Goal: Transaction & Acquisition: Purchase product/service

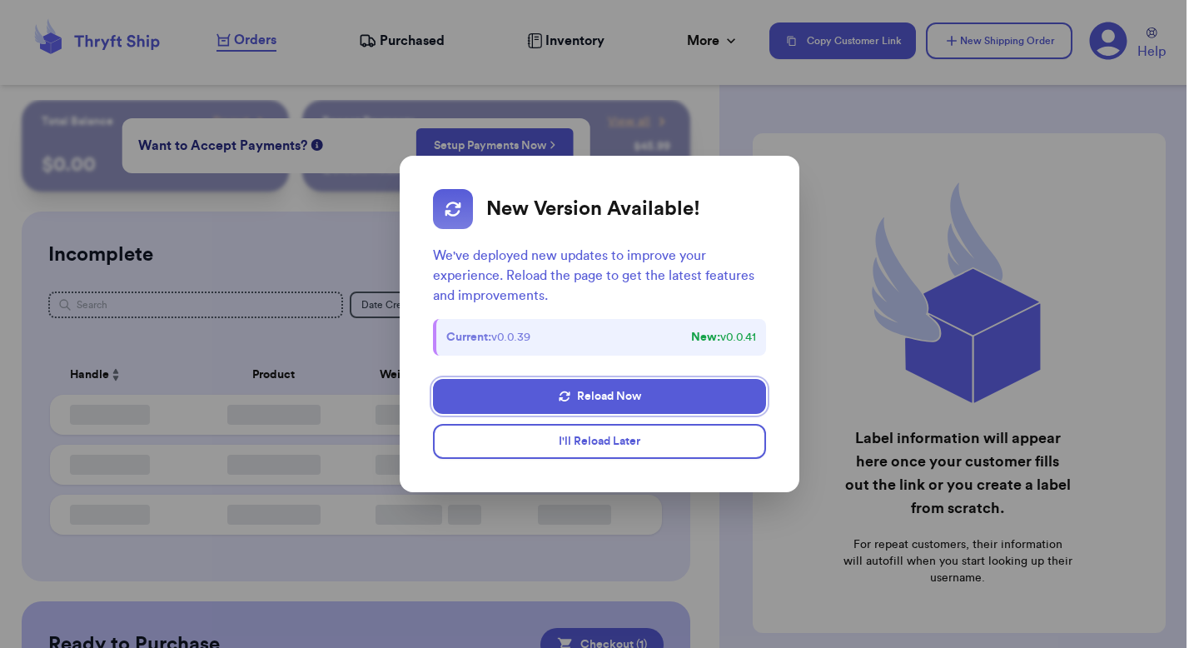
checkbox input "true"
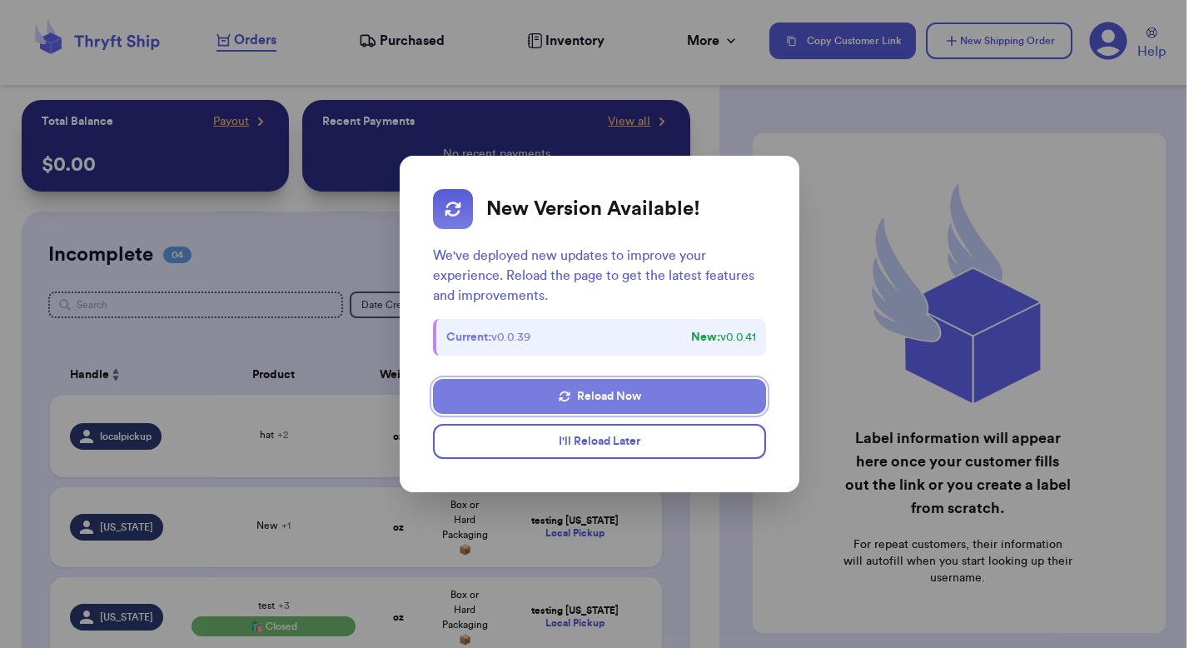
click at [583, 386] on button "Reload Now" at bounding box center [599, 396] width 333 height 35
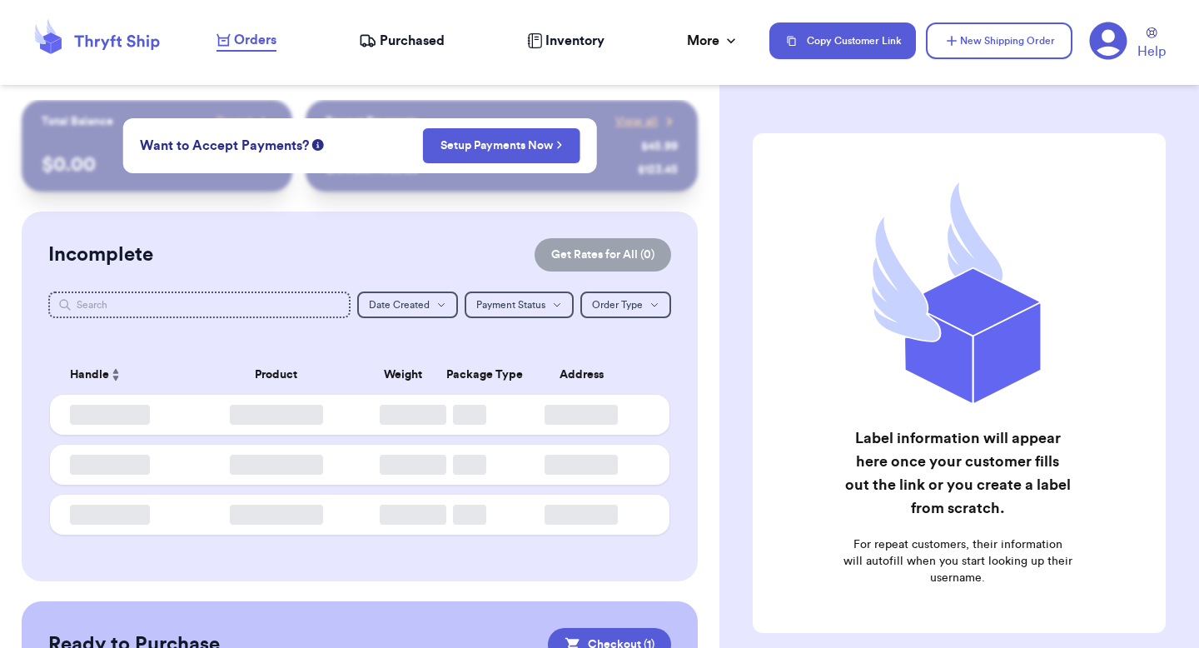
checkbox input "true"
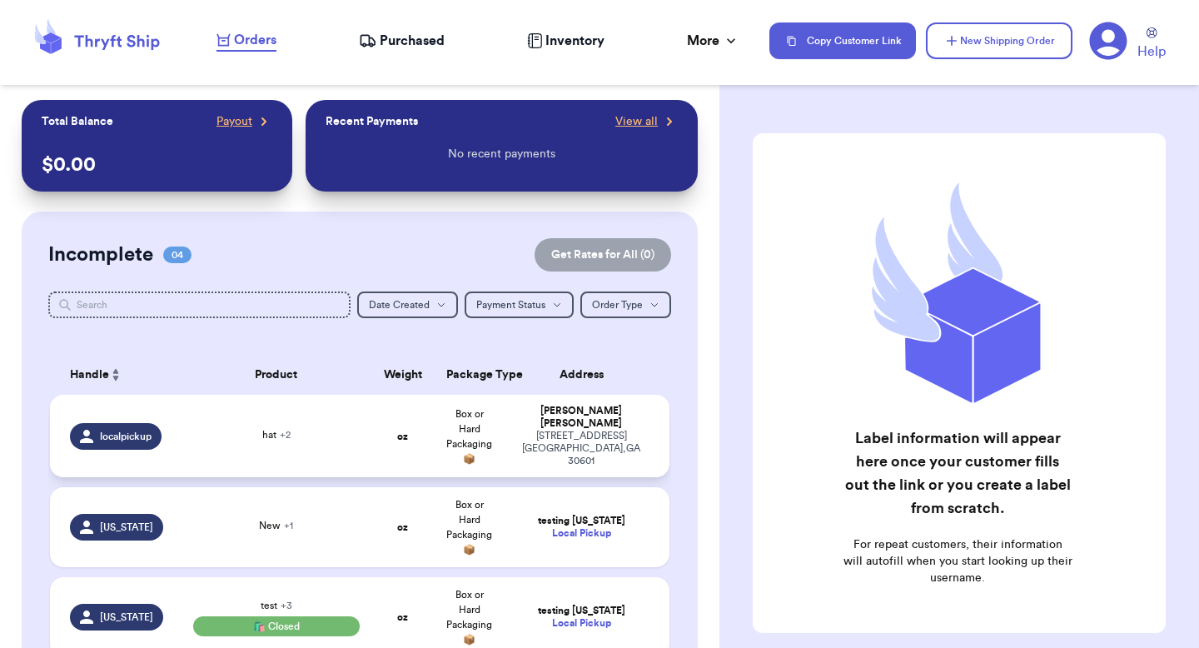
click at [531, 432] on div "269 hull street athens , GA 30601" at bounding box center [581, 448] width 137 height 37
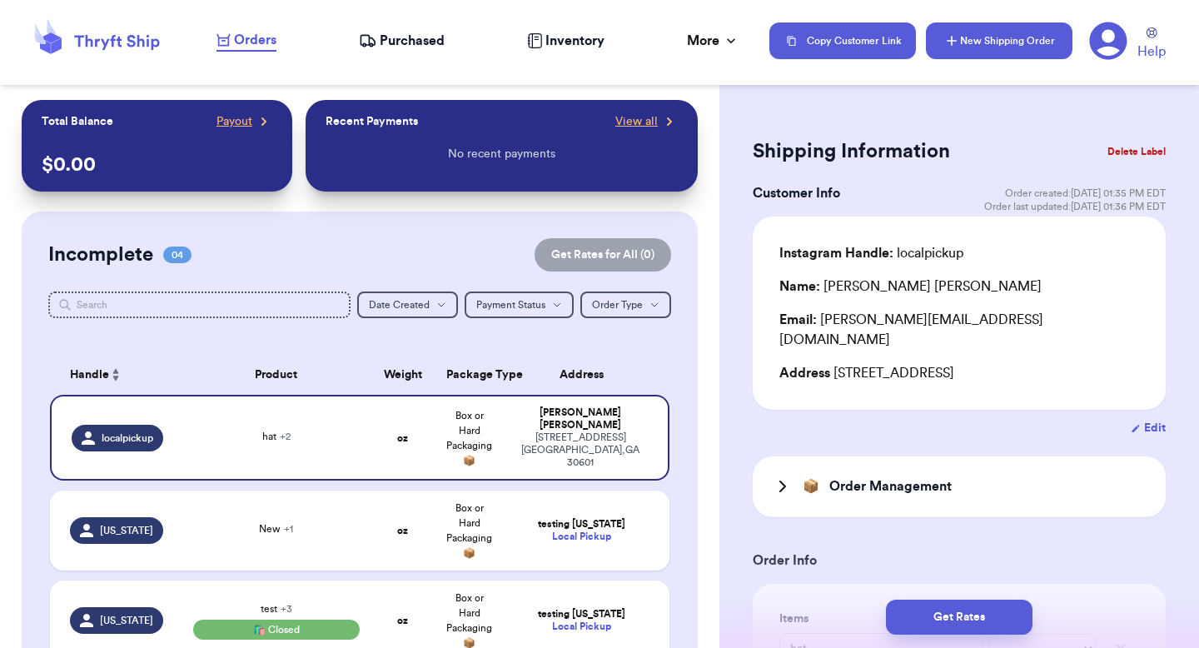
click at [957, 39] on icon "button" at bounding box center [952, 40] width 17 height 17
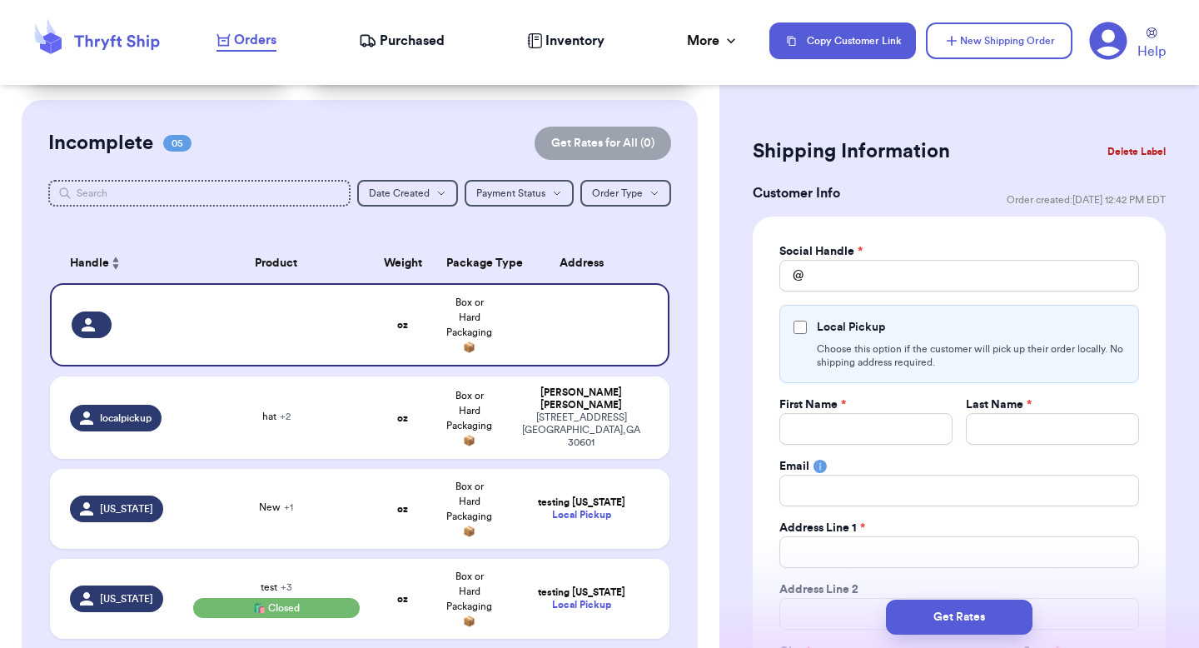
scroll to position [116, 0]
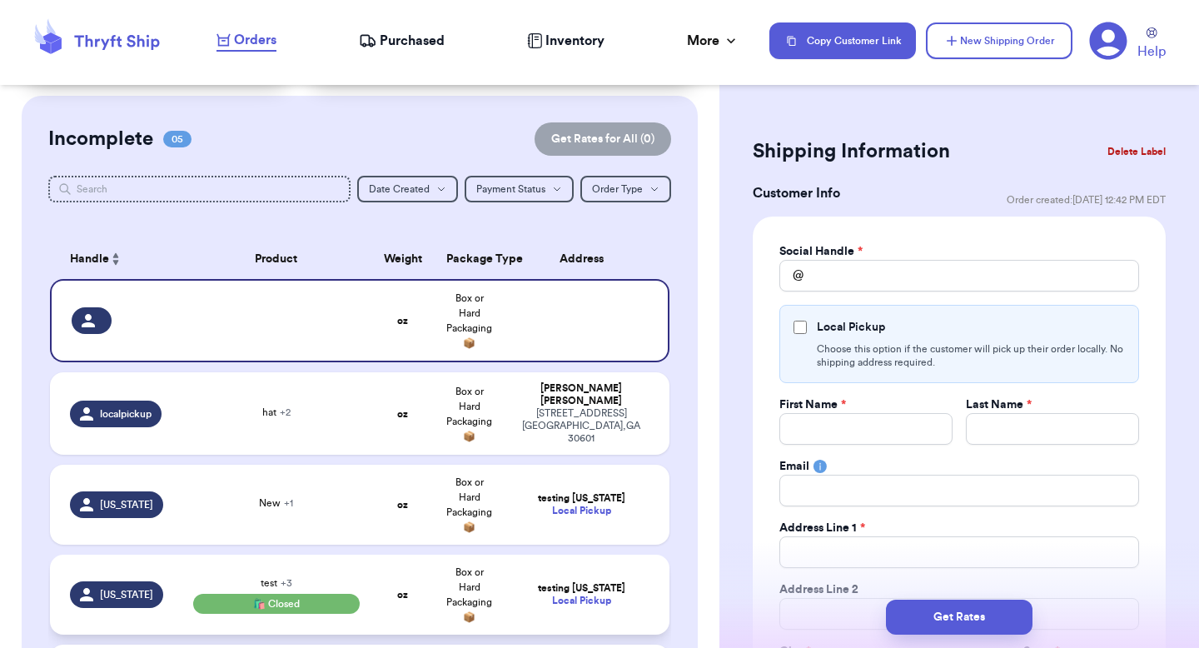
click at [556, 555] on td "testing Georgia Local Pickup" at bounding box center [586, 595] width 167 height 80
type input "test"
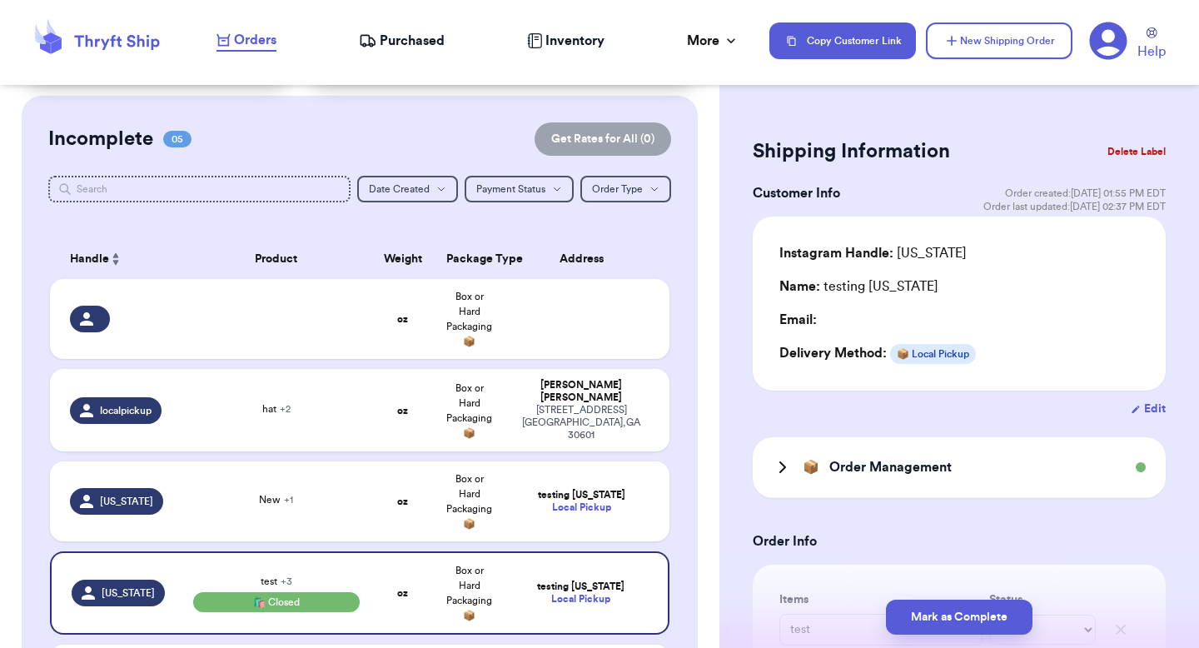
click at [1114, 152] on button "Delete Label" at bounding box center [1137, 151] width 72 height 37
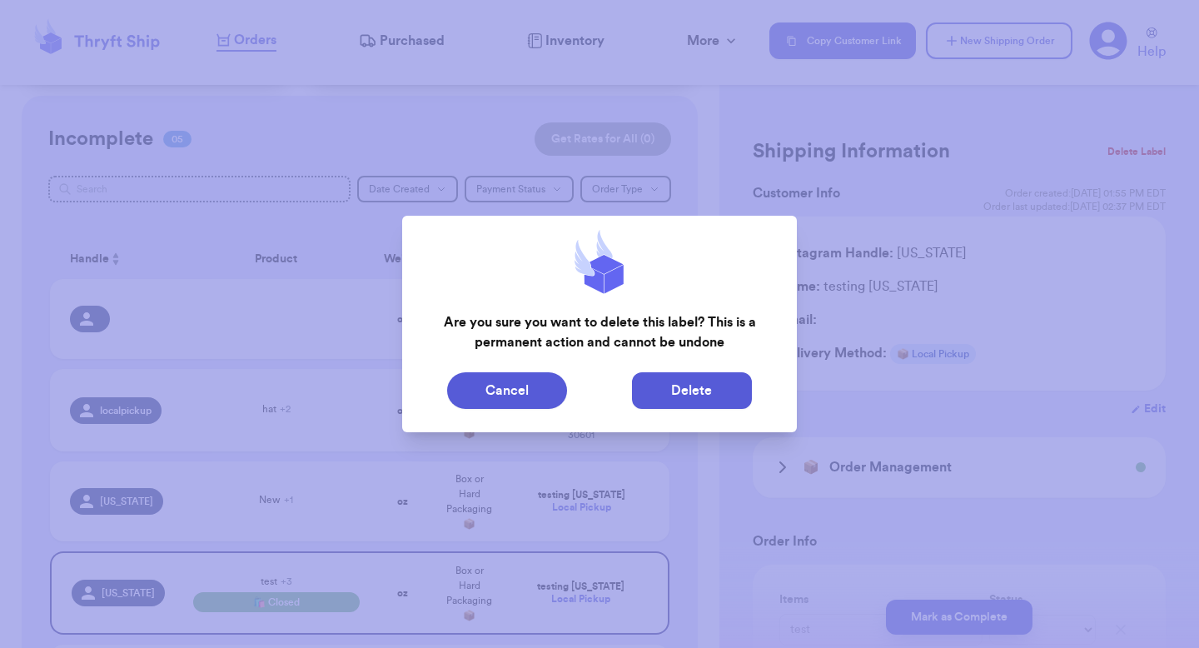
click at [735, 383] on button "Delete" at bounding box center [692, 390] width 120 height 37
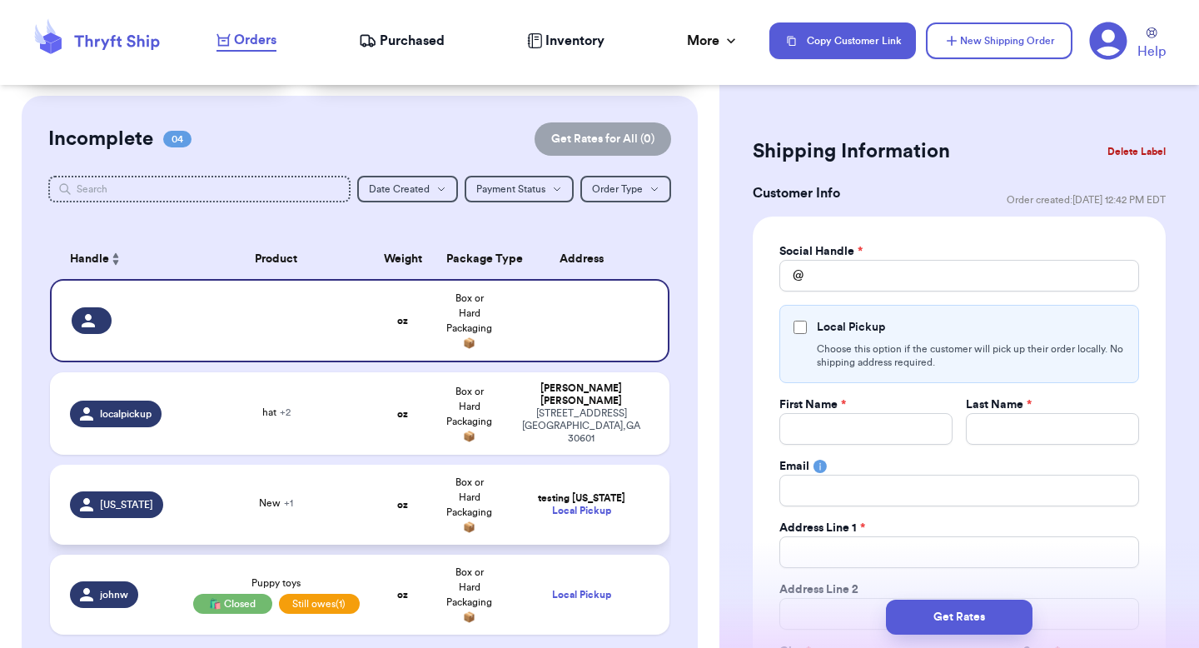
click at [494, 477] on tr "georgia New + 1 oz Box or Hard Packaging 📦 testing Georgia Local Pickup" at bounding box center [360, 505] width 620 height 80
type input "aha"
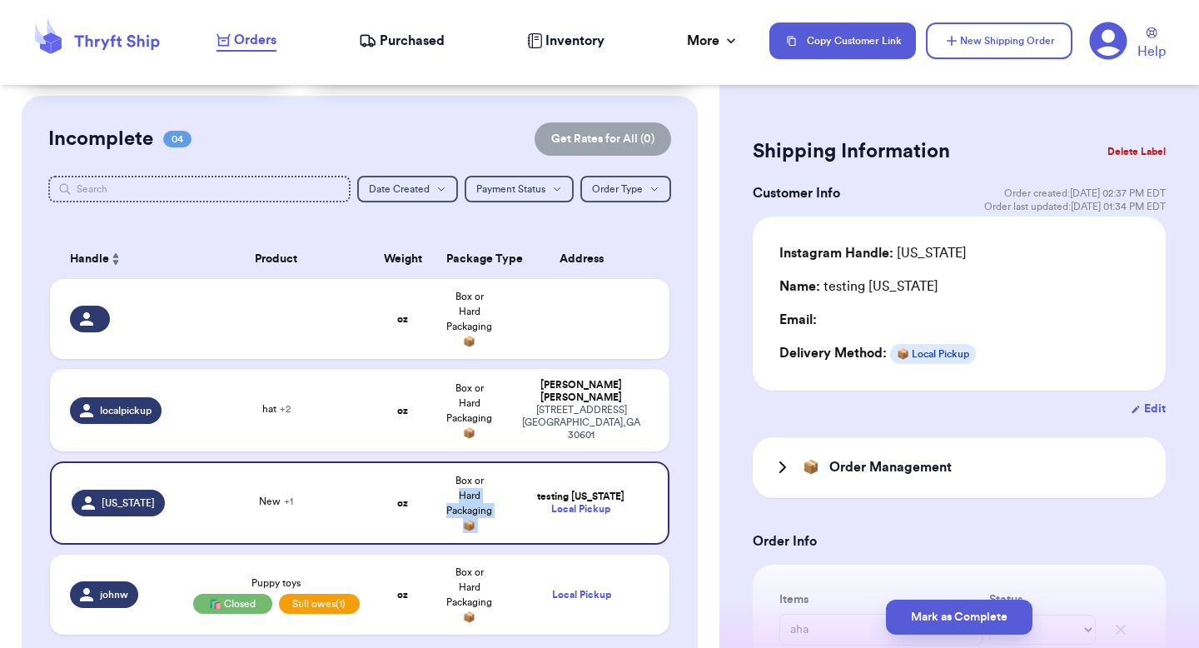
click at [1101, 153] on button "Delete Label" at bounding box center [1137, 151] width 72 height 37
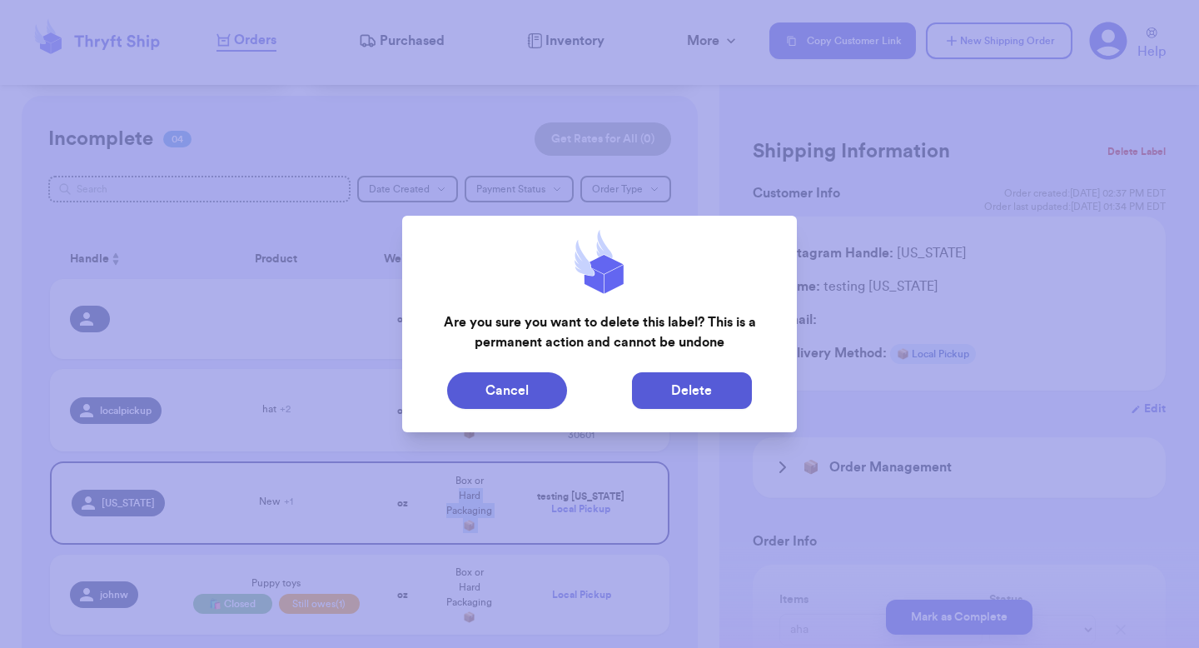
click at [705, 386] on button "Delete" at bounding box center [692, 390] width 120 height 37
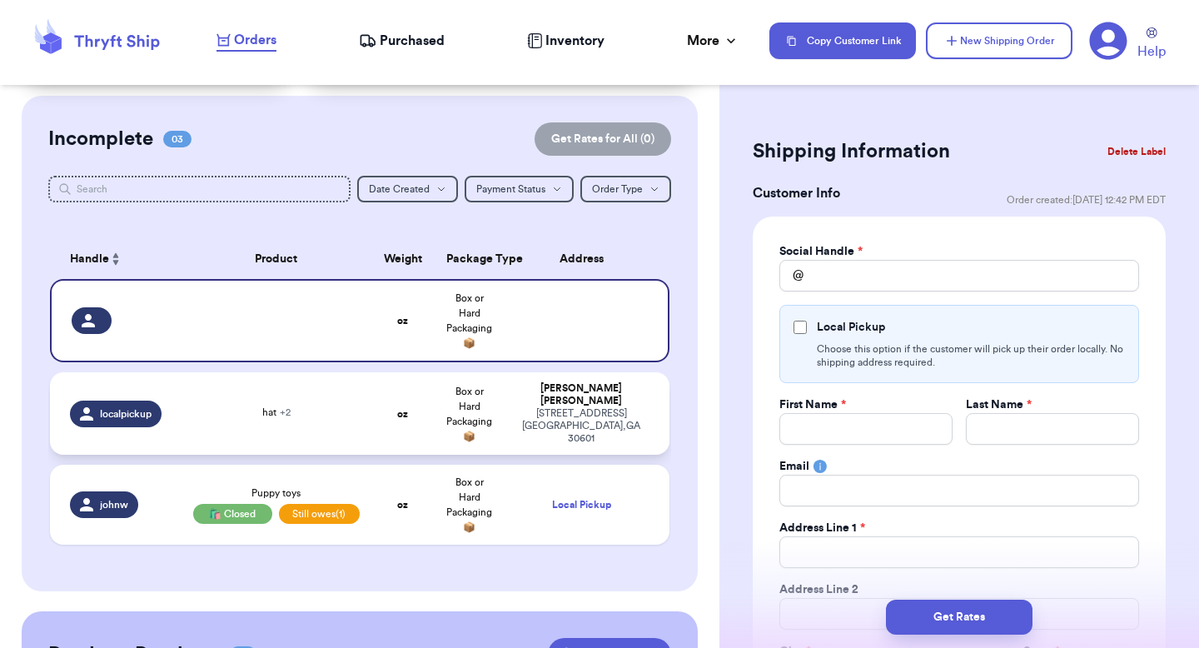
click at [471, 413] on span "Box or Hard Packaging 📦" at bounding box center [469, 413] width 46 height 55
type input "hat"
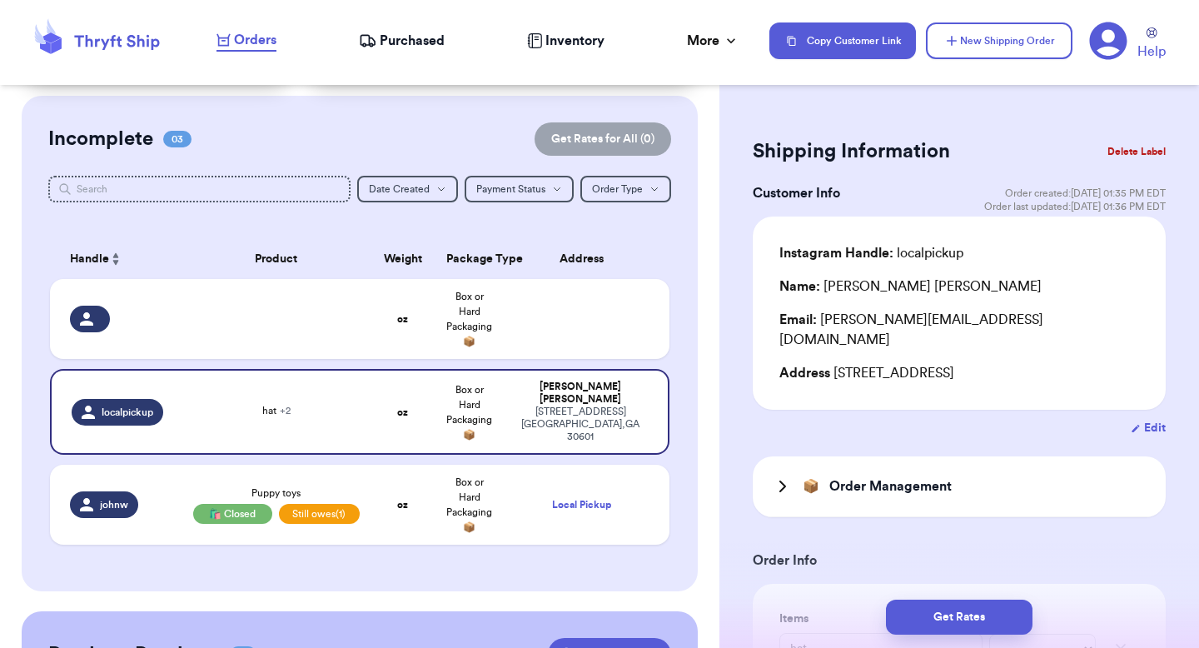
click at [1109, 152] on button "Delete Label" at bounding box center [1137, 151] width 72 height 37
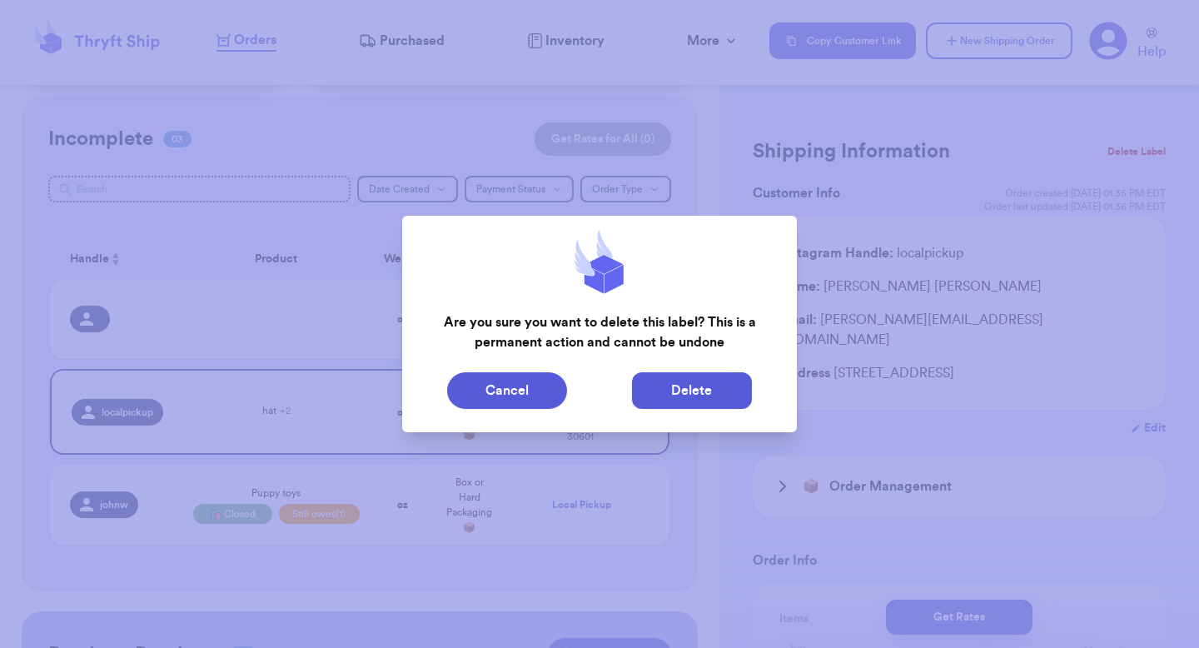
click at [706, 401] on button "Delete" at bounding box center [692, 390] width 120 height 37
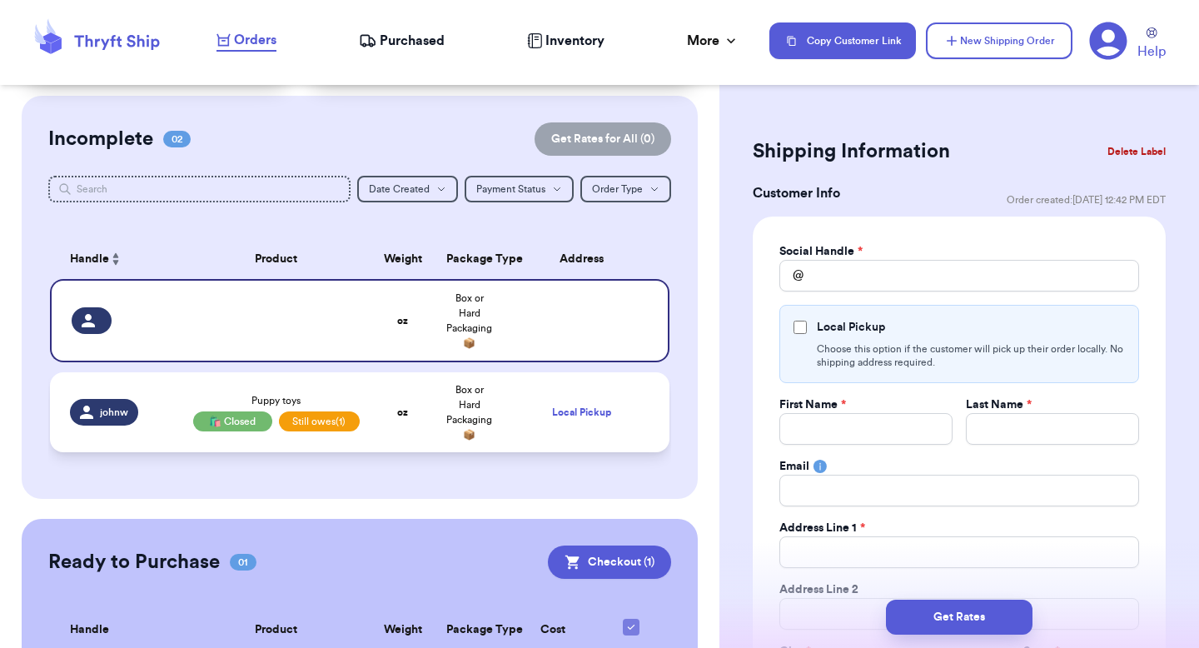
click at [503, 391] on td "Local Pickup" at bounding box center [586, 412] width 167 height 80
type input "Puppy toys"
select select "unpaid"
type input "johnw"
checkbox input "true"
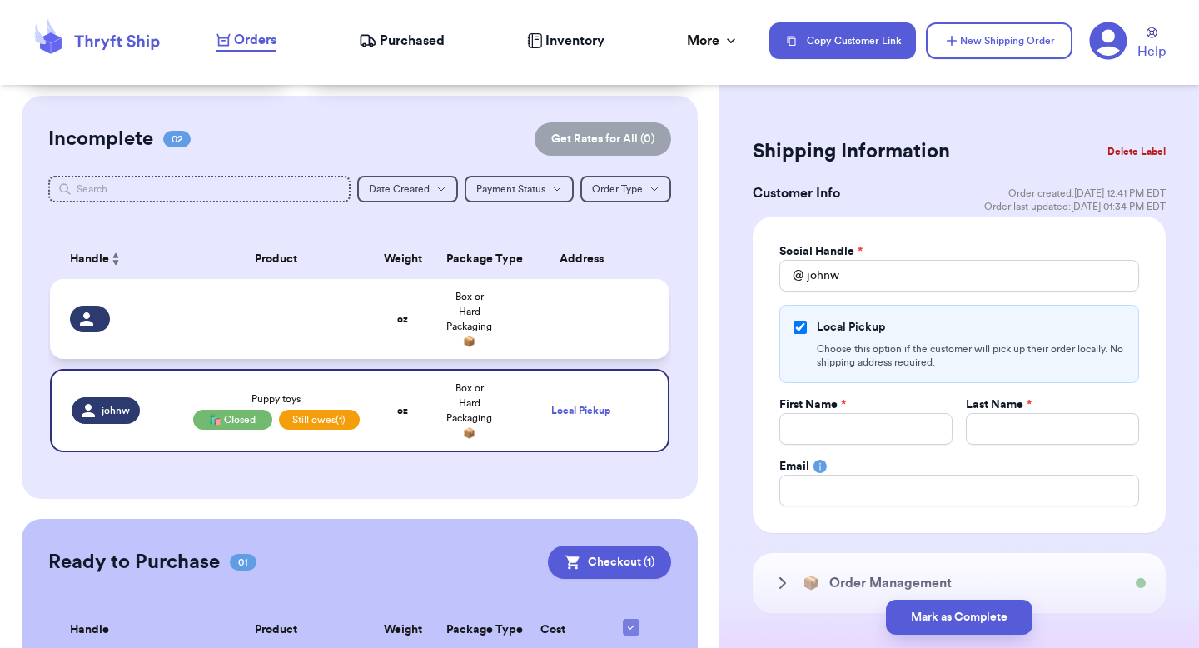
click at [652, 304] on td at bounding box center [586, 319] width 167 height 80
select select "unknown"
checkbox input "false"
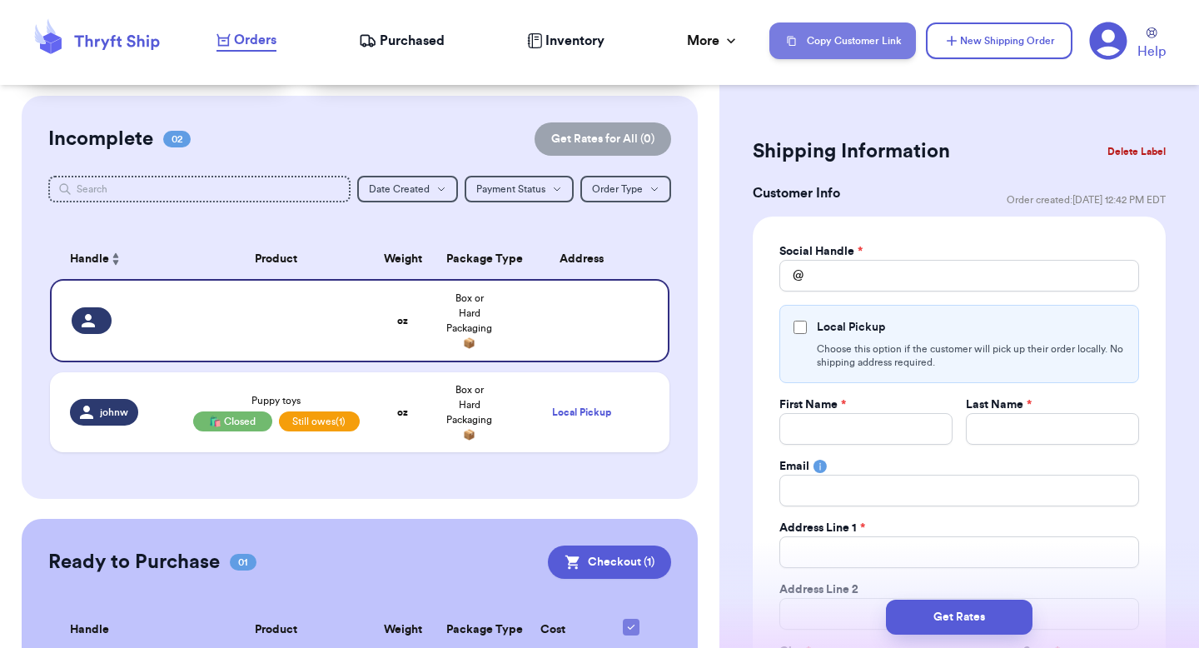
click at [860, 38] on button "Copy Customer Link" at bounding box center [843, 40] width 147 height 37
click at [841, 45] on button "Copy Customer Link" at bounding box center [843, 40] width 147 height 37
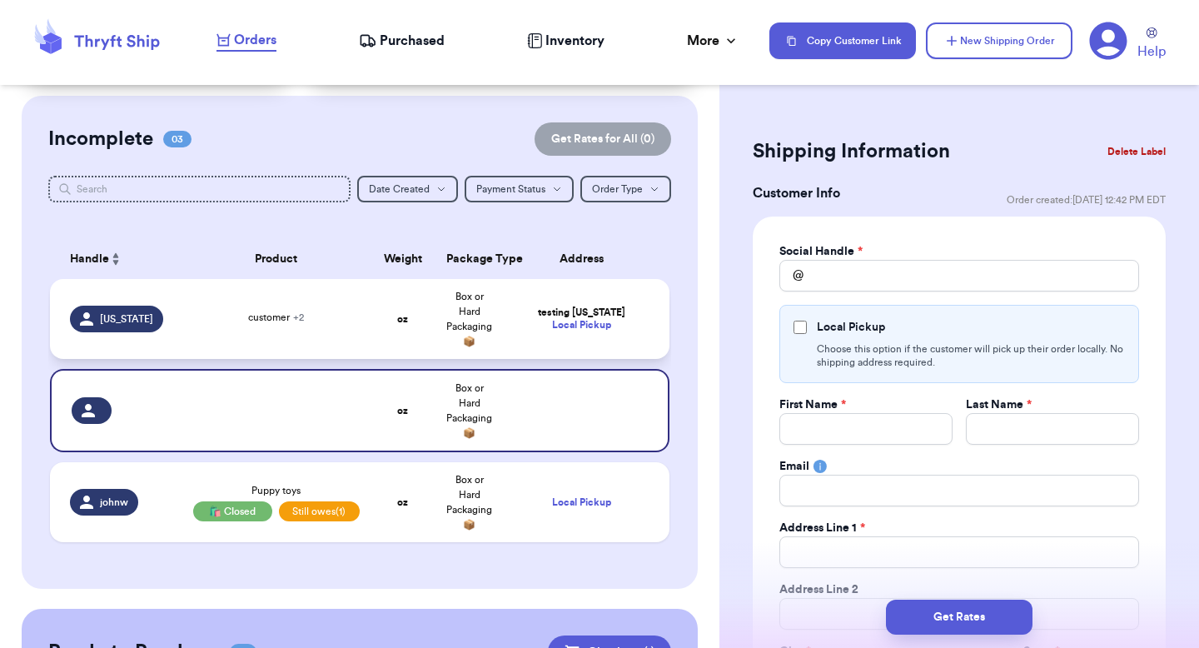
click at [595, 316] on div "testing Georgia" at bounding box center [581, 312] width 137 height 12
type input "customer"
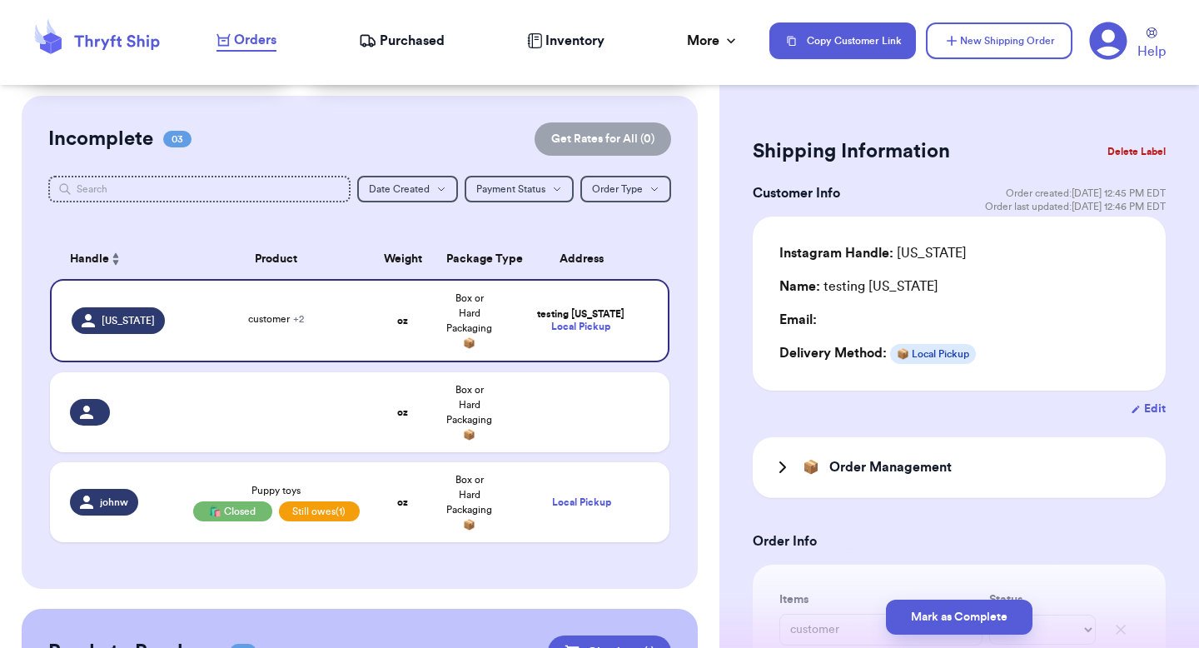
click at [790, 485] on div "📦 Order Management" at bounding box center [959, 467] width 413 height 61
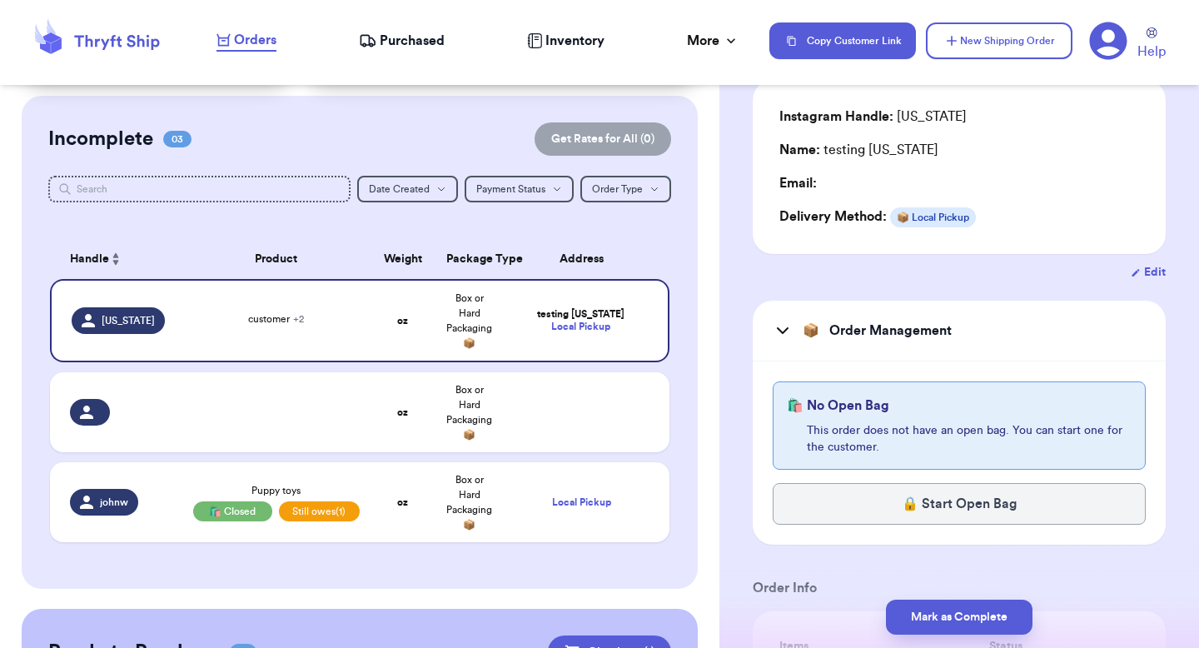
scroll to position [264, 0]
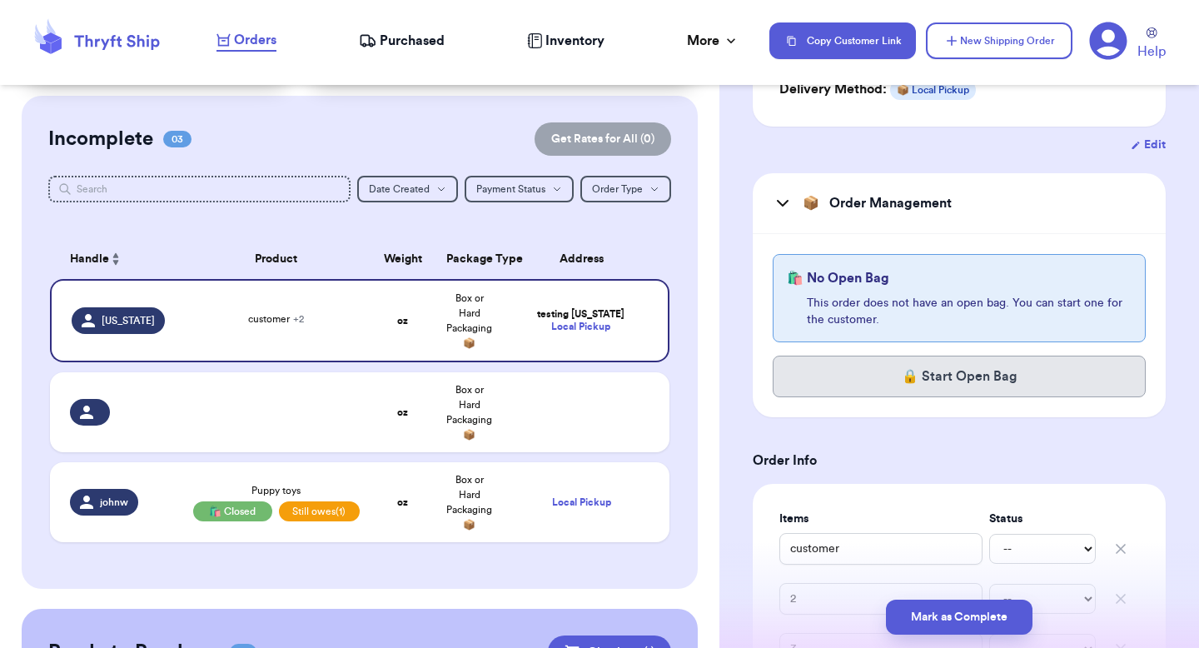
click at [815, 383] on button "🔒 Start Open Bag" at bounding box center [959, 377] width 373 height 42
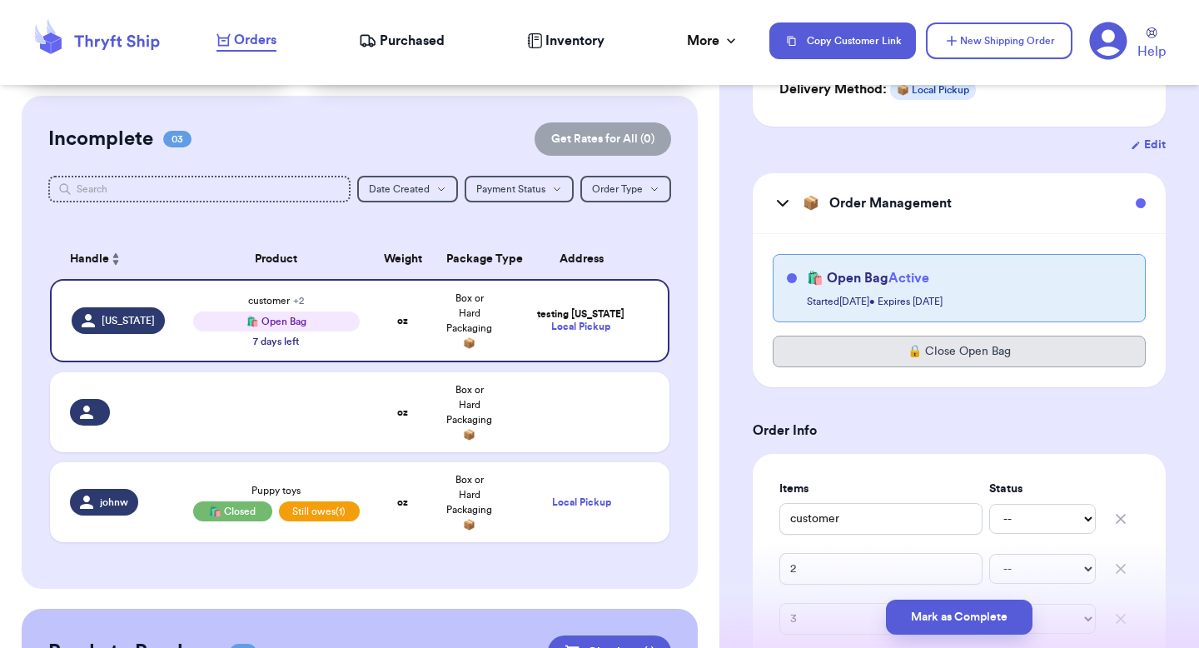
click at [833, 361] on button "🔒 Close Open Bag" at bounding box center [959, 352] width 373 height 32
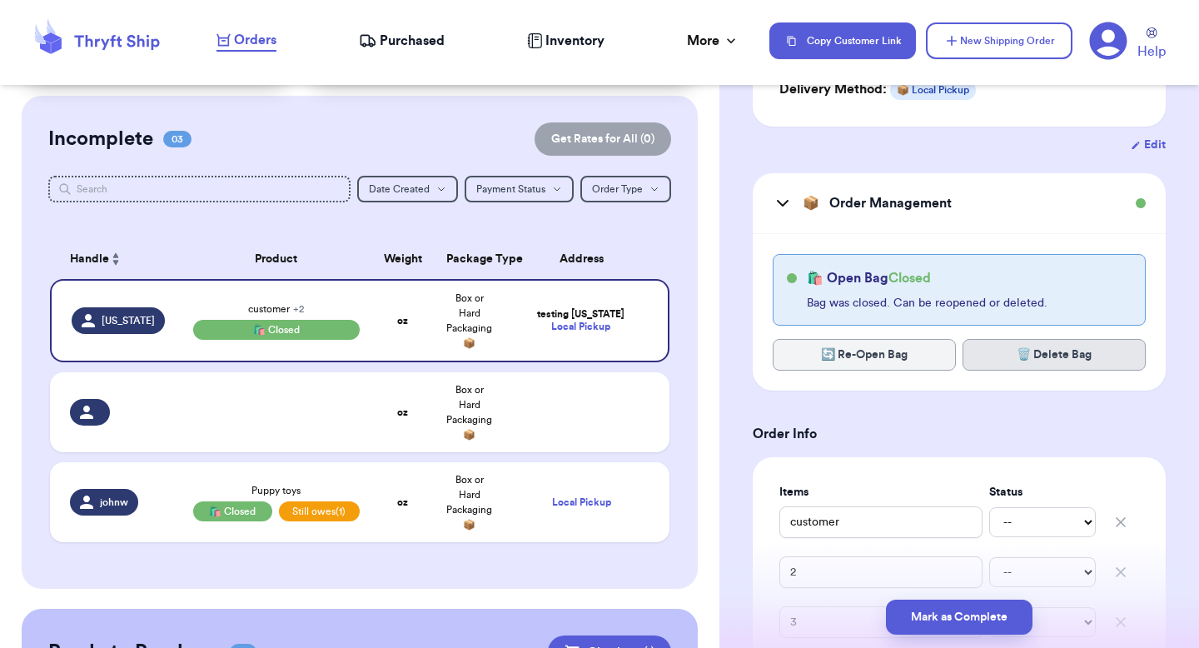
click at [1028, 353] on button "🗑️ Delete Bag" at bounding box center [1054, 355] width 183 height 32
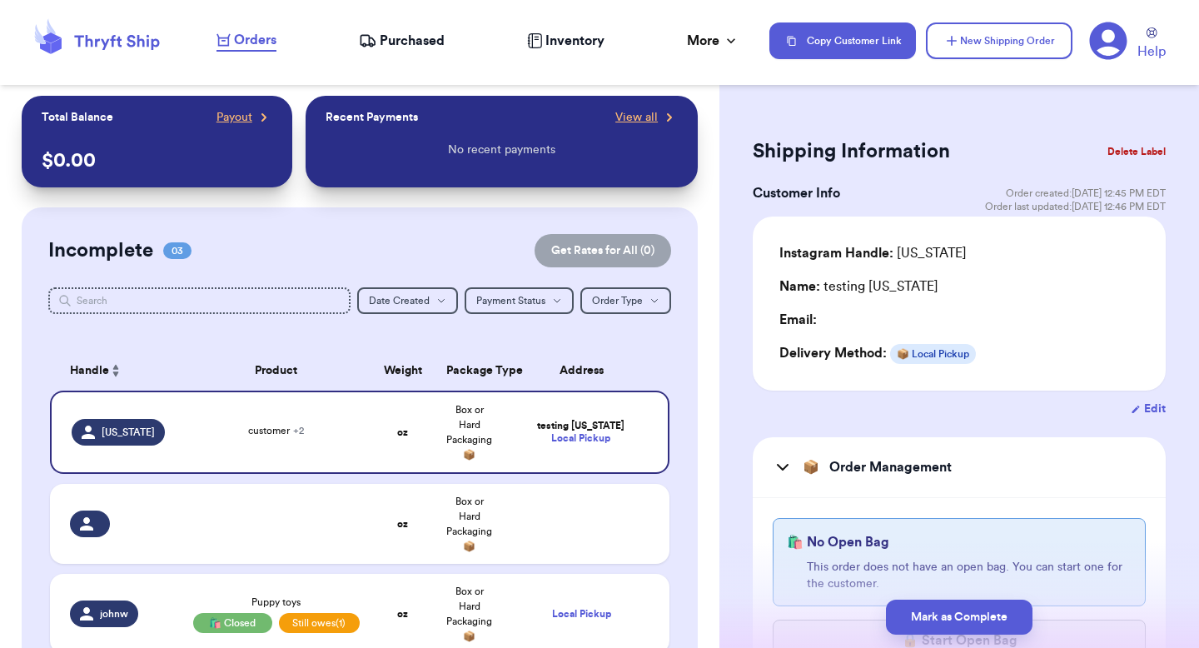
scroll to position [0, 0]
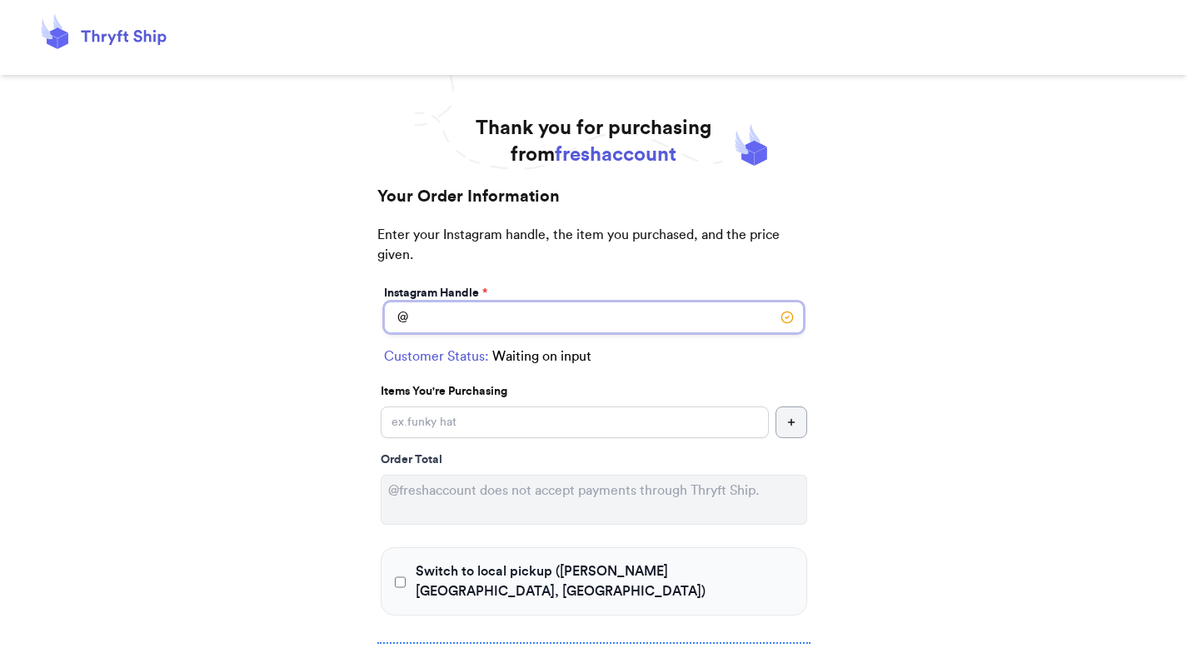
click at [506, 316] on input "Switch to local pickup (Johns Creek, GA)" at bounding box center [594, 317] width 420 height 32
type input "[US_STATE]"
select select "GA"
type input "atlanta"
type input "30308"
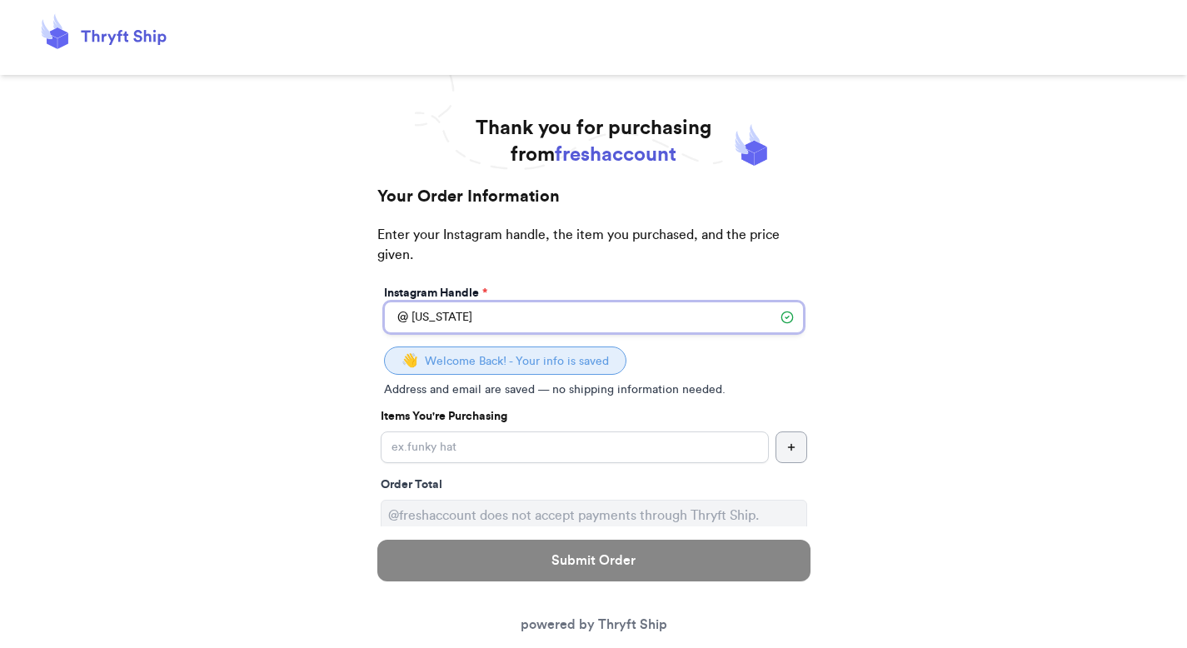
type input "[US_STATE]"
click at [483, 439] on input "Yes, start an open bag for this order" at bounding box center [575, 447] width 388 height 32
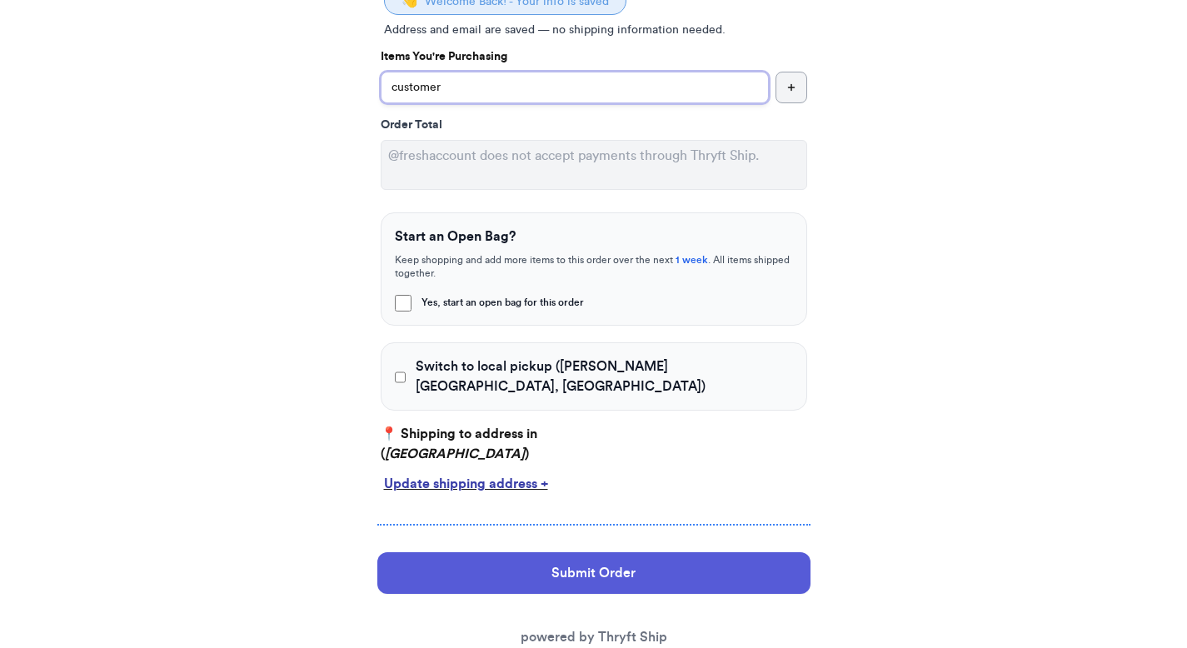
scroll to position [368, 0]
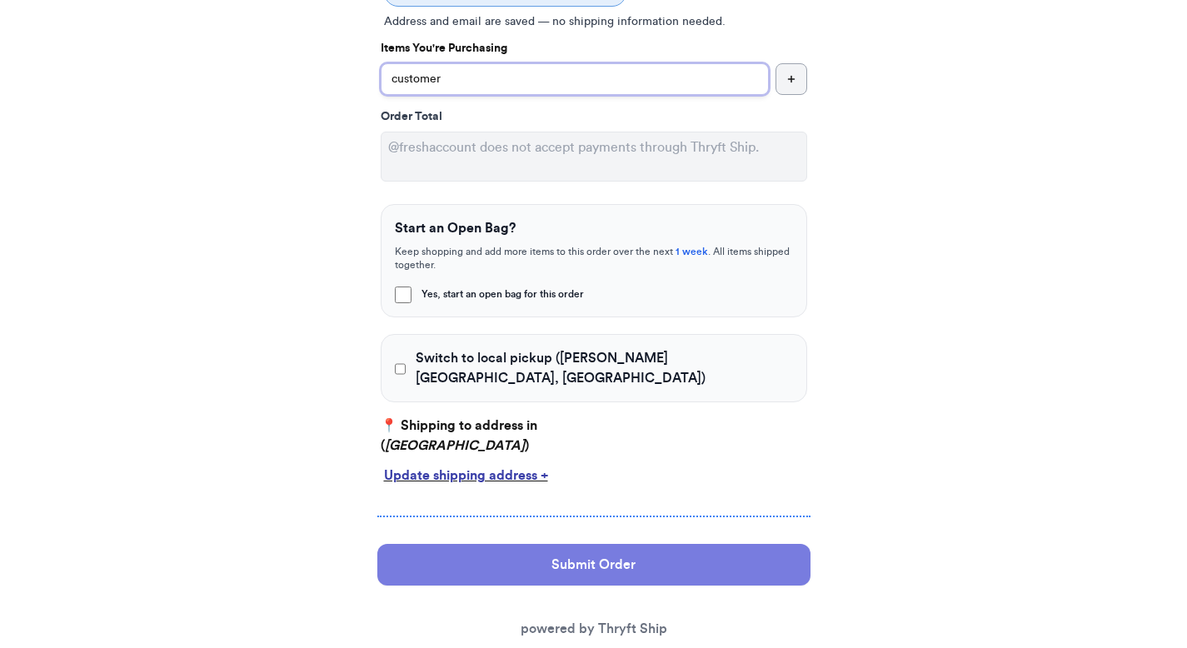
type input "customer"
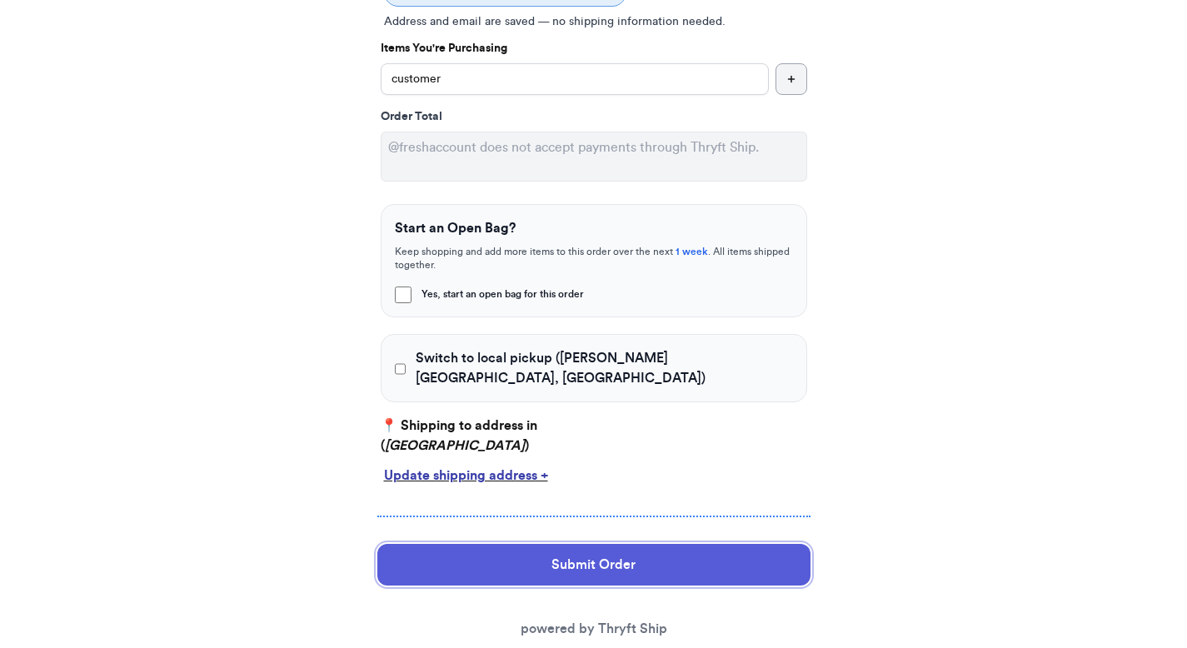
click at [543, 544] on button "Submit Order" at bounding box center [593, 565] width 433 height 42
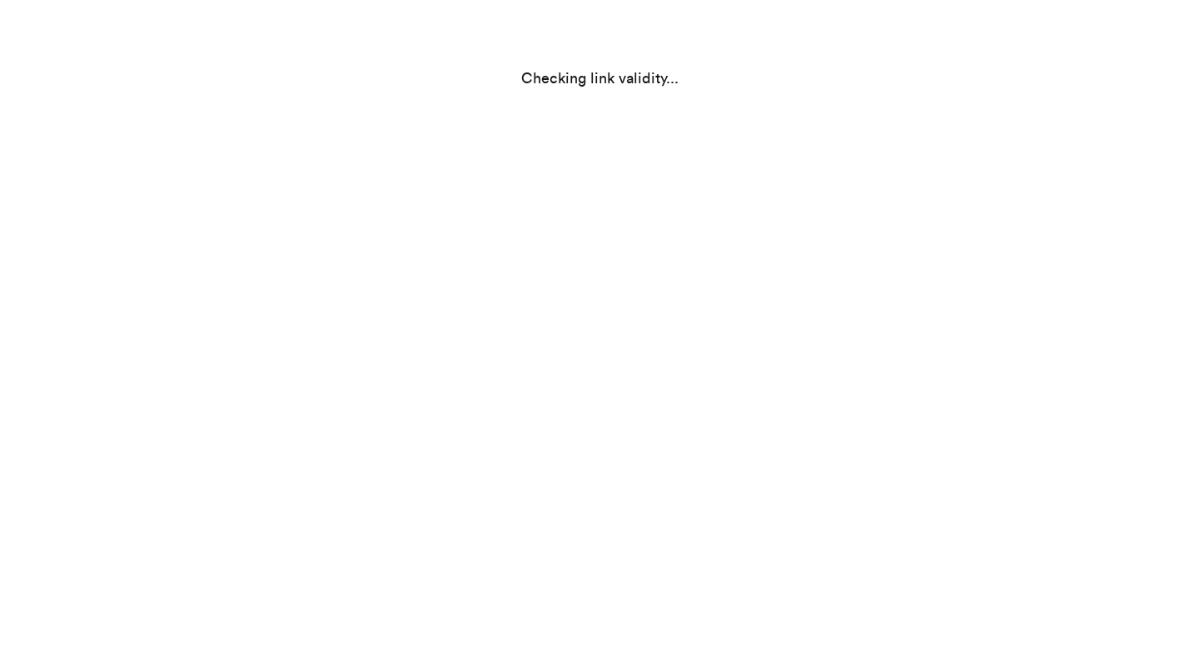
scroll to position [0, 0]
select select "GA"
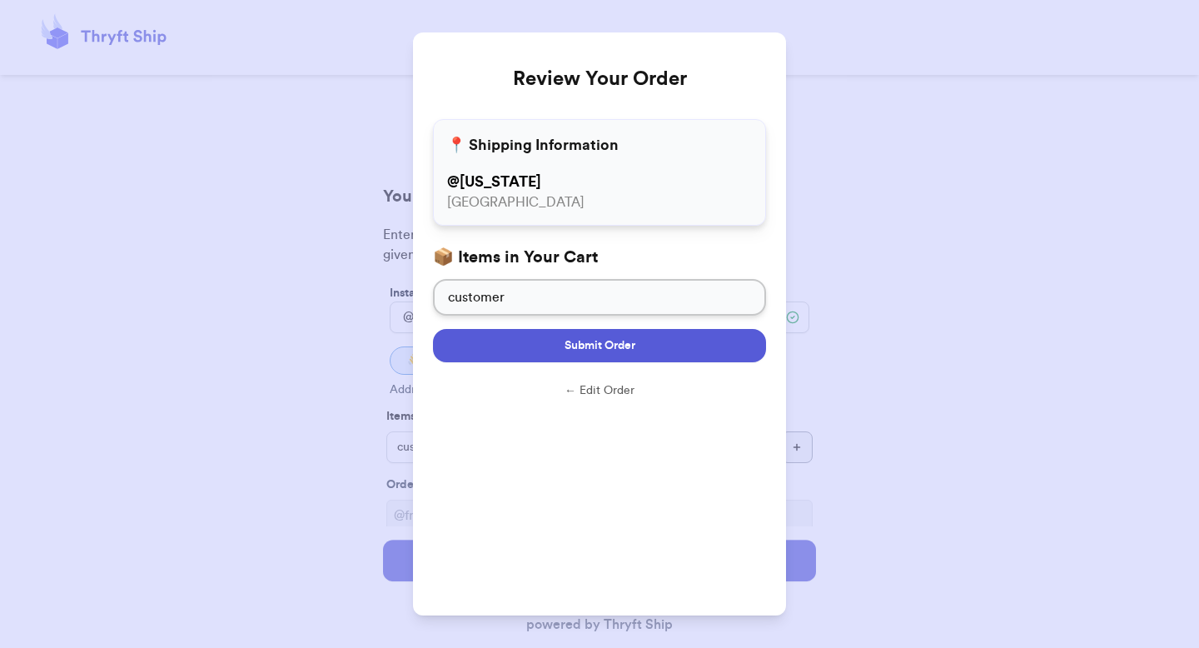
click at [617, 341] on span "Submit Order" at bounding box center [600, 345] width 71 height 17
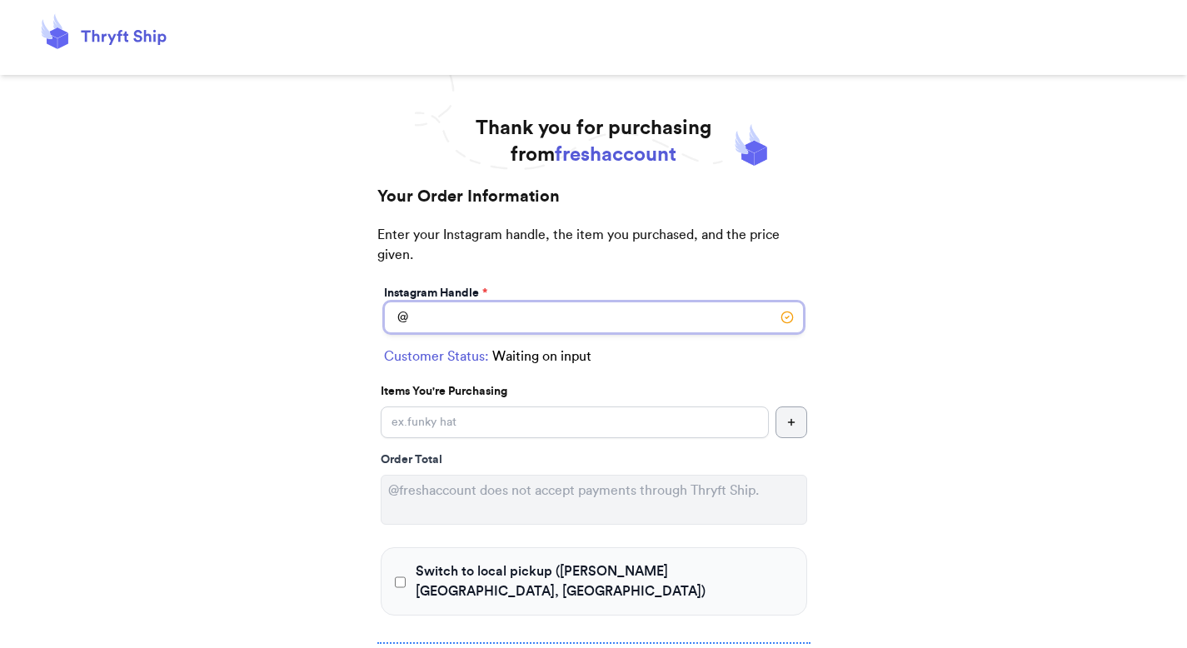
click at [465, 311] on input "Switch to local pickup ([PERSON_NAME][GEOGRAPHIC_DATA], [GEOGRAPHIC_DATA])" at bounding box center [594, 317] width 420 height 32
type input "[US_STATE]"
select select "GA"
type input "[GEOGRAPHIC_DATA]"
type input "30308"
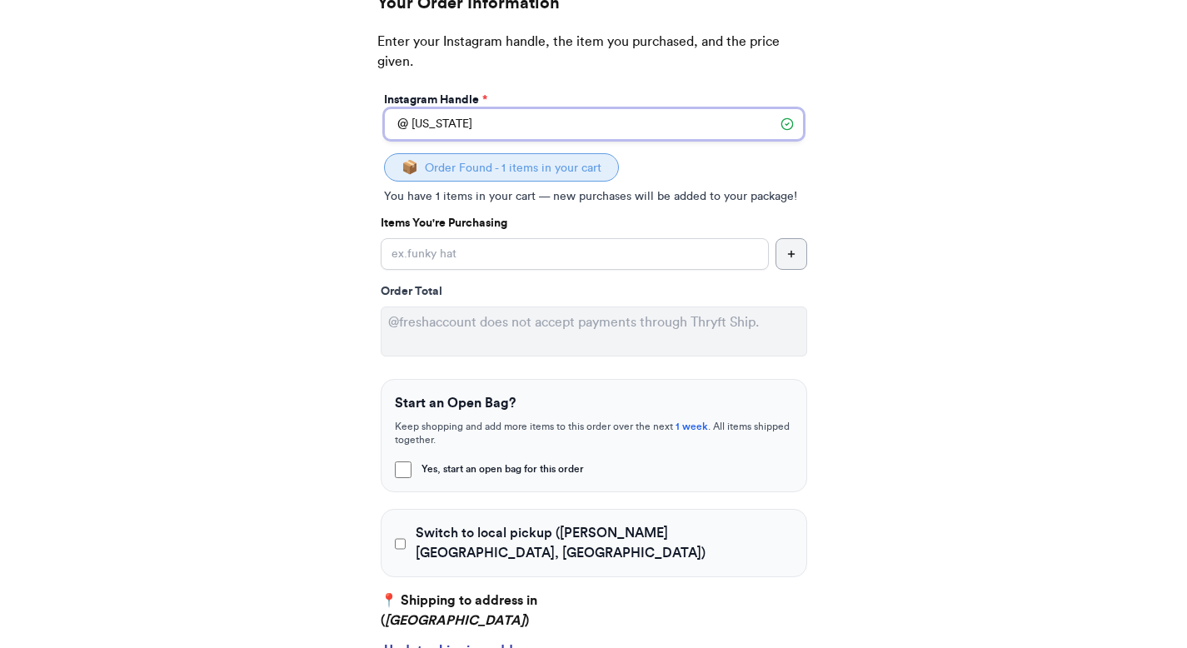
scroll to position [197, 0]
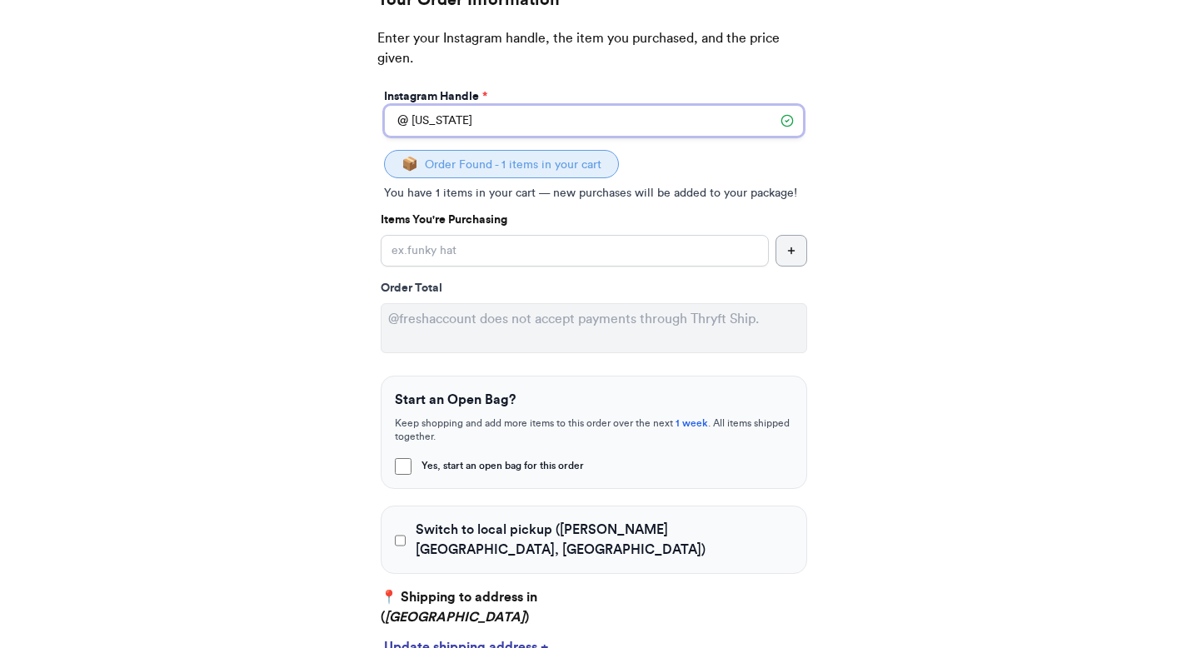
type input "[US_STATE]"
click at [476, 239] on input "Yes, start an open bag for this order" at bounding box center [575, 251] width 388 height 32
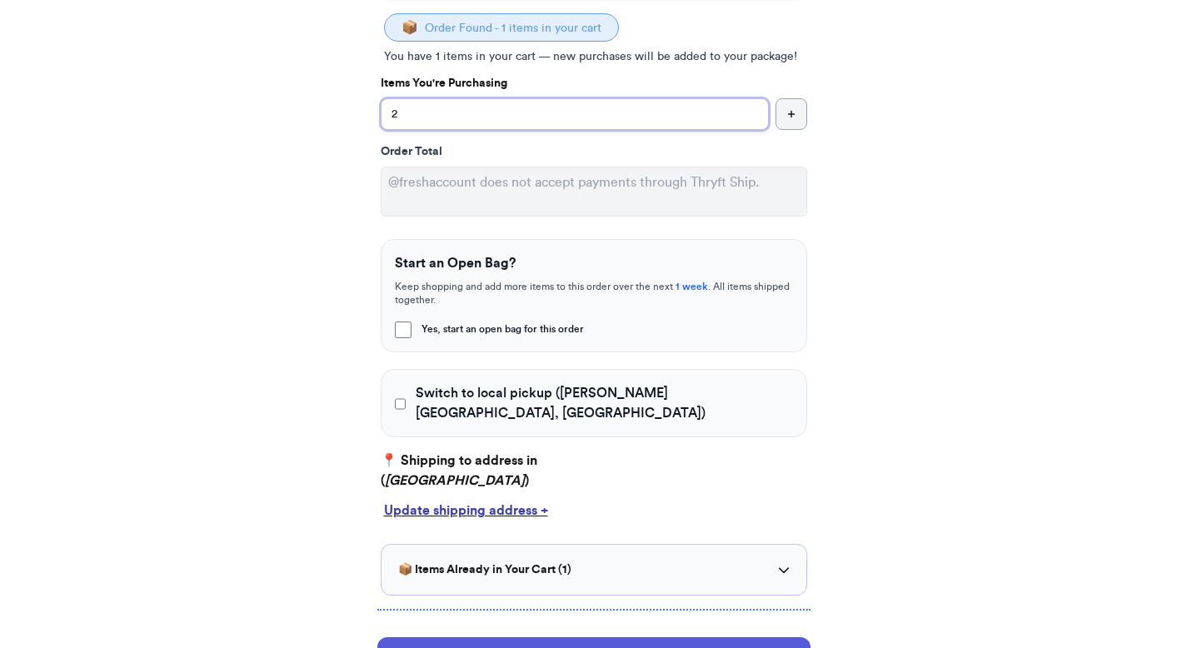
scroll to position [334, 0]
type input "2"
click at [524, 397] on span "Switch to local pickup (Johns Creek, GA)" at bounding box center [604, 402] width 376 height 40
click at [406, 397] on input "Switch to local pickup (Johns Creek, GA)" at bounding box center [401, 403] width 12 height 17
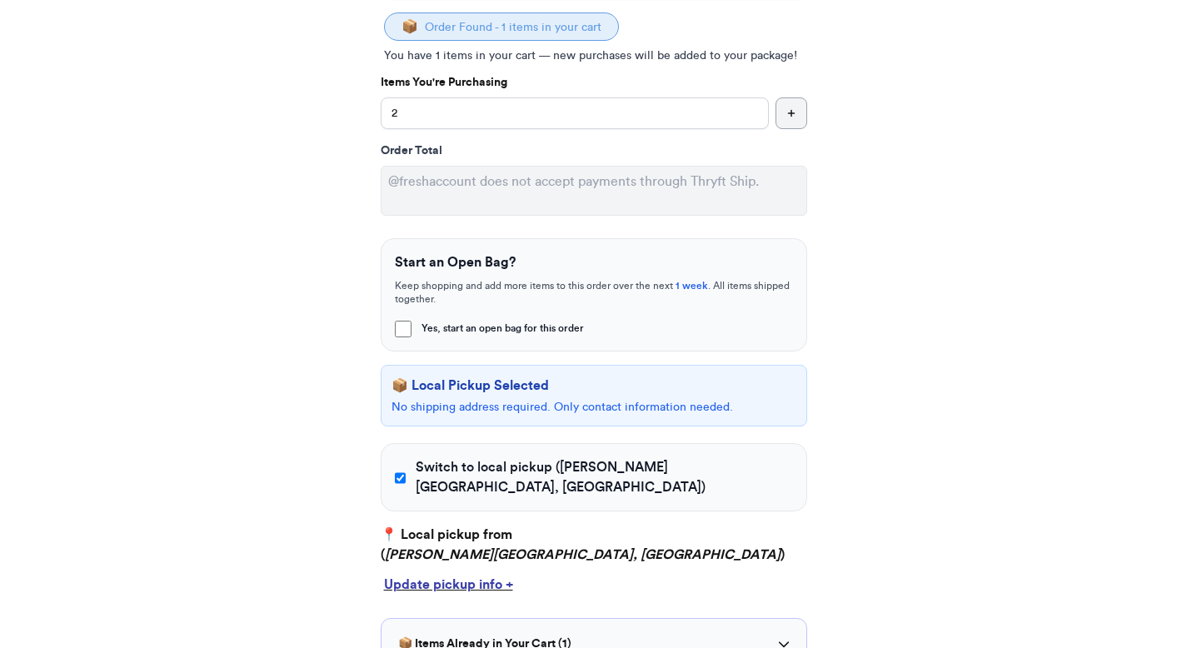
click at [563, 465] on span "Switch to local pickup (Johns Creek, GA)" at bounding box center [604, 477] width 376 height 40
click at [406, 470] on input "Switch to local pickup (Johns Creek, GA)" at bounding box center [401, 478] width 12 height 17
checkbox input "false"
select select "GA"
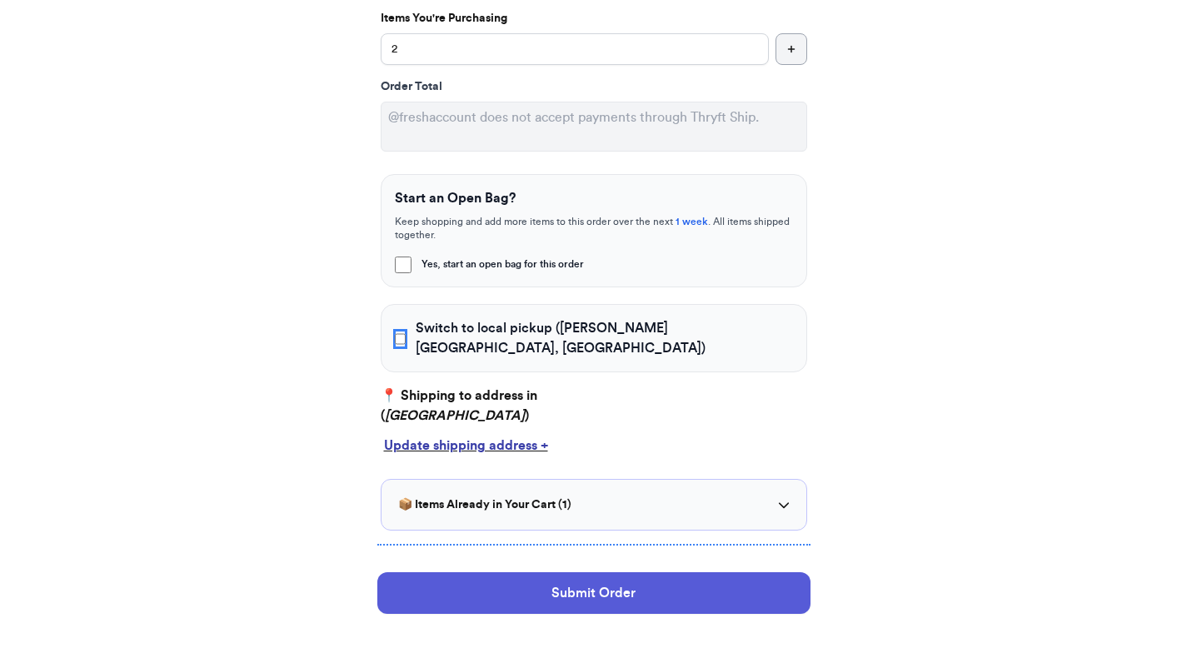
scroll to position [443, 0]
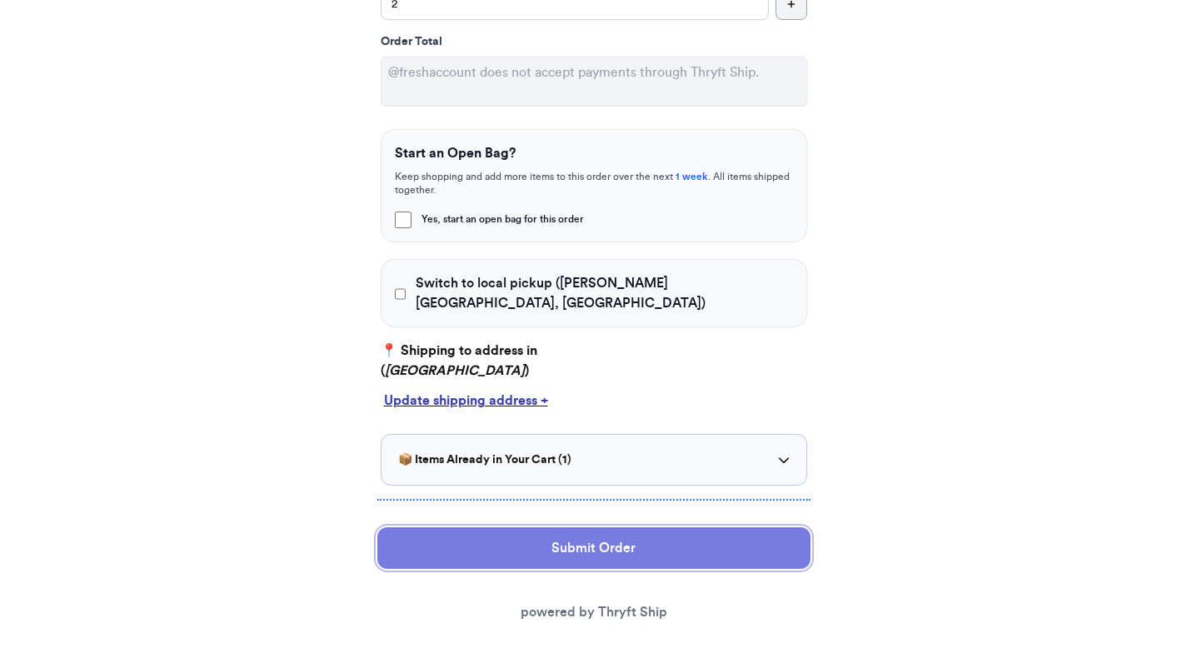
click at [574, 531] on button "Submit Order" at bounding box center [593, 548] width 433 height 42
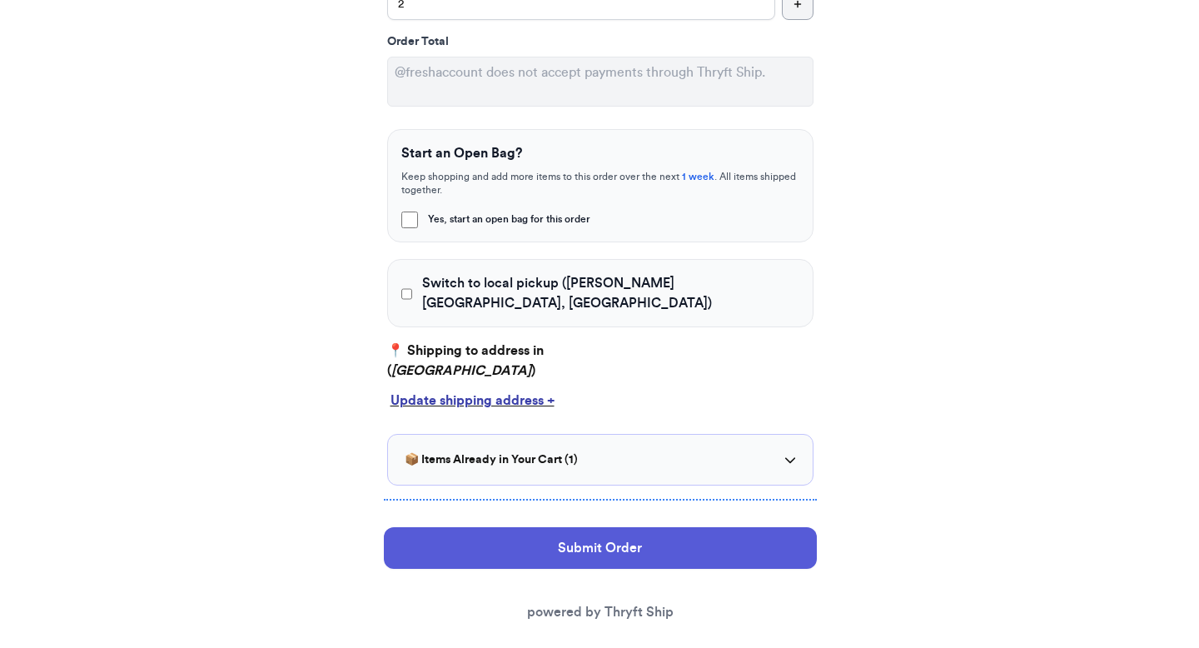
scroll to position [0, 0]
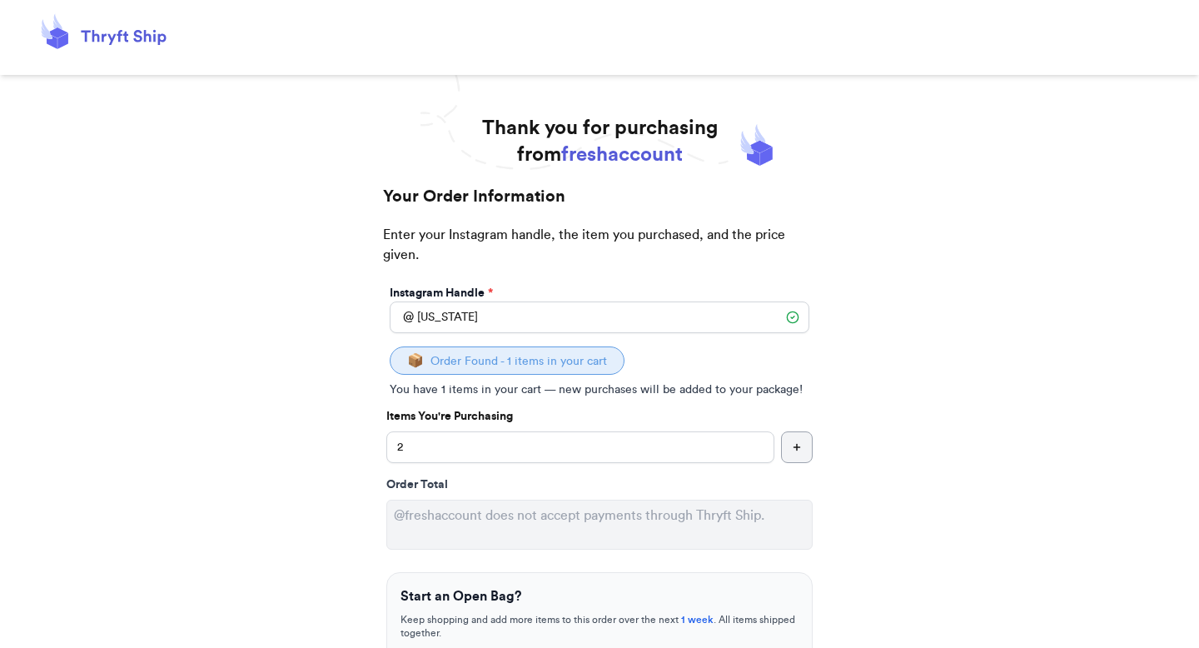
select select "GA"
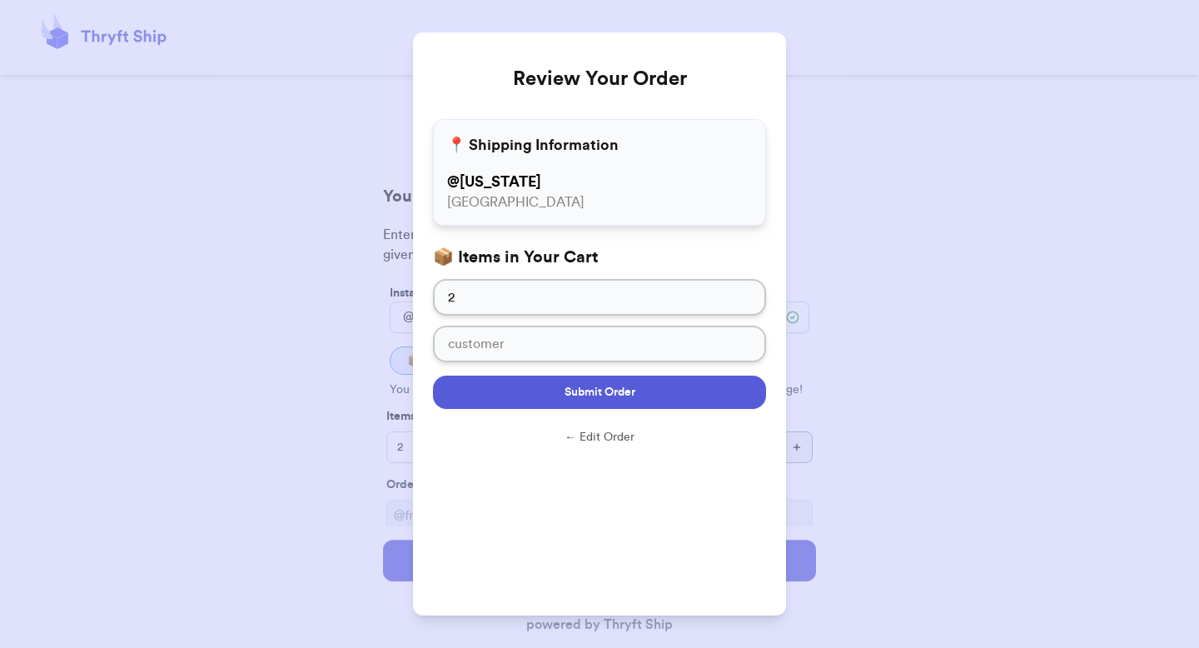
click at [527, 392] on button "Submit Order" at bounding box center [599, 392] width 333 height 33
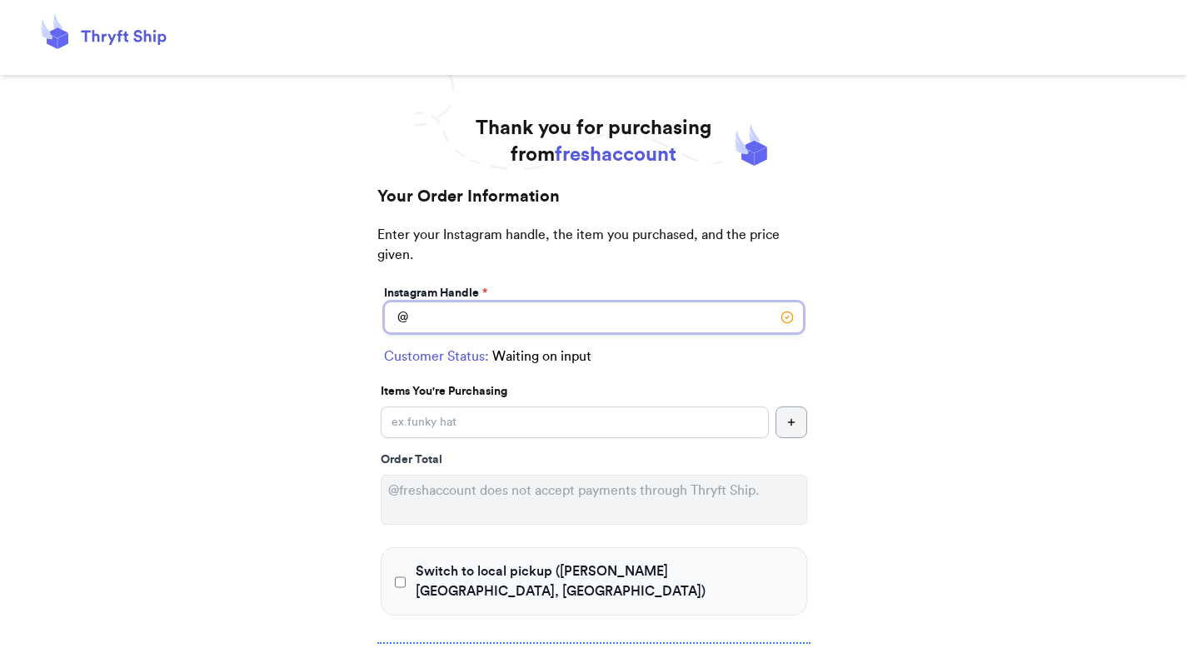
click at [500, 321] on input "Switch to local pickup (Johns Creek, GA)" at bounding box center [594, 317] width 420 height 32
type input "georgia"
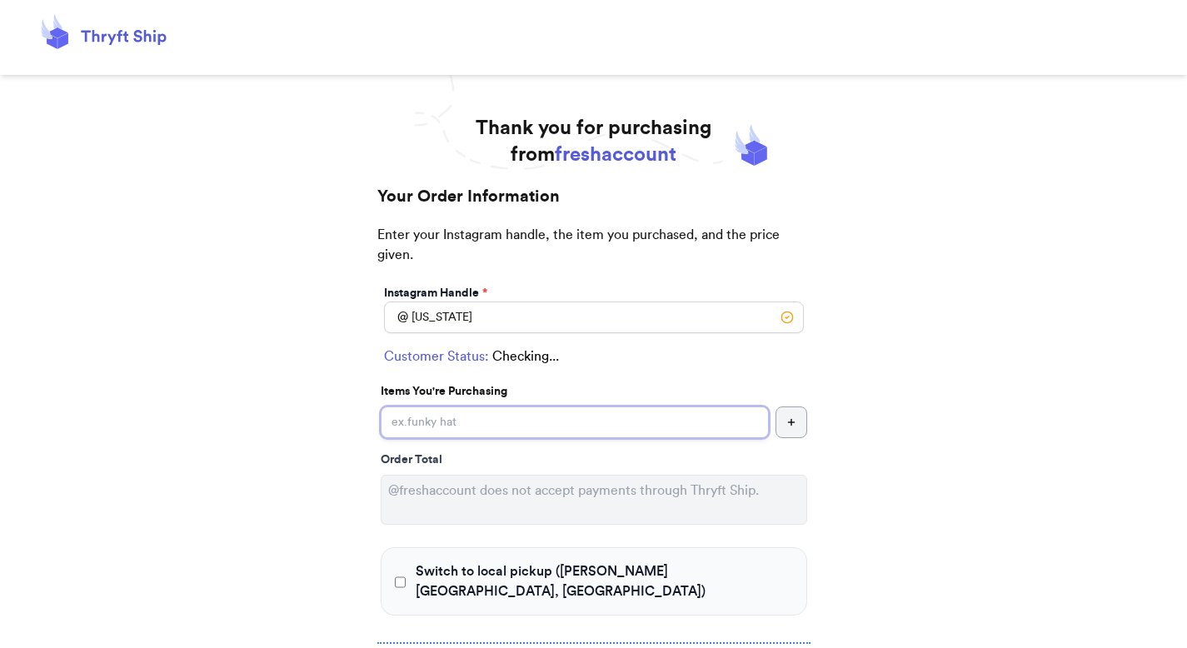
type input "2"
select select "GA"
type input "atlanta"
type input "30308"
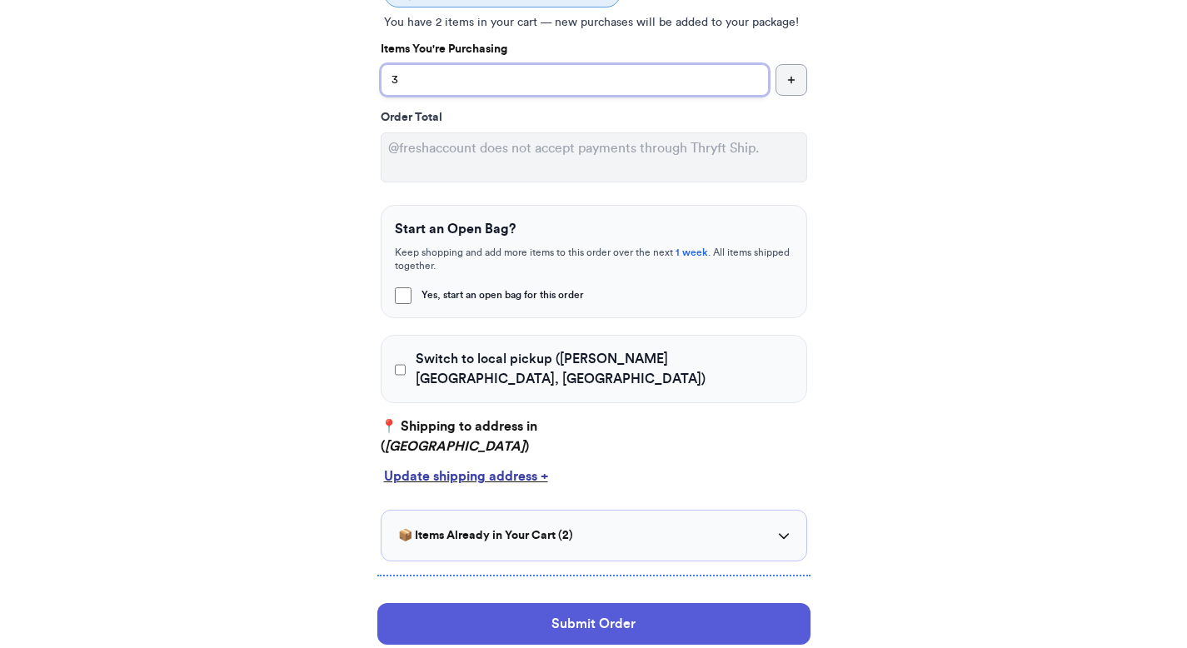
scroll to position [431, 0]
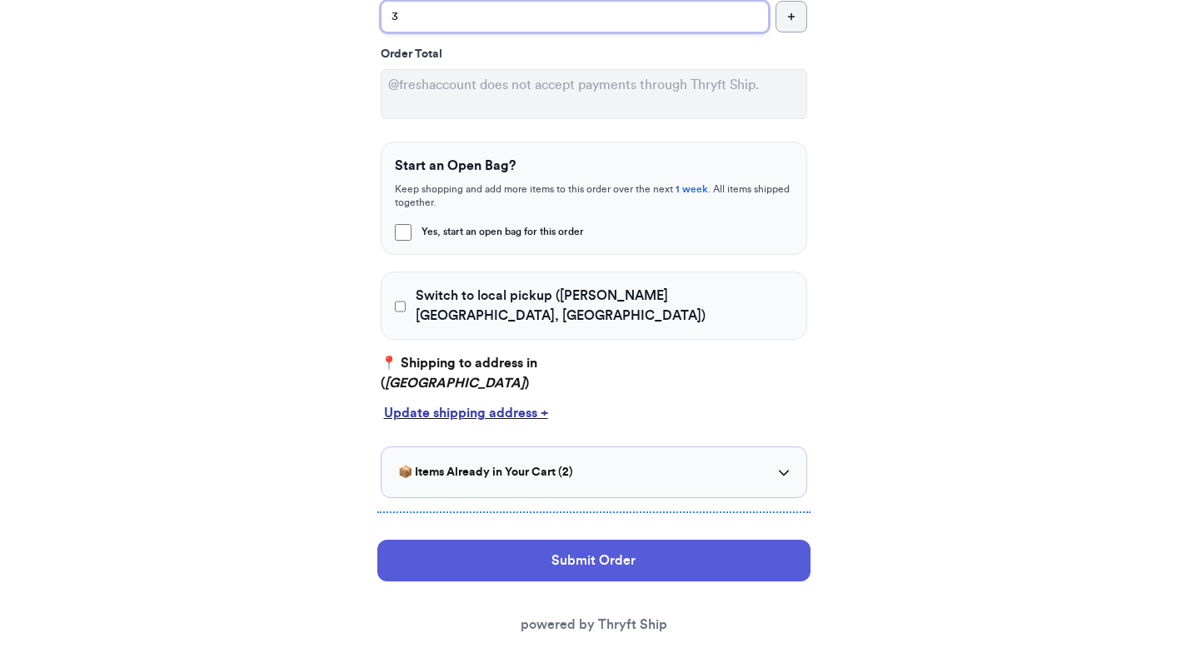
type input "3"
click at [535, 464] on h3 "📦 Items Already in Your Cart ( 2 )" at bounding box center [485, 472] width 175 height 17
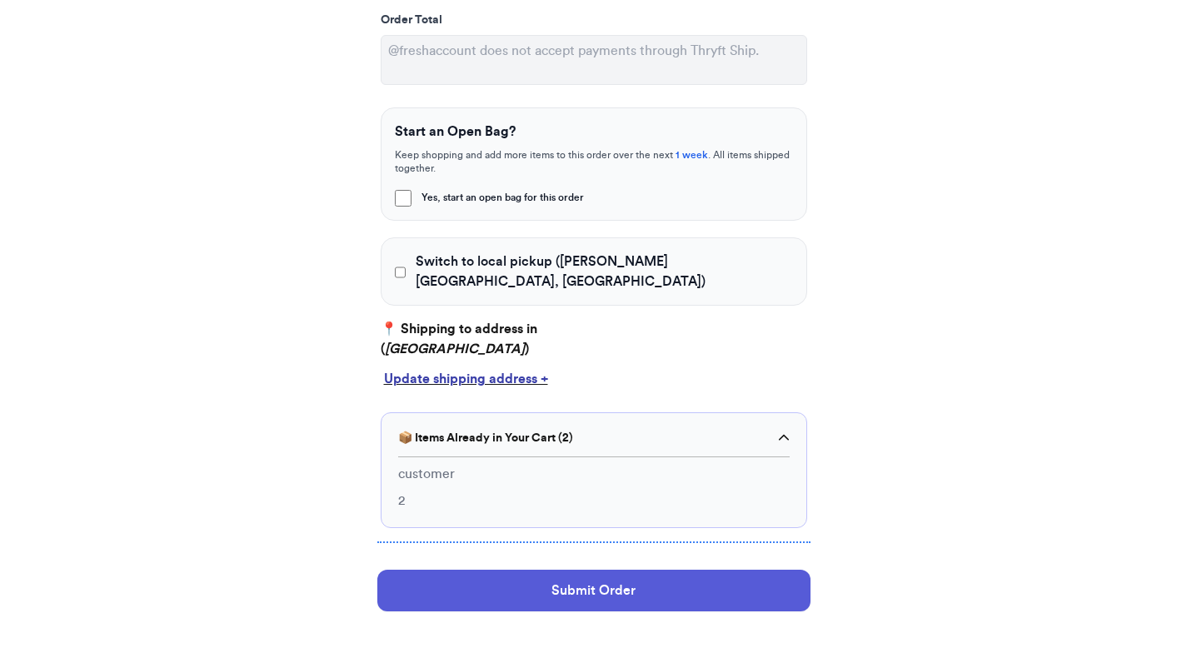
scroll to position [480, 0]
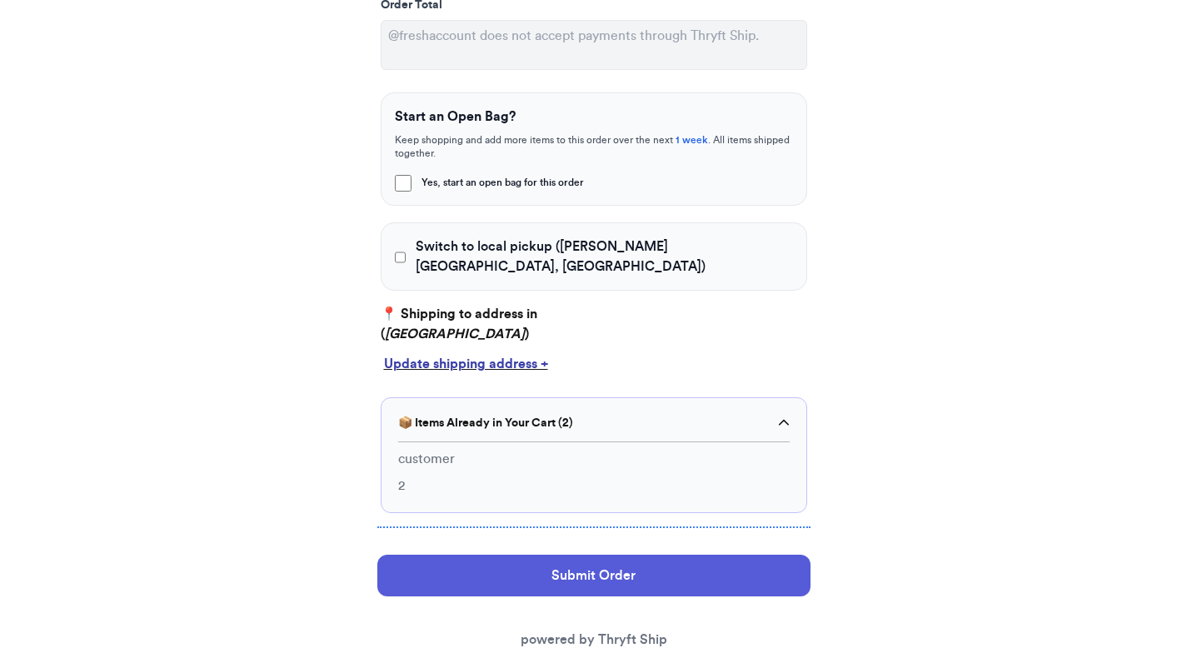
click at [519, 354] on div "Update shipping address +" at bounding box center [594, 364] width 420 height 20
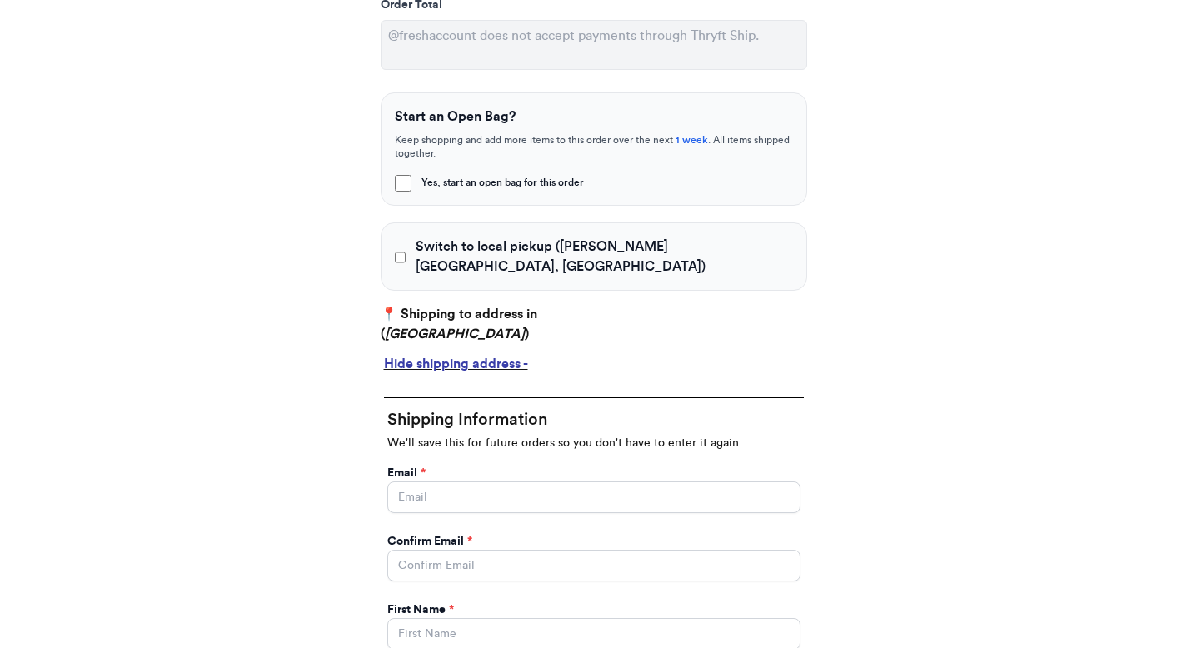
click at [506, 354] on div "Hide shipping address -" at bounding box center [594, 364] width 420 height 20
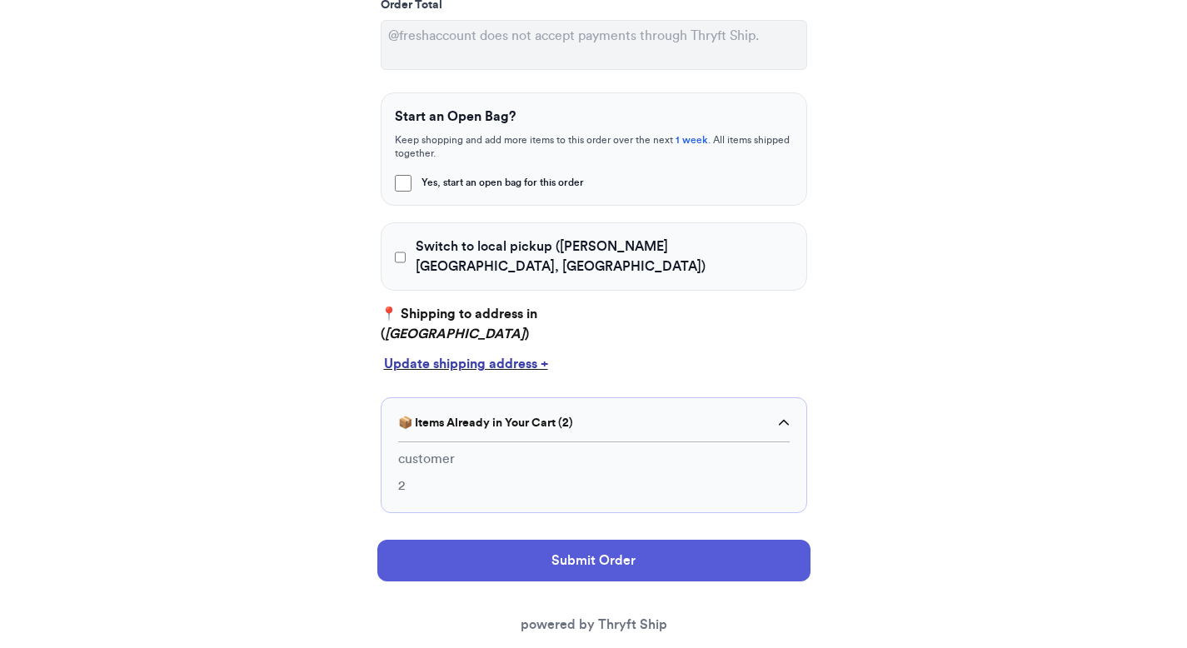
click at [403, 259] on div "Switch to local pickup ([PERSON_NAME][GEOGRAPHIC_DATA], [GEOGRAPHIC_DATA])" at bounding box center [594, 256] width 426 height 68
click at [404, 249] on input "Switch to local pickup ([PERSON_NAME][GEOGRAPHIC_DATA], [GEOGRAPHIC_DATA])" at bounding box center [401, 257] width 12 height 17
checkbox input "true"
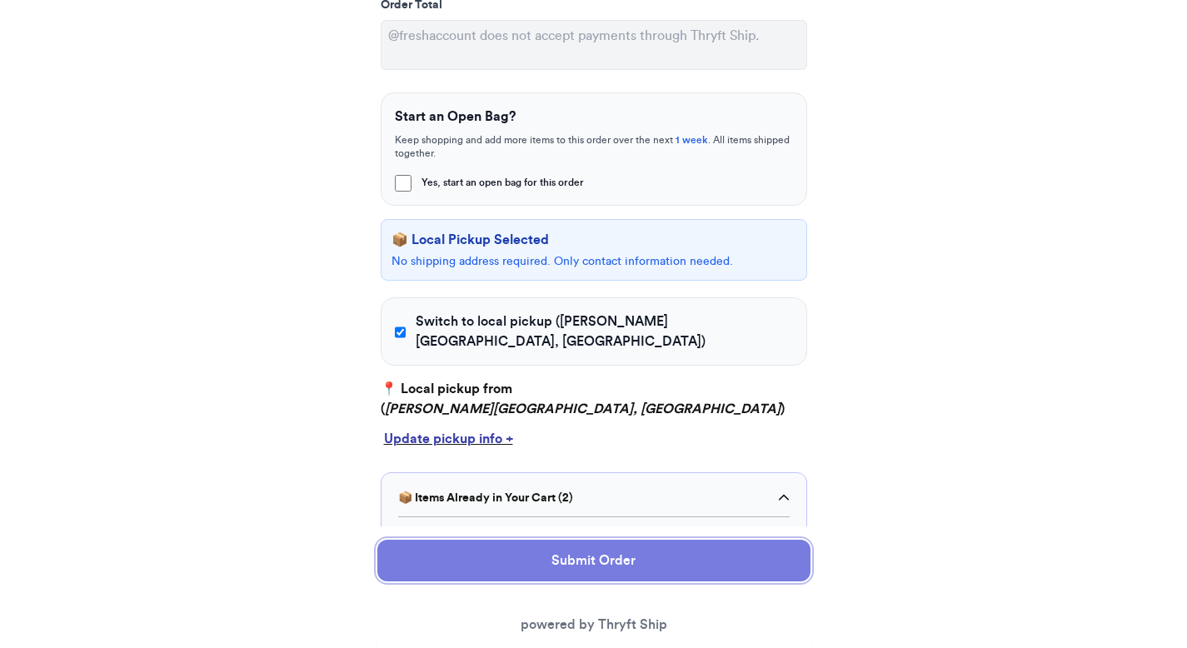
click at [562, 569] on button "Submit Order" at bounding box center [593, 561] width 433 height 42
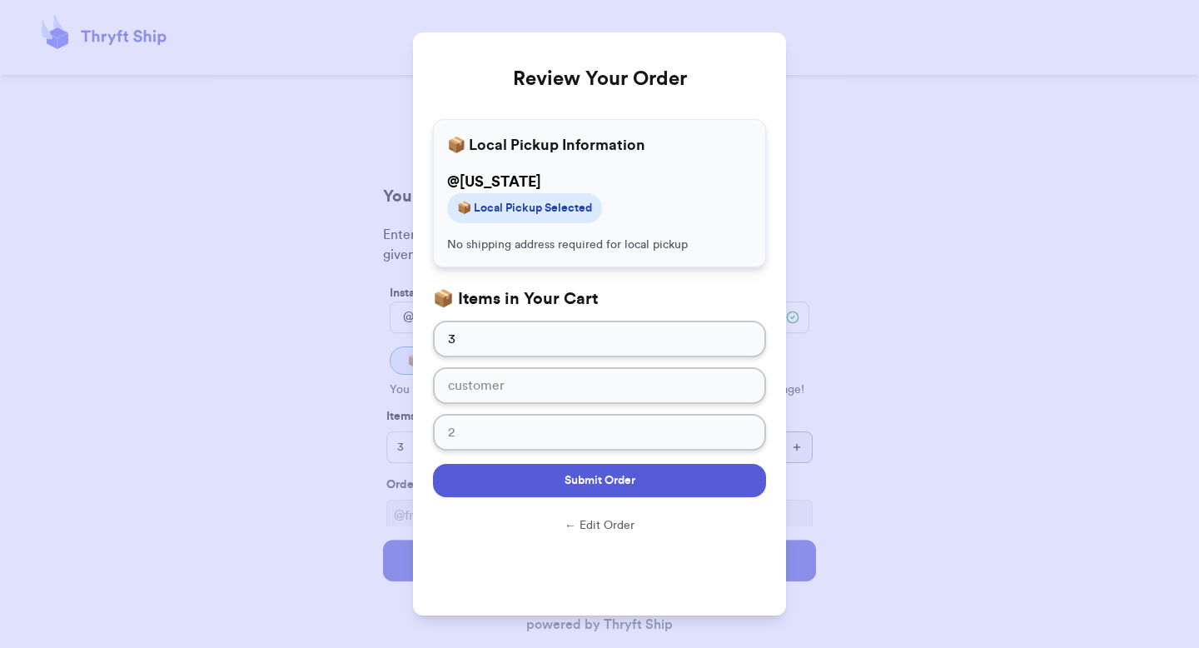
click at [520, 486] on button "Submit Order" at bounding box center [599, 480] width 333 height 33
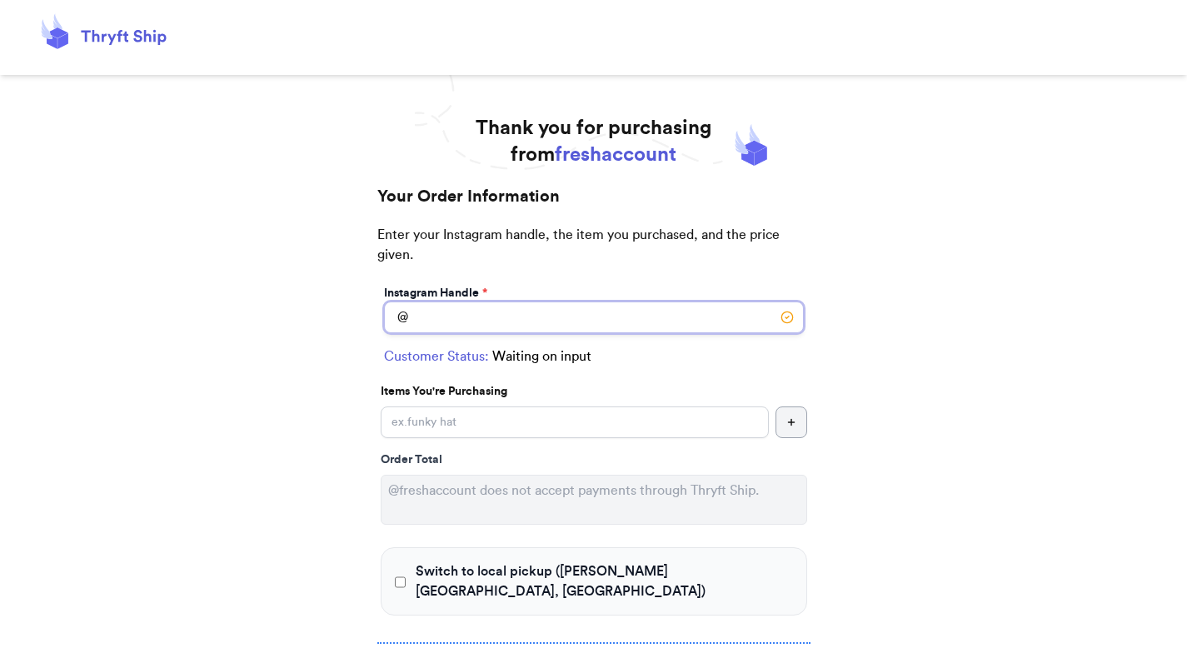
click at [526, 319] on input "Switch to local pickup ([PERSON_NAME][GEOGRAPHIC_DATA], [GEOGRAPHIC_DATA])" at bounding box center [594, 317] width 420 height 32
type input "valeria"
select select "AE"
type input "FPO"
type input "09622"
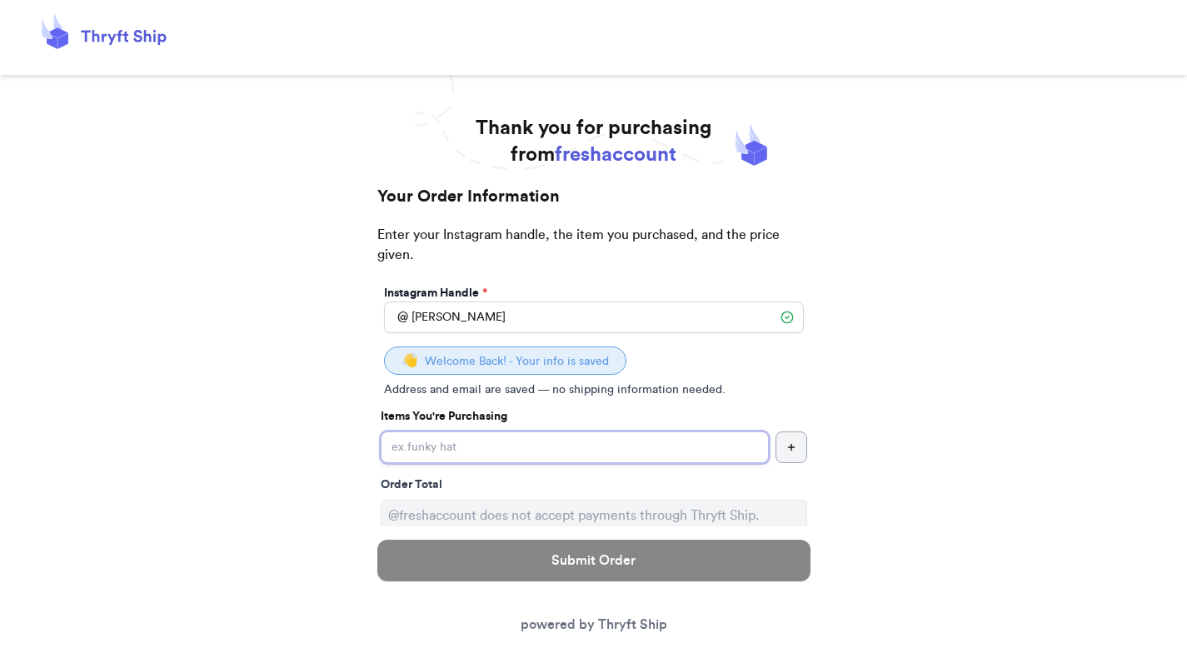
click at [645, 442] on input "Yes, start an open bag for this order" at bounding box center [575, 447] width 388 height 32
click at [533, 322] on input "valeria" at bounding box center [594, 317] width 420 height 32
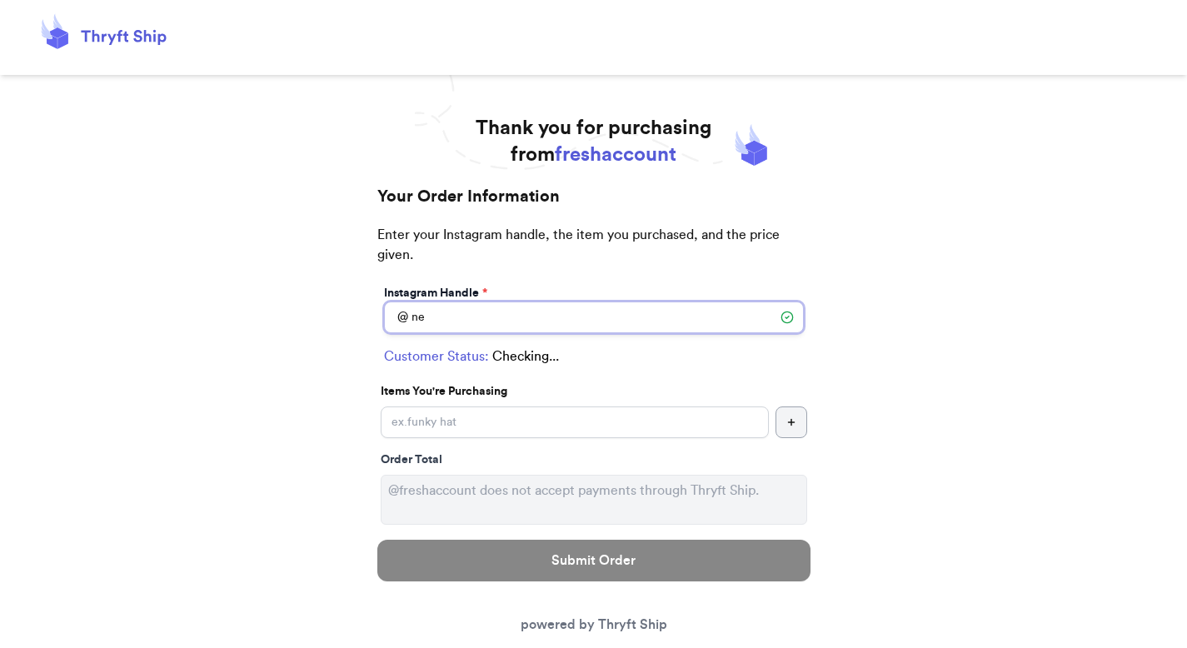
type input "new"
select select "GA"
type input "Atlanta"
type input "30308"
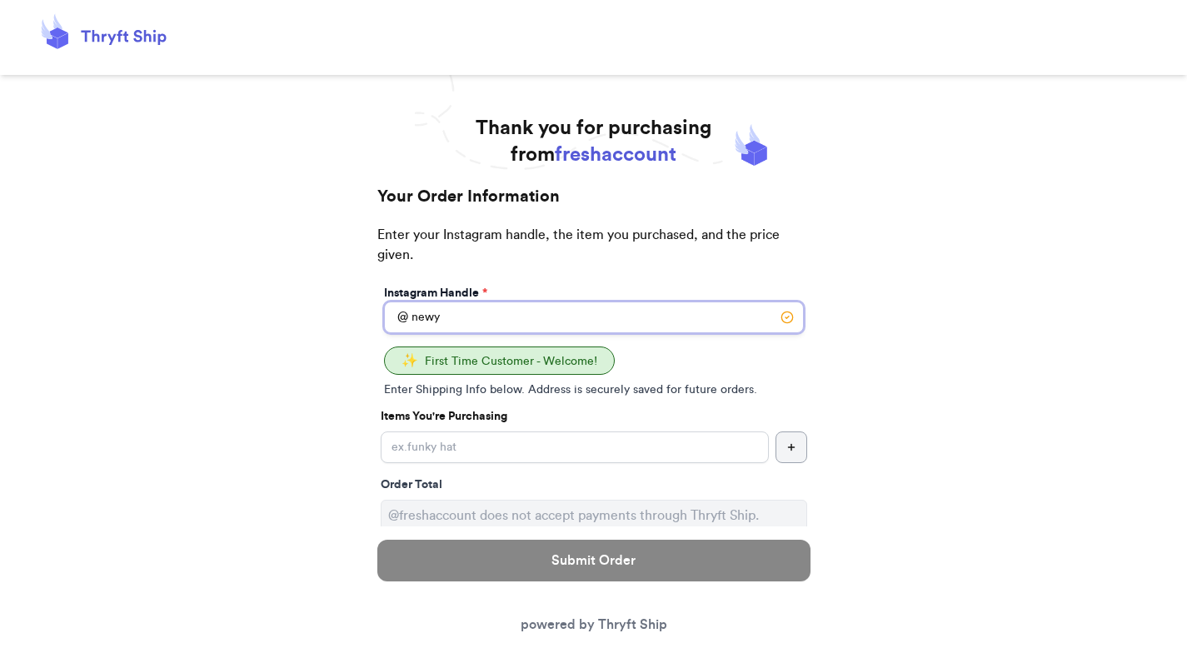
type input "newy"
click at [523, 443] on input "Yes, start an open bag for this order" at bounding box center [575, 447] width 388 height 32
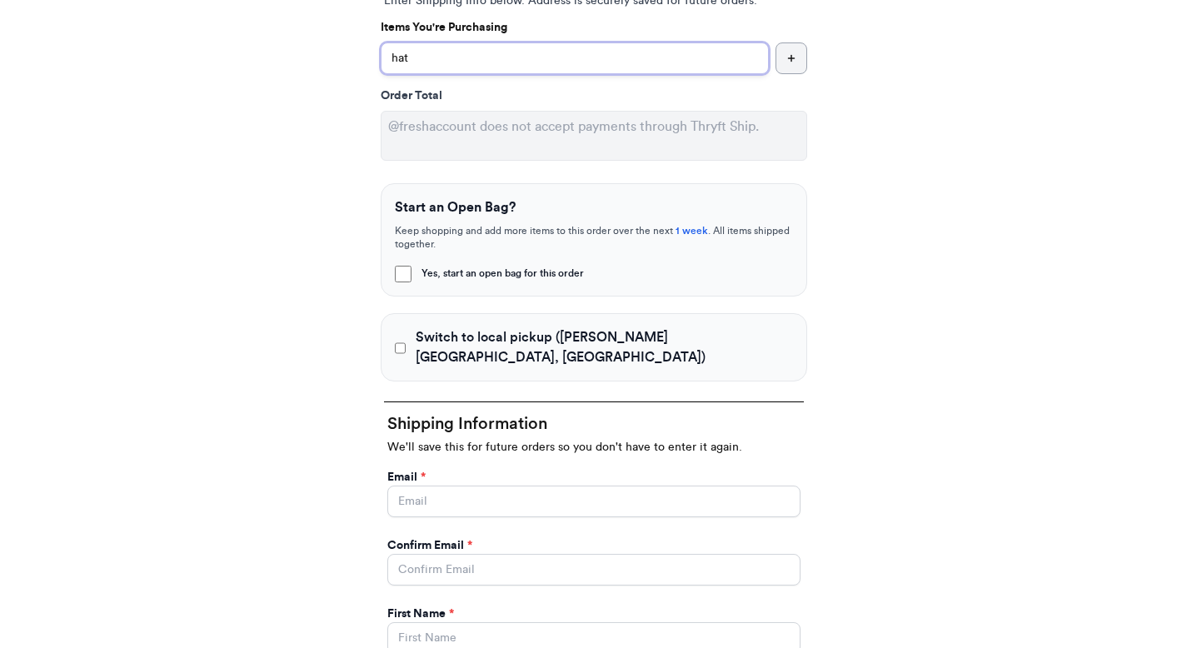
scroll to position [391, 0]
type input "hat"
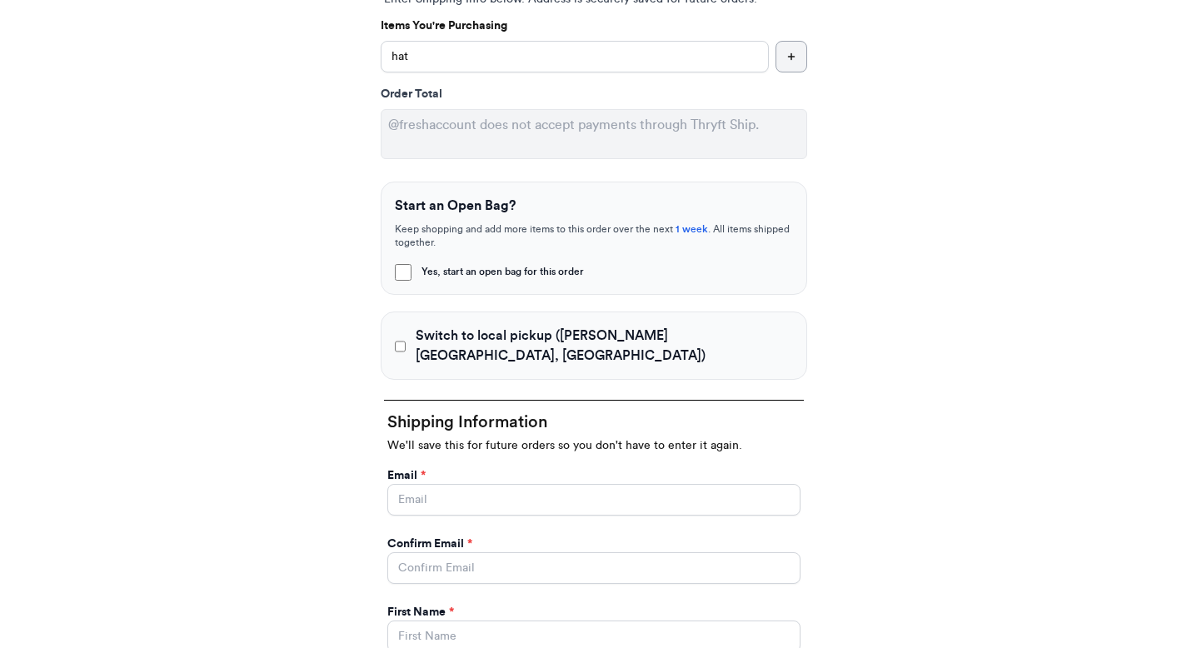
click at [542, 346] on div "Switch to local pickup ([PERSON_NAME][GEOGRAPHIC_DATA], [GEOGRAPHIC_DATA])" at bounding box center [594, 345] width 426 height 68
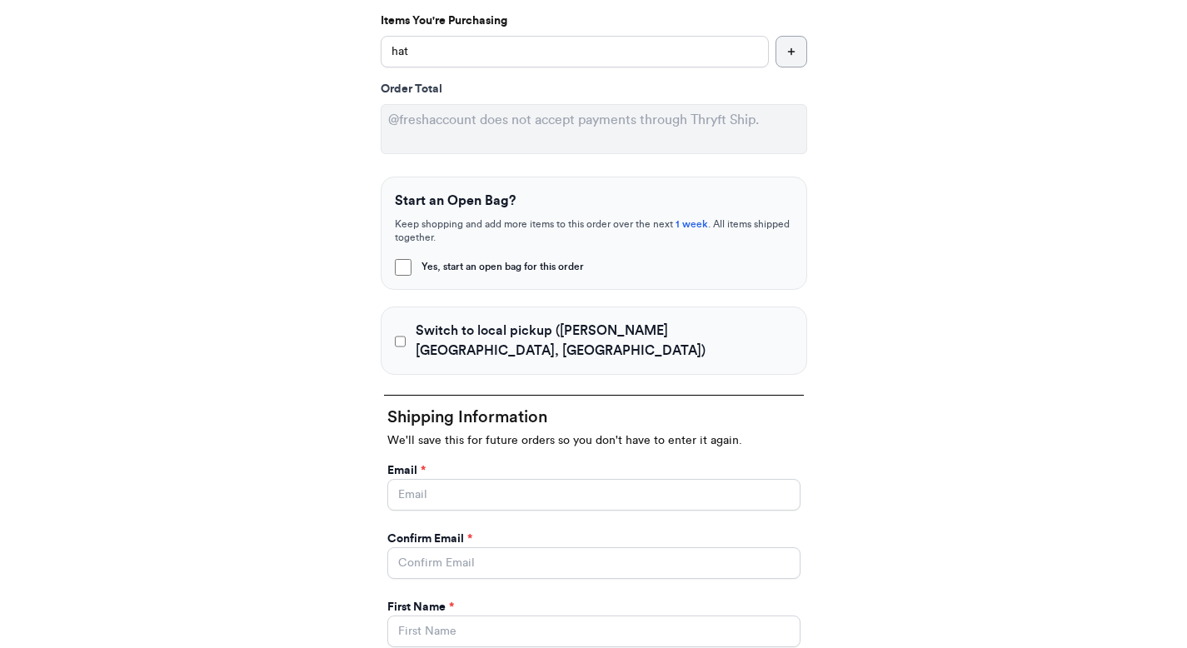
scroll to position [495, 0]
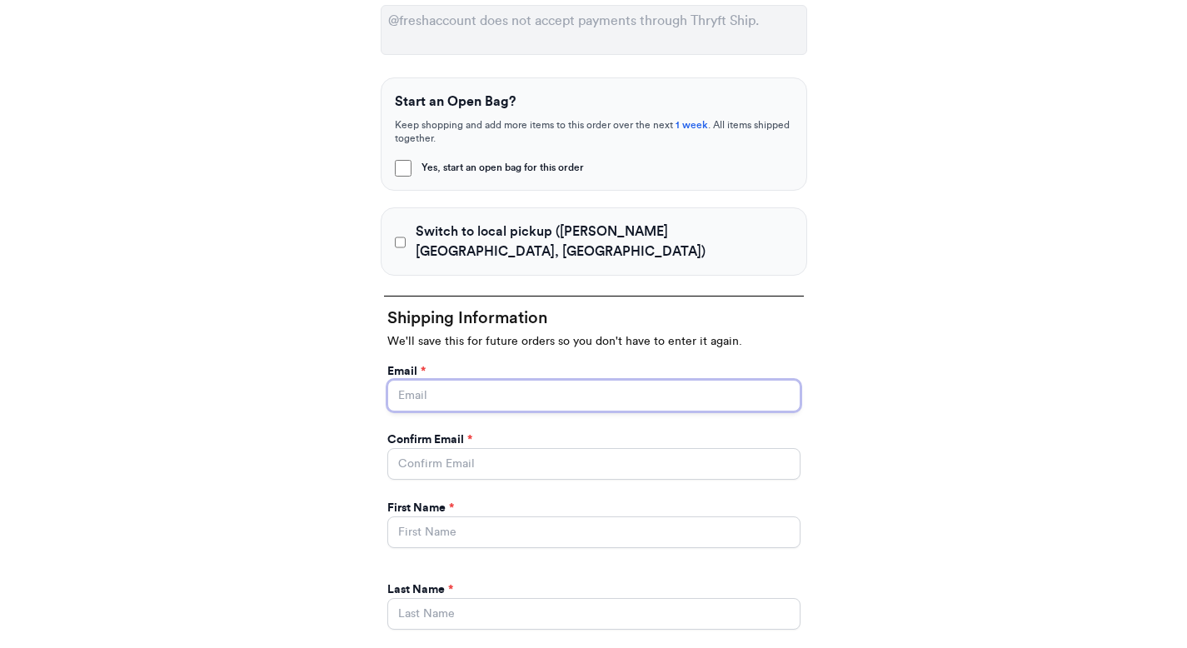
click at [443, 380] on input "Yes, start an open bag for this order" at bounding box center [593, 396] width 413 height 32
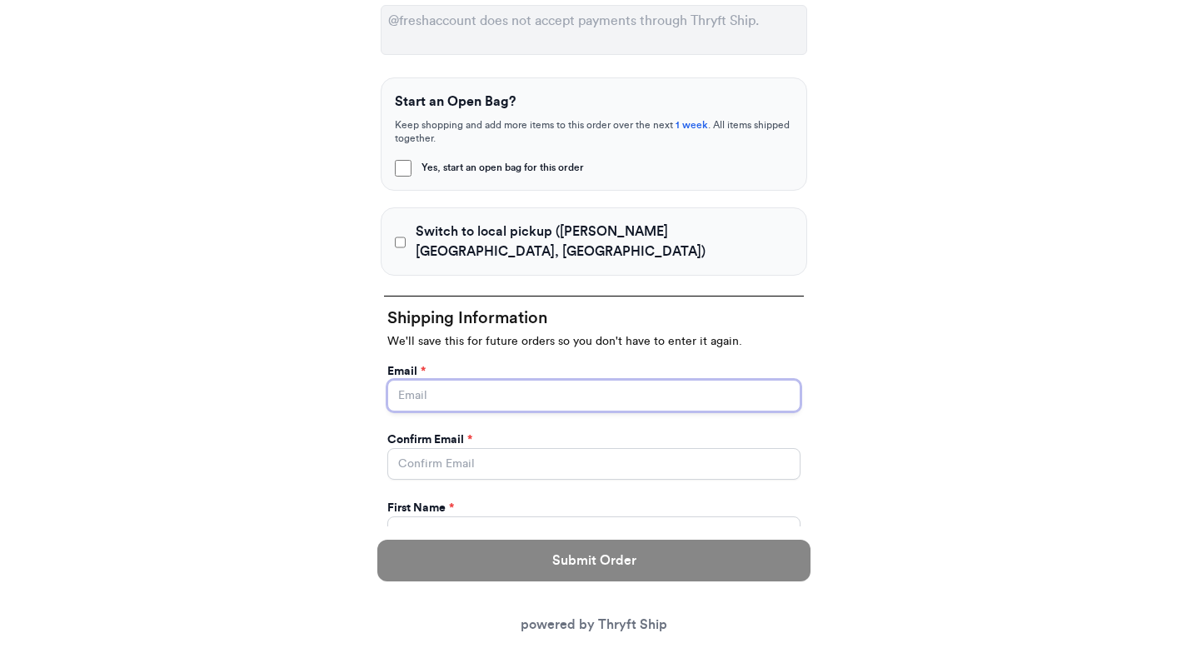
type input "ThryftShip"
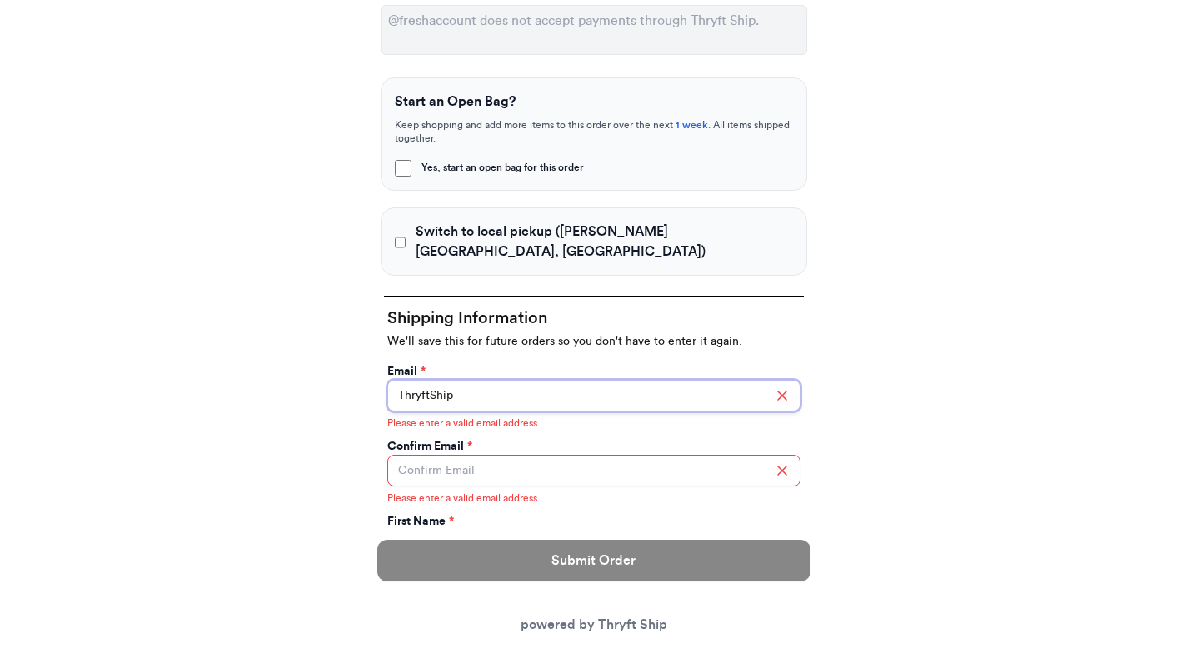
click at [454, 380] on input "ThryftShip" at bounding box center [593, 396] width 413 height 32
type input "paulchutney69@gmail.com"
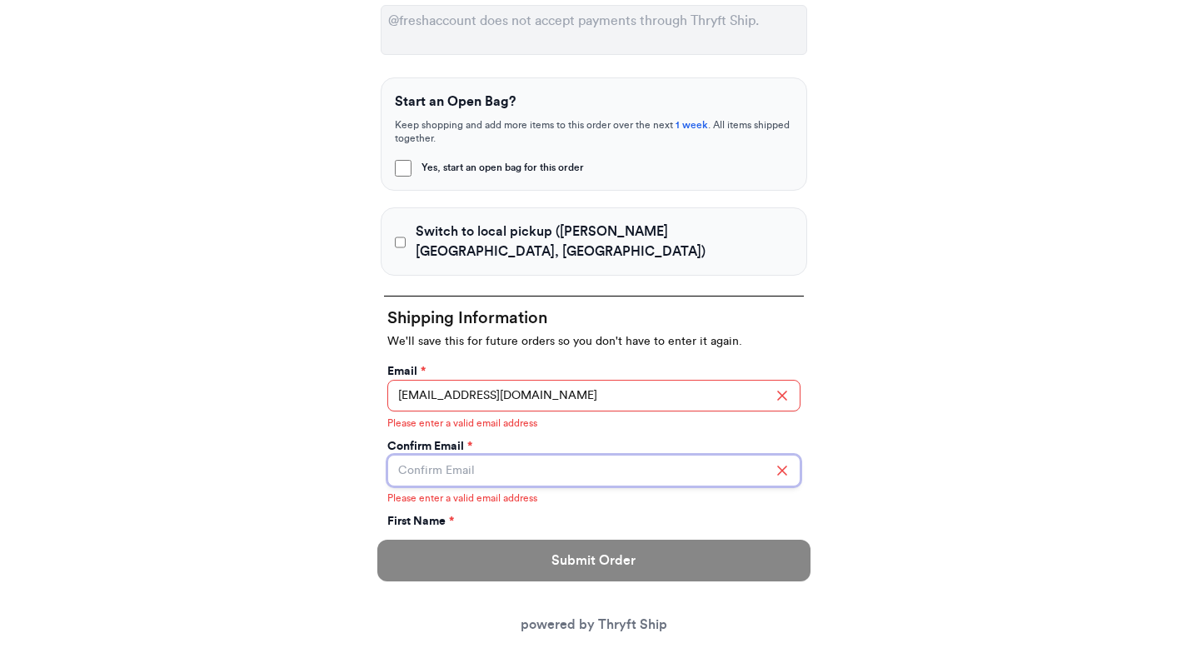
type input "paulchutney69@gmail.com"
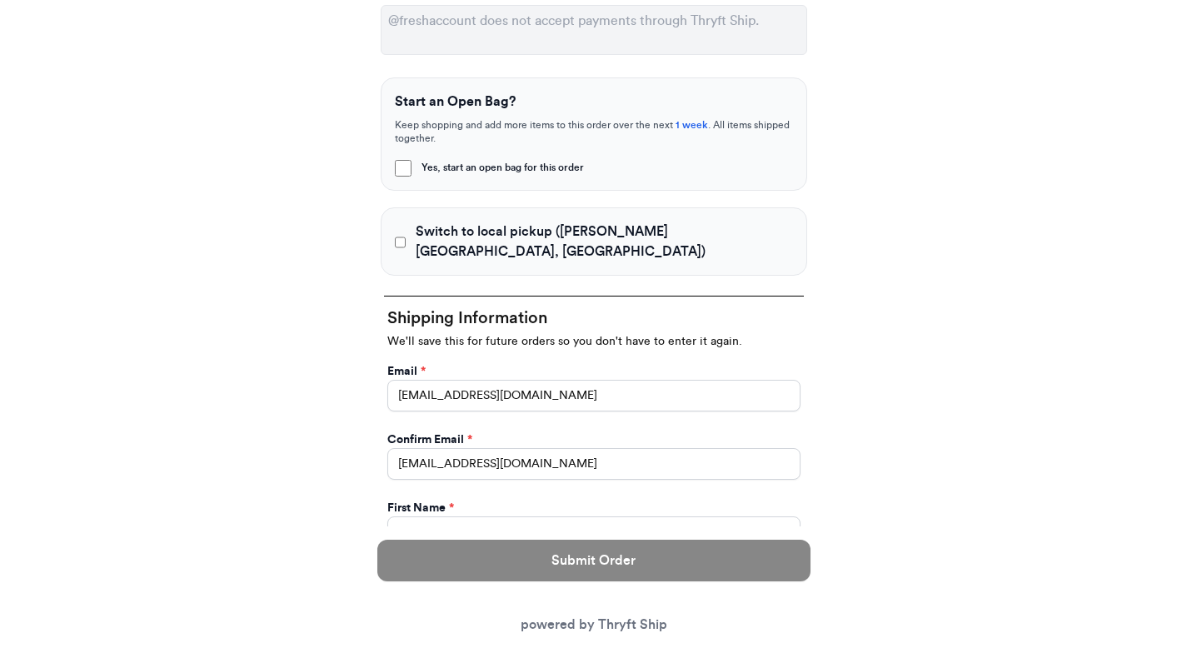
click at [466, 500] on div "First Name *" at bounding box center [593, 508] width 413 height 17
click at [466, 516] on input "Yes, start an open bag for this order" at bounding box center [593, 532] width 413 height 32
type input "[PERSON_NAME]"
type input "[STREET_ADDRESS]"
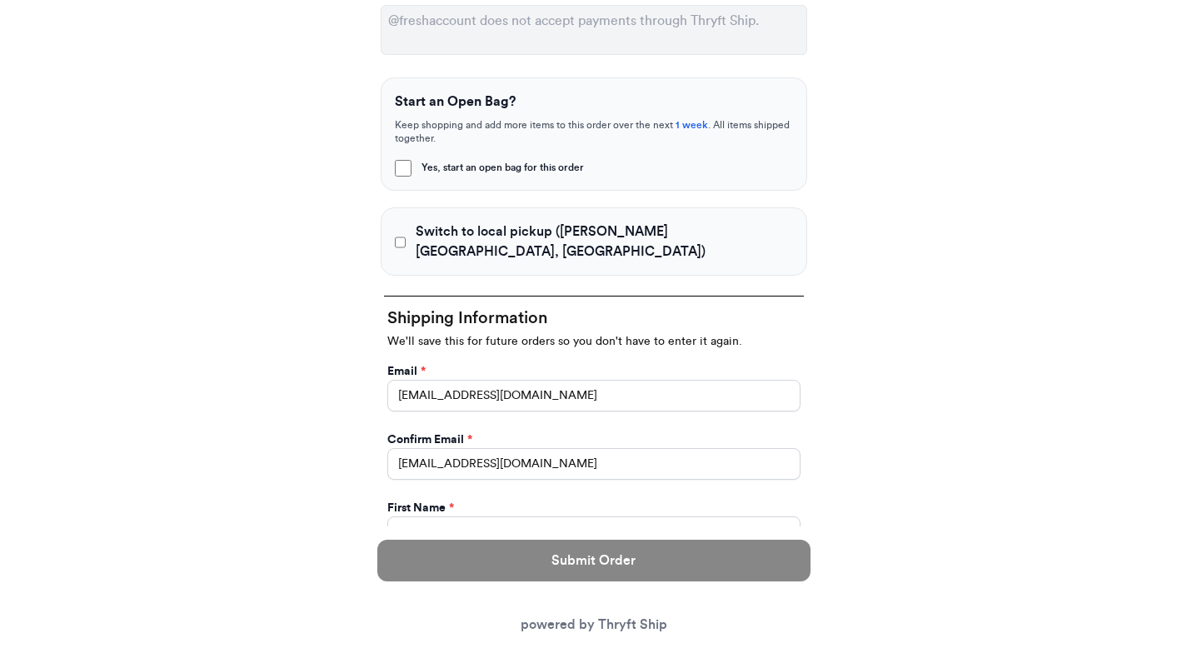
type input "apt 211"
type input "athens"
type input "30601"
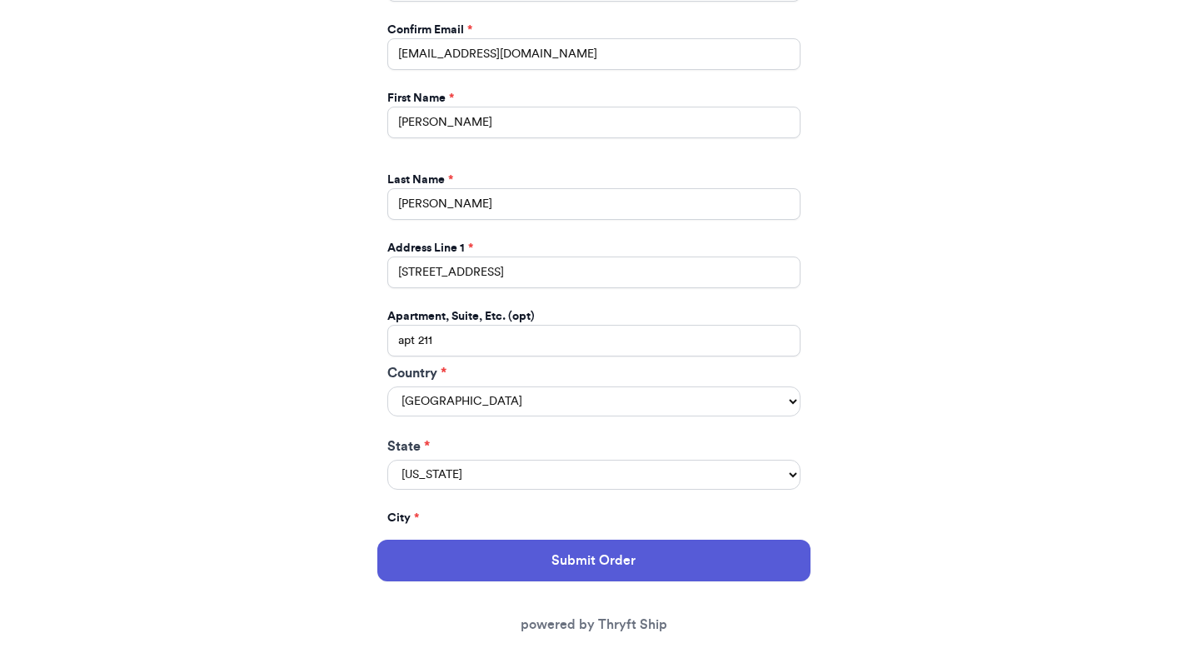
scroll to position [1084, 0]
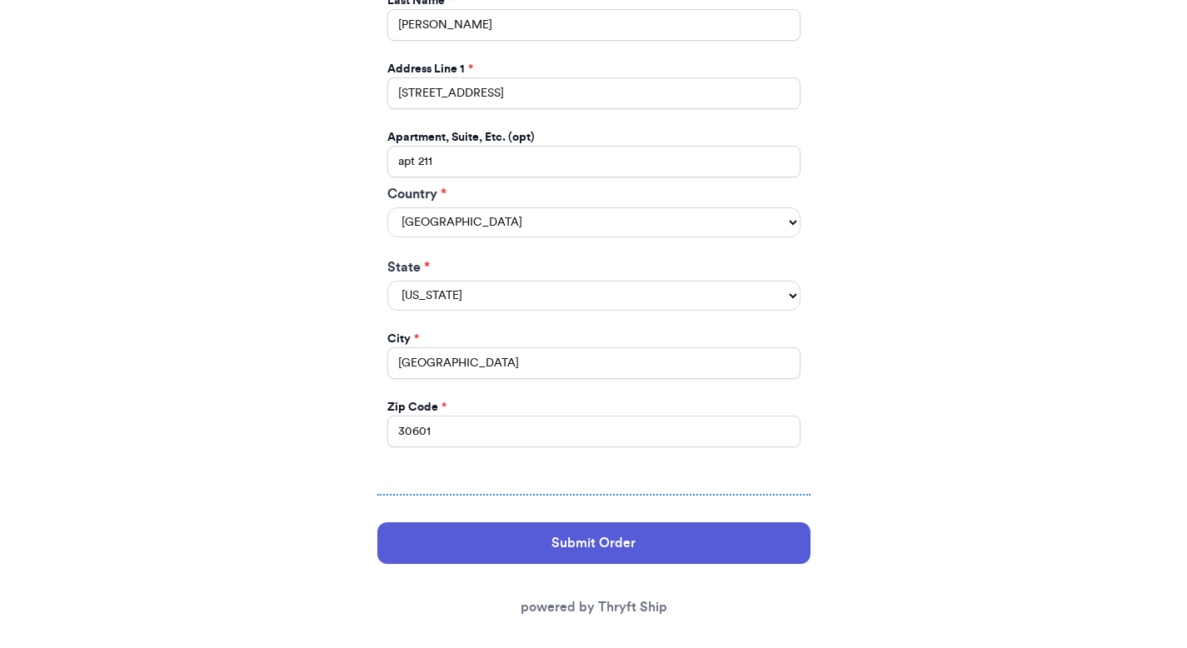
click at [506, 526] on button "Submit Order" at bounding box center [593, 543] width 433 height 42
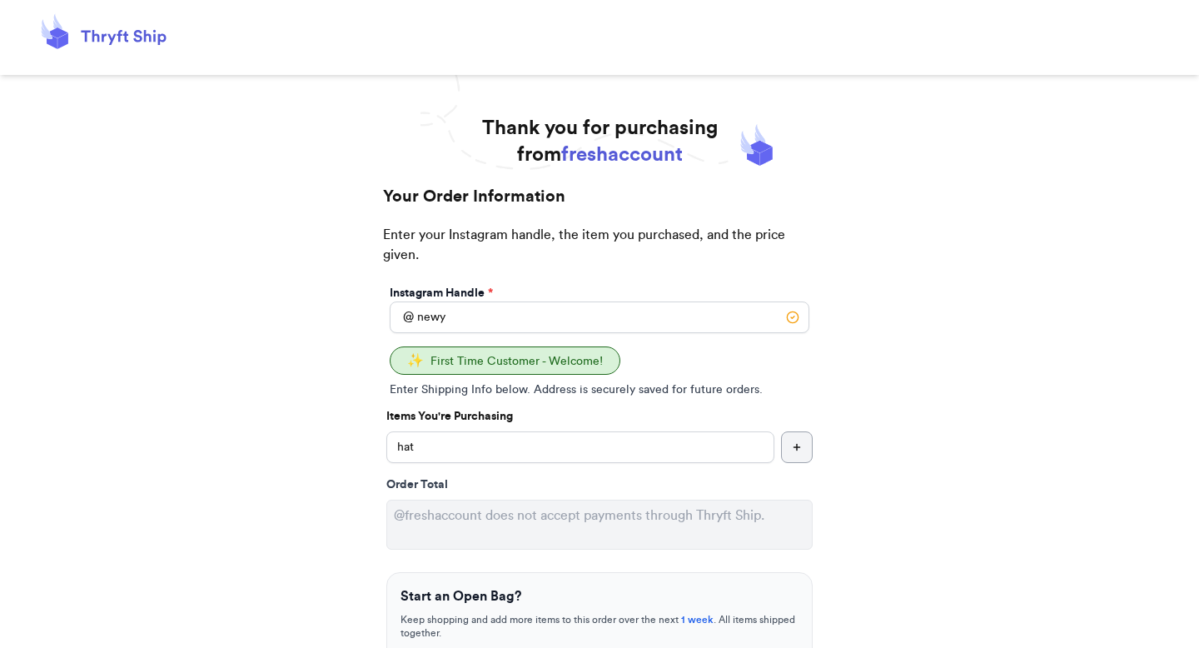
select select "GA"
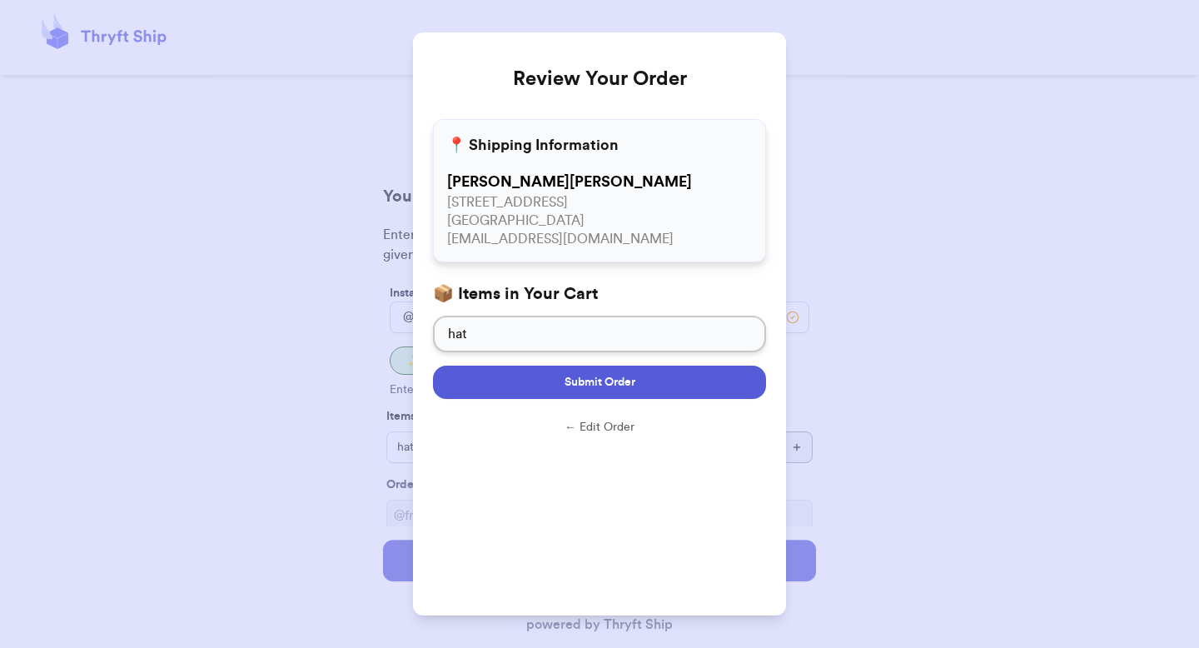
click at [541, 381] on button "Submit Order" at bounding box center [599, 382] width 333 height 33
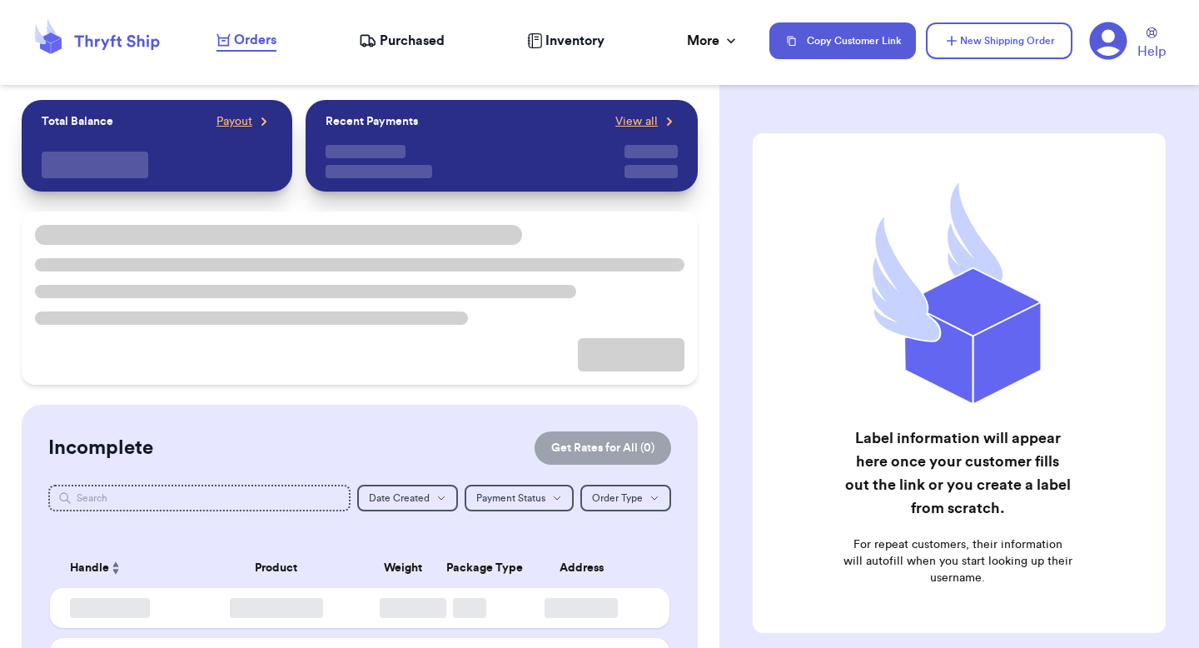
checkbox input "true"
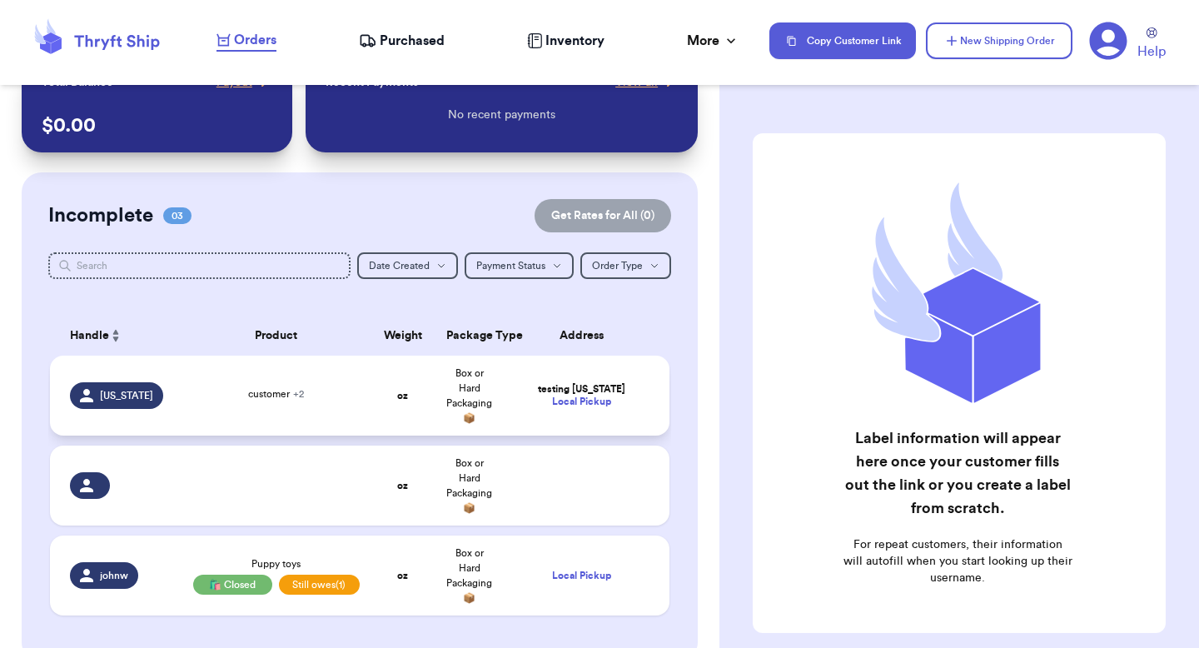
scroll to position [58, 0]
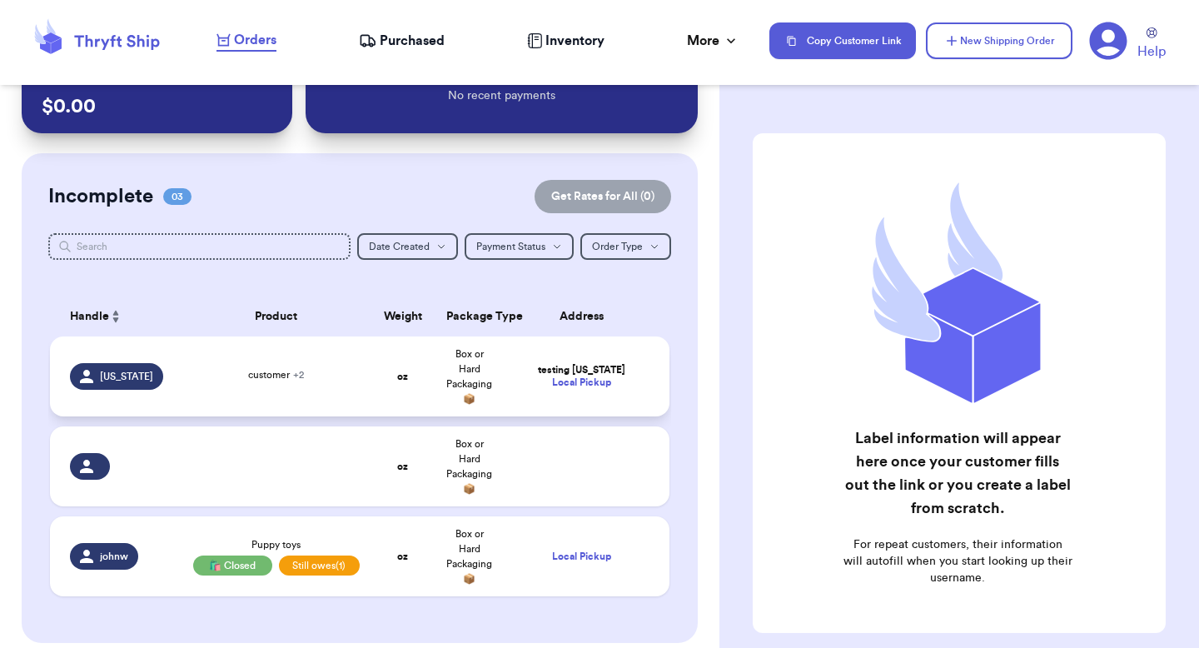
click at [503, 432] on td at bounding box center [586, 466] width 167 height 80
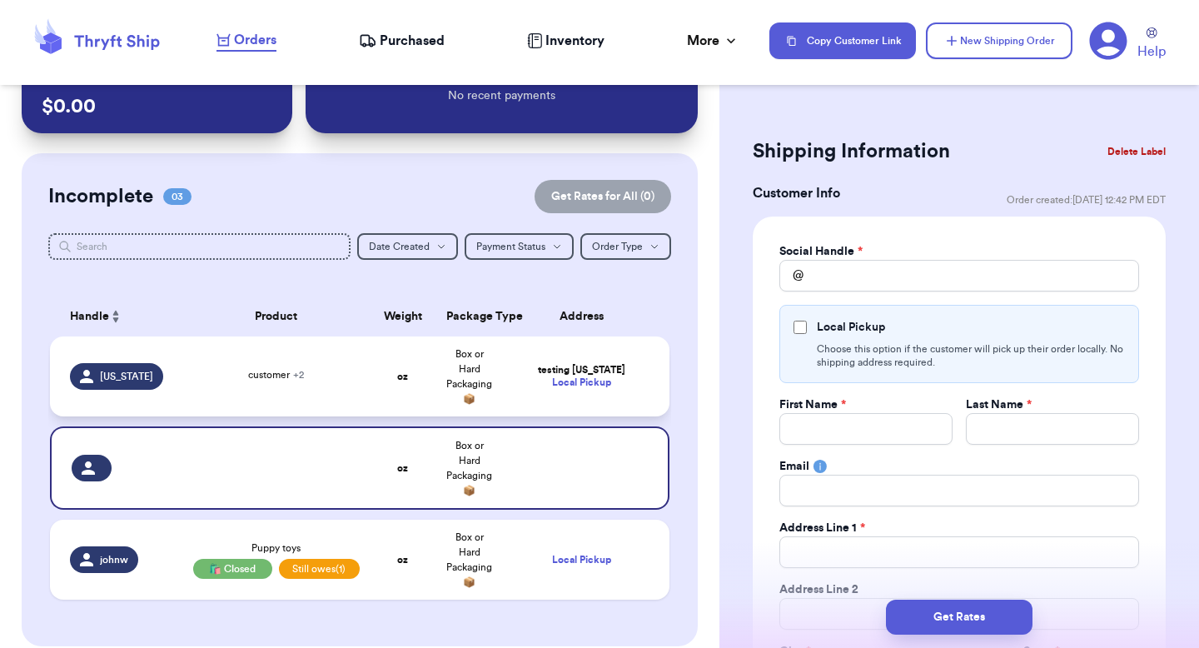
click at [488, 375] on td "Box or Hard Packaging 📦" at bounding box center [469, 376] width 67 height 80
type input "customer"
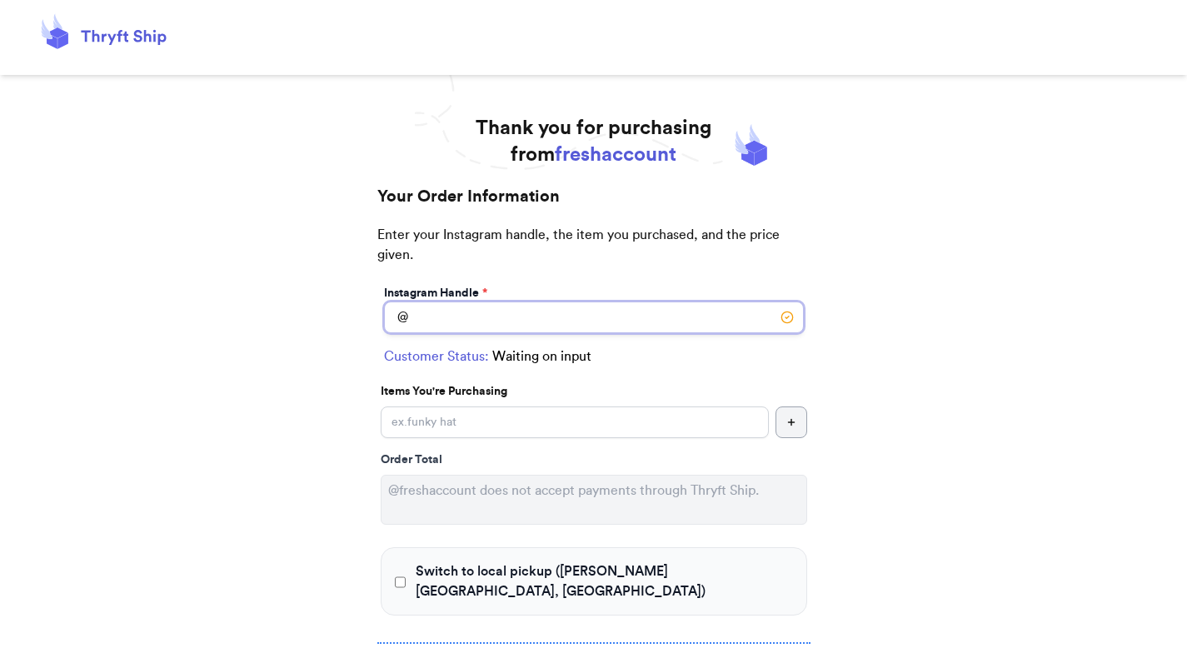
click at [471, 316] on input "Switch to local pickup ([PERSON_NAME][GEOGRAPHIC_DATA], [GEOGRAPHIC_DATA])" at bounding box center [594, 317] width 420 height 32
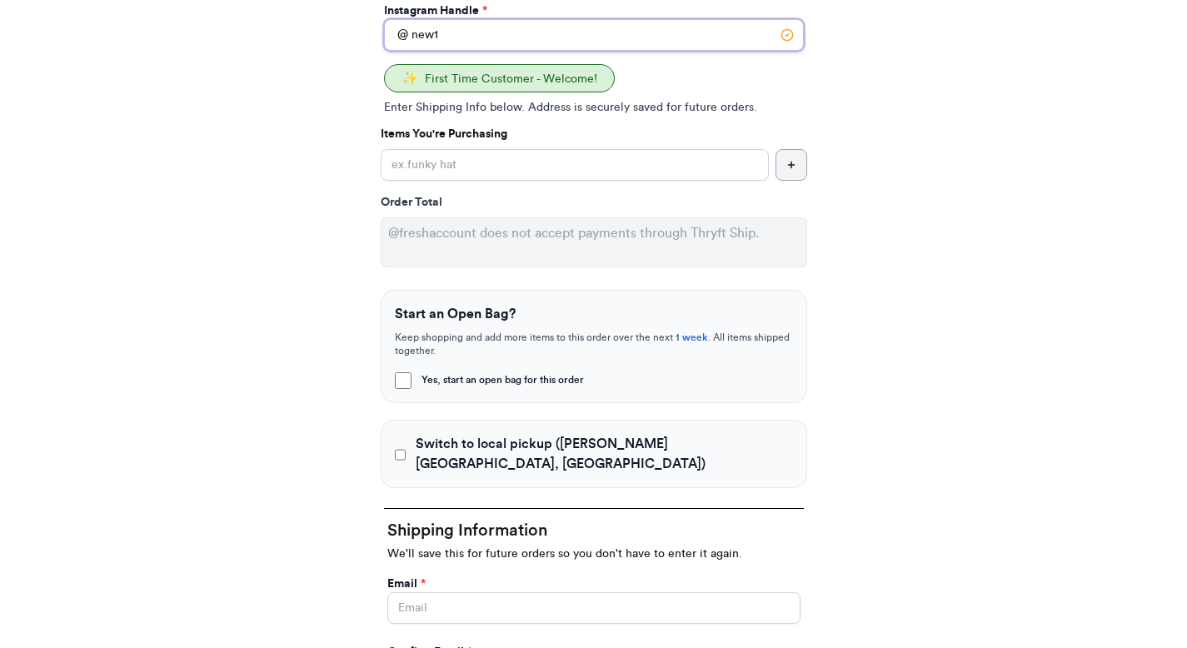
scroll to position [388, 0]
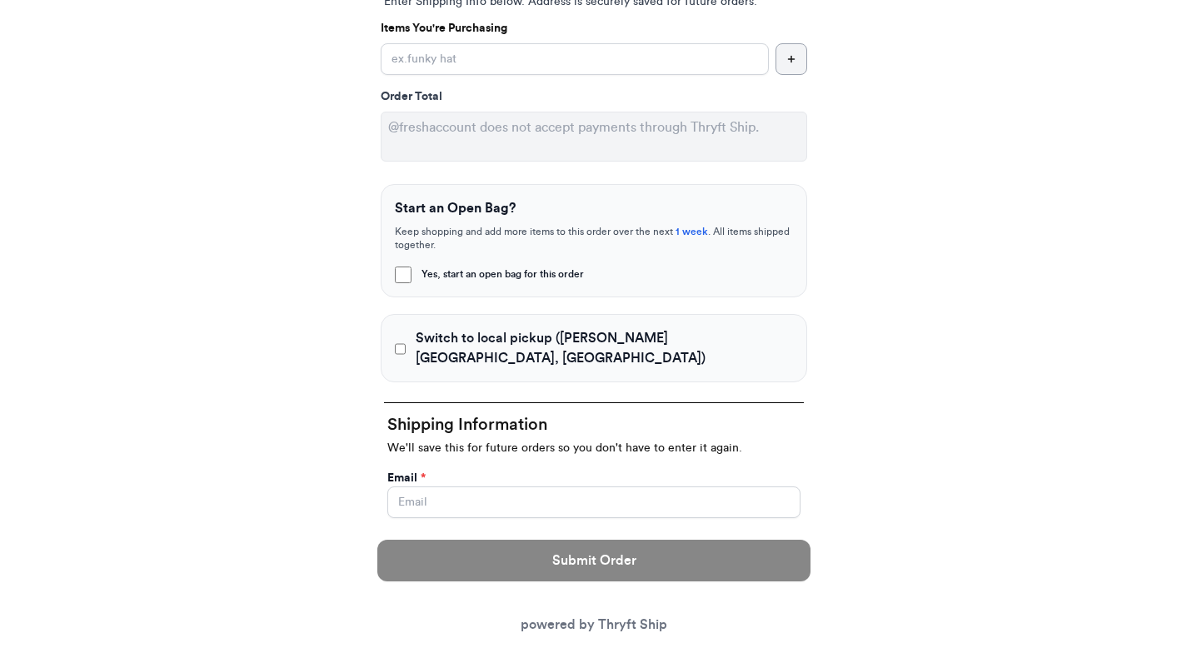
type input "new1"
click at [391, 316] on div "Switch to local pickup ([PERSON_NAME][GEOGRAPHIC_DATA], [GEOGRAPHIC_DATA])" at bounding box center [594, 348] width 426 height 68
click at [402, 341] on input "Switch to local pickup ([PERSON_NAME][GEOGRAPHIC_DATA], [GEOGRAPHIC_DATA])" at bounding box center [401, 349] width 12 height 17
checkbox input "true"
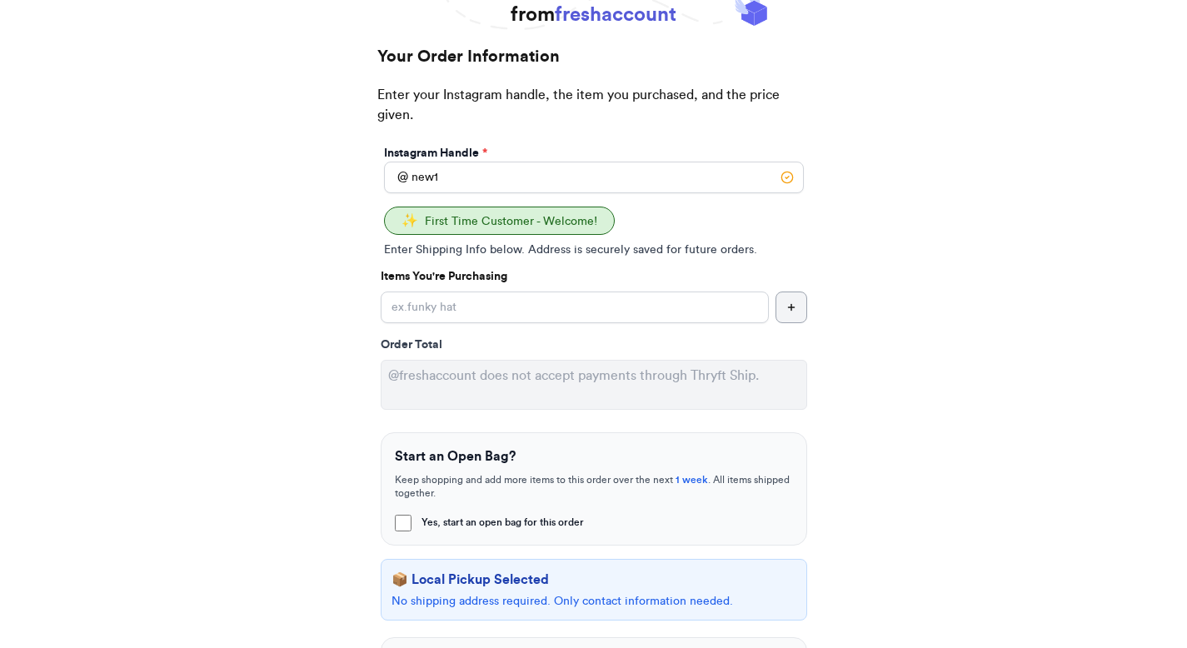
scroll to position [137, 0]
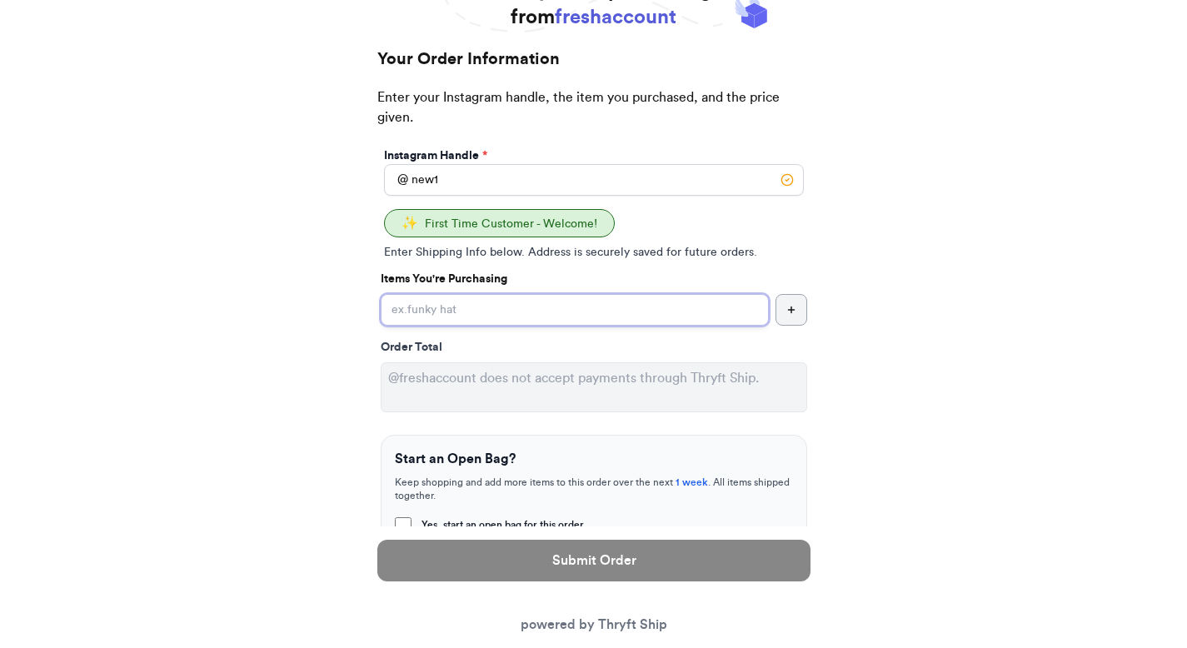
click at [476, 319] on input "Yes, start an open bag for this order" at bounding box center [575, 310] width 388 height 32
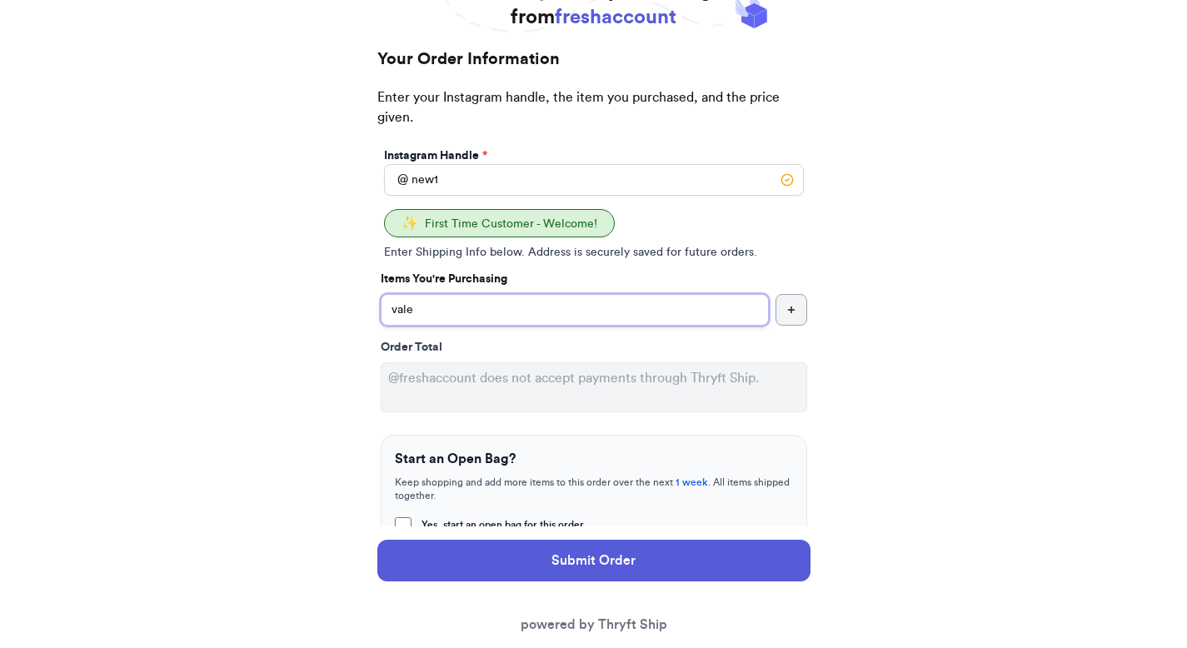
type input "vale"
click at [277, 297] on div "Thank you for purchasing from freshaccount Your Order Information Enter your In…" at bounding box center [593, 502] width 1187 height 1049
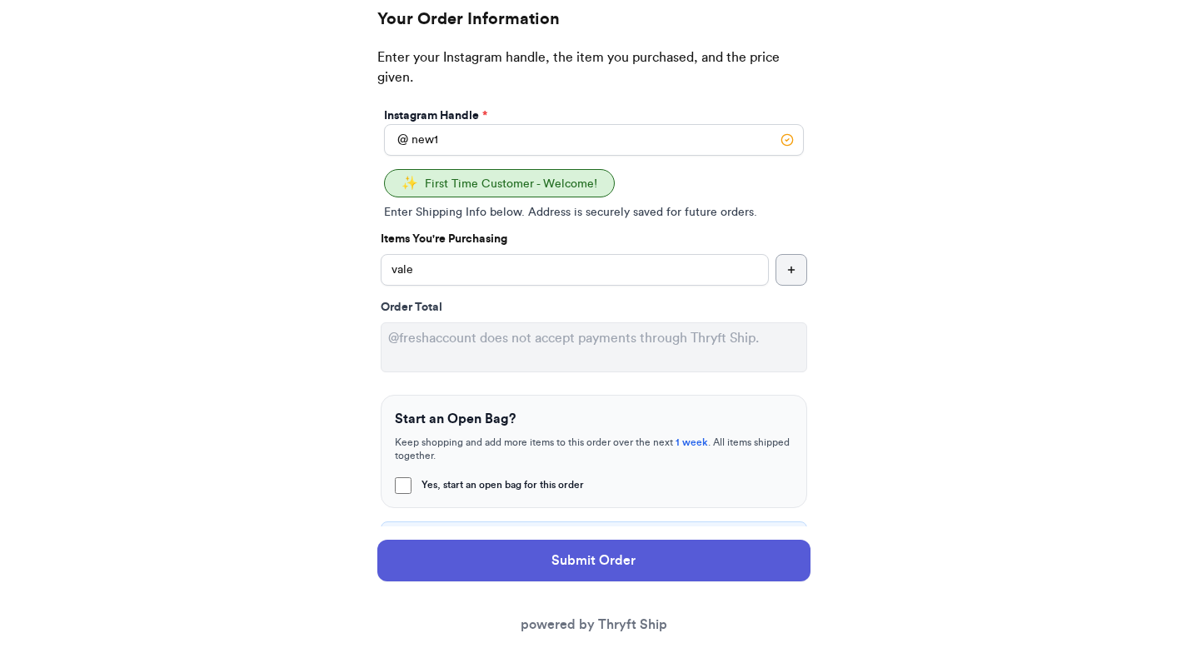
scroll to position [373, 0]
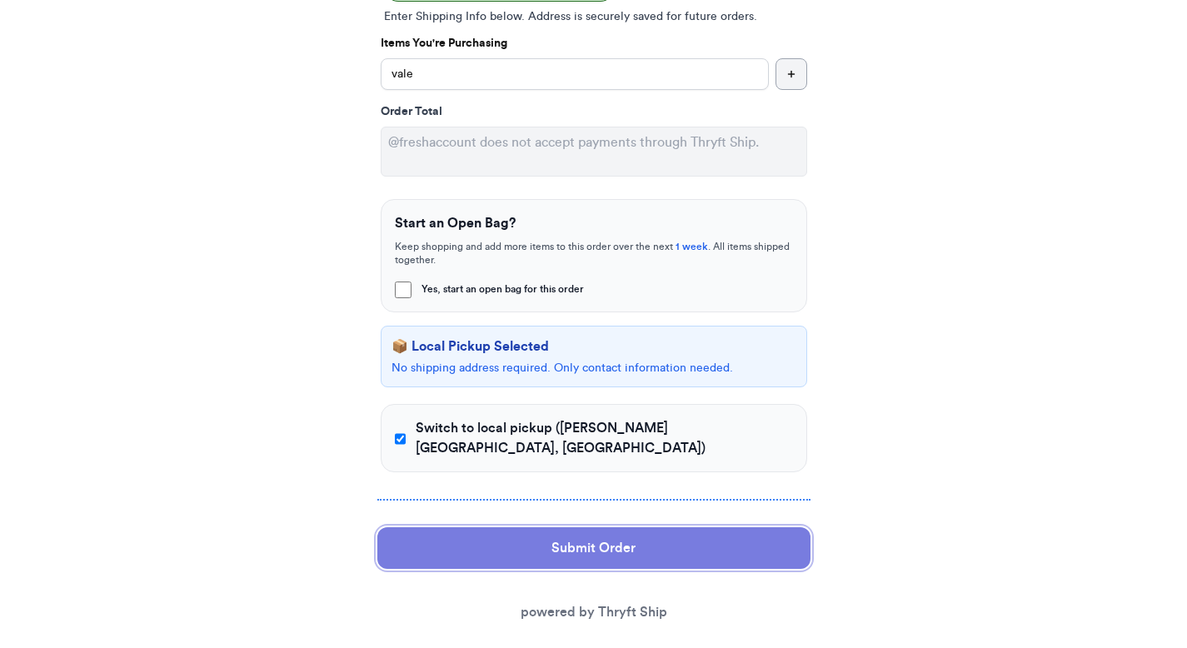
click at [568, 527] on button "Submit Order" at bounding box center [593, 548] width 433 height 42
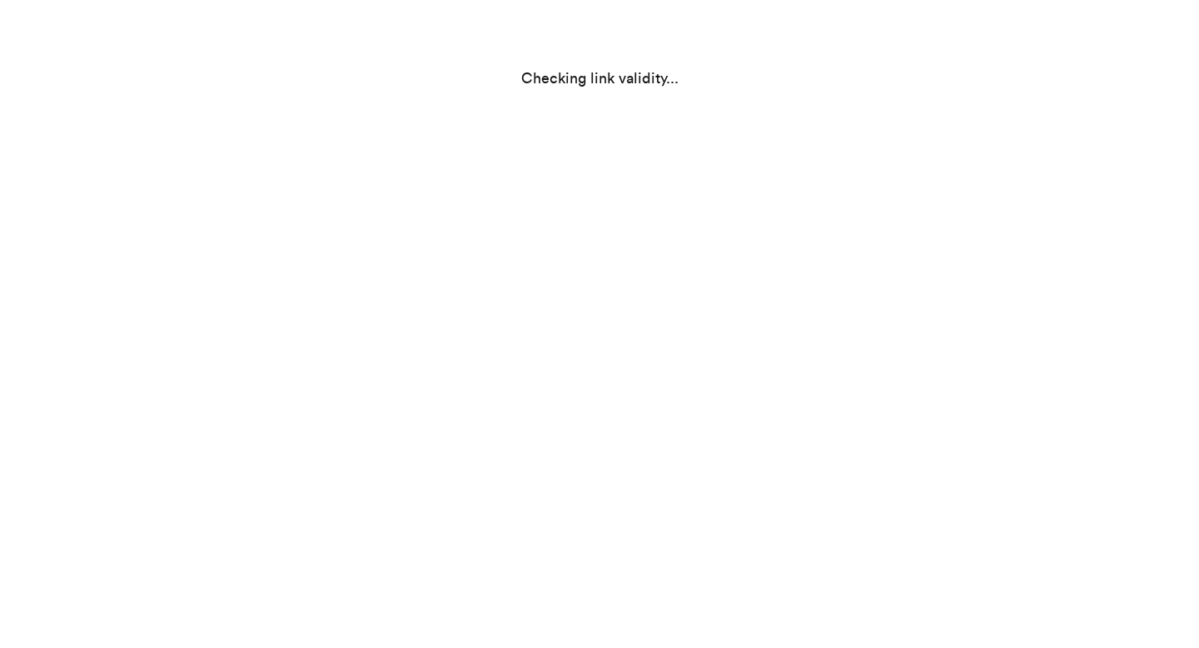
scroll to position [0, 0]
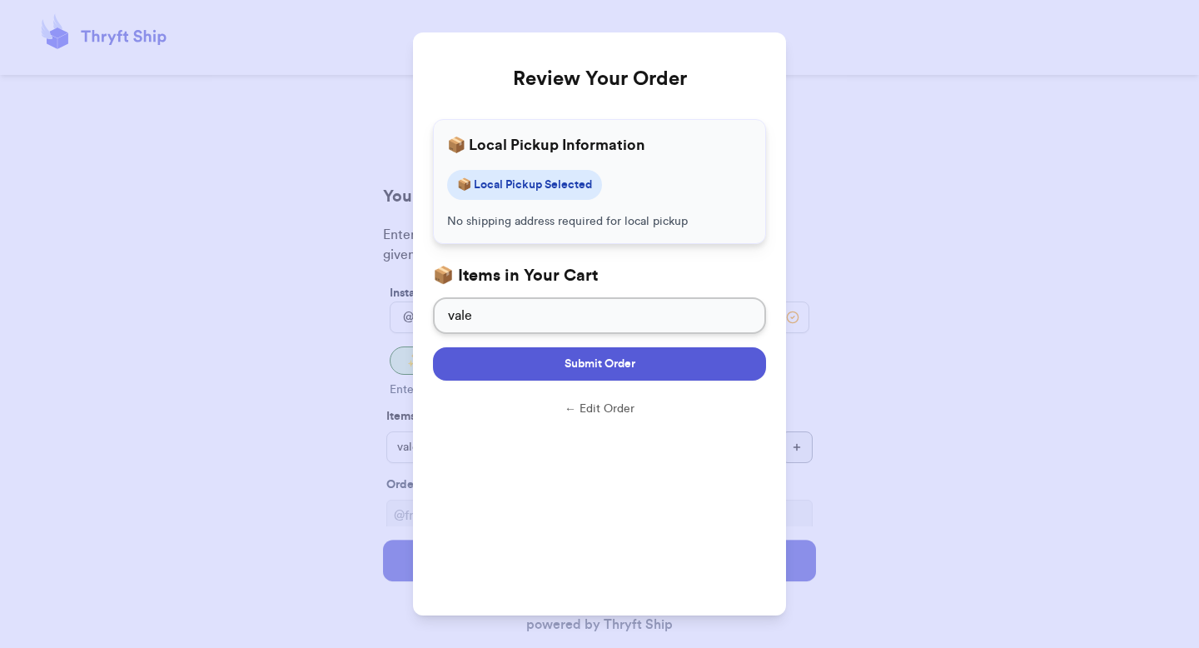
click at [517, 372] on button "Submit Order" at bounding box center [599, 363] width 333 height 33
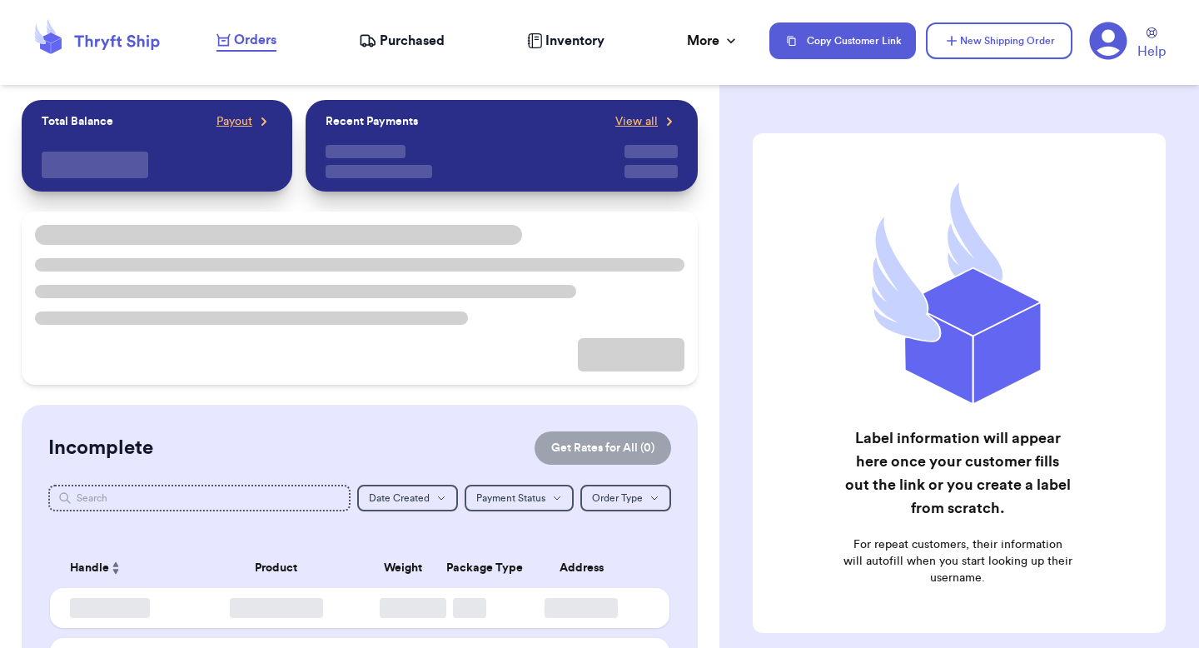
checkbox input "true"
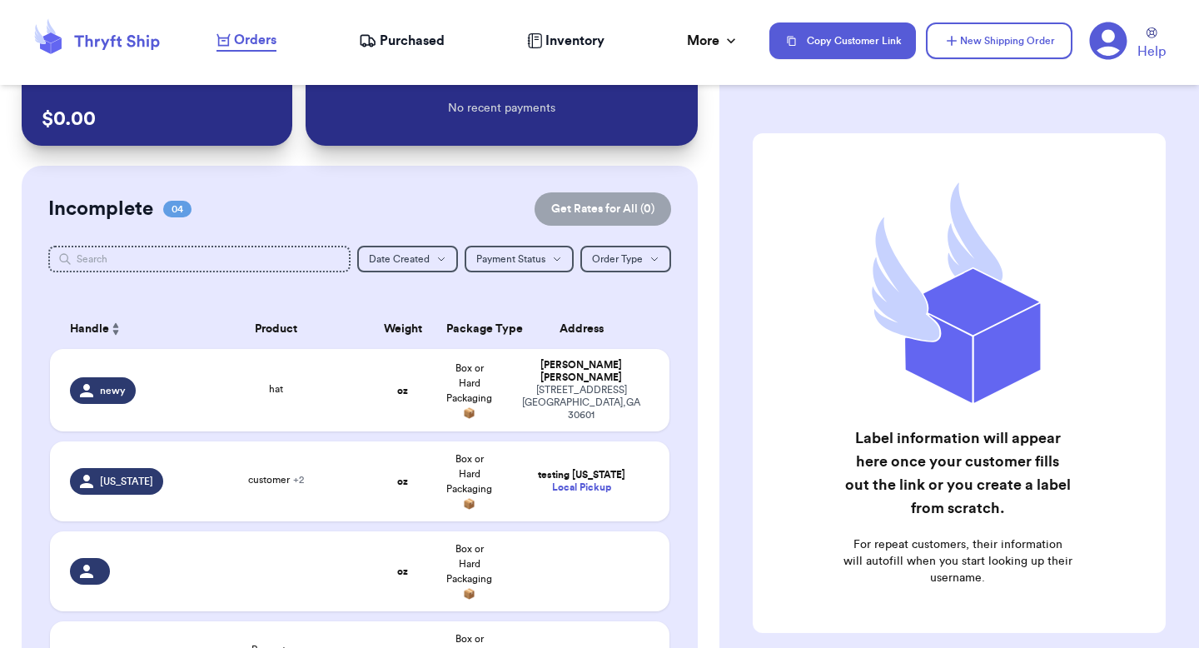
scroll to position [104, 0]
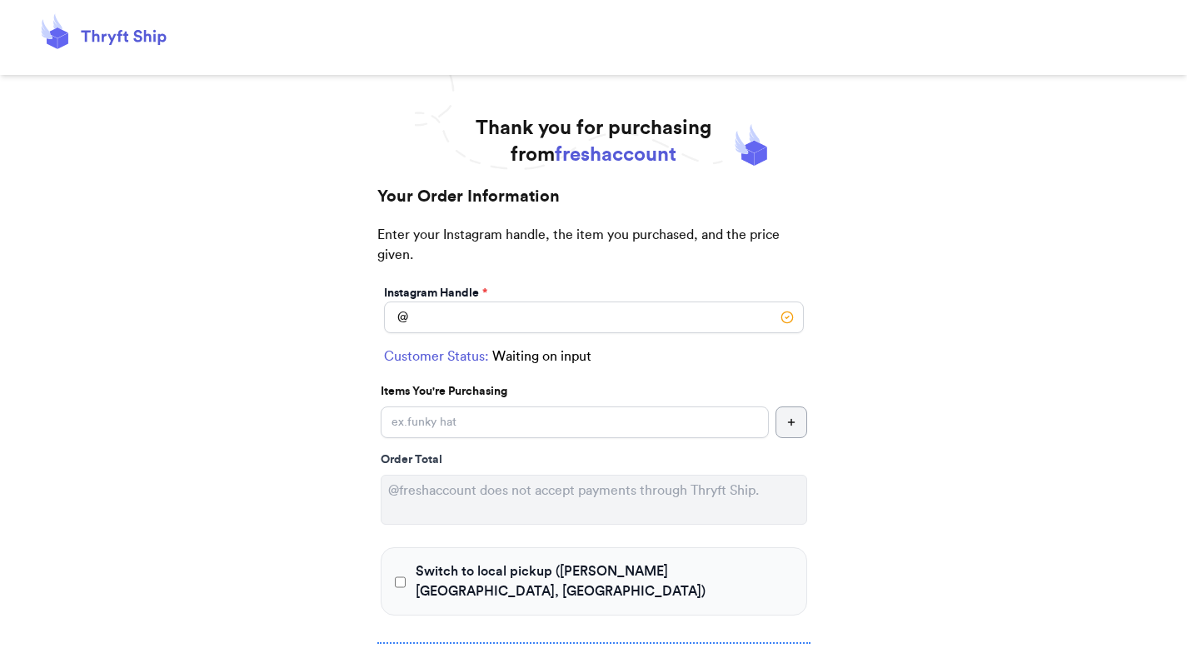
click at [484, 336] on div "Instagram Handle * @" at bounding box center [594, 308] width 426 height 55
click at [483, 321] on input "Switch to local pickup ([PERSON_NAME][GEOGRAPHIC_DATA], [GEOGRAPHIC_DATA])" at bounding box center [594, 317] width 420 height 32
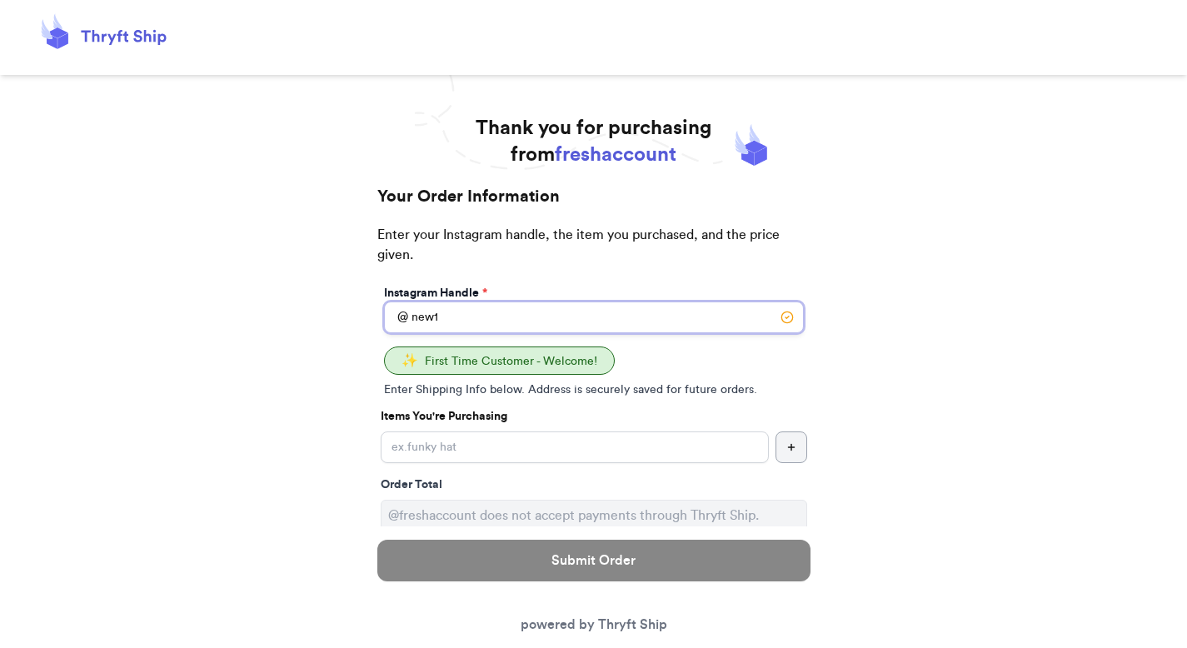
type input "new1"
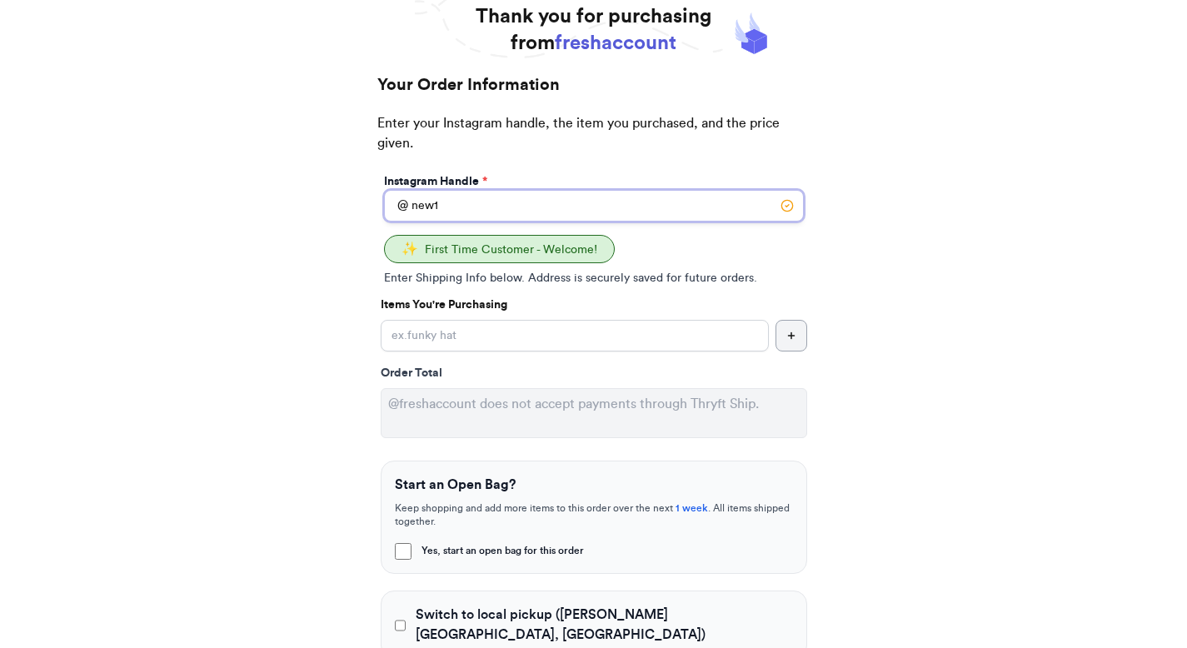
scroll to position [113, 0]
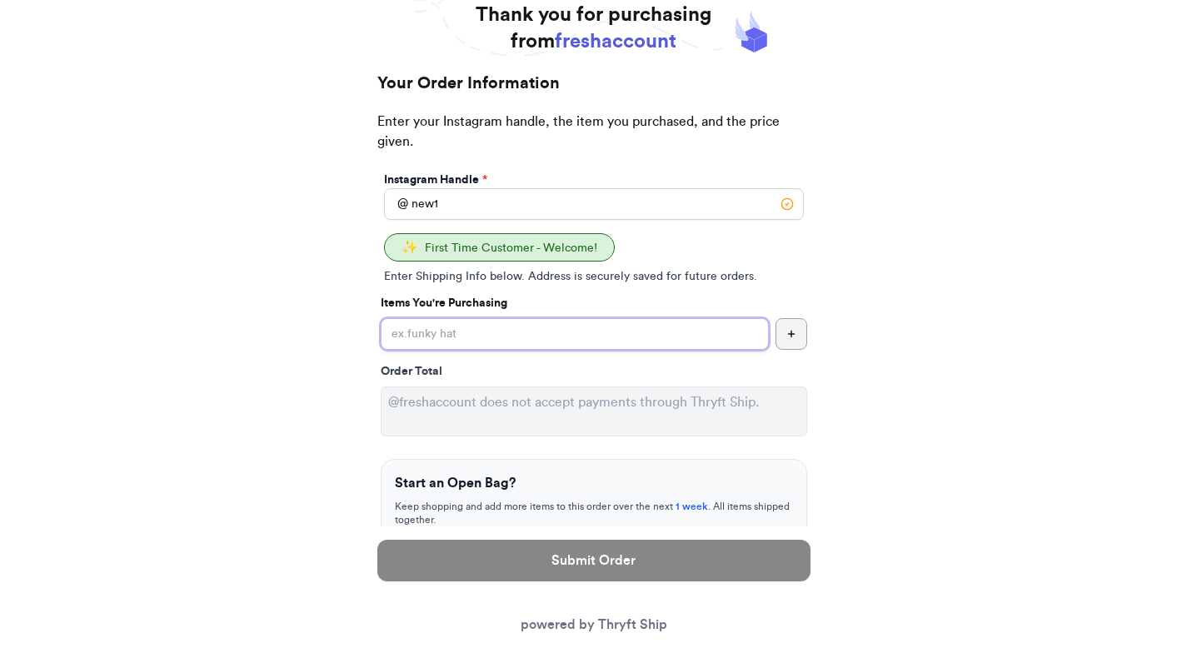
click at [456, 331] on input "Yes, start an open bag for this order" at bounding box center [575, 334] width 388 height 32
type input "hat"
click at [583, 296] on p "Items You're Purchasing" at bounding box center [594, 303] width 426 height 17
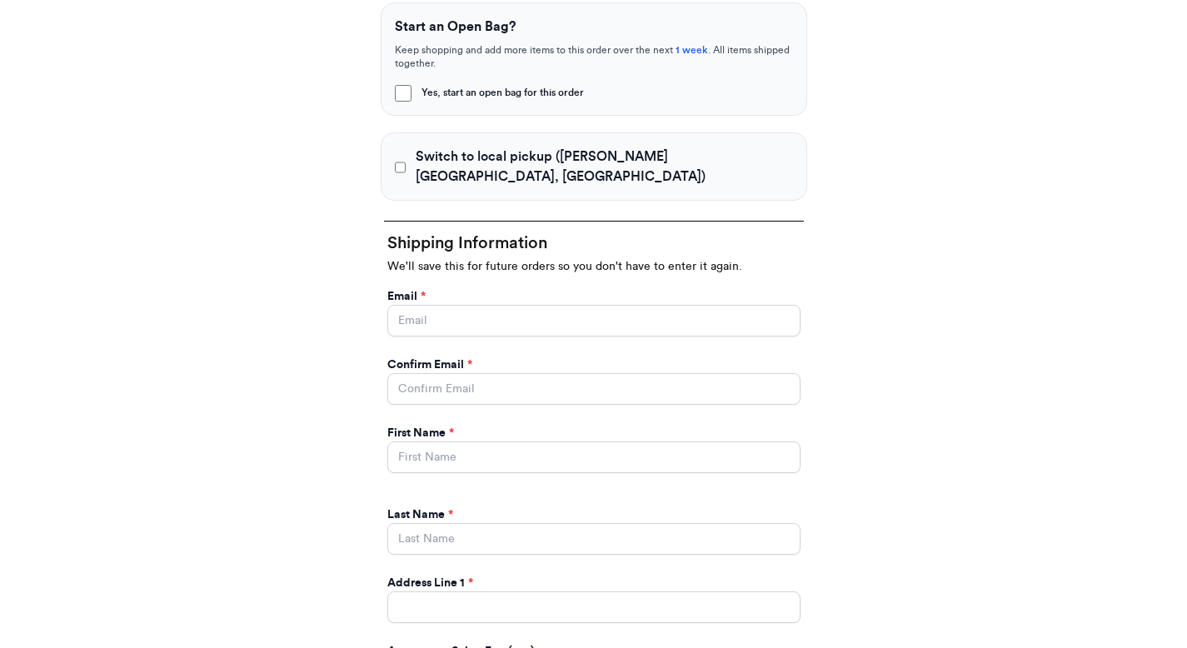
scroll to position [506, 0]
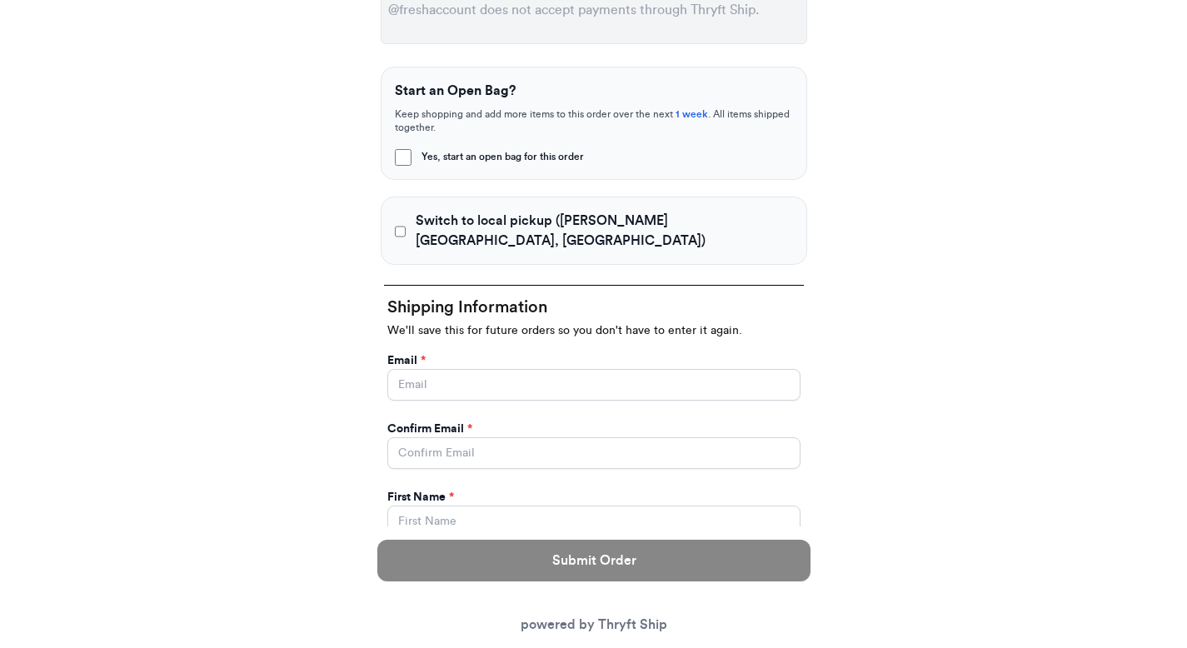
click at [402, 211] on label "Switch to local pickup (Johns Creek, GA)" at bounding box center [594, 231] width 398 height 40
click at [402, 223] on input "Switch to local pickup (Johns Creek, GA)" at bounding box center [401, 231] width 12 height 17
checkbox input "true"
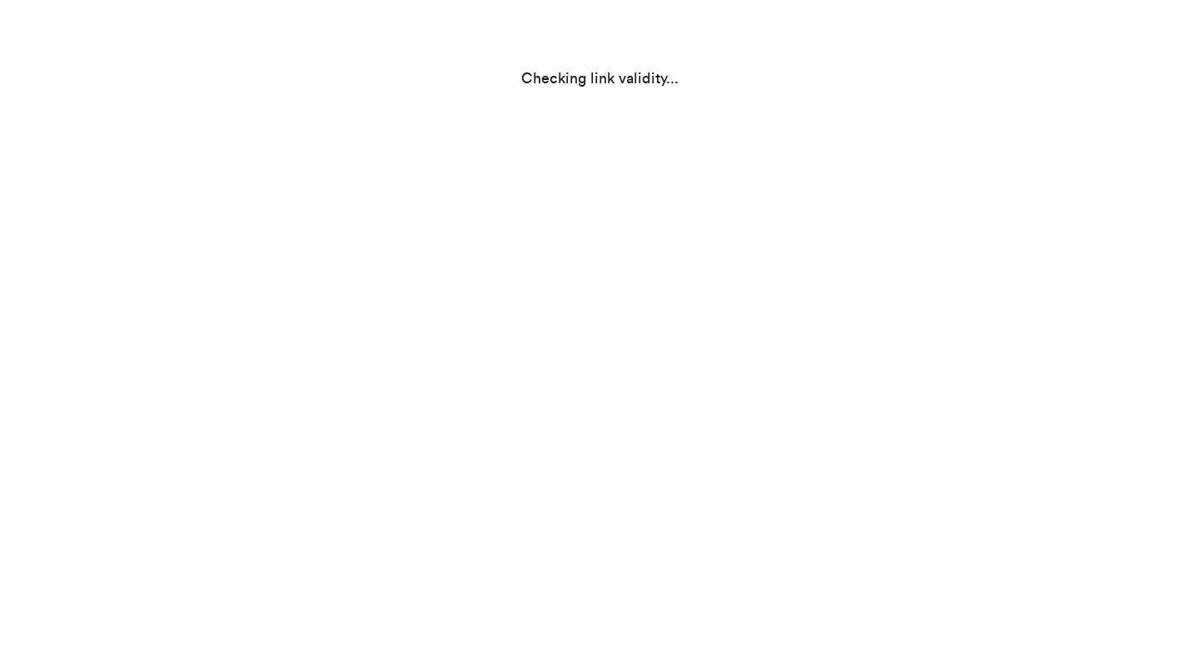
scroll to position [0, 0]
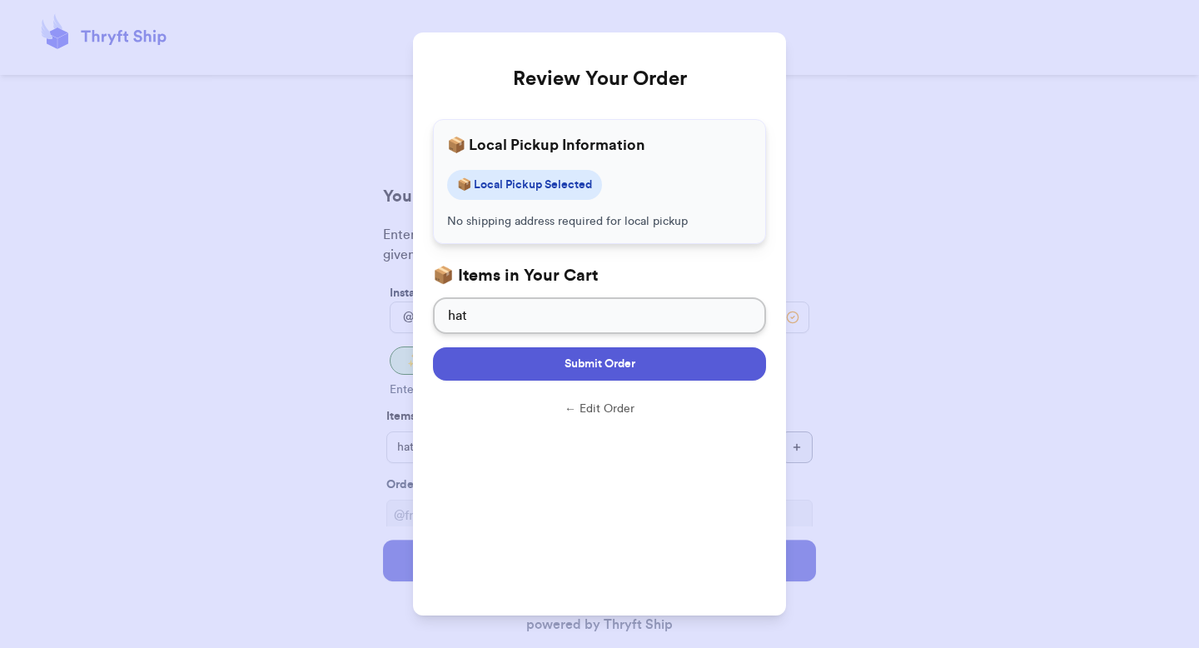
click at [685, 361] on button "Submit Order" at bounding box center [599, 363] width 333 height 33
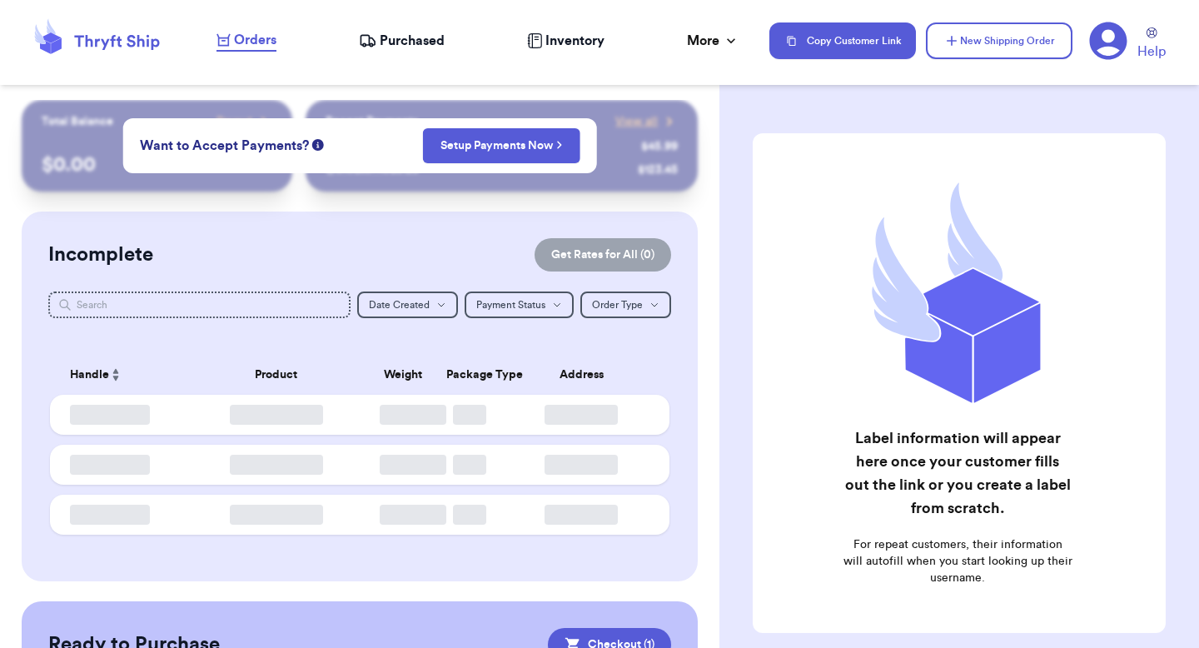
checkbox input "true"
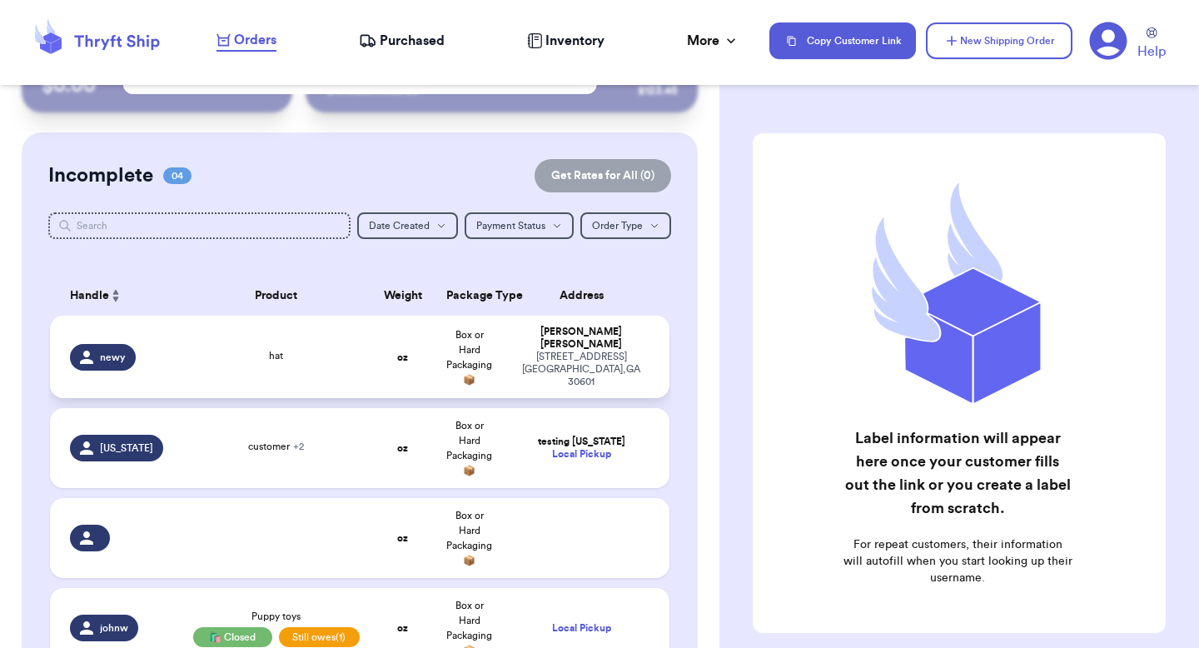
scroll to position [83, 0]
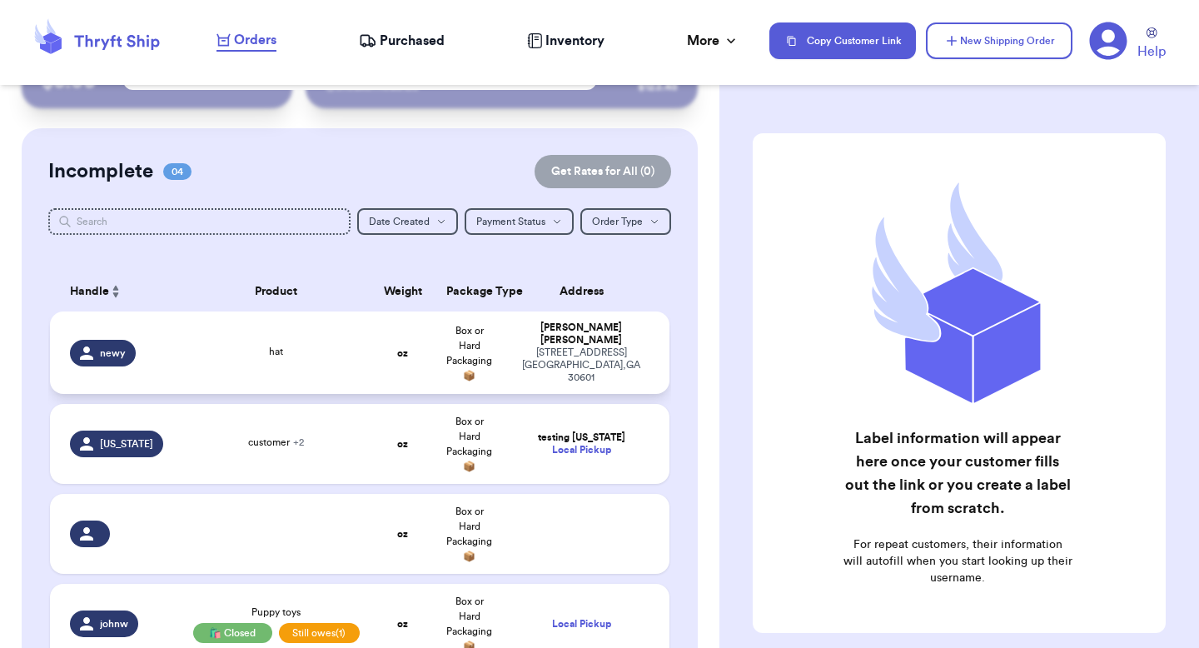
click at [546, 335] on div "[PERSON_NAME]" at bounding box center [581, 333] width 137 height 25
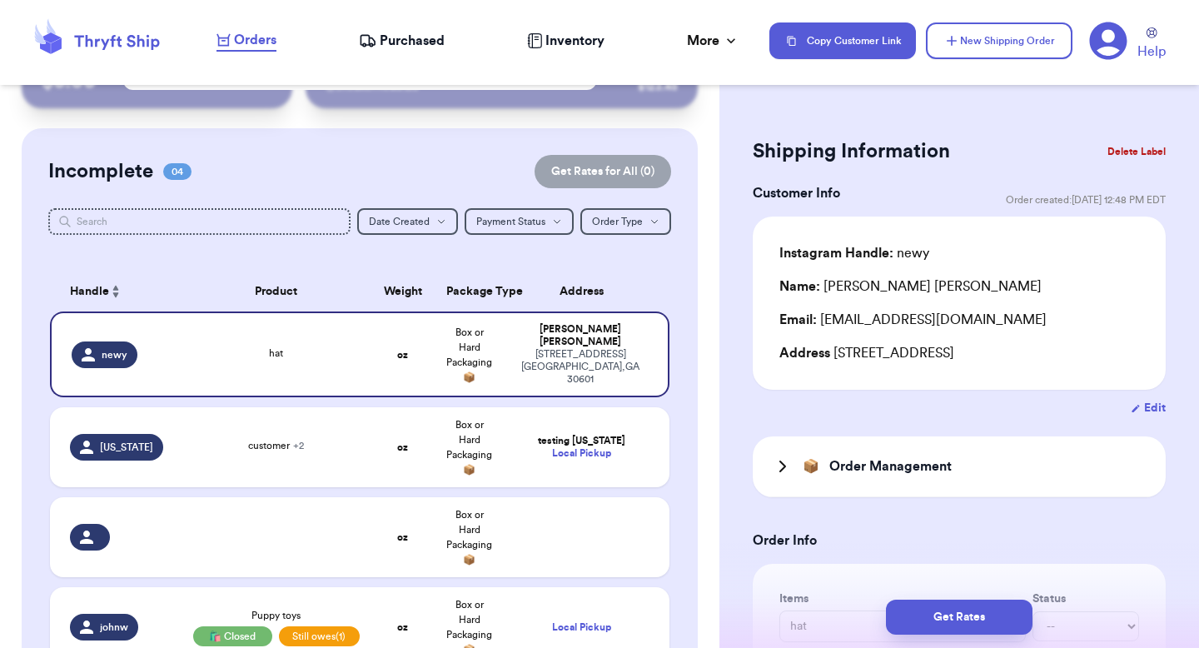
click at [1128, 152] on button "Delete Label" at bounding box center [1137, 151] width 72 height 37
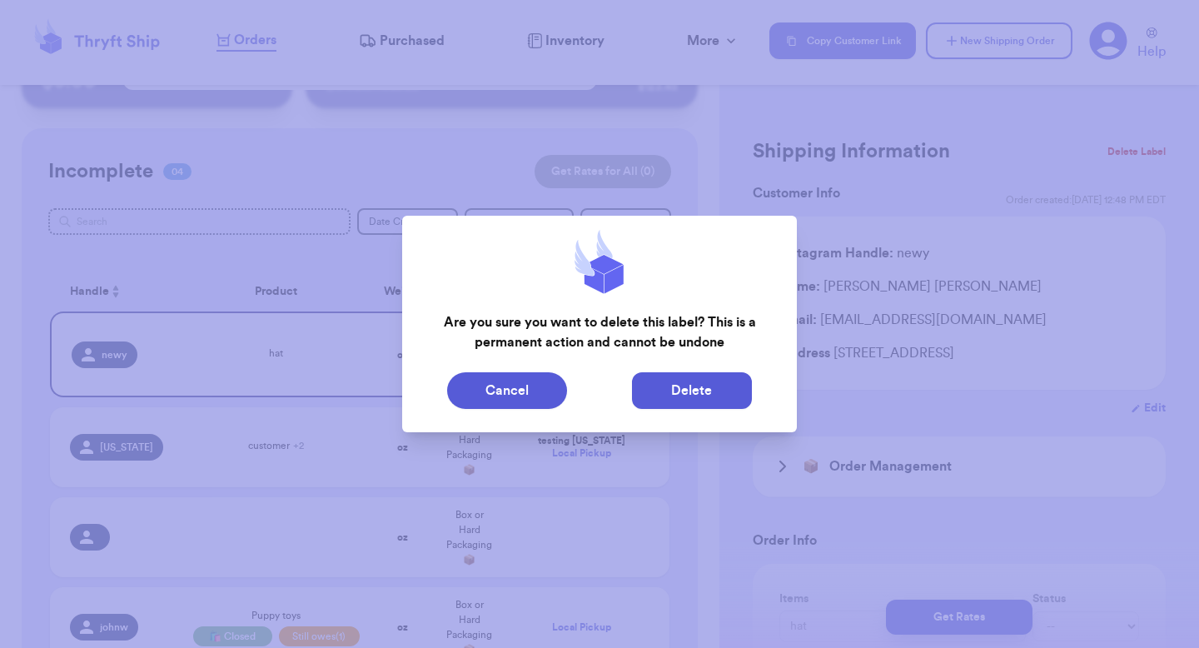
click at [712, 396] on button "Delete" at bounding box center [692, 390] width 120 height 37
type input "customer"
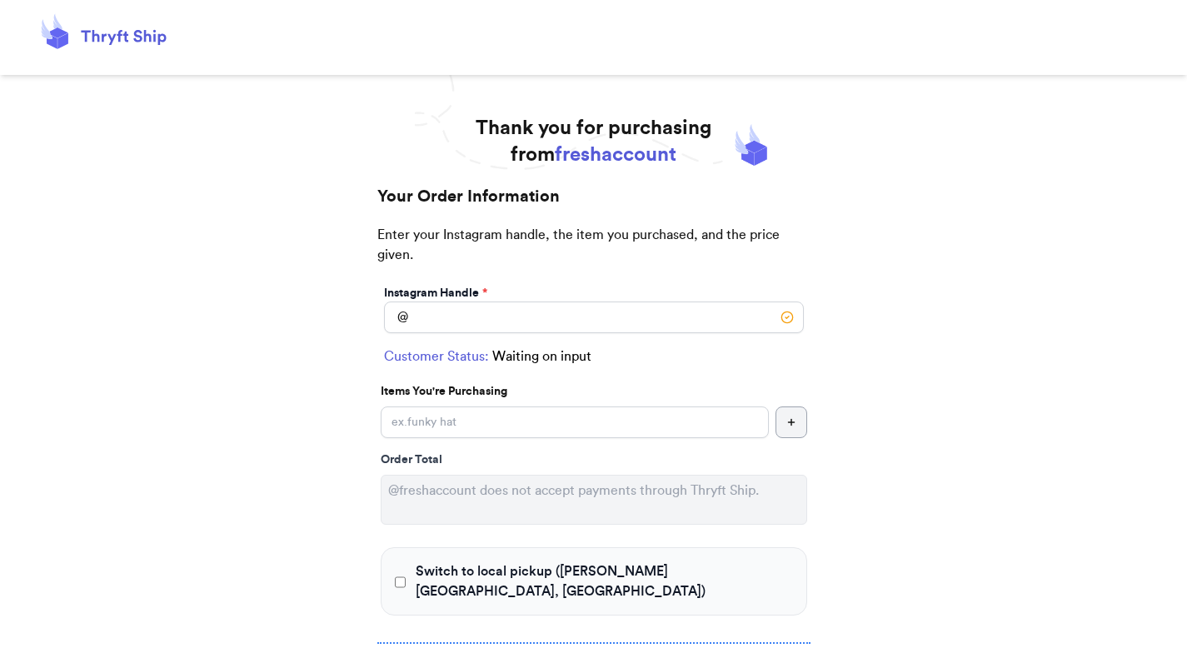
click at [466, 338] on div "Instagram Handle * @ Customer Status: Waiting on input Items You're Purchasing …" at bounding box center [593, 454] width 433 height 347
click at [465, 326] on input "Switch to local pickup ([PERSON_NAME][GEOGRAPHIC_DATA], [GEOGRAPHIC_DATA])" at bounding box center [594, 317] width 420 height 32
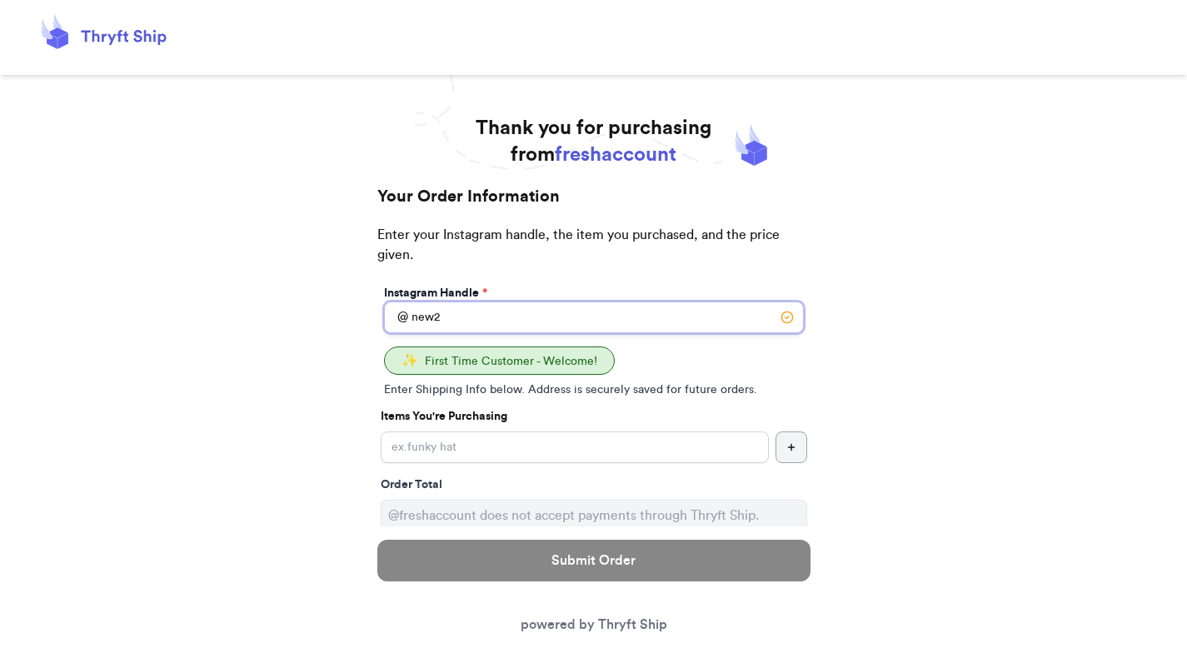
type input "new2"
click at [451, 446] on input "Yes, start an open bag for this order" at bounding box center [575, 447] width 388 height 32
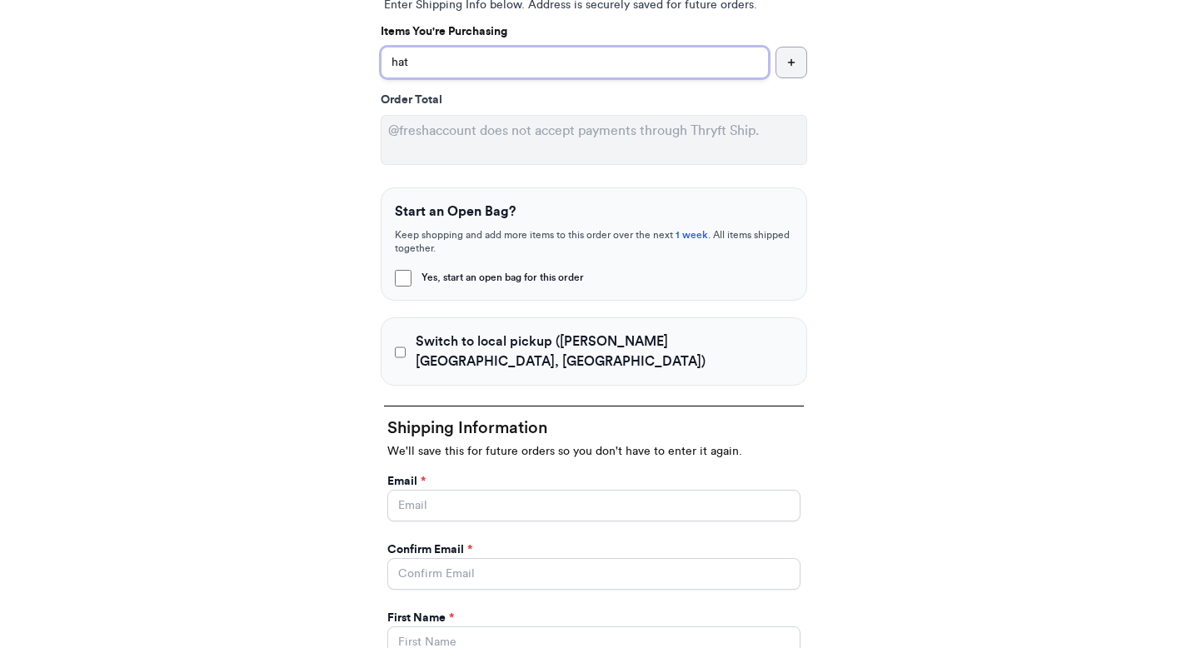
scroll to position [390, 0]
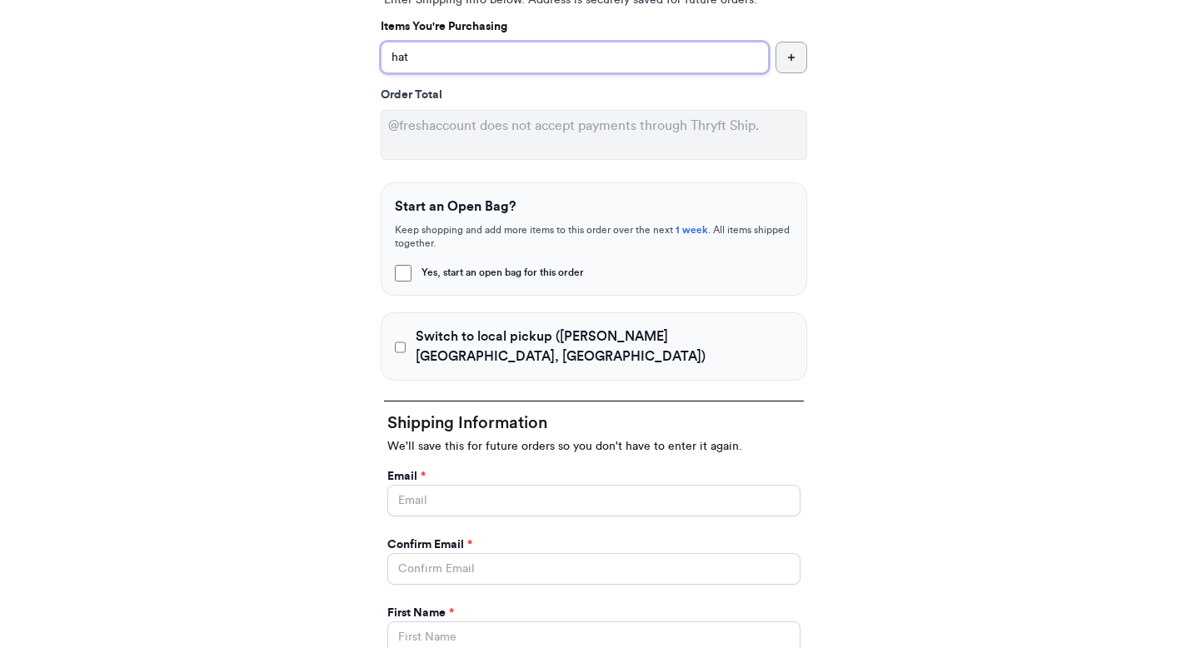
type input "hat"
click at [466, 341] on span "Switch to local pickup ([PERSON_NAME][GEOGRAPHIC_DATA], [GEOGRAPHIC_DATA])" at bounding box center [604, 346] width 376 height 40
click at [406, 341] on input "Switch to local pickup ([PERSON_NAME][GEOGRAPHIC_DATA], [GEOGRAPHIC_DATA])" at bounding box center [401, 347] width 12 height 17
checkbox input "true"
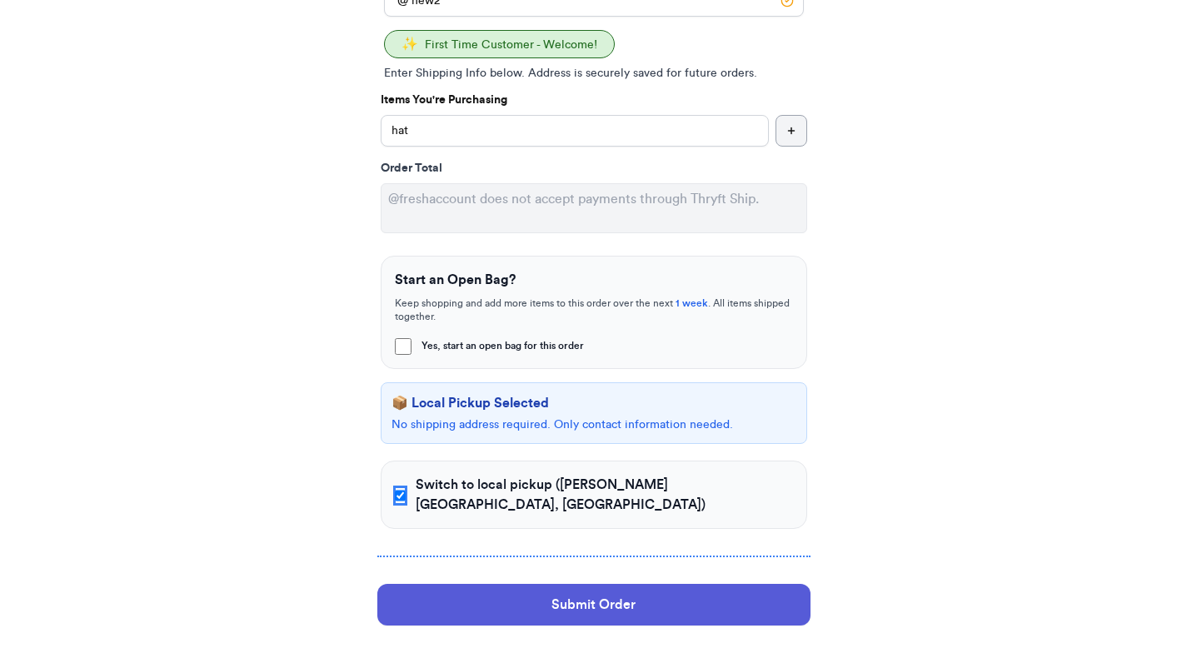
scroll to position [330, 0]
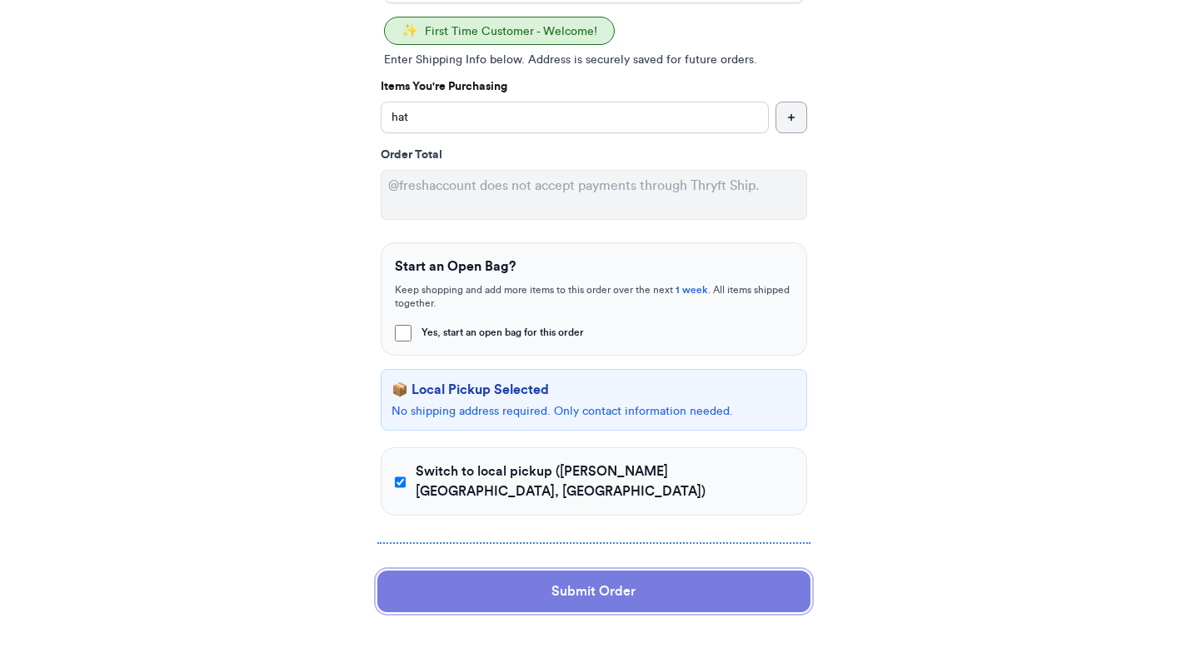
click at [625, 571] on button "Submit Order" at bounding box center [593, 591] width 433 height 42
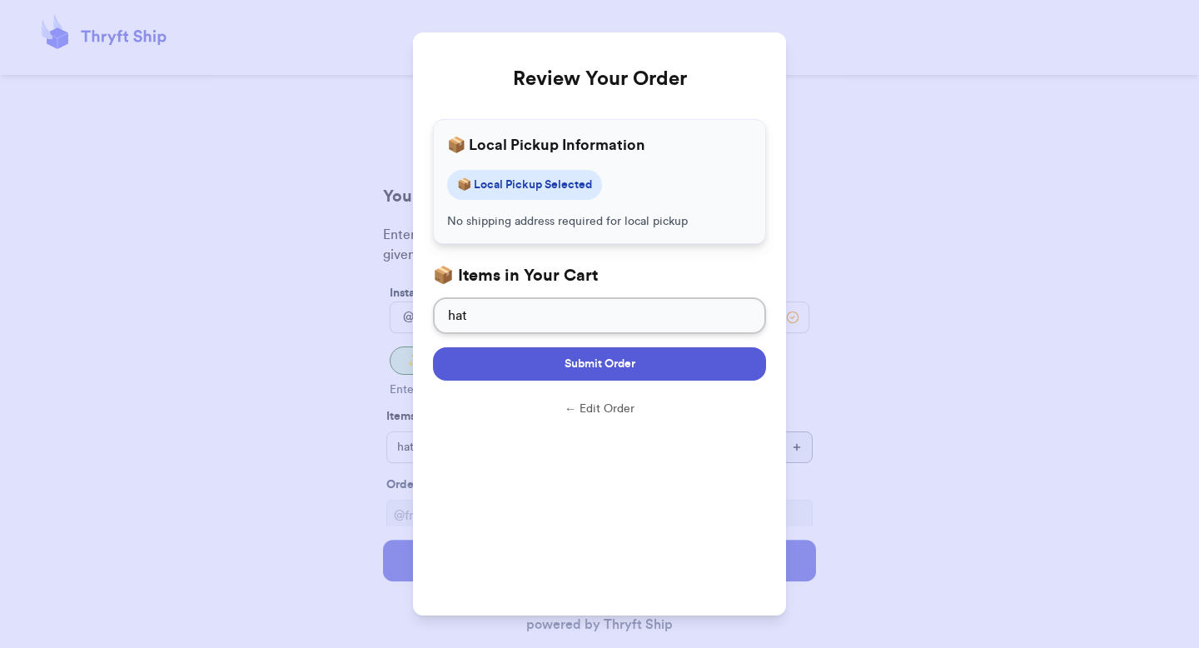
click at [665, 360] on button "Submit Order" at bounding box center [599, 363] width 333 height 33
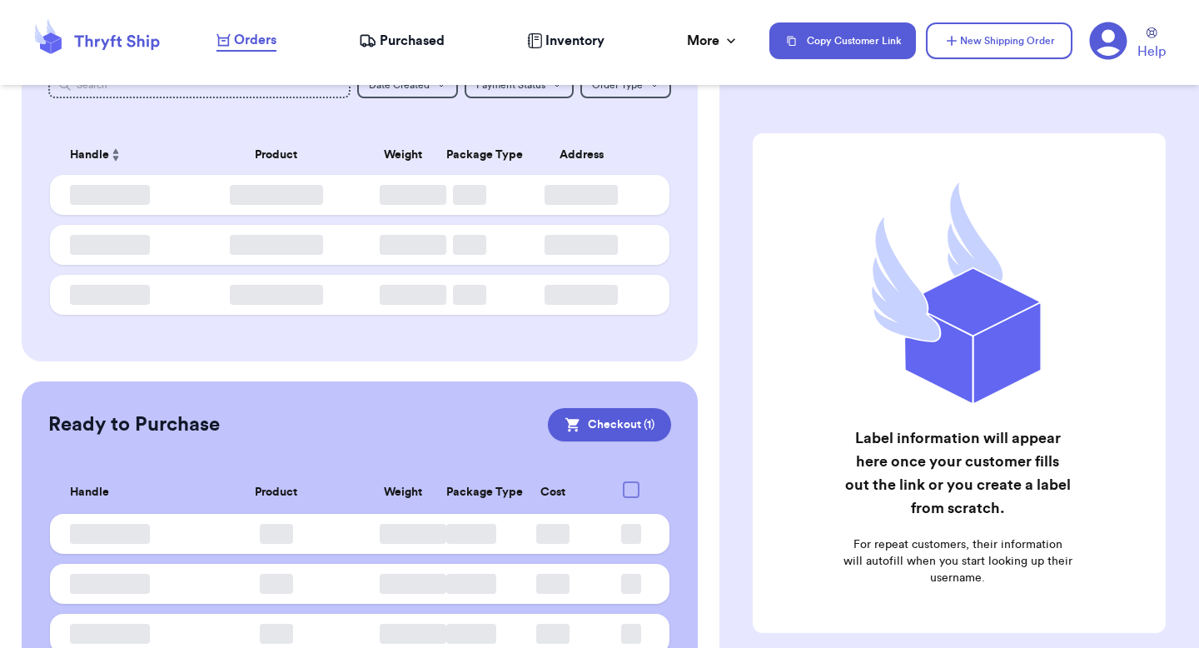
scroll to position [162, 0]
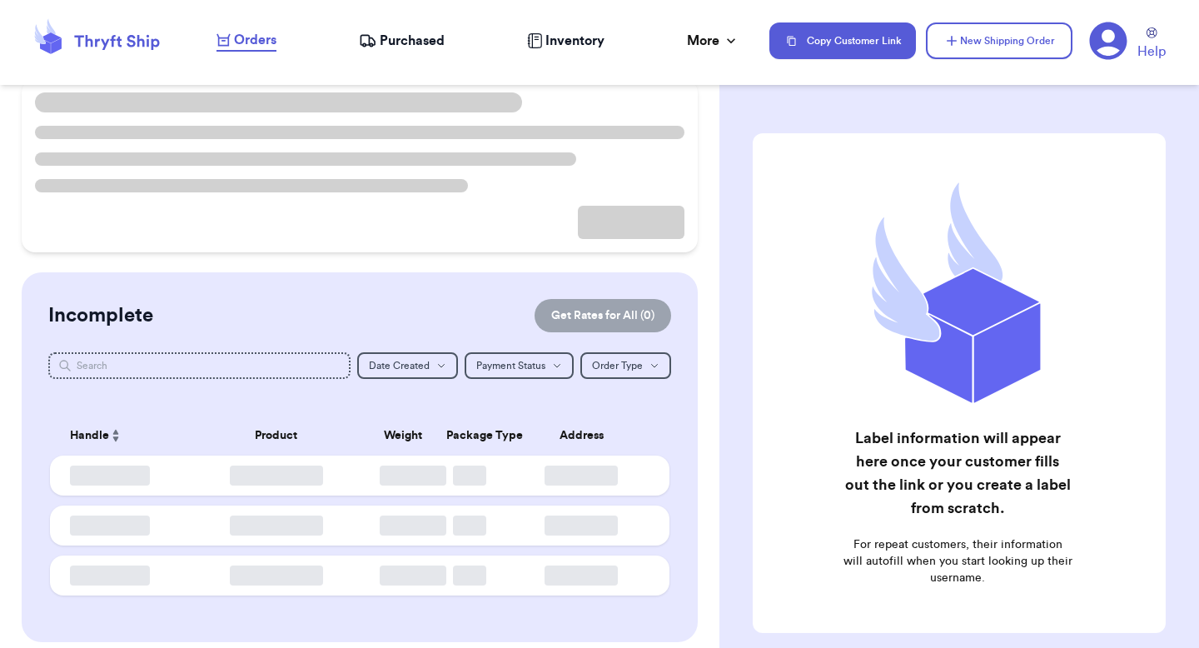
scroll to position [145, 0]
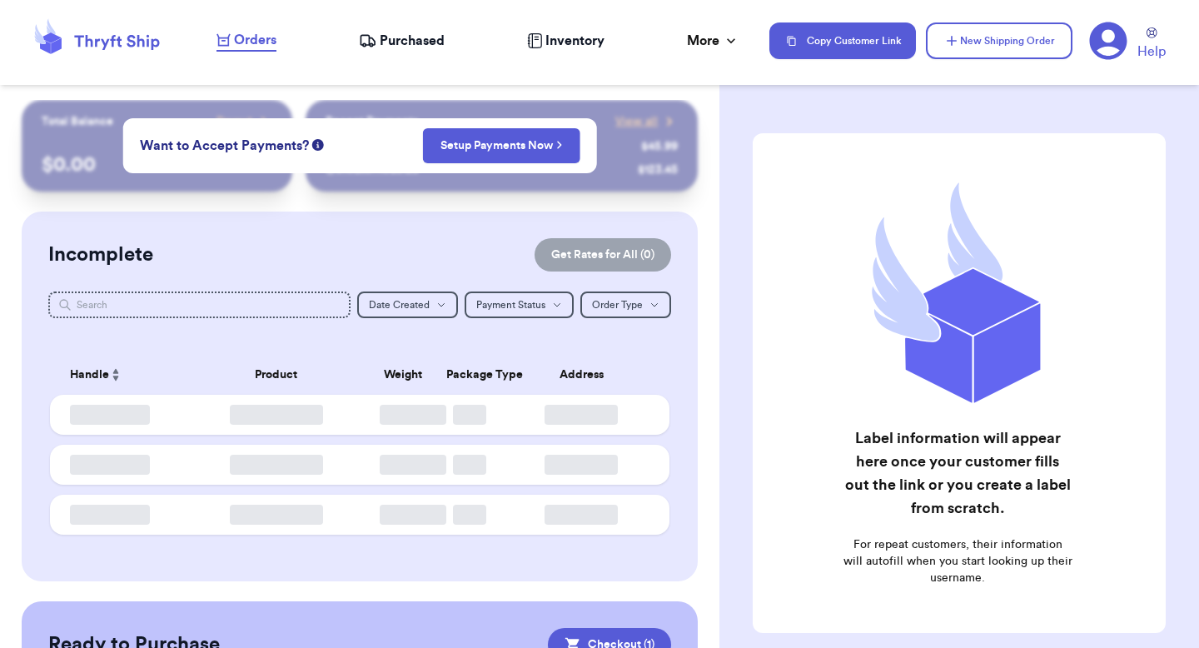
checkbox input "true"
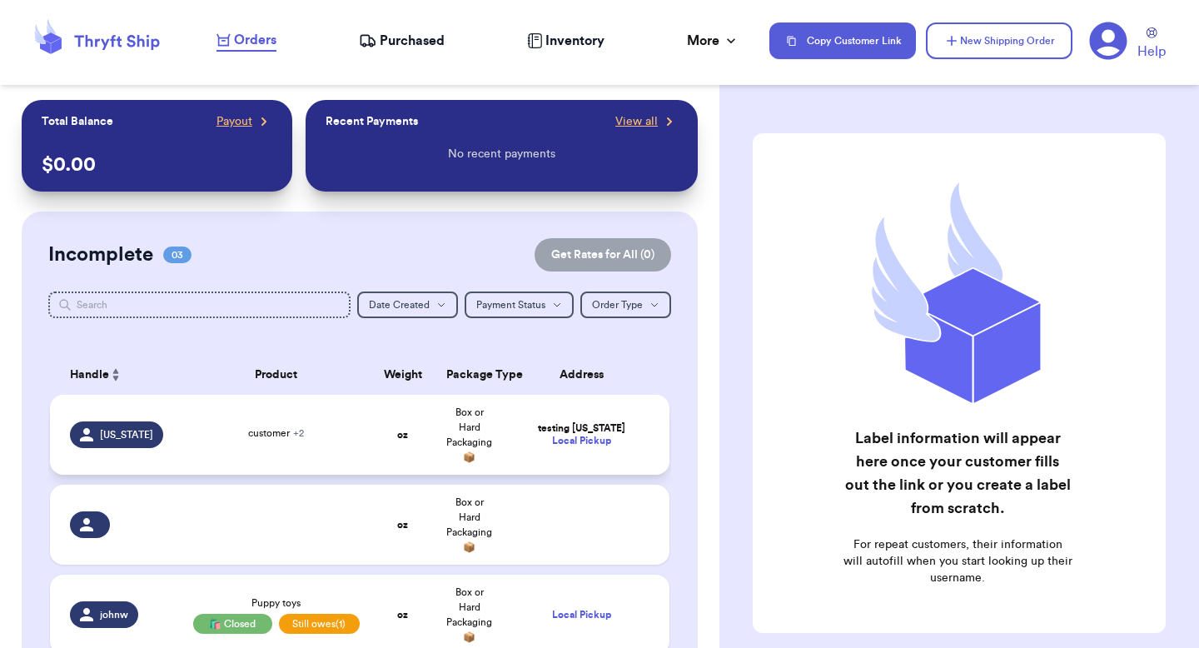
click at [436, 436] on td "Box or Hard Packaging 📦" at bounding box center [469, 435] width 67 height 80
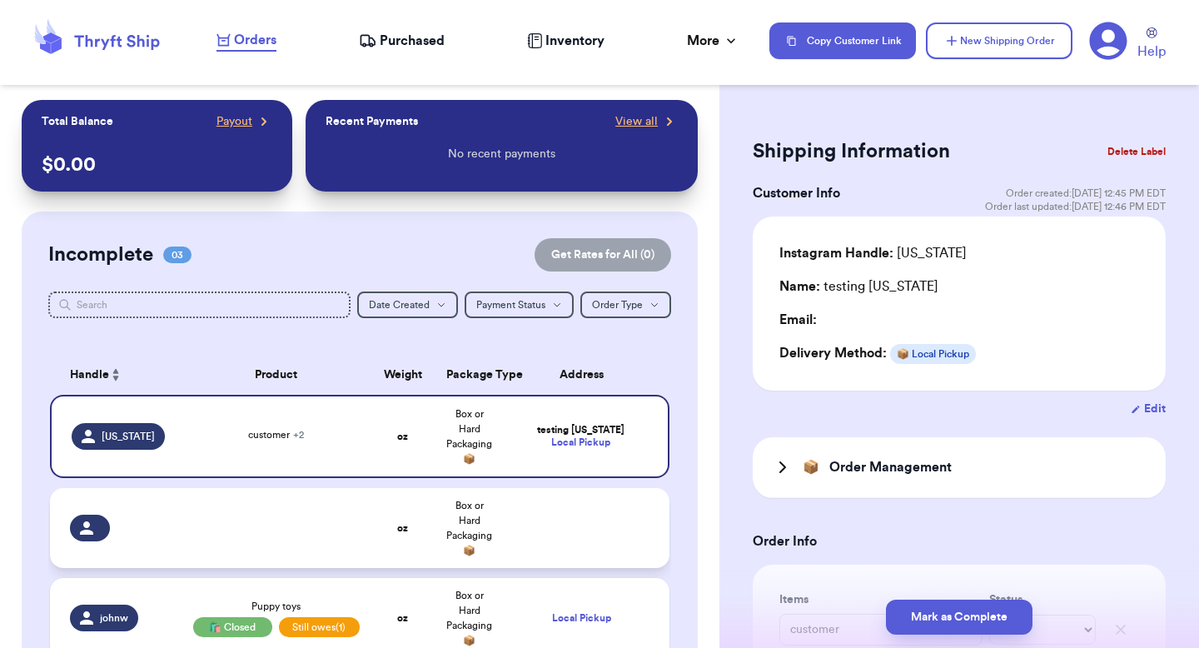
click at [461, 501] on span "Box or Hard Packaging 📦" at bounding box center [469, 528] width 46 height 55
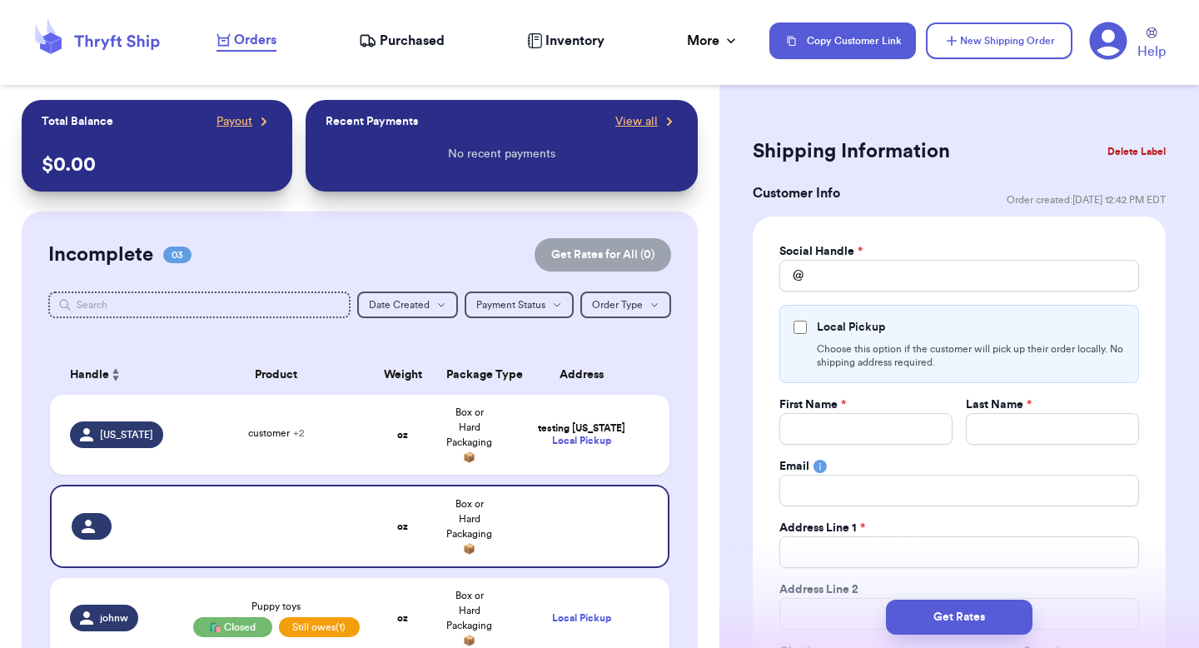
click at [1113, 137] on button "Delete Label" at bounding box center [1137, 151] width 72 height 37
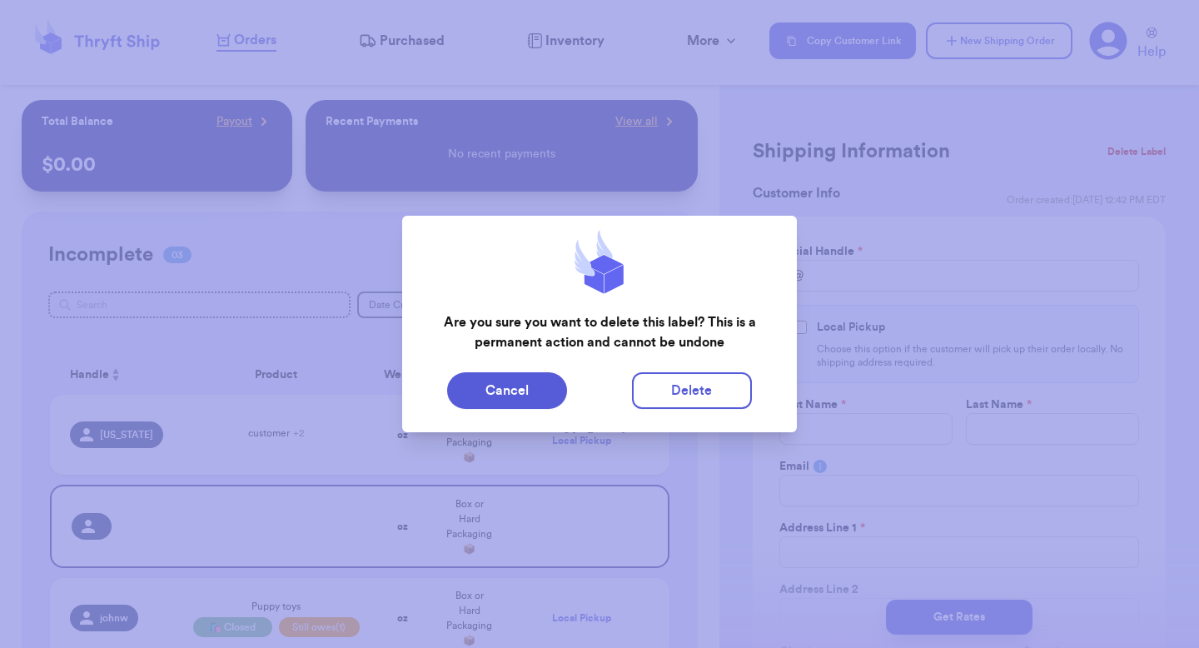
click at [682, 371] on div "Cancel Delete" at bounding box center [600, 391] width 396 height 50
click at [690, 376] on button "Delete" at bounding box center [692, 390] width 120 height 37
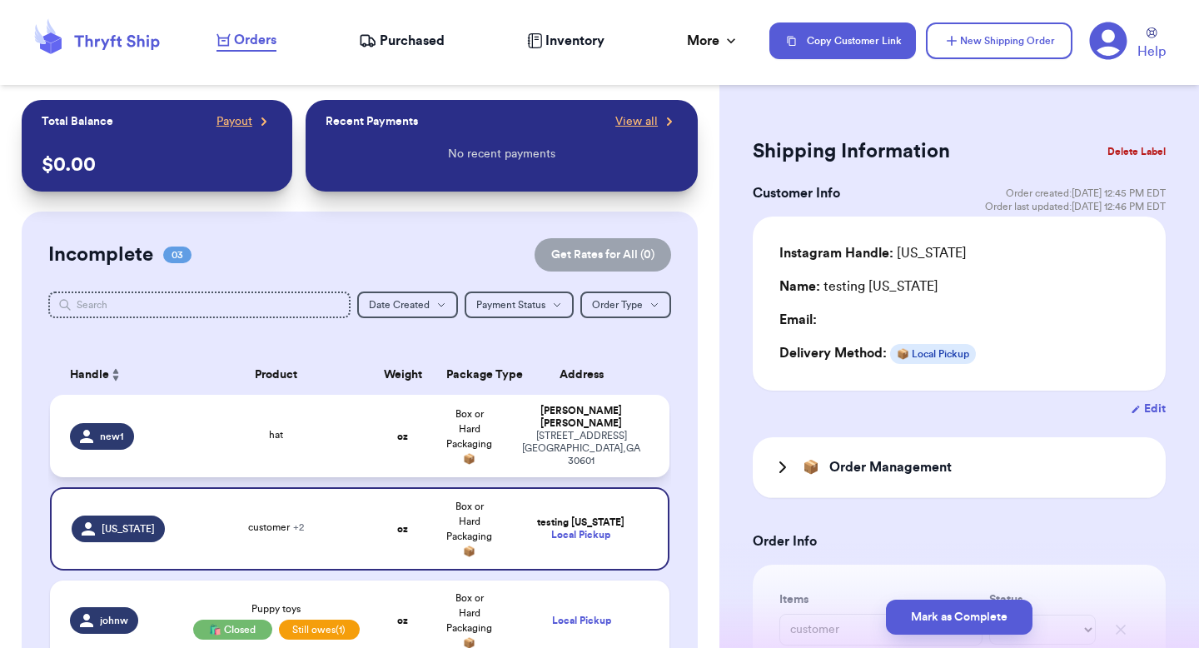
click at [590, 440] on div "[STREET_ADDRESS]" at bounding box center [581, 448] width 137 height 37
type input "hat"
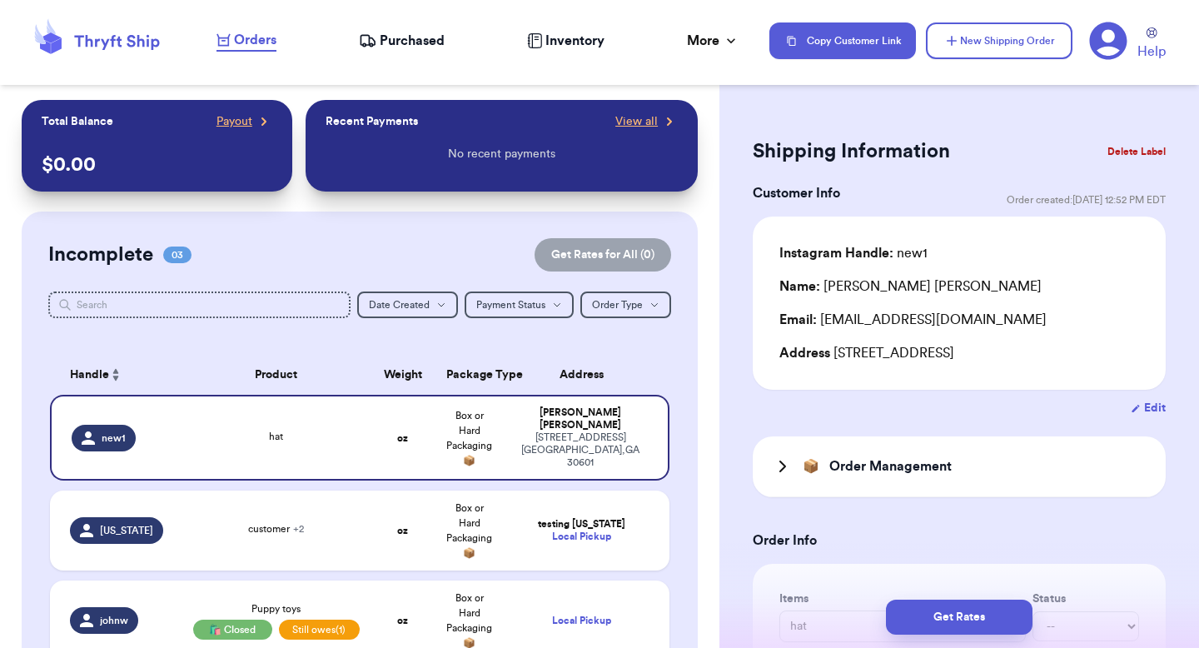
click at [1110, 382] on div "Instagram Handle: new1 Name: [PERSON_NAME] Email: [EMAIL_ADDRESS][DOMAIN_NAME] …" at bounding box center [959, 303] width 413 height 173
click at [1131, 403] on icon "button" at bounding box center [1136, 408] width 10 height 11
select select "GA"
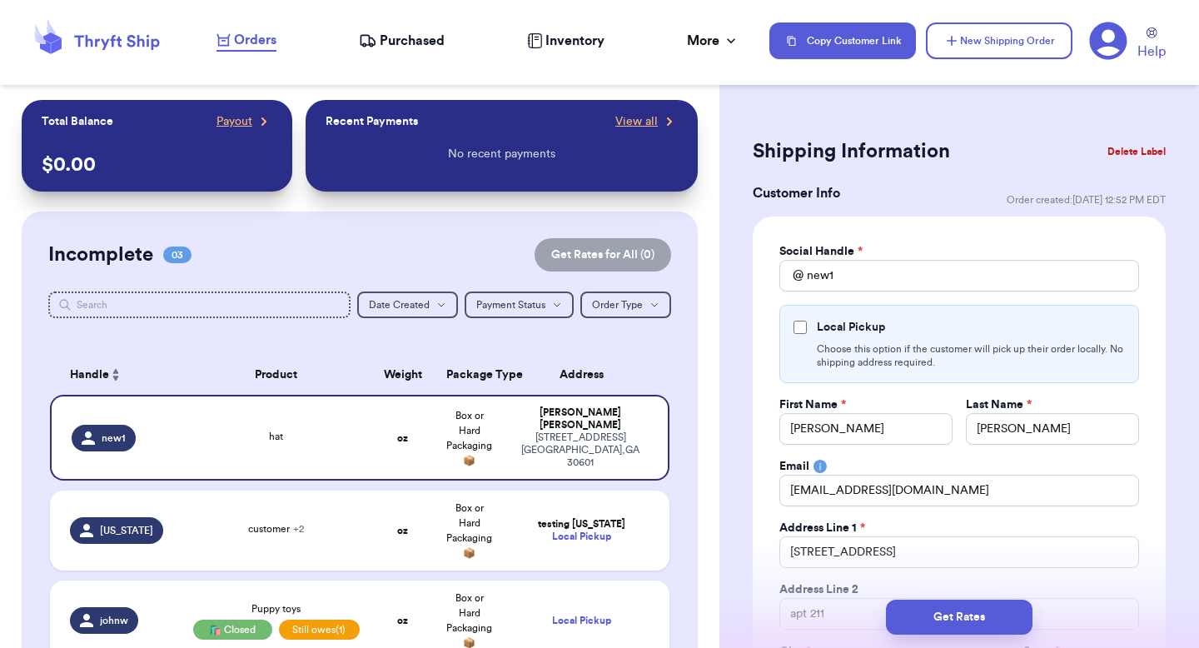
click at [812, 344] on div "Local Pickup Choose this option if the customer will pick up their order locall…" at bounding box center [960, 344] width 360 height 78
click at [802, 325] on input "Local Pickup" at bounding box center [800, 327] width 13 height 13
checkbox input "true"
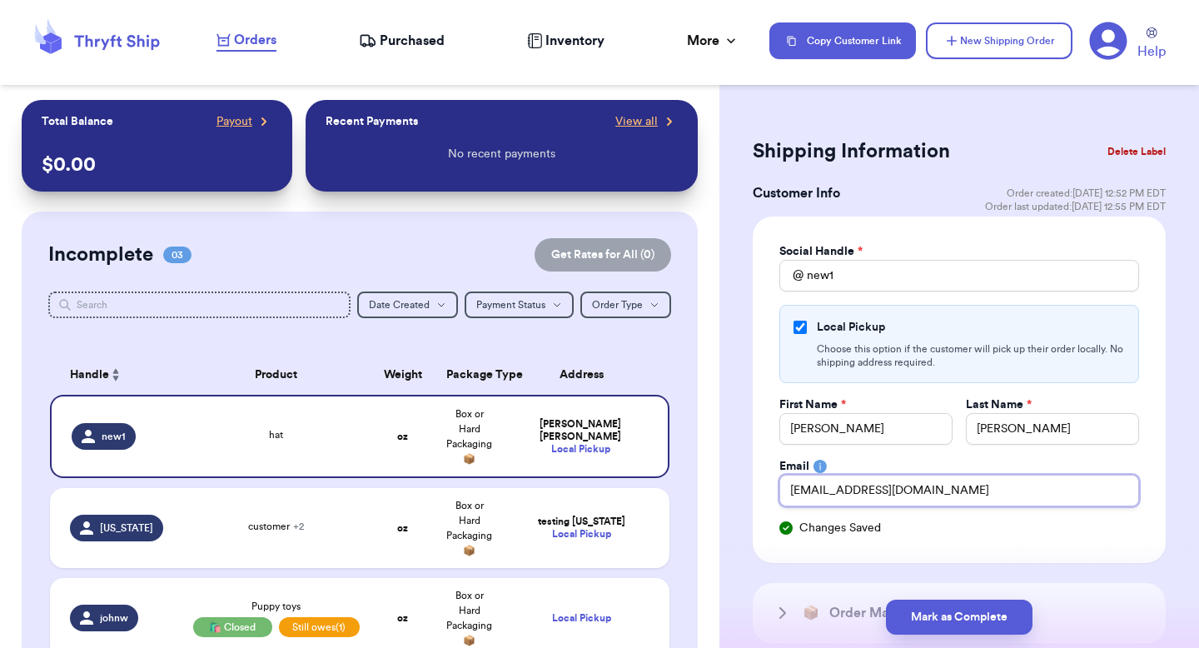
click at [874, 484] on input "[EMAIL_ADDRESS][DOMAIN_NAME]" at bounding box center [960, 491] width 360 height 32
type input "valeria@thryftship.com"
click at [899, 454] on div "Social Handle * @ new1 Local Pickup Choose this option if the customer will pic…" at bounding box center [960, 389] width 360 height 293
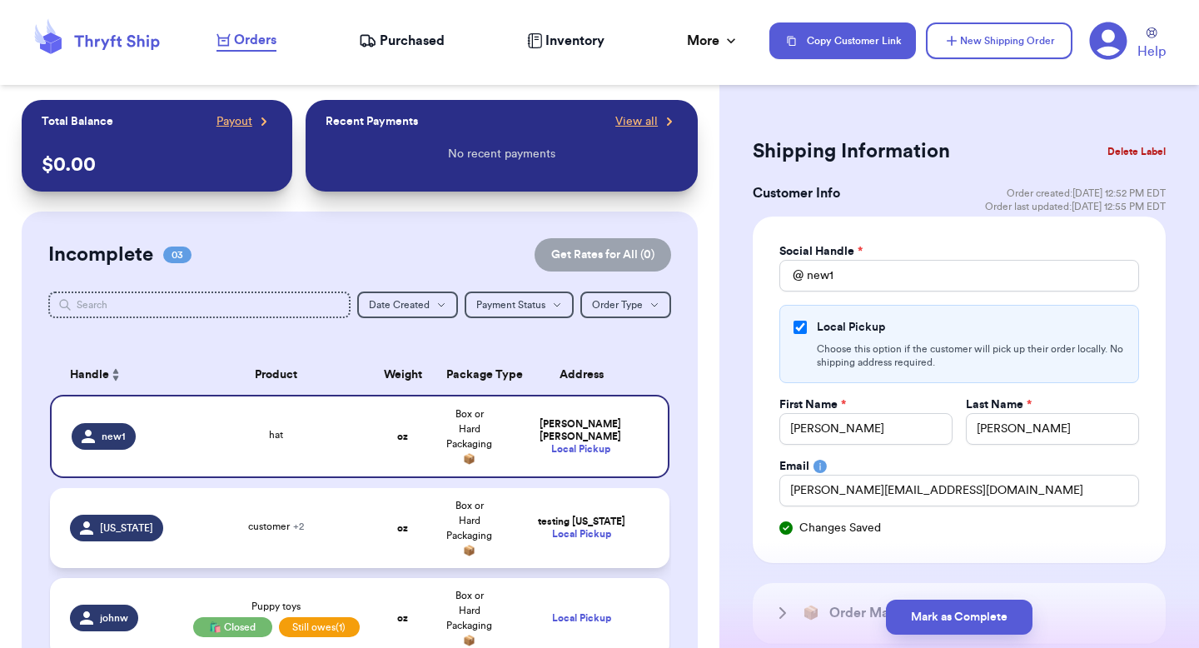
click at [571, 504] on td "testing Georgia Local Pickup" at bounding box center [586, 528] width 167 height 80
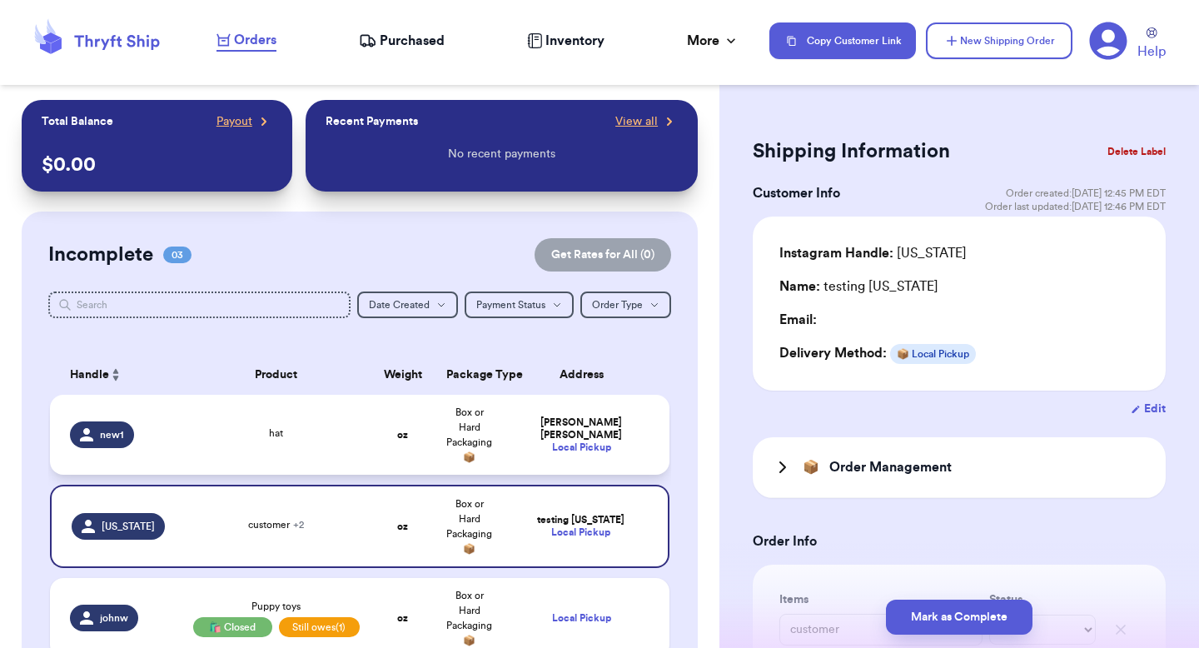
click at [561, 441] on div "Local Pickup" at bounding box center [581, 447] width 137 height 12
type input "hat"
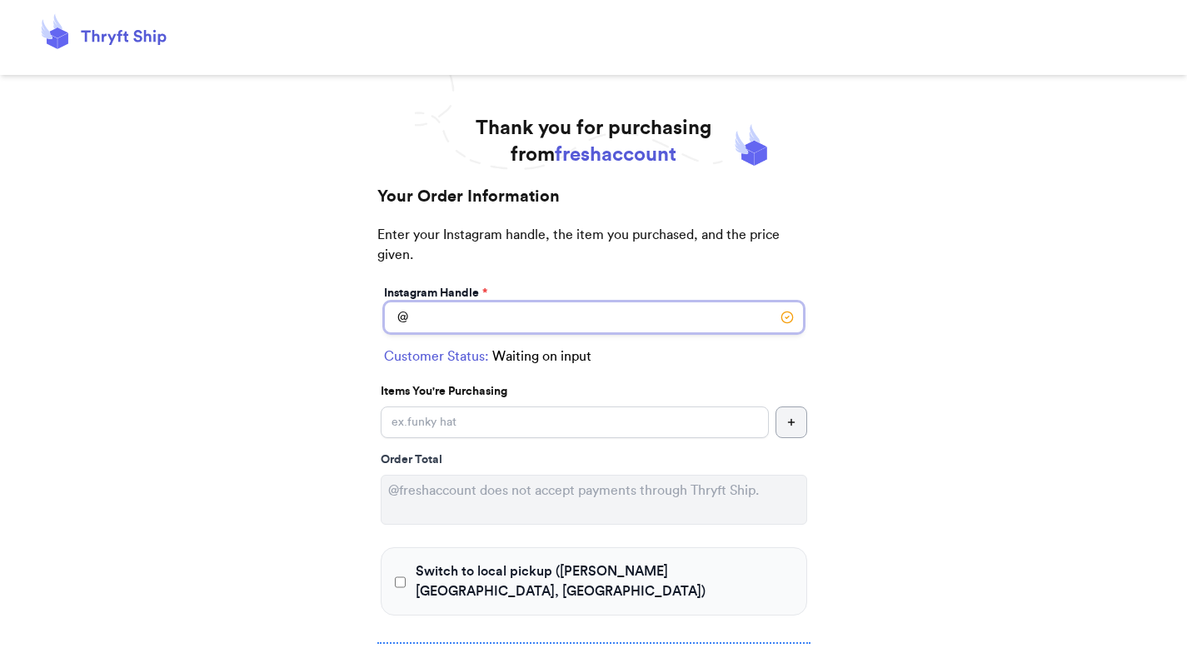
click at [441, 321] on input "Switch to local pickup ([PERSON_NAME][GEOGRAPHIC_DATA], [GEOGRAPHIC_DATA])" at bounding box center [594, 317] width 420 height 32
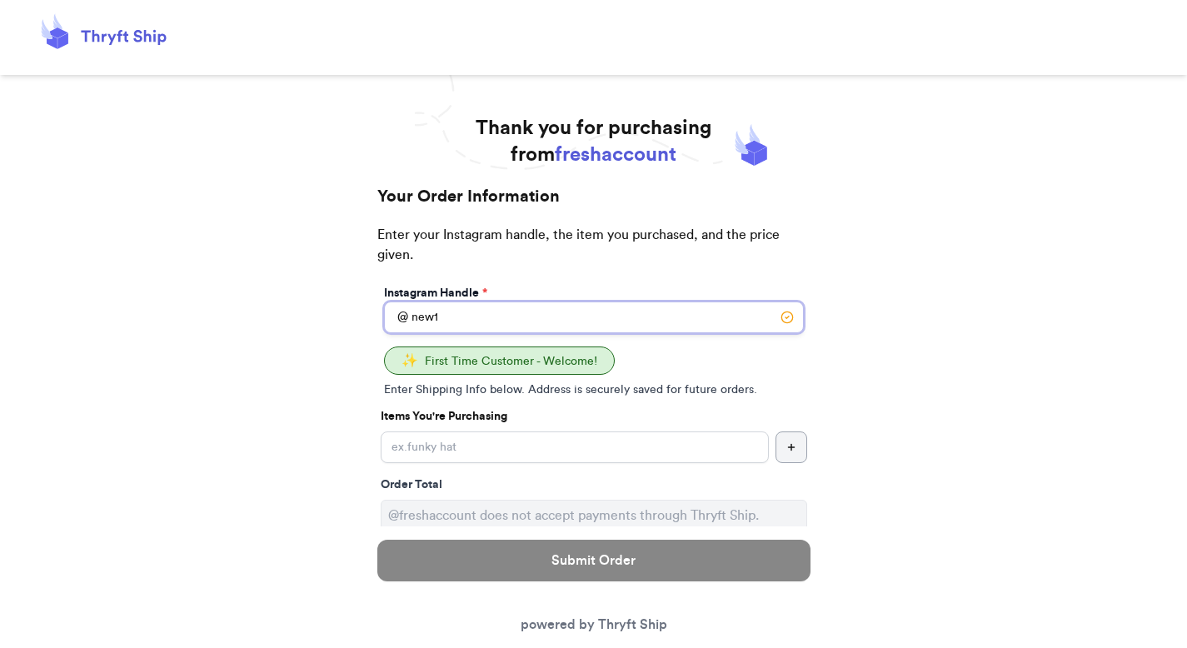
type input "new1"
click at [476, 431] on input "Yes, start an open bag for this order" at bounding box center [575, 447] width 388 height 32
type input "hat"
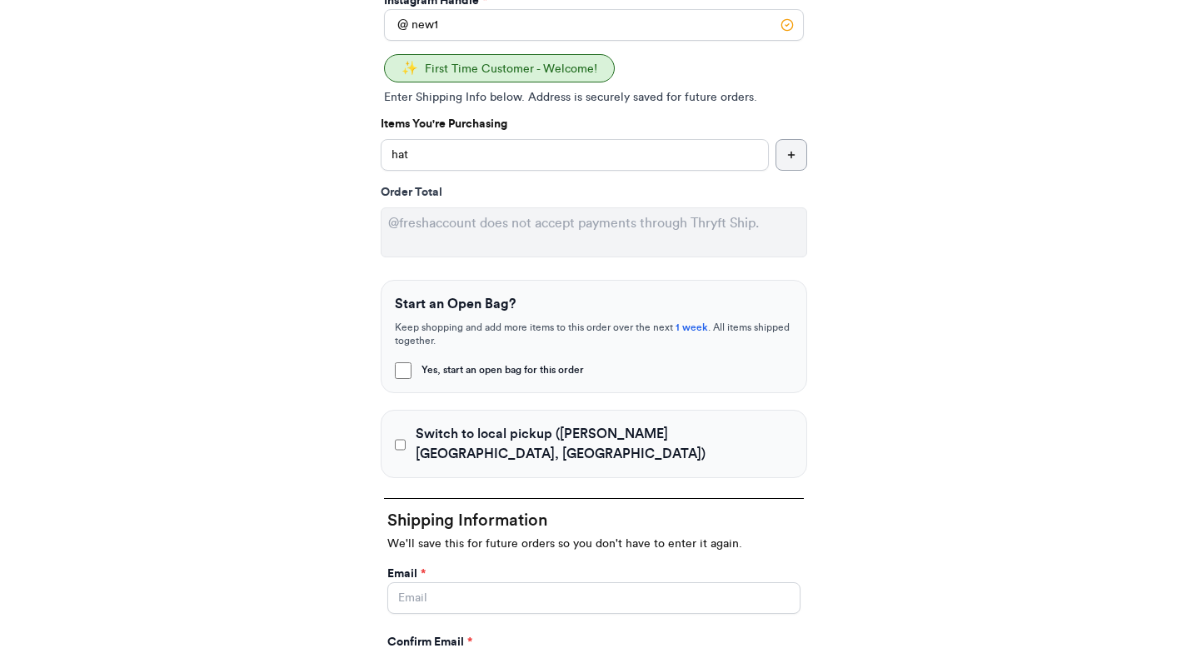
scroll to position [602, 0]
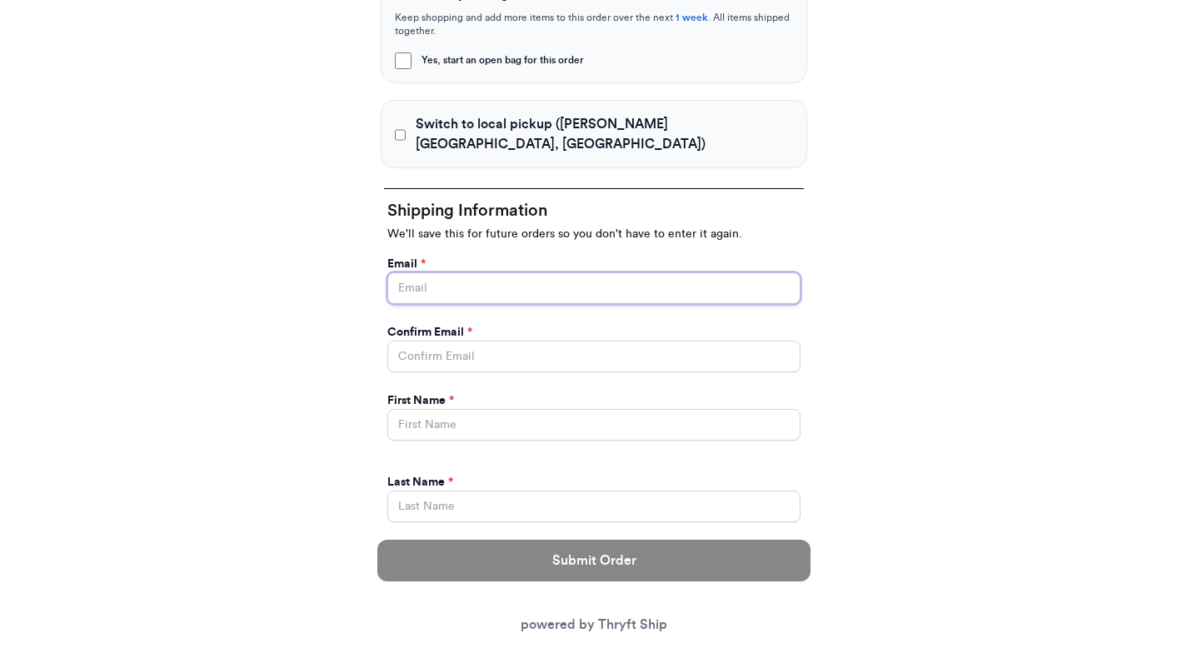
click at [407, 272] on input "Yes, start an open bag for this order" at bounding box center [593, 288] width 413 height 32
type input "[EMAIL_ADDRESS][DOMAIN_NAME]"
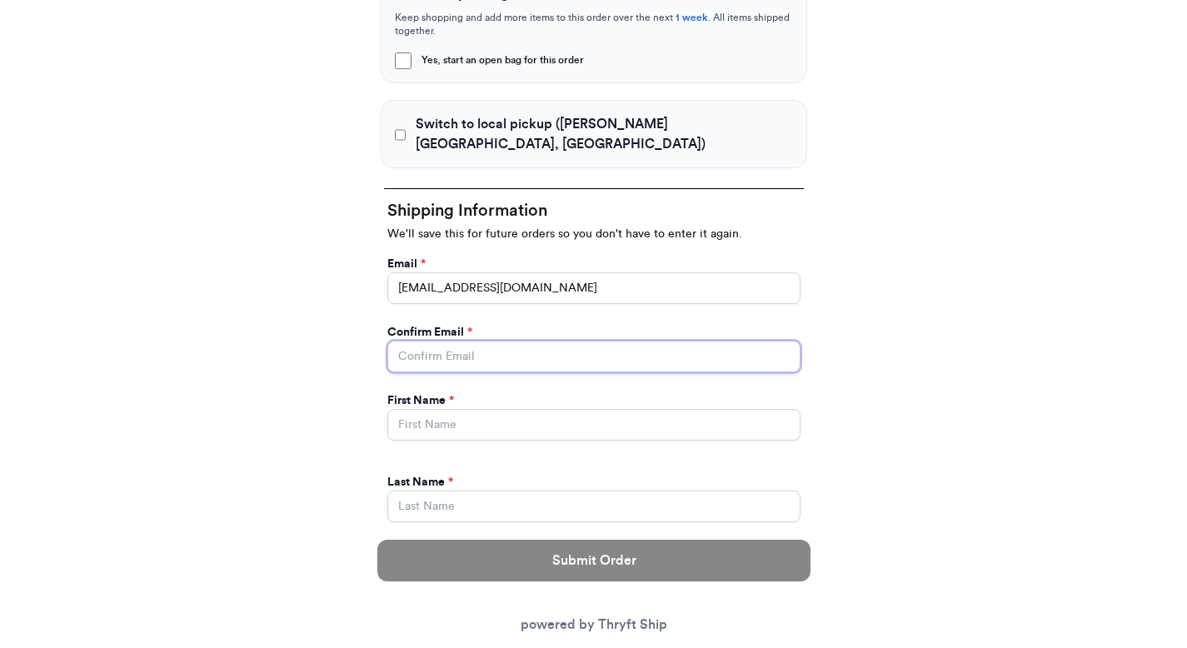
type input "[EMAIL_ADDRESS][DOMAIN_NAME]"
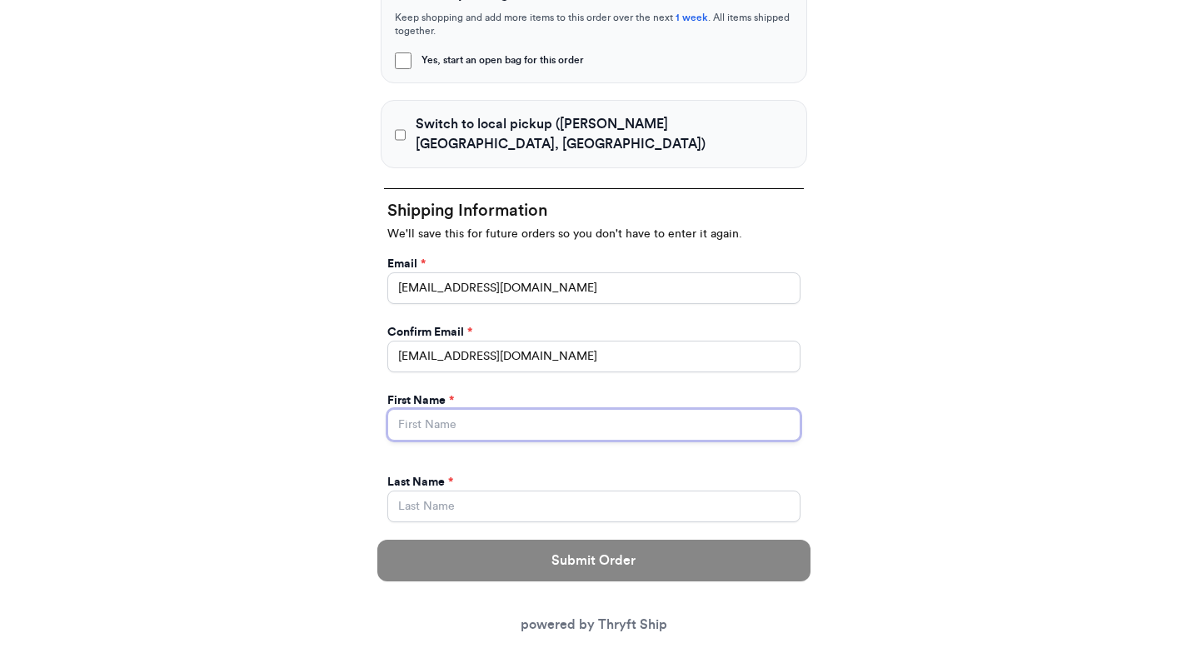
click at [447, 409] on input "Yes, start an open bag for this order" at bounding box center [593, 425] width 413 height 32
type input "[PERSON_NAME]"
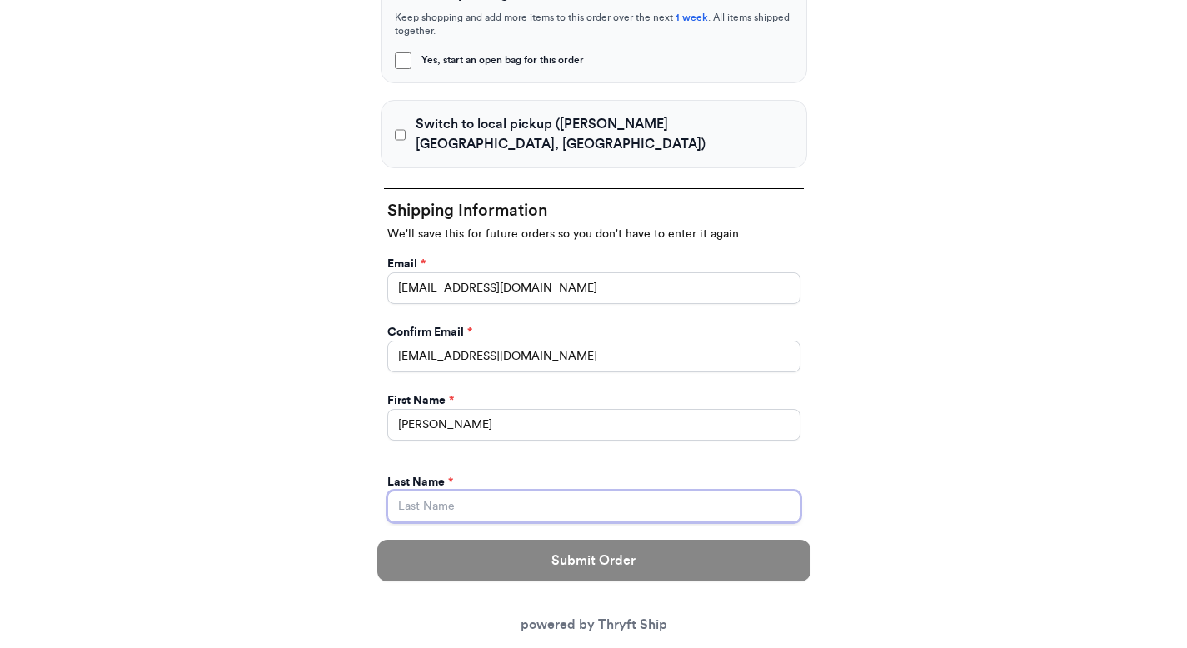
type input "[PERSON_NAME]"
type input "[STREET_ADDRESS]"
type input "apt 211"
select select "GA"
type input "[GEOGRAPHIC_DATA]"
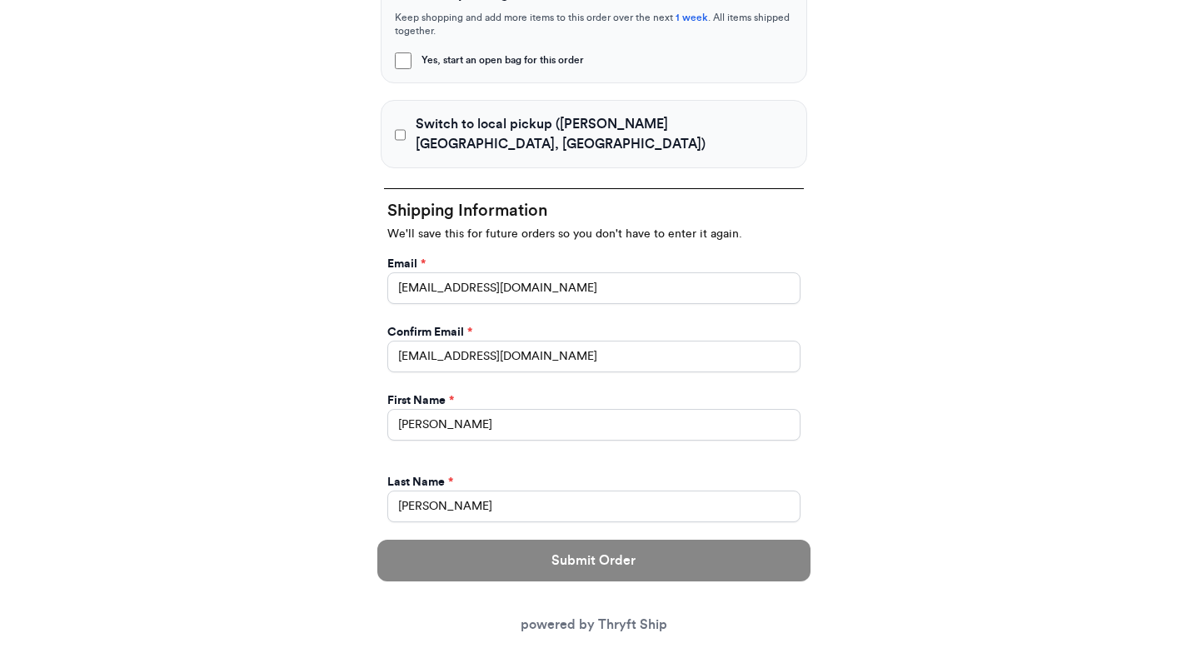
type input "30601"
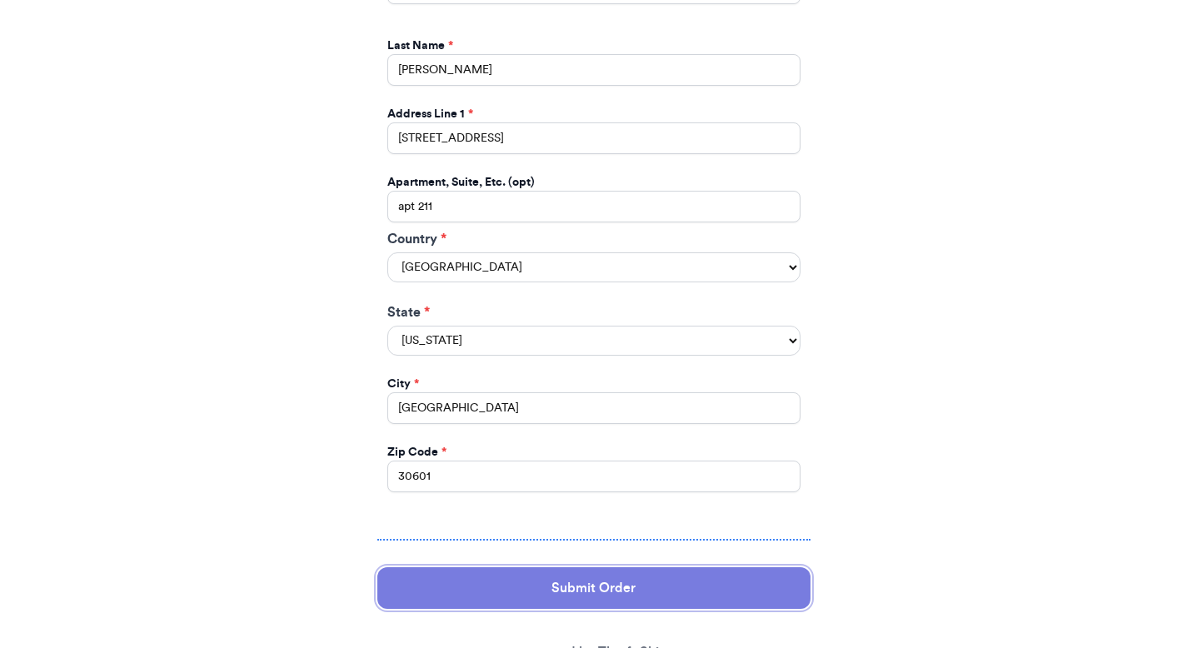
click at [507, 575] on button "Submit Order" at bounding box center [593, 588] width 433 height 42
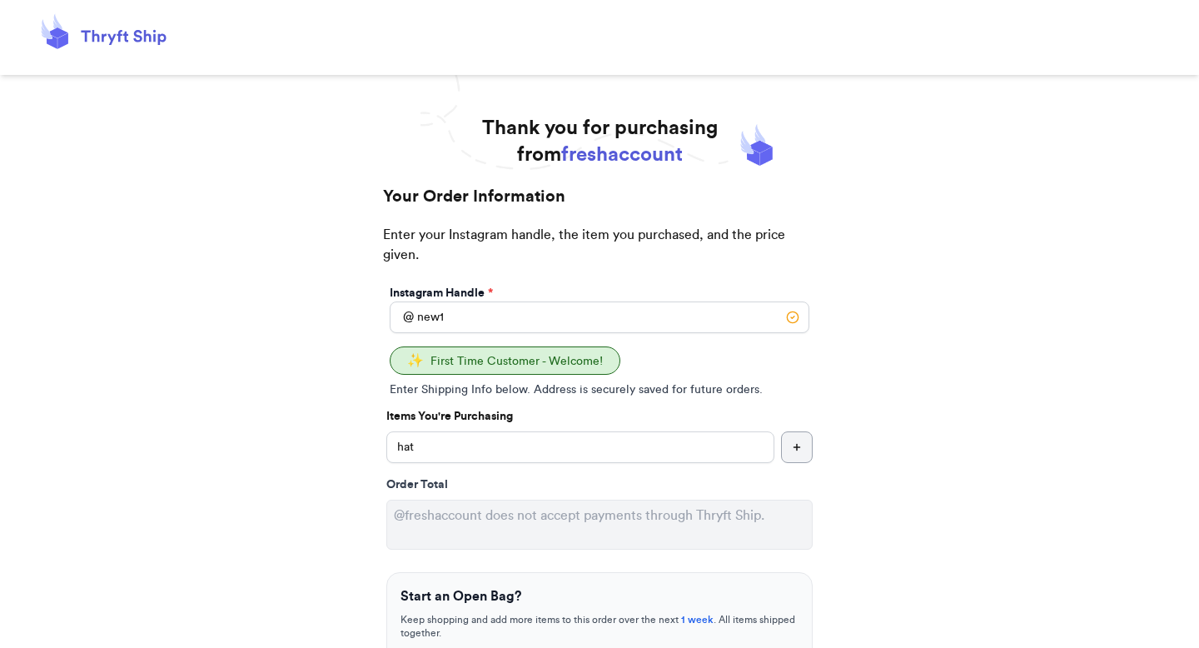
select select "GA"
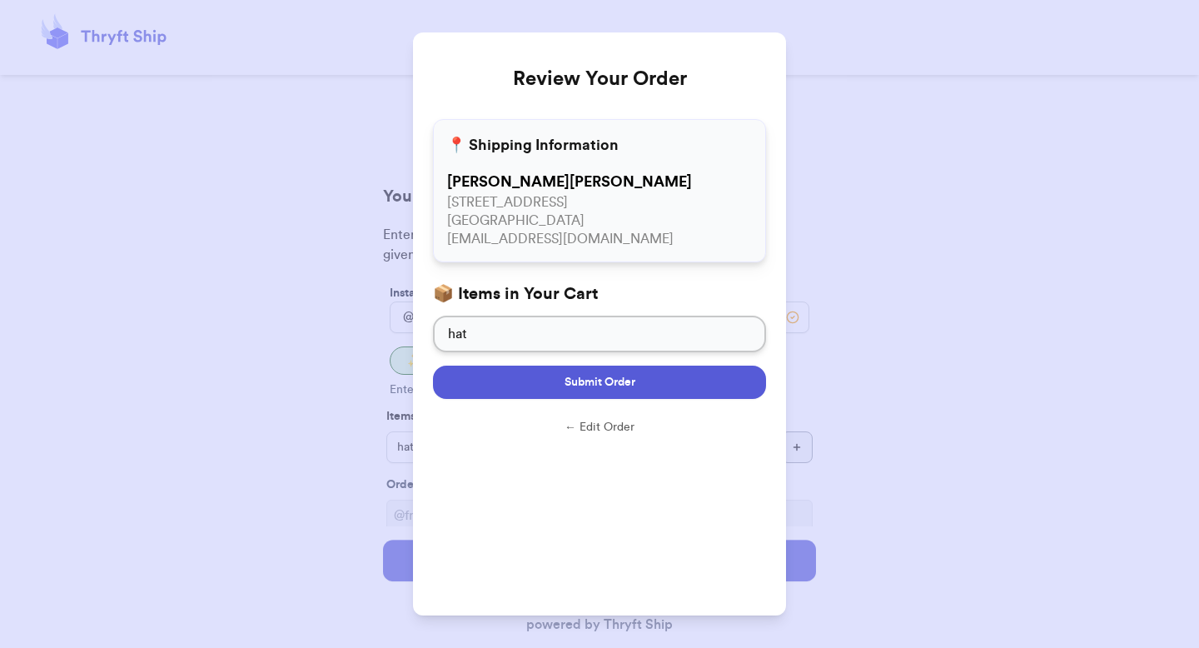
click at [593, 397] on button "Submit Order" at bounding box center [599, 382] width 333 height 33
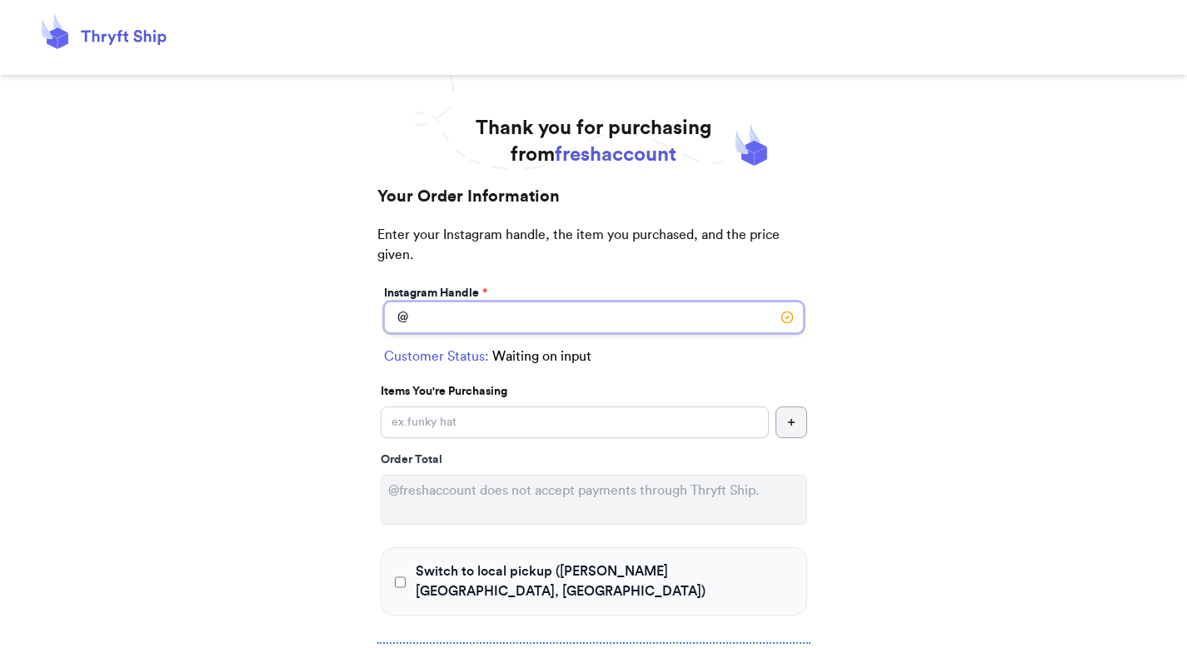
click at [482, 313] on input "Switch to local pickup ([PERSON_NAME][GEOGRAPHIC_DATA], [GEOGRAPHIC_DATA])" at bounding box center [594, 317] width 420 height 32
type input "new1"
select select "GA"
type input "[GEOGRAPHIC_DATA]"
type input "30601"
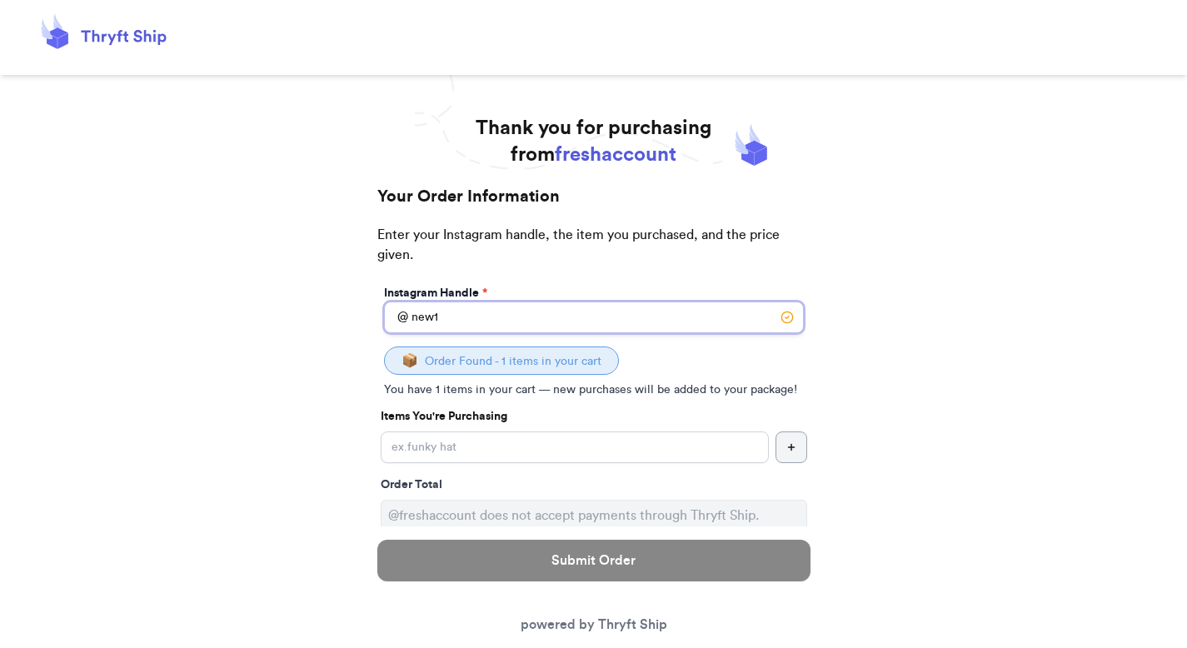
type input "new1"
click at [503, 444] on input "Yes, start an open bag for this order" at bounding box center [575, 447] width 388 height 32
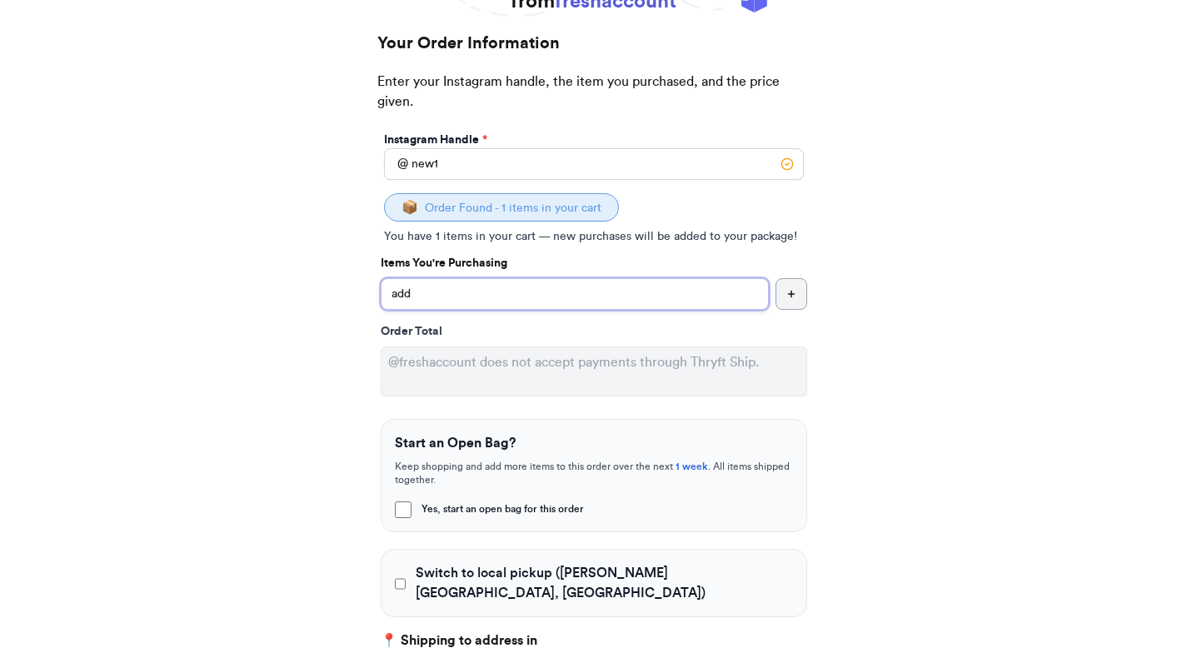
scroll to position [240, 0]
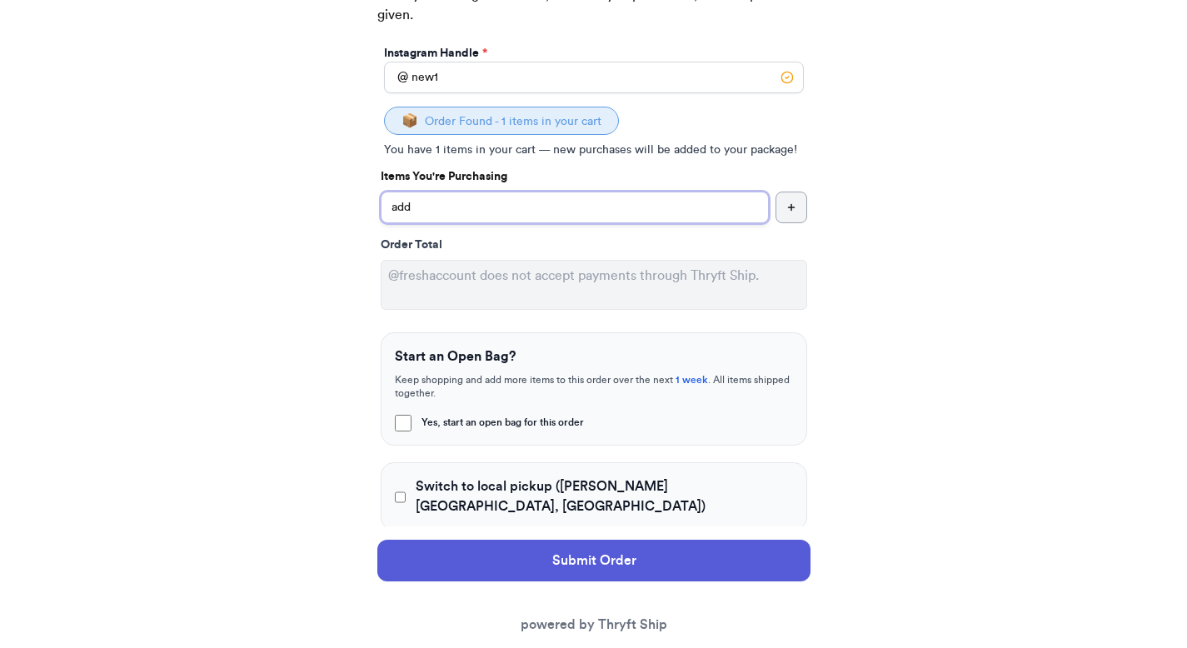
type input "add"
click at [471, 481] on span "Switch to local pickup ([PERSON_NAME][GEOGRAPHIC_DATA], [GEOGRAPHIC_DATA])" at bounding box center [604, 496] width 376 height 40
click at [406, 489] on input "Switch to local pickup ([PERSON_NAME][GEOGRAPHIC_DATA], [GEOGRAPHIC_DATA])" at bounding box center [401, 497] width 12 height 17
checkbox input "true"
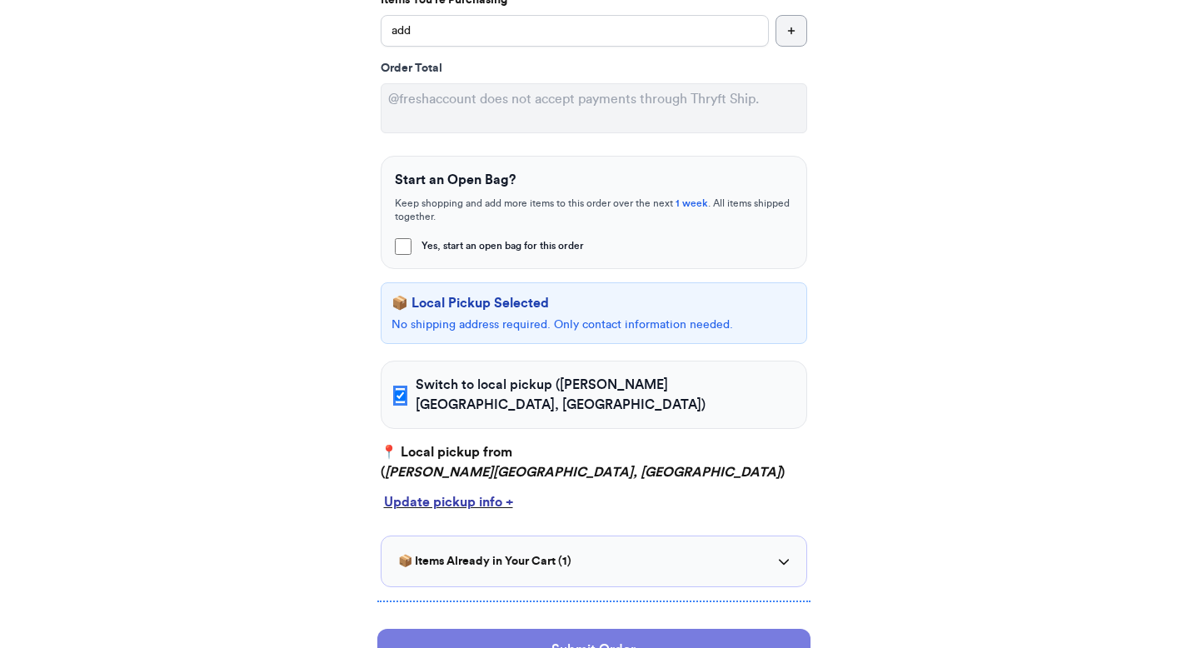
scroll to position [518, 0]
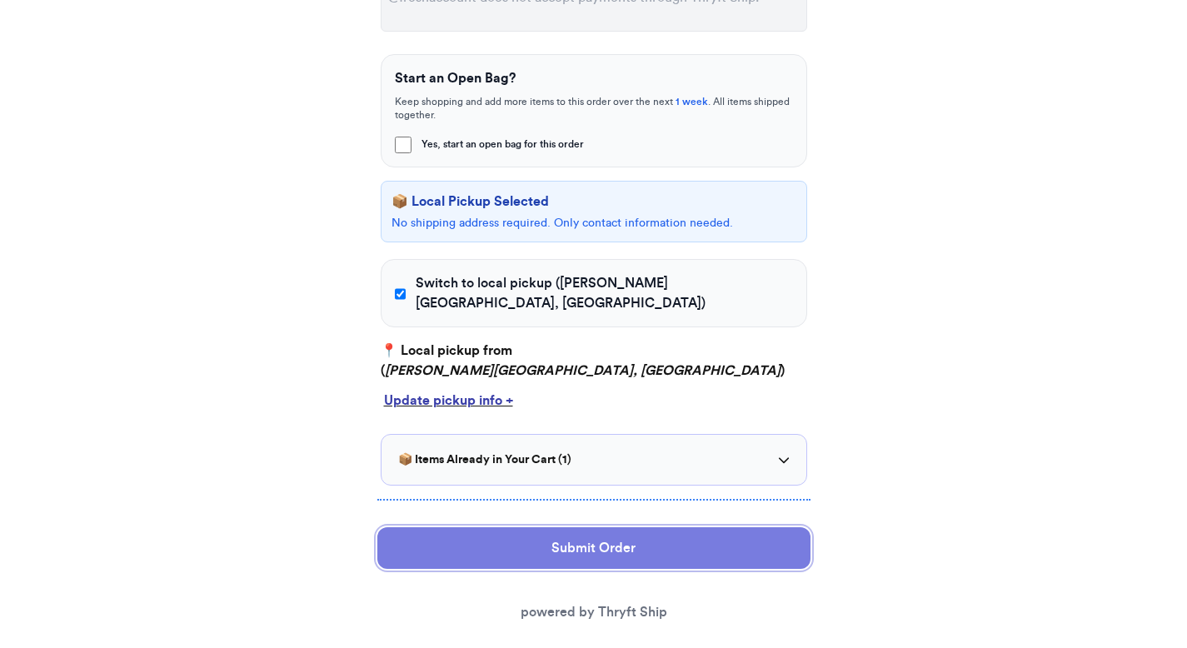
click at [580, 527] on button "Submit Order" at bounding box center [593, 548] width 433 height 42
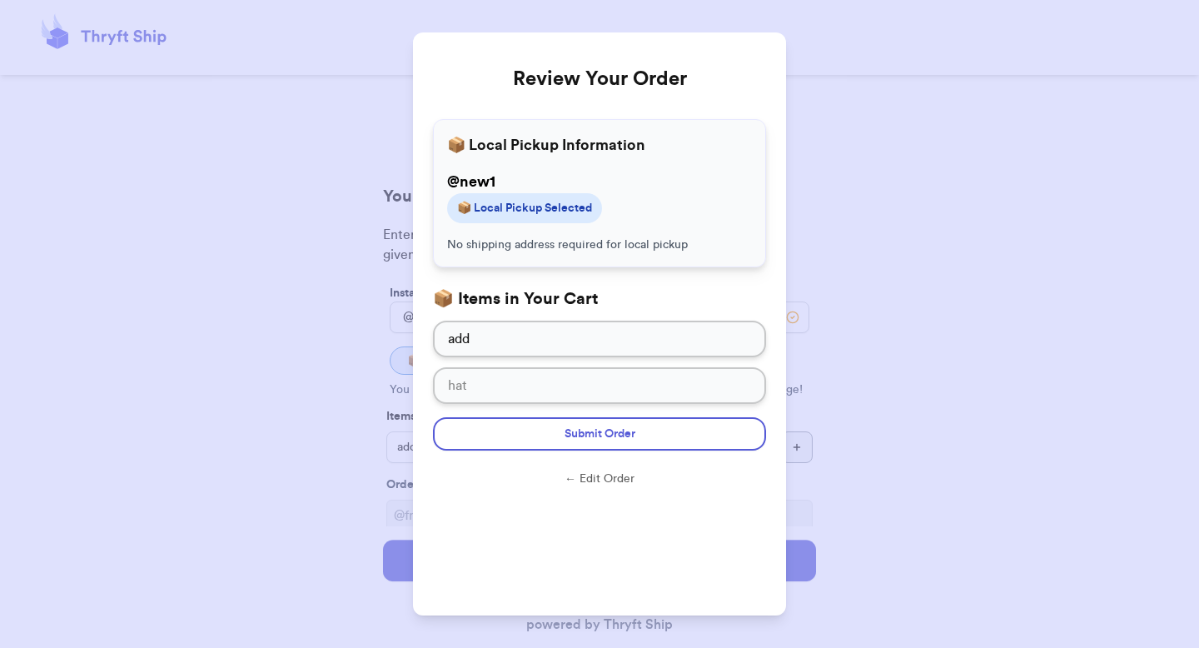
click at [598, 478] on button "← Edit Order" at bounding box center [599, 479] width 333 height 17
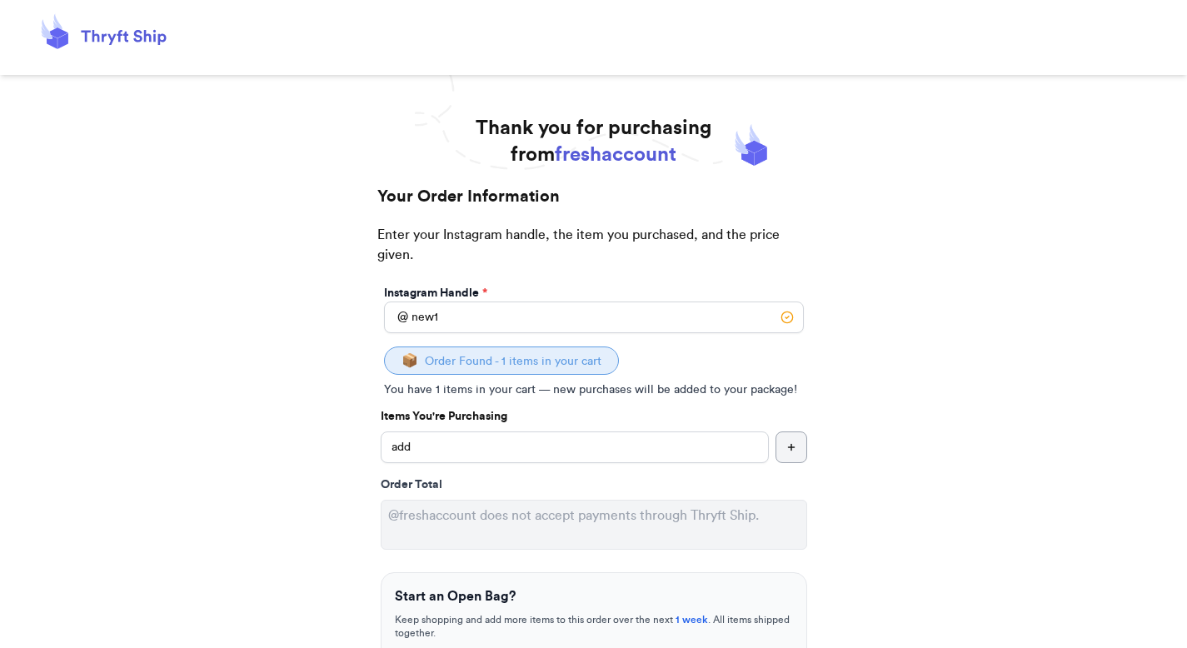
scroll to position [518, 0]
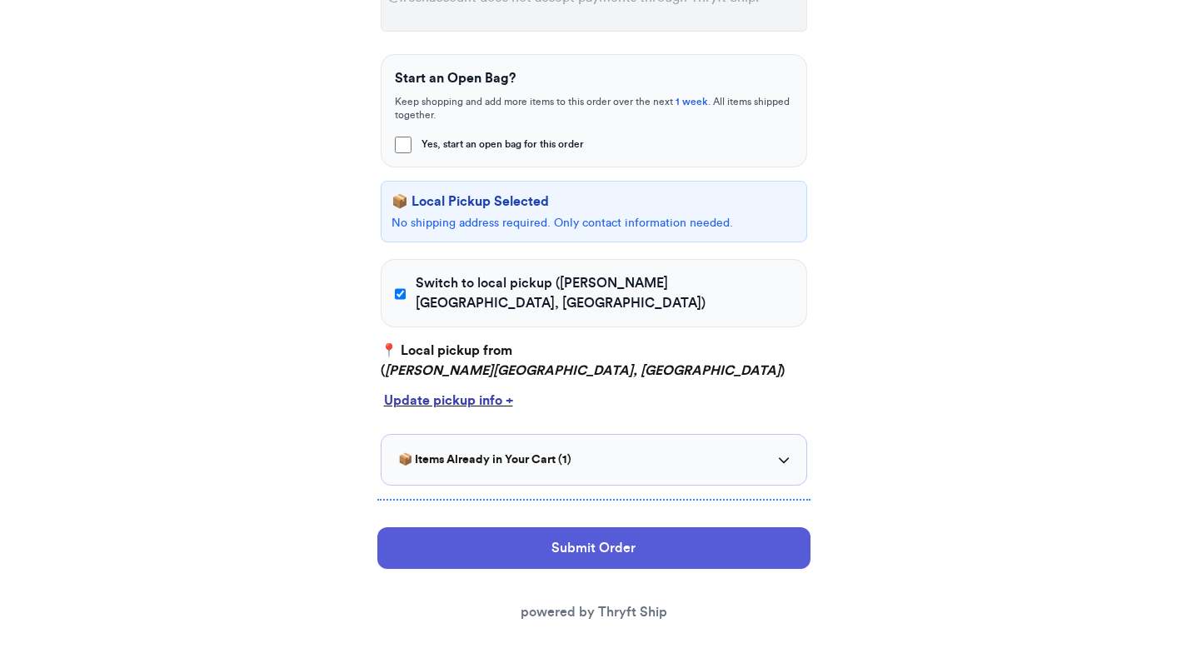
click at [422, 391] on div "Update pickup info +" at bounding box center [594, 401] width 420 height 20
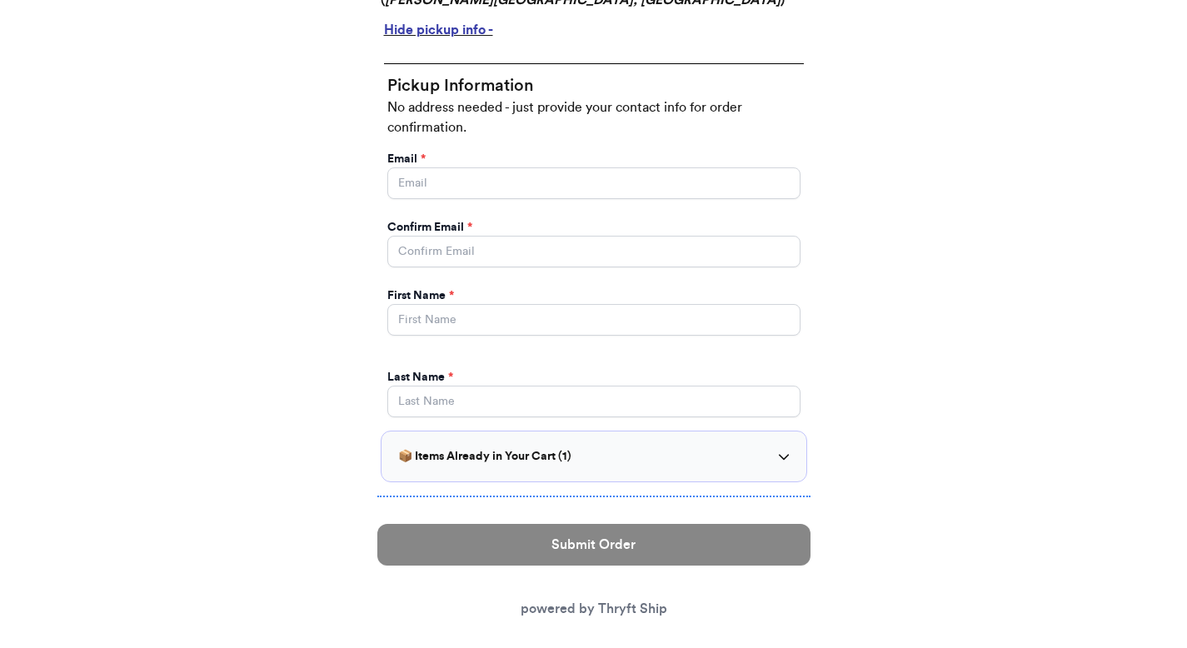
scroll to position [885, 0]
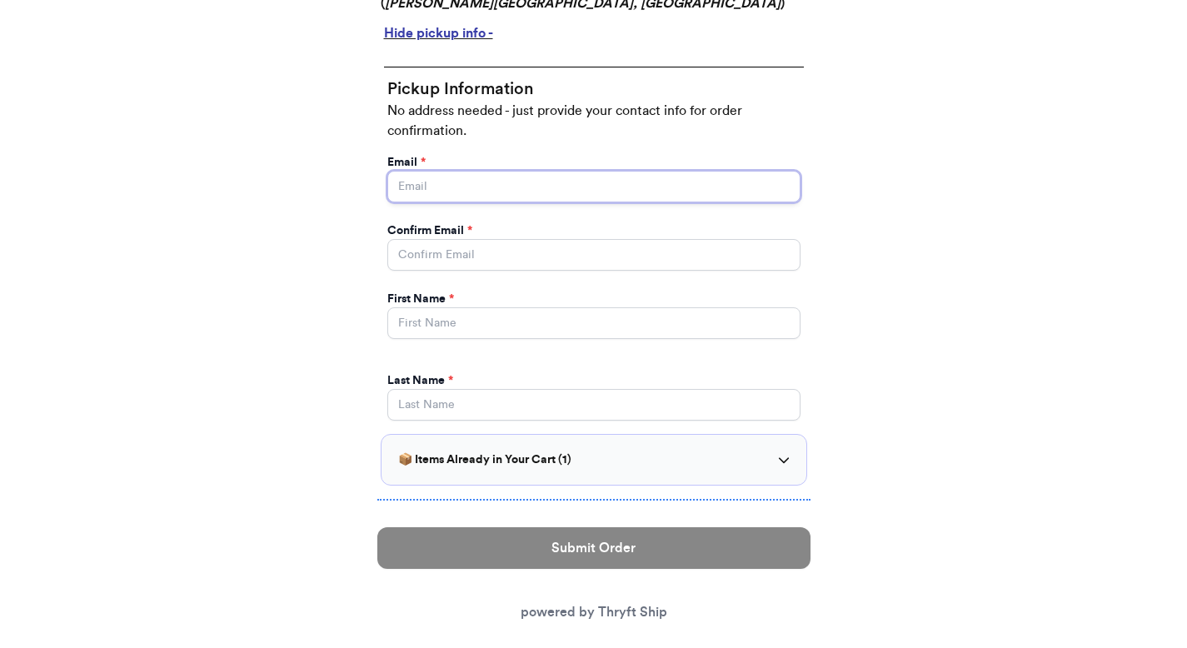
click at [433, 171] on input "Yes, start an open bag for this order" at bounding box center [593, 187] width 413 height 32
click at [466, 172] on input "Yes, start an open bag for this order" at bounding box center [593, 187] width 413 height 32
type input "valeria@thryftship.com"
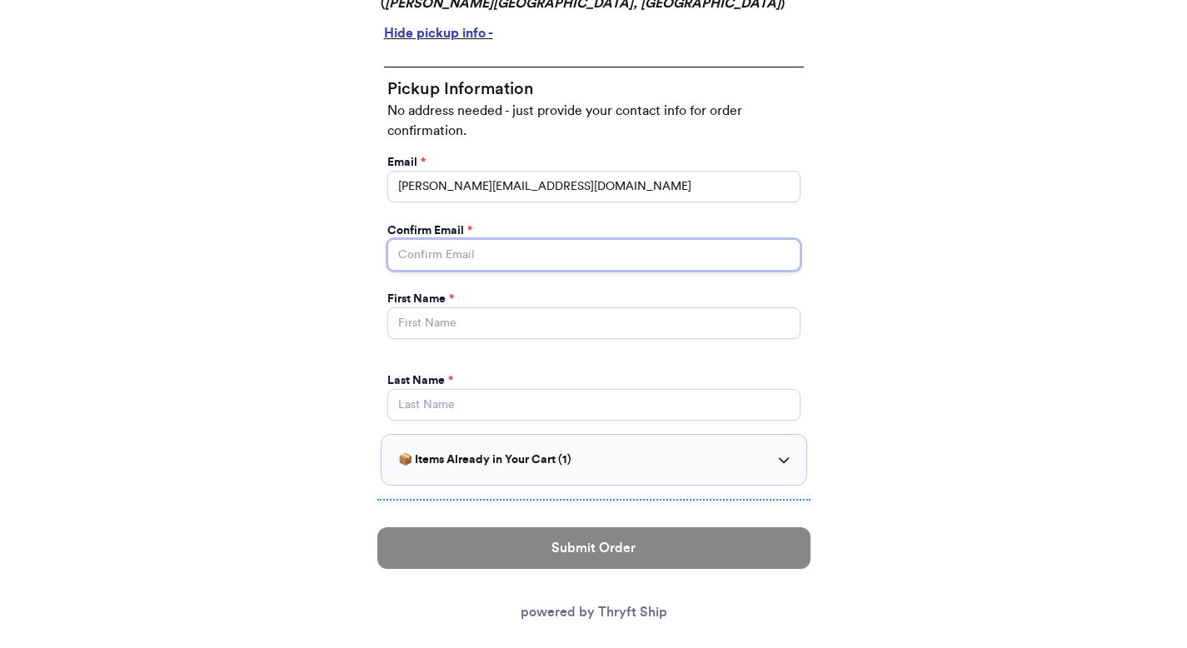
type input "valeria@thryftship.com"
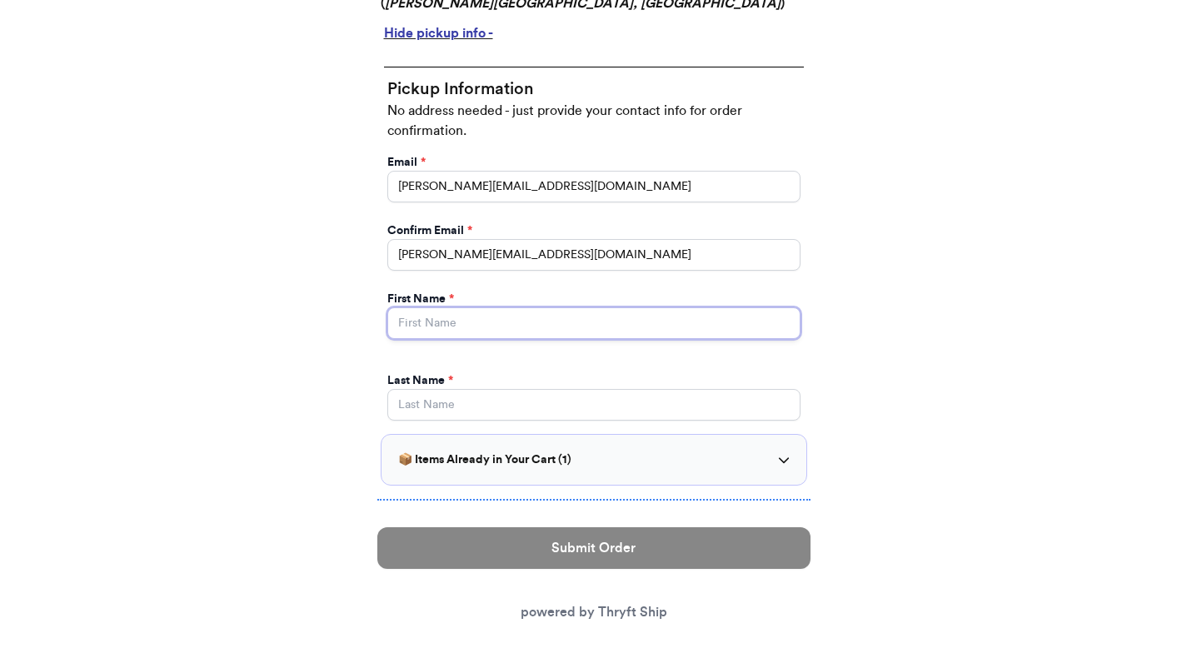
click at [488, 307] on input "Yes, start an open bag for this order" at bounding box center [593, 323] width 413 height 32
type input "Valeria"
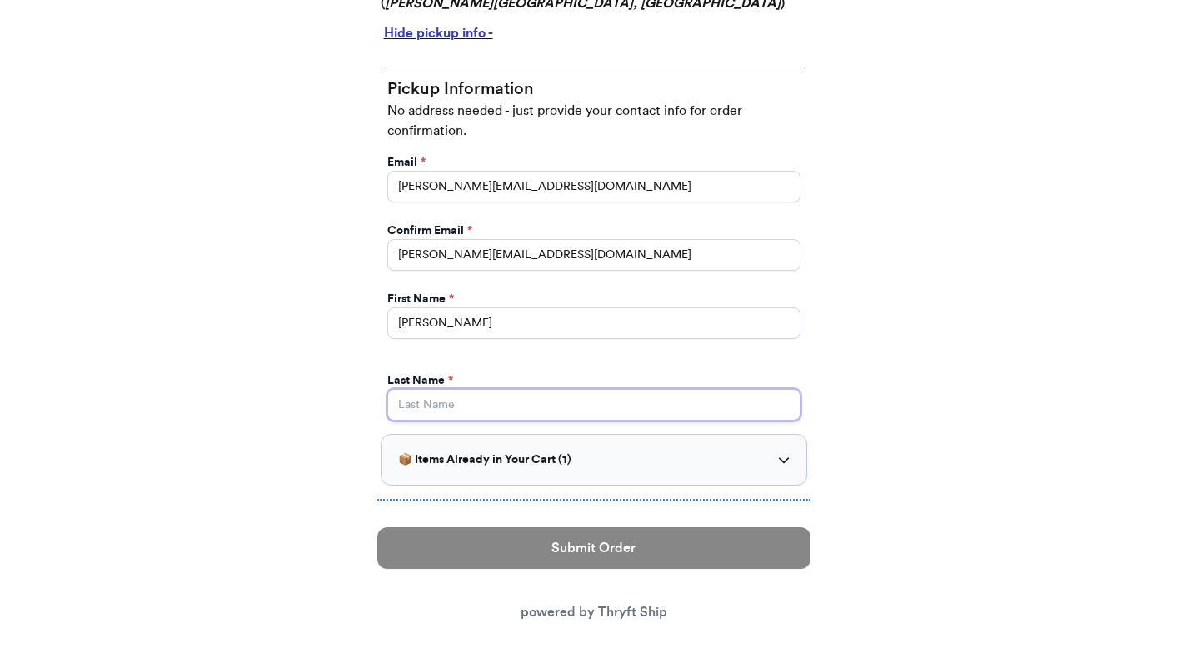
type input "Brenner"
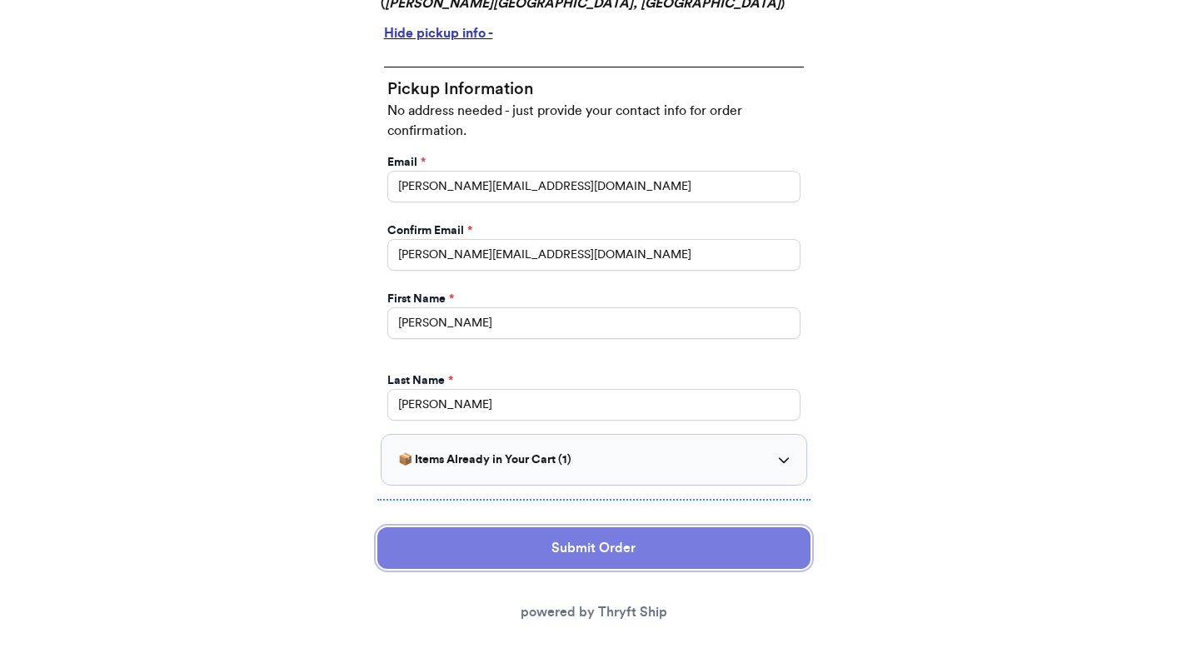
click at [553, 536] on button "Submit Order" at bounding box center [593, 548] width 433 height 42
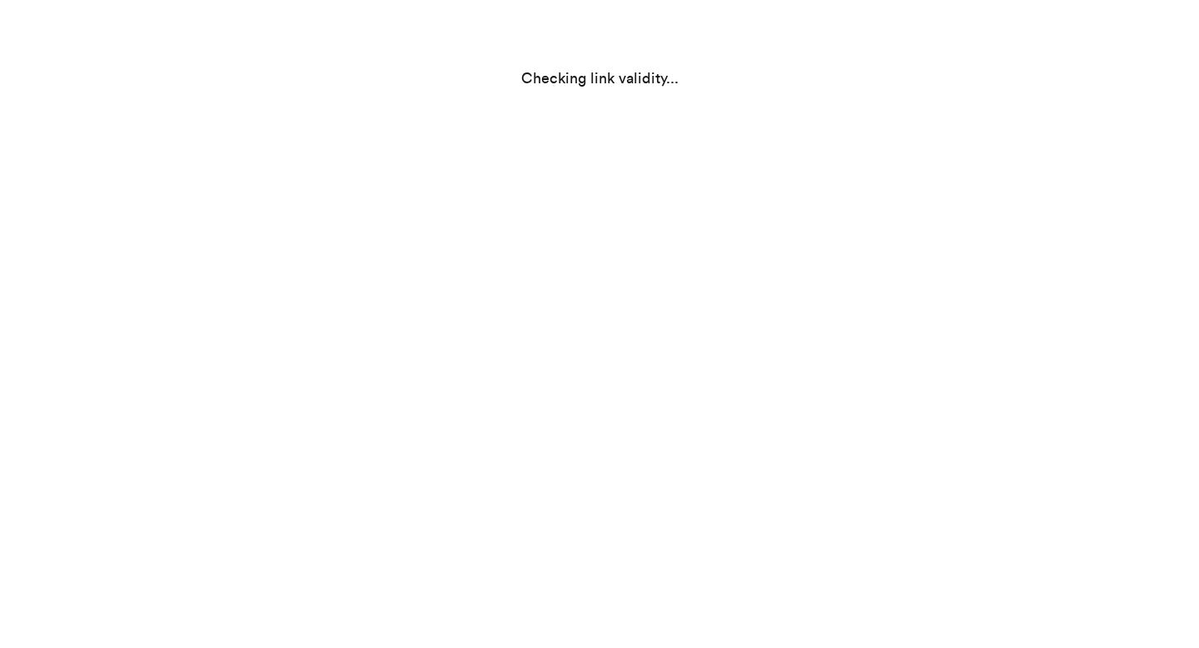
scroll to position [0, 0]
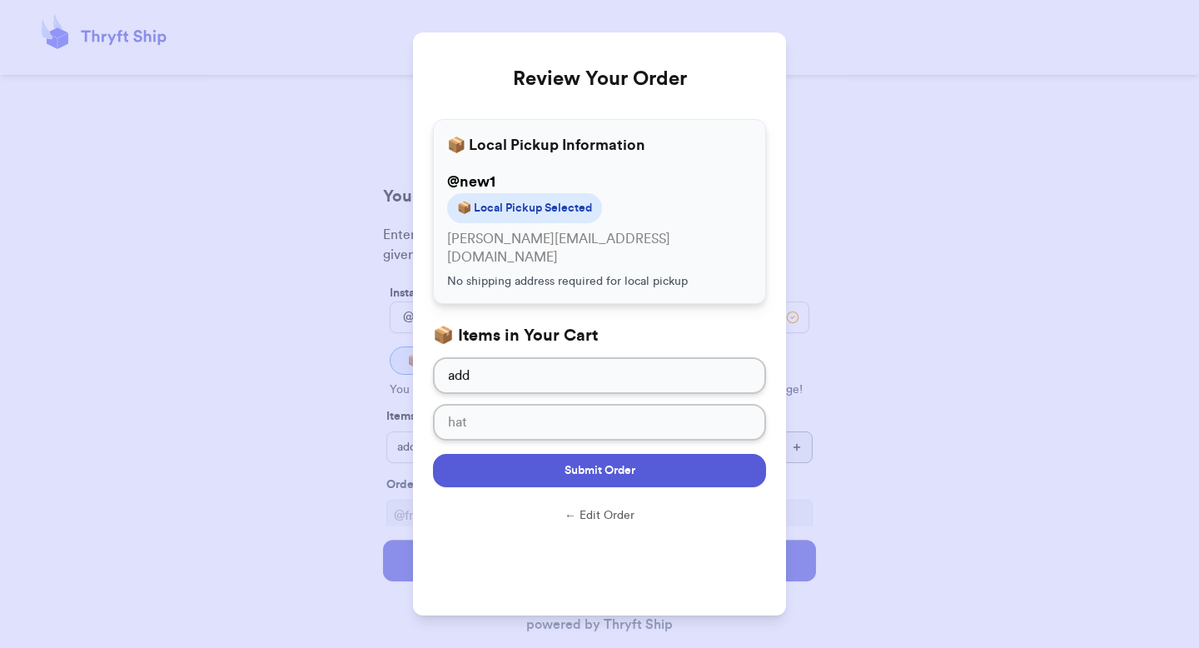
click at [717, 461] on button "Submit Order" at bounding box center [599, 470] width 333 height 33
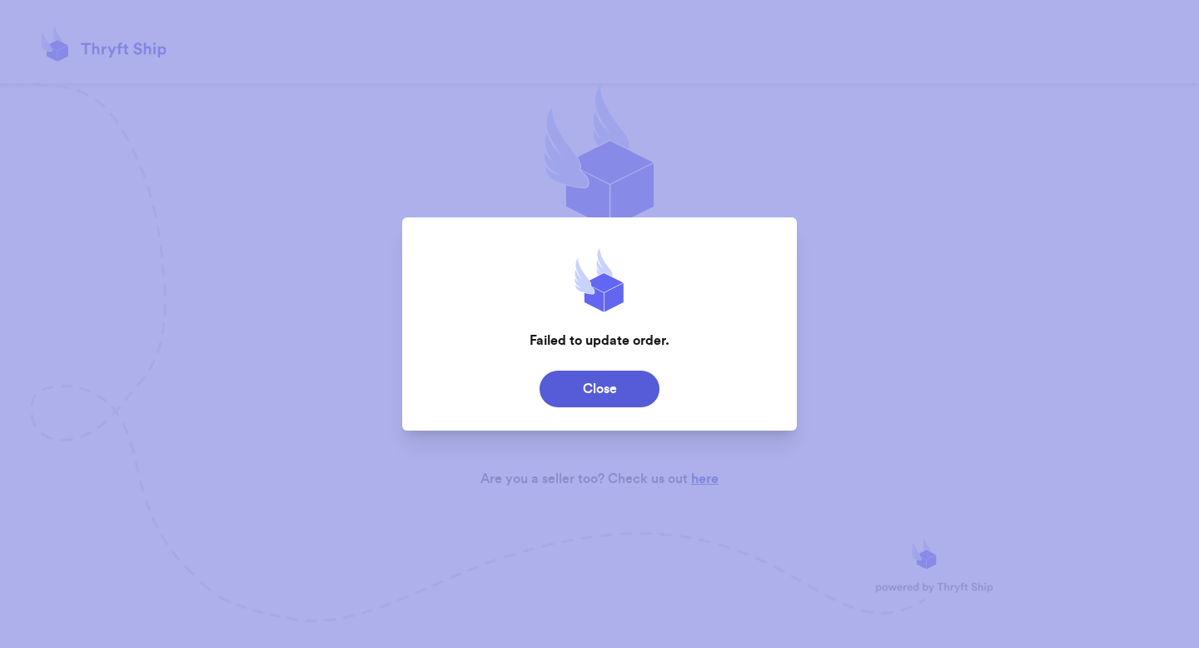
drag, startPoint x: 602, startPoint y: 381, endPoint x: 1142, endPoint y: 379, distance: 539.7
click at [1142, 379] on div "Failed to update order. Close" at bounding box center [599, 324] width 1199 height 648
click at [562, 393] on button "Close" at bounding box center [600, 389] width 120 height 37
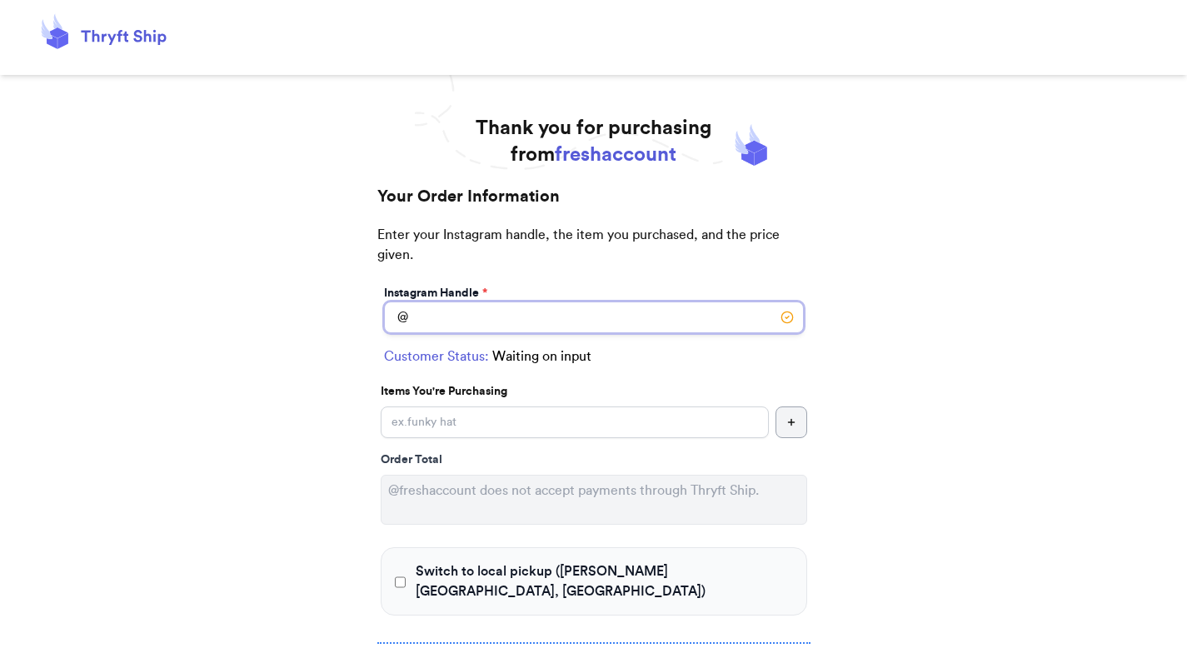
click at [453, 322] on input "Switch to local pickup ([PERSON_NAME][GEOGRAPHIC_DATA], [GEOGRAPHIC_DATA])" at bounding box center [594, 317] width 420 height 32
type input "new1"
select select "GA"
type input "[GEOGRAPHIC_DATA]"
type input "30601"
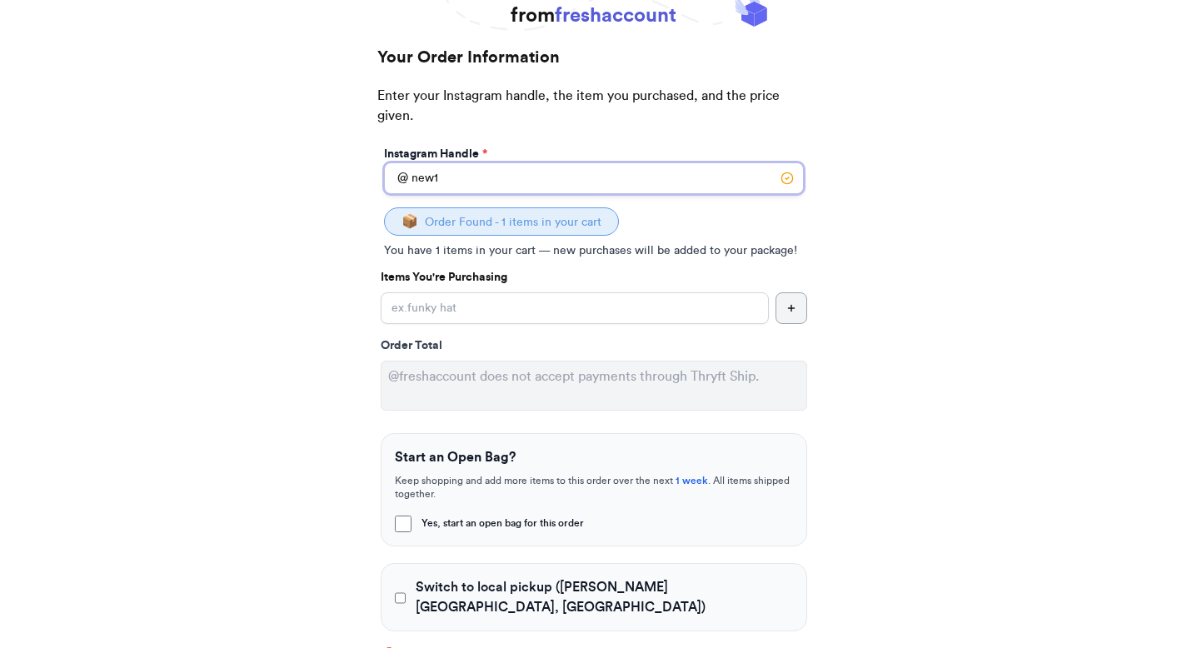
scroll to position [141, 0]
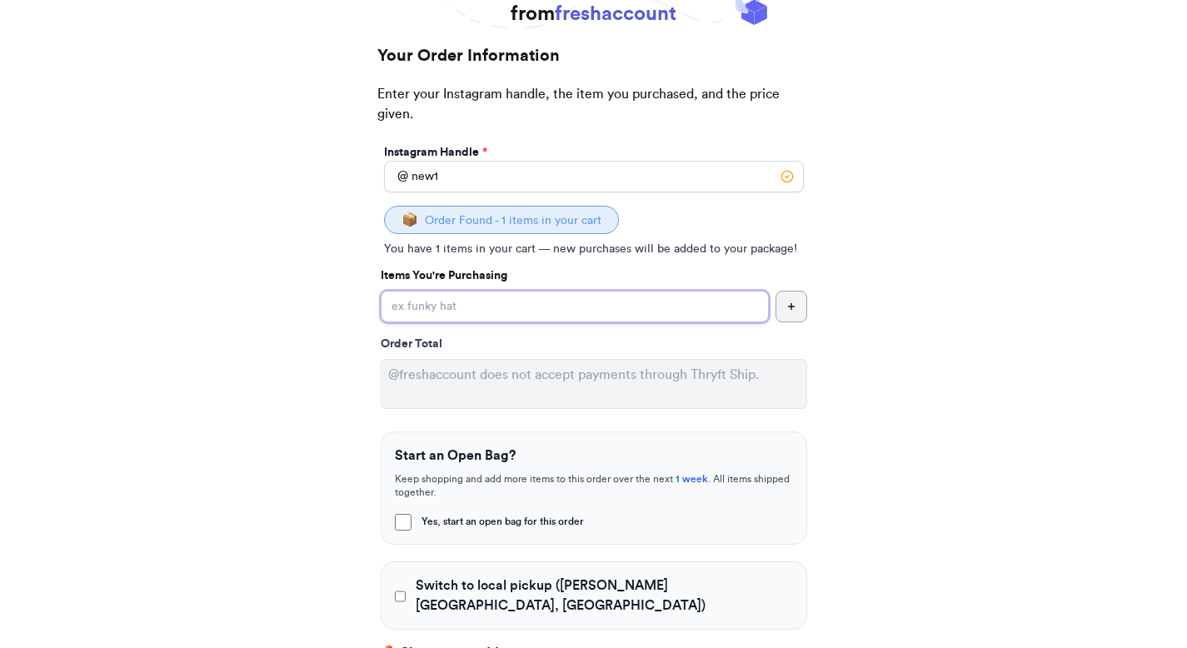
click at [555, 311] on input "Yes, start an open bag for this order" at bounding box center [575, 307] width 388 height 32
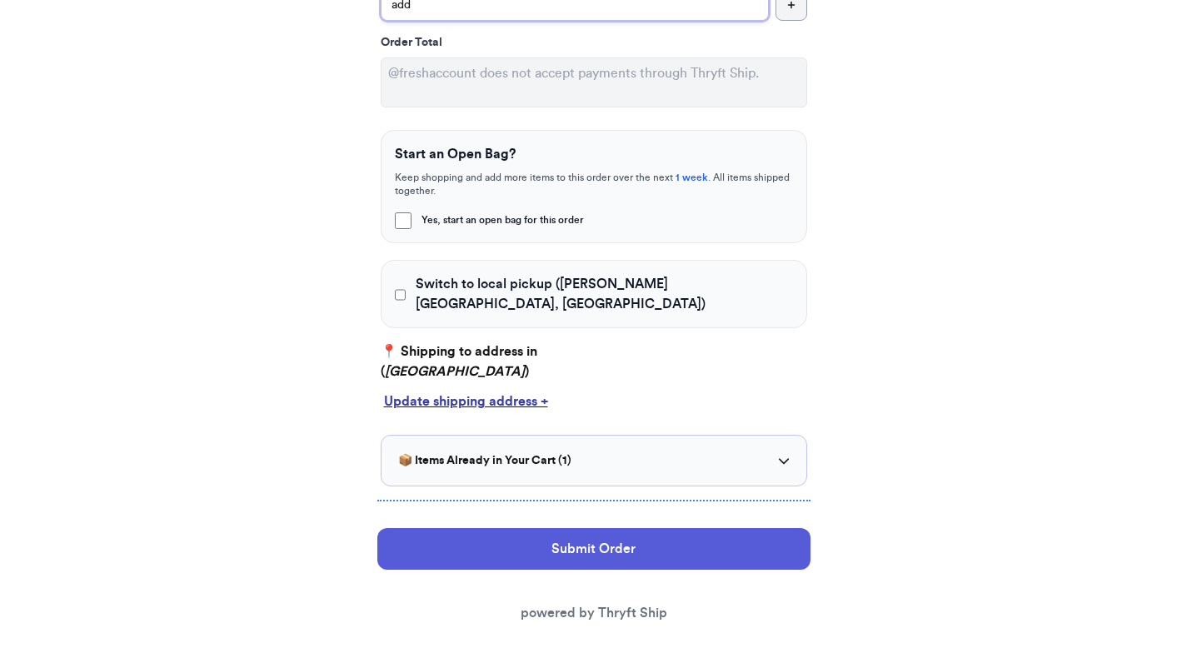
scroll to position [443, 0]
type input "add"
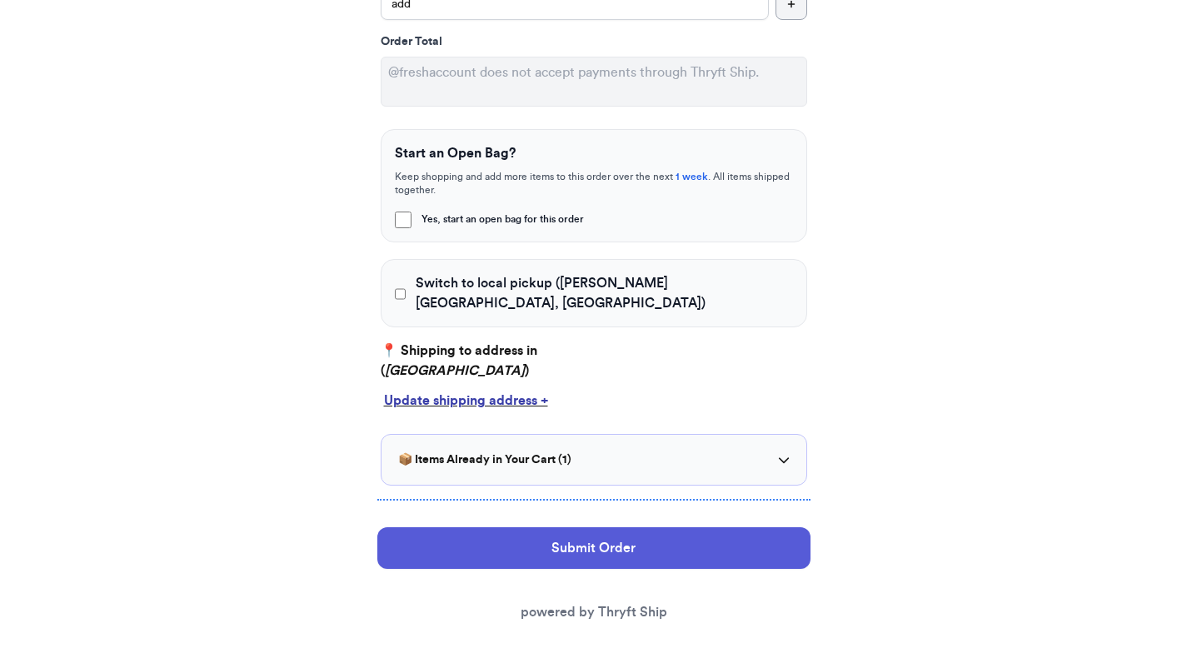
click at [460, 281] on span "Switch to local pickup ([PERSON_NAME][GEOGRAPHIC_DATA], [GEOGRAPHIC_DATA])" at bounding box center [604, 293] width 376 height 40
click at [406, 286] on input "Switch to local pickup ([PERSON_NAME][GEOGRAPHIC_DATA], [GEOGRAPHIC_DATA])" at bounding box center [401, 294] width 12 height 17
checkbox input "true"
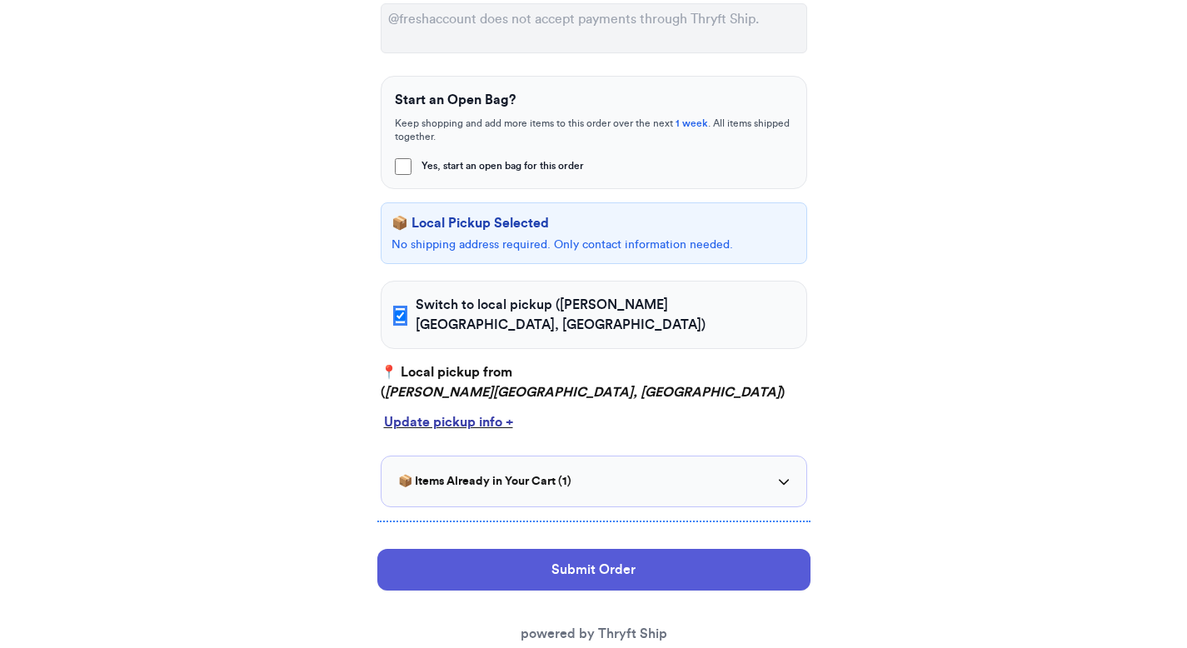
scroll to position [518, 0]
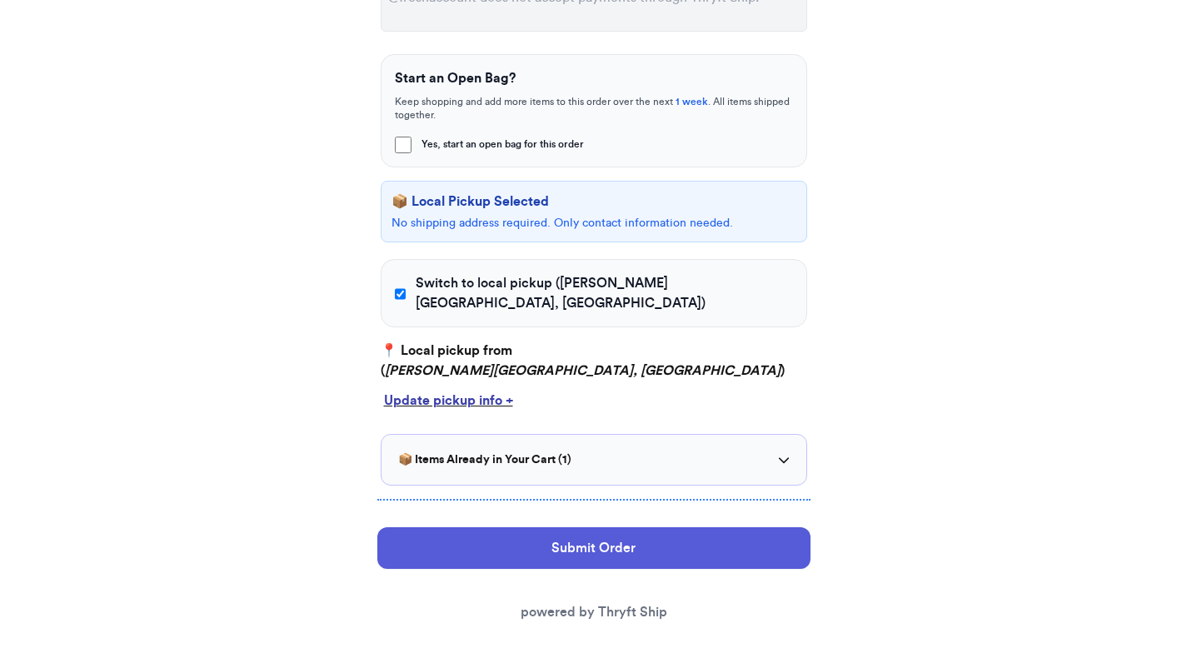
click at [464, 391] on div "Update pickup info +" at bounding box center [594, 401] width 420 height 20
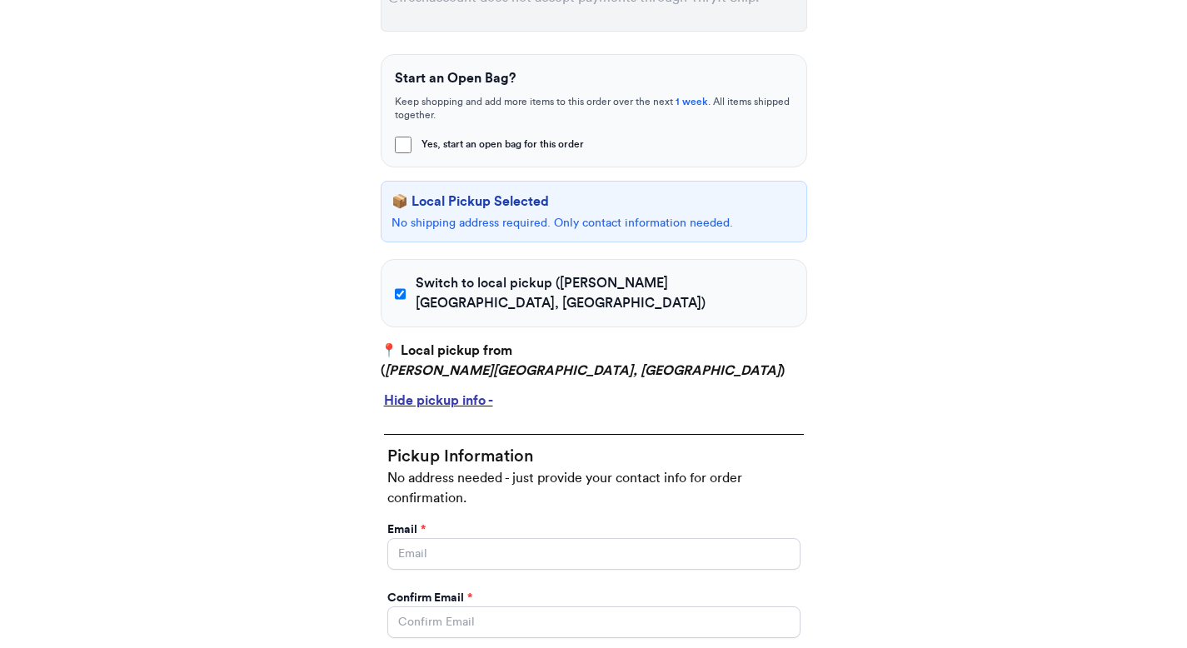
scroll to position [744, 0]
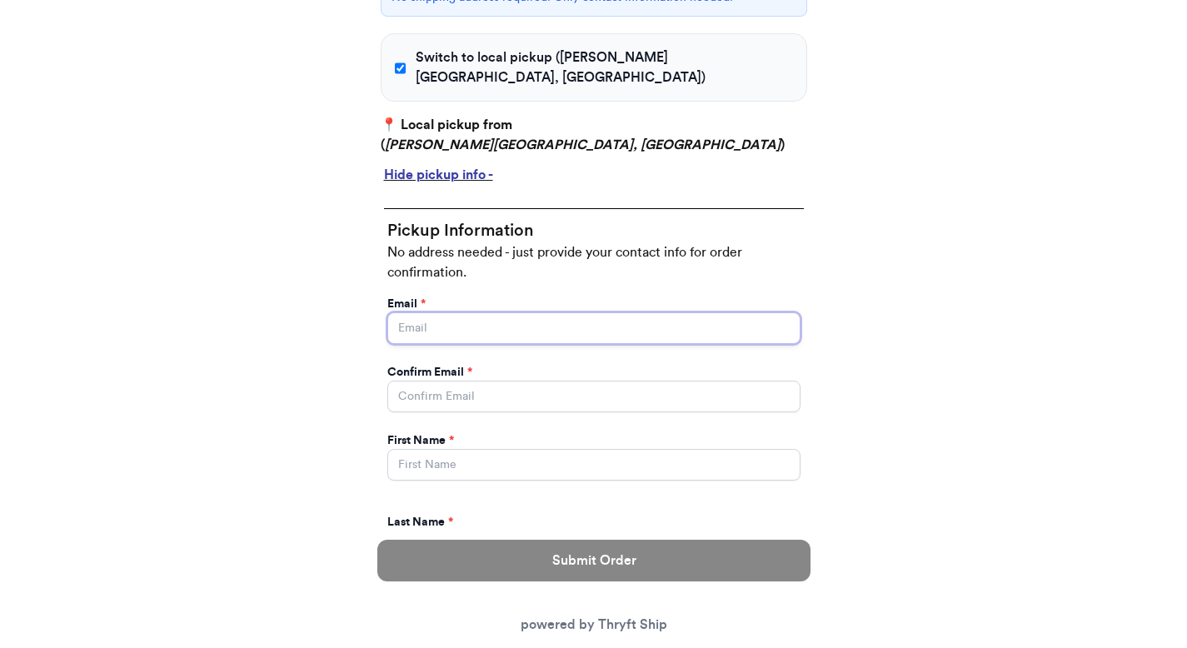
click at [431, 318] on input "Yes, start an open bag for this order" at bounding box center [593, 328] width 413 height 32
type input "valeria@thryftship.com"
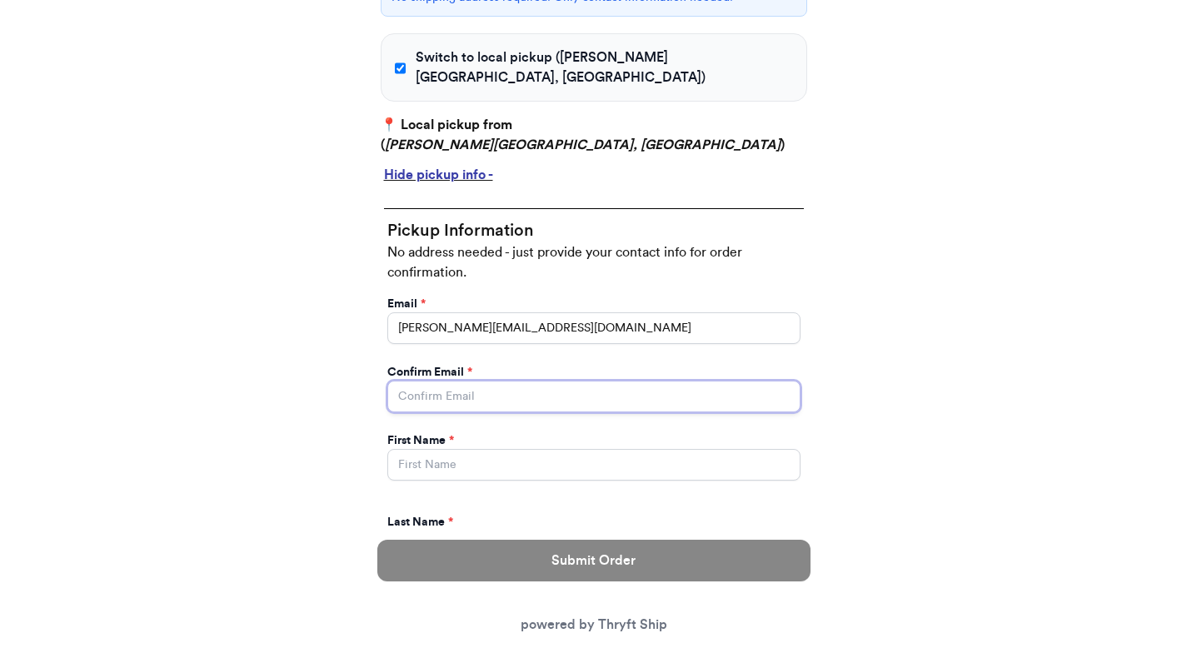
type input "valeria@thryftship.com"
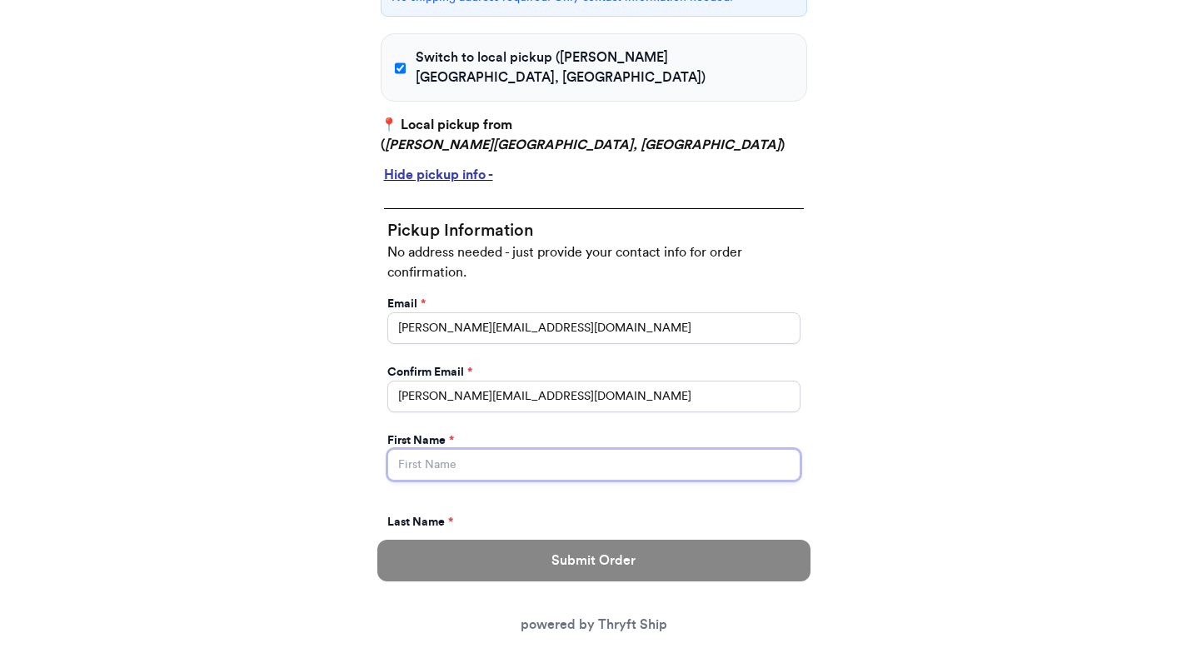
click at [461, 449] on input "Yes, start an open bag for this order" at bounding box center [593, 465] width 413 height 32
type input "Valeria"
type input "Brenner"
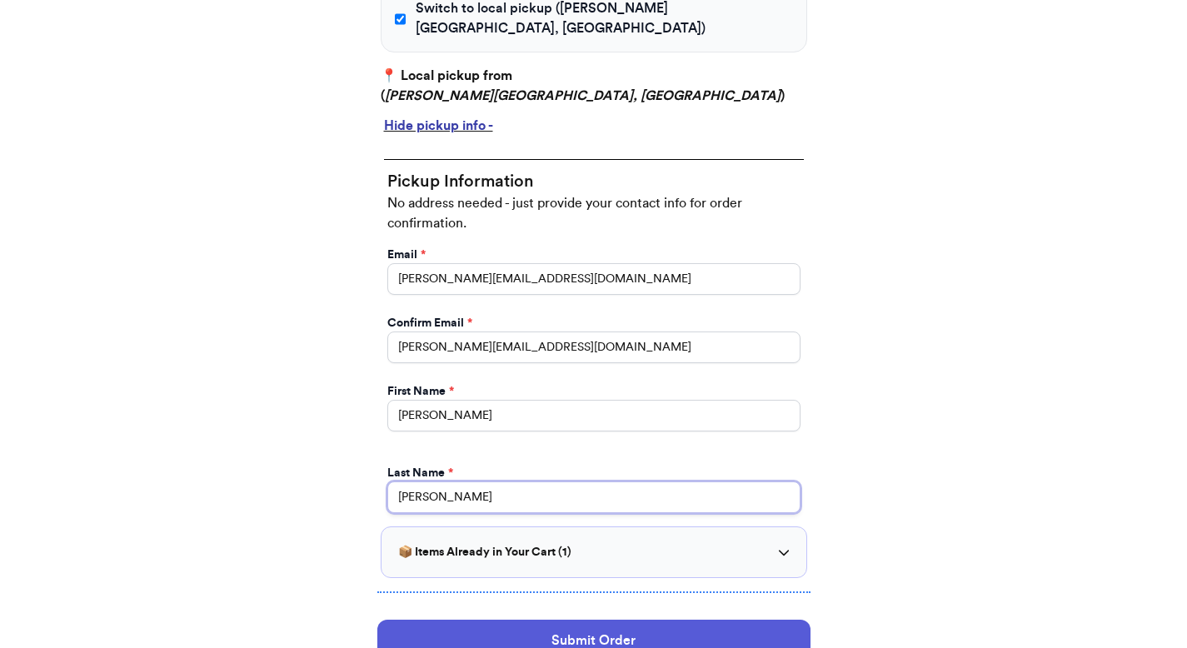
scroll to position [856, 0]
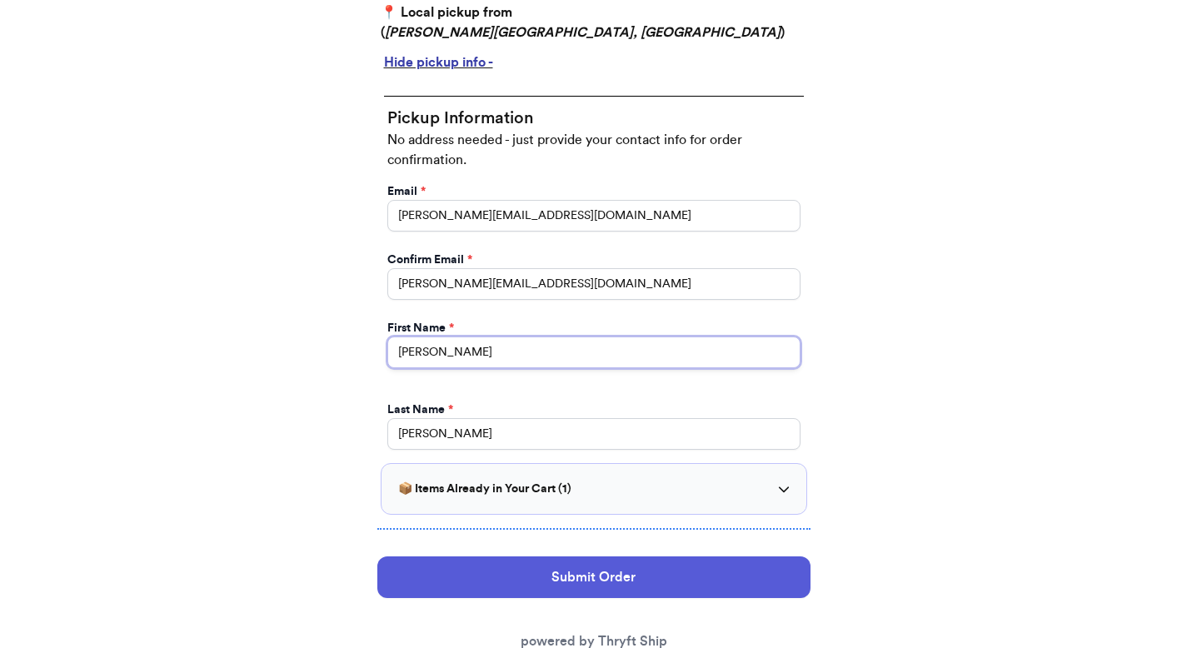
click at [441, 336] on input "Valeria" at bounding box center [593, 352] width 413 height 32
click at [444, 336] on input "Valeria" at bounding box center [593, 352] width 413 height 32
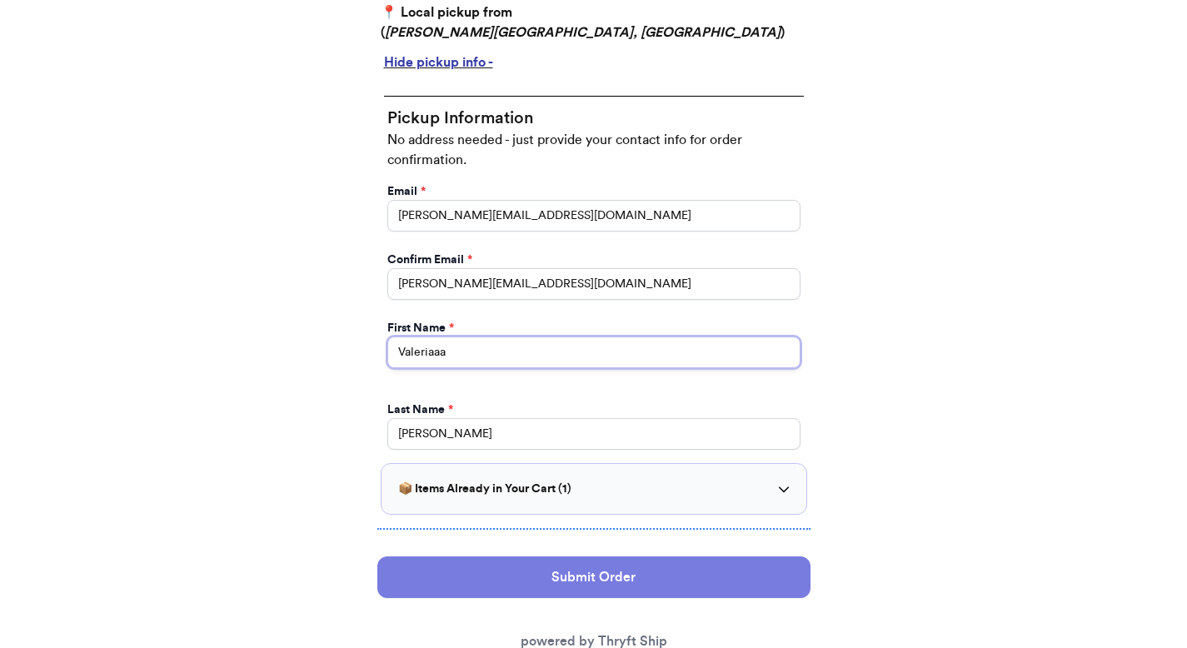
type input "Valeriaaa"
click at [520, 556] on button "Submit Order" at bounding box center [593, 577] width 433 height 42
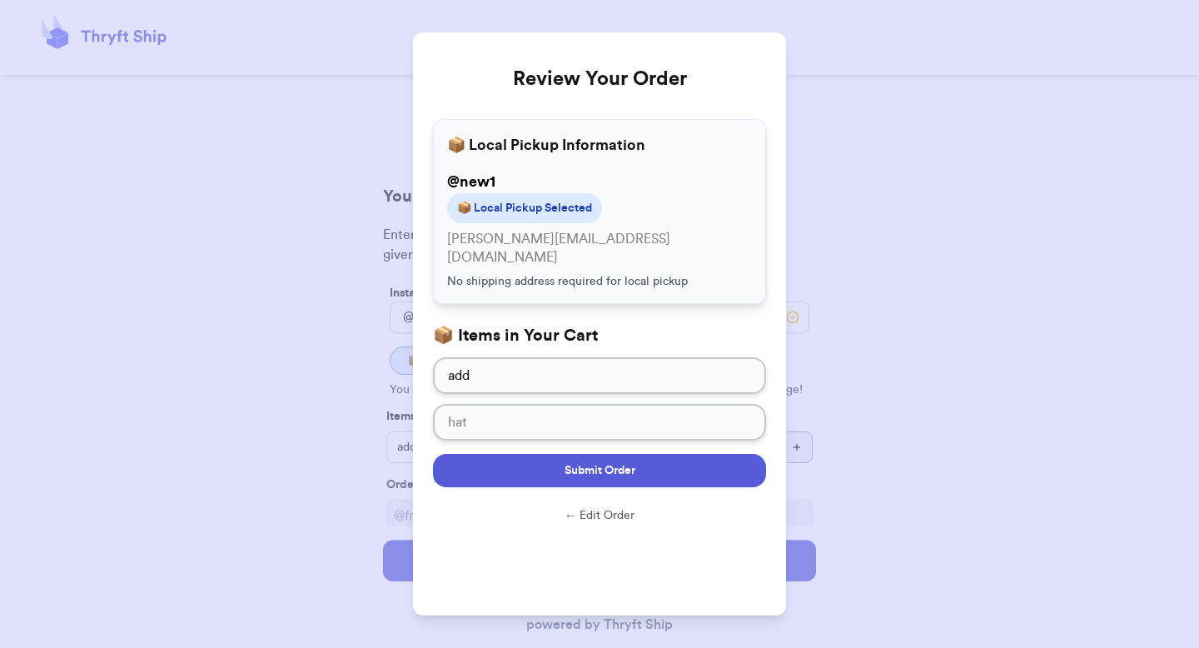
click at [516, 454] on button "Submit Order" at bounding box center [599, 470] width 333 height 33
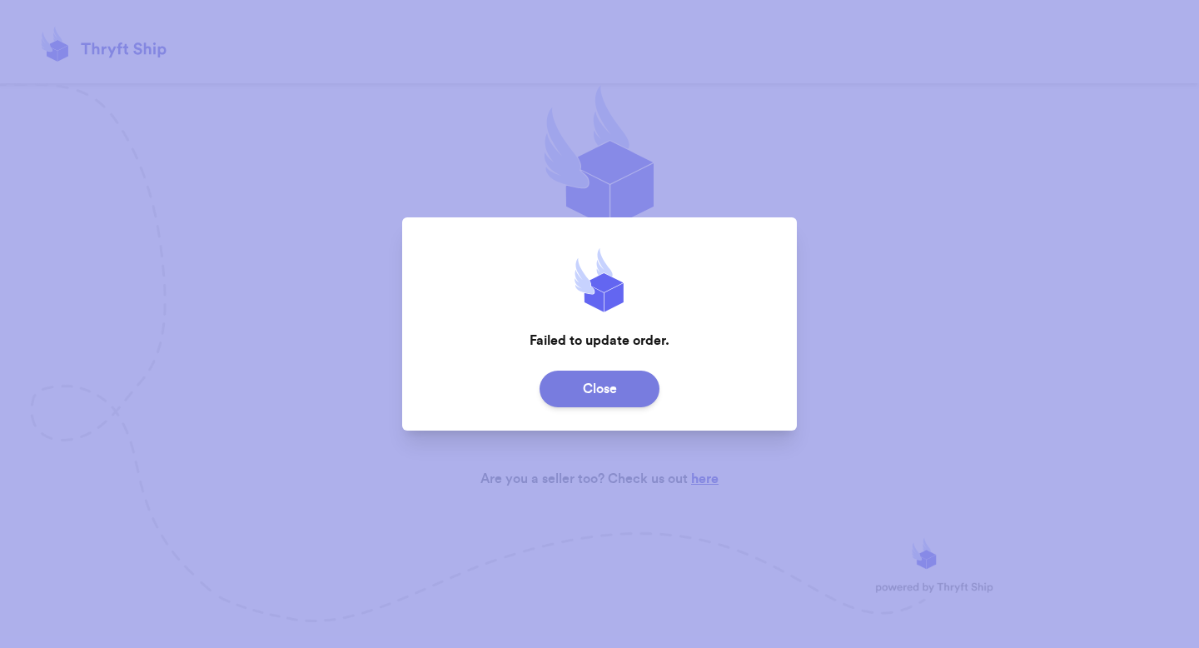
click at [554, 388] on button "Close" at bounding box center [600, 389] width 120 height 37
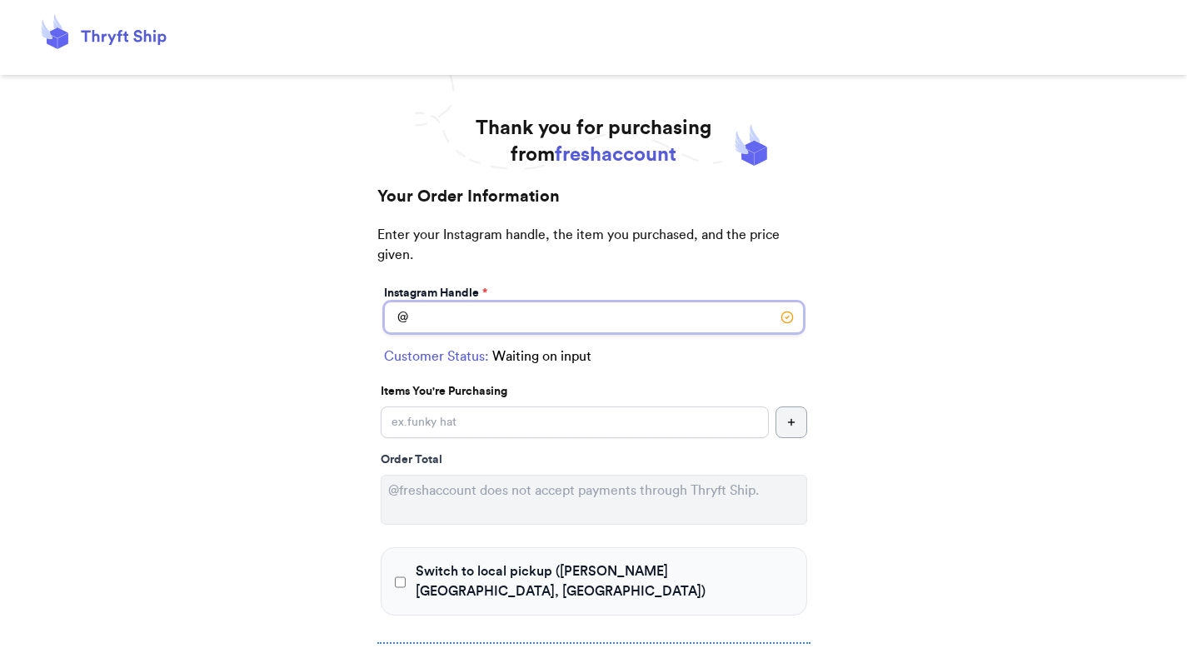
click at [506, 321] on input "Switch to local pickup ([PERSON_NAME][GEOGRAPHIC_DATA], [GEOGRAPHIC_DATA])" at bounding box center [594, 317] width 420 height 32
type input "localpickup"
checkbox input "true"
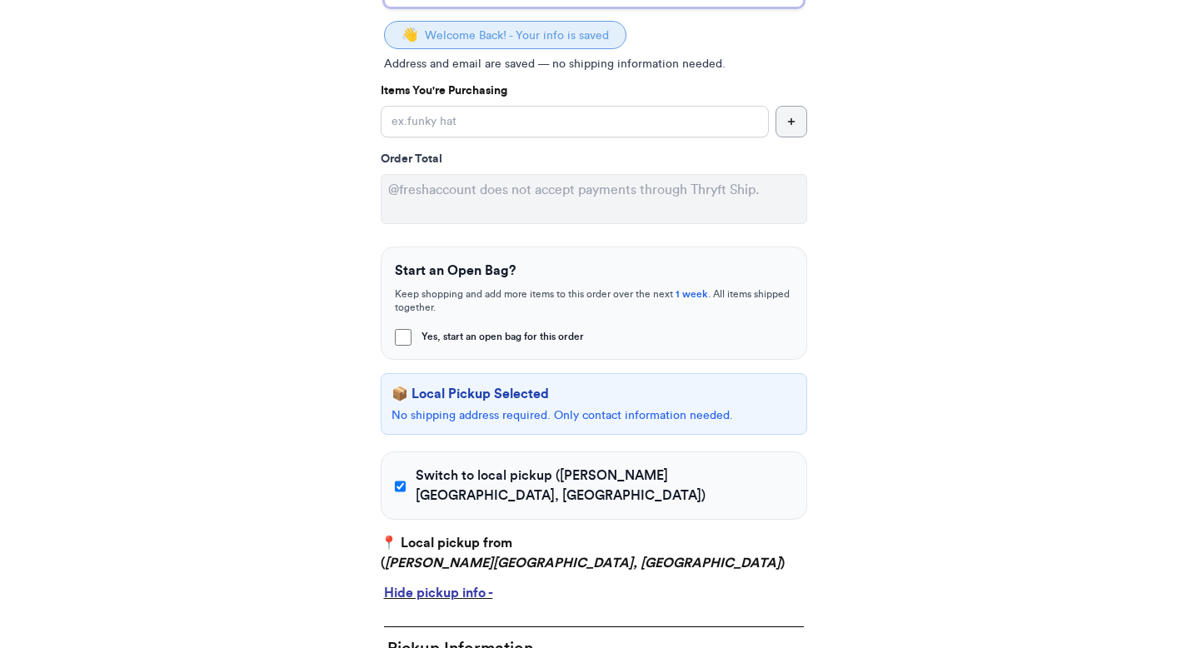
scroll to position [326, 0]
type input "localpickup"
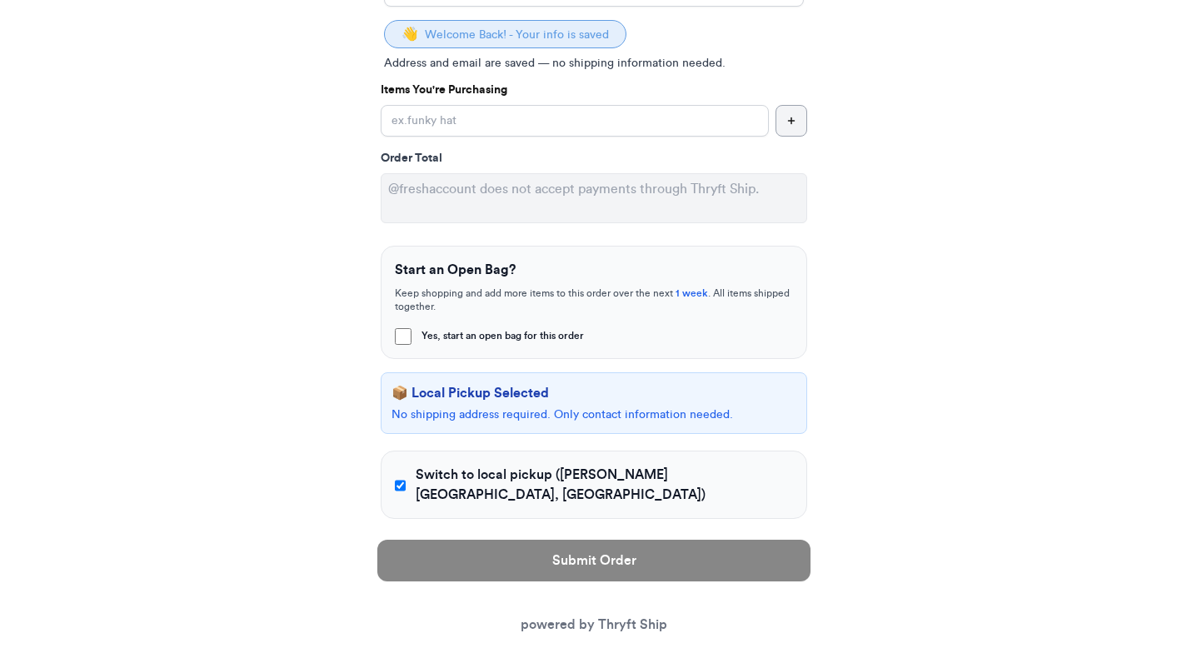
click at [414, 468] on label "Switch to local pickup ([PERSON_NAME][GEOGRAPHIC_DATA], [GEOGRAPHIC_DATA])" at bounding box center [594, 485] width 398 height 40
click at [406, 477] on input "Switch to local pickup ([PERSON_NAME][GEOGRAPHIC_DATA], [GEOGRAPHIC_DATA])" at bounding box center [401, 485] width 12 height 17
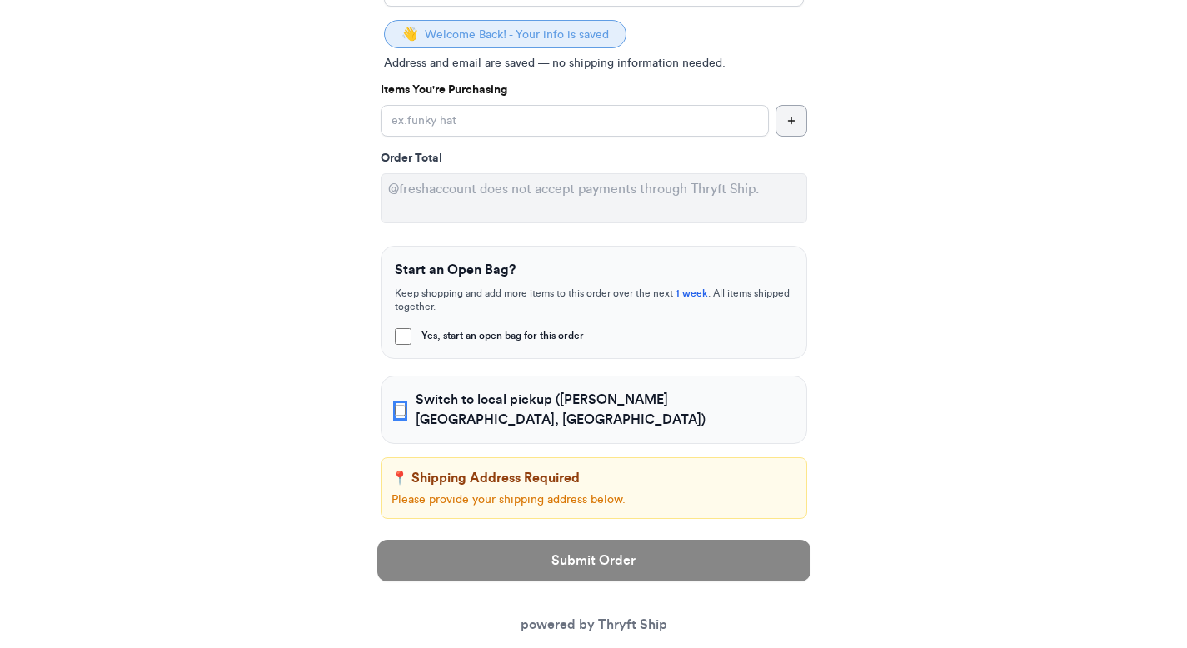
click at [406, 402] on input "Switch to local pickup ([PERSON_NAME][GEOGRAPHIC_DATA], [GEOGRAPHIC_DATA])" at bounding box center [401, 410] width 12 height 17
checkbox input "true"
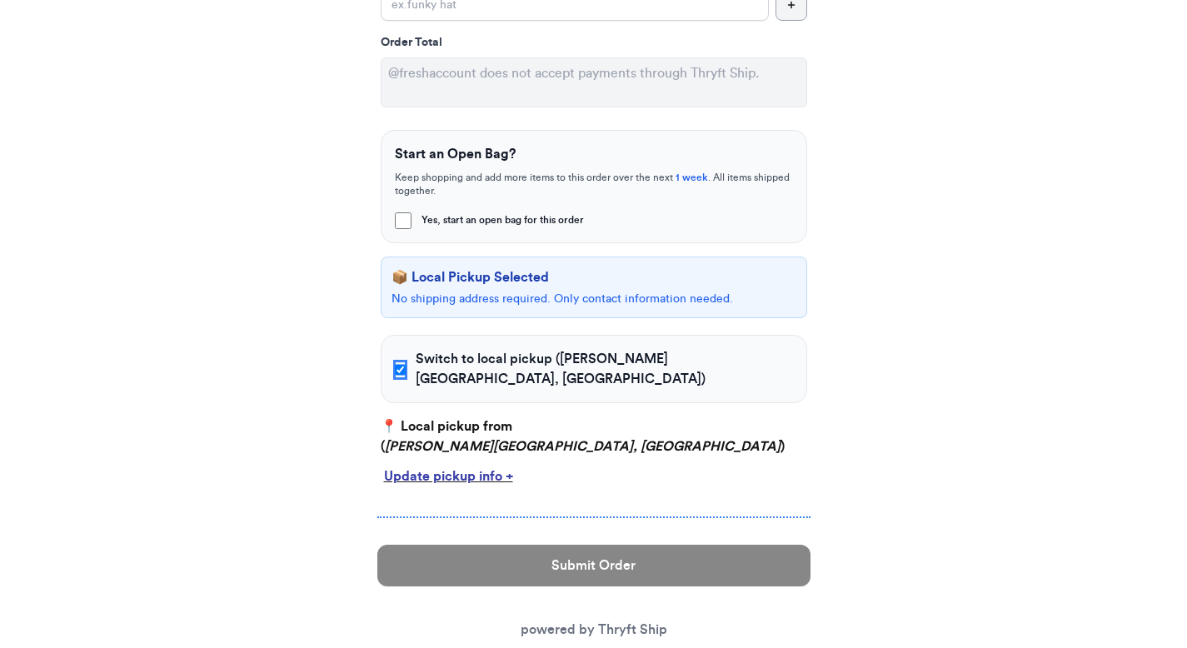
scroll to position [0, 0]
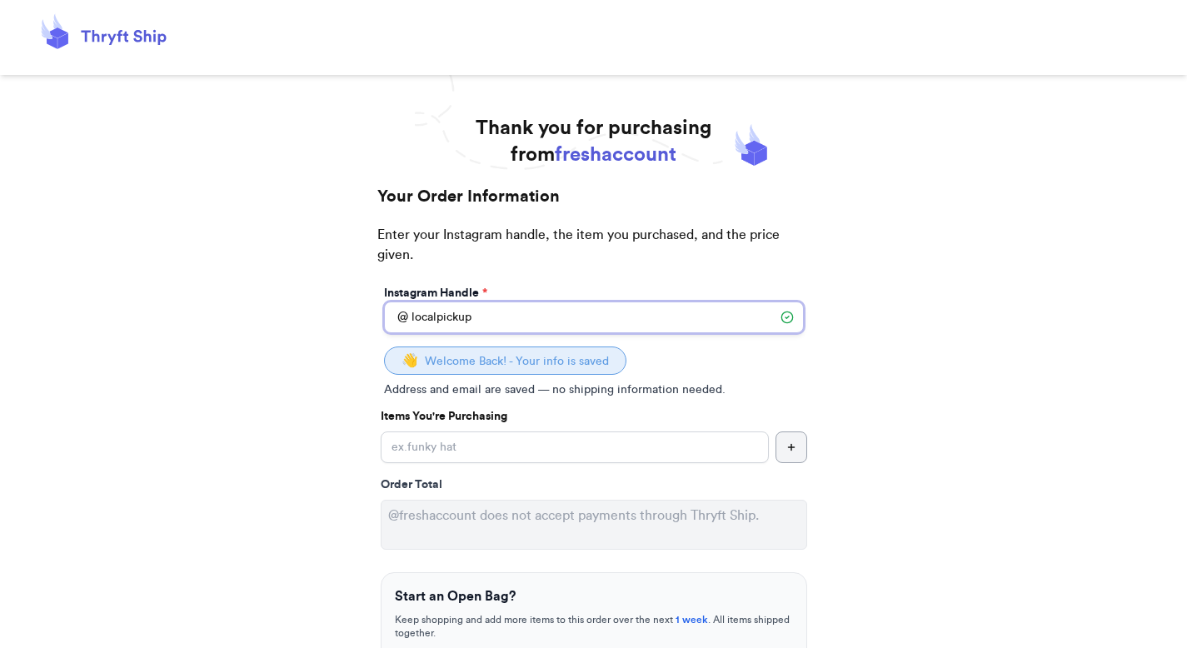
click at [486, 327] on input "localpickup" at bounding box center [594, 317] width 420 height 32
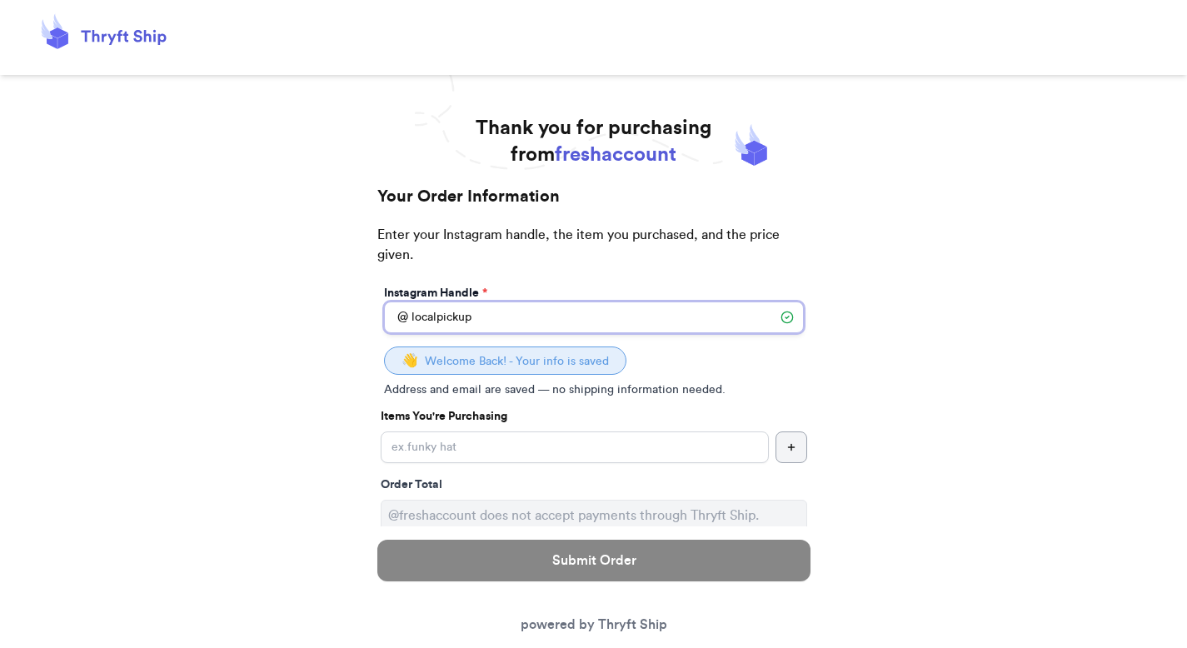
click at [486, 327] on input "localpickup" at bounding box center [594, 317] width 420 height 32
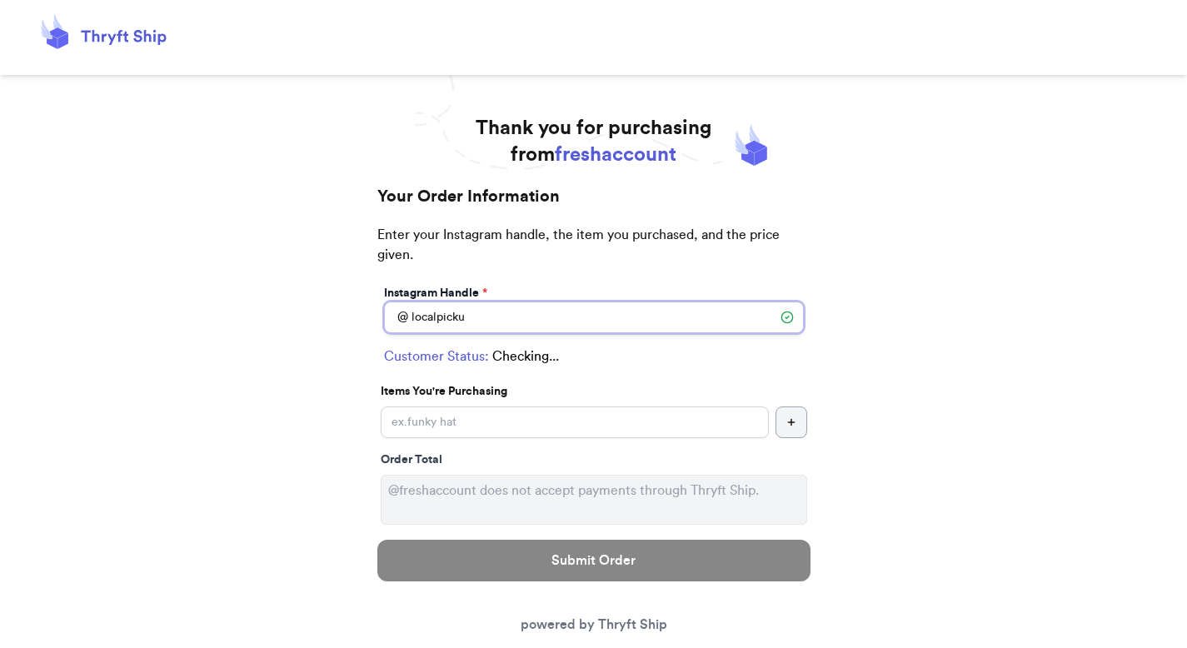
type input "localpickup"
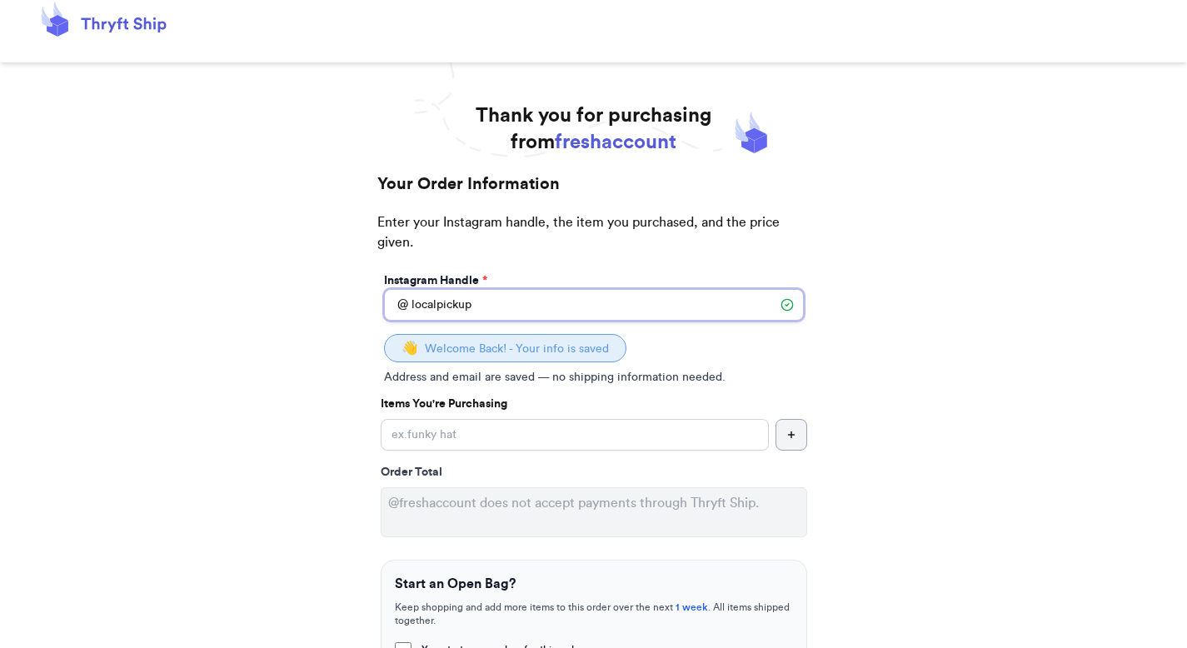
scroll to position [21, 0]
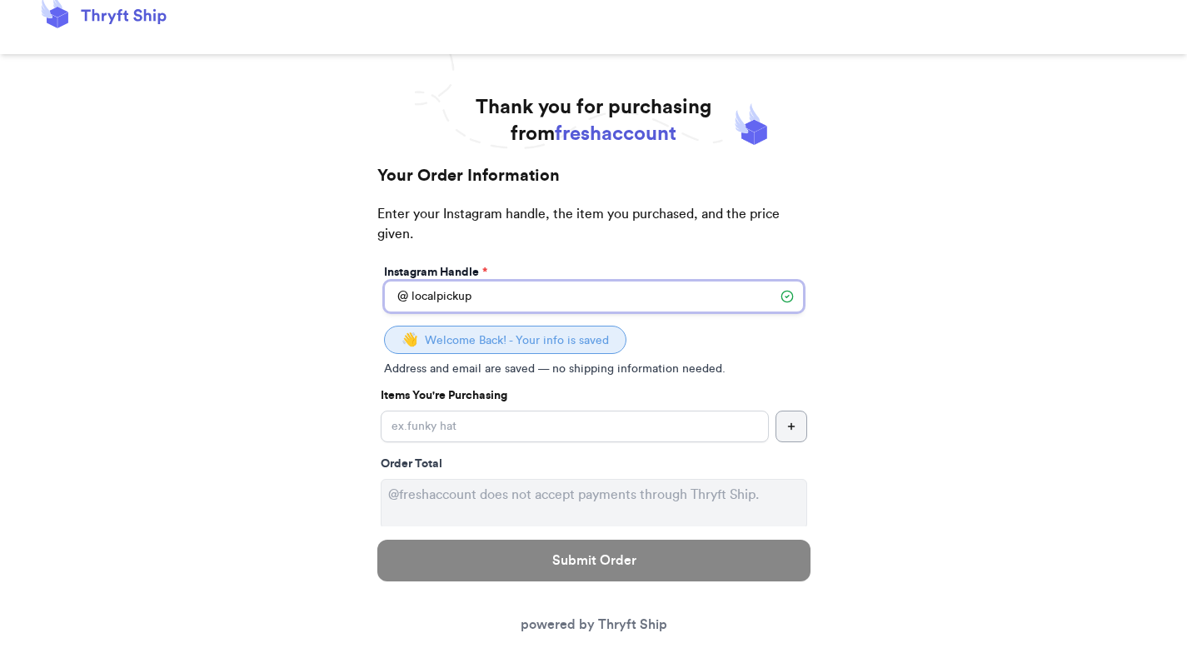
drag, startPoint x: 444, startPoint y: 297, endPoint x: 376, endPoint y: 295, distance: 67.5
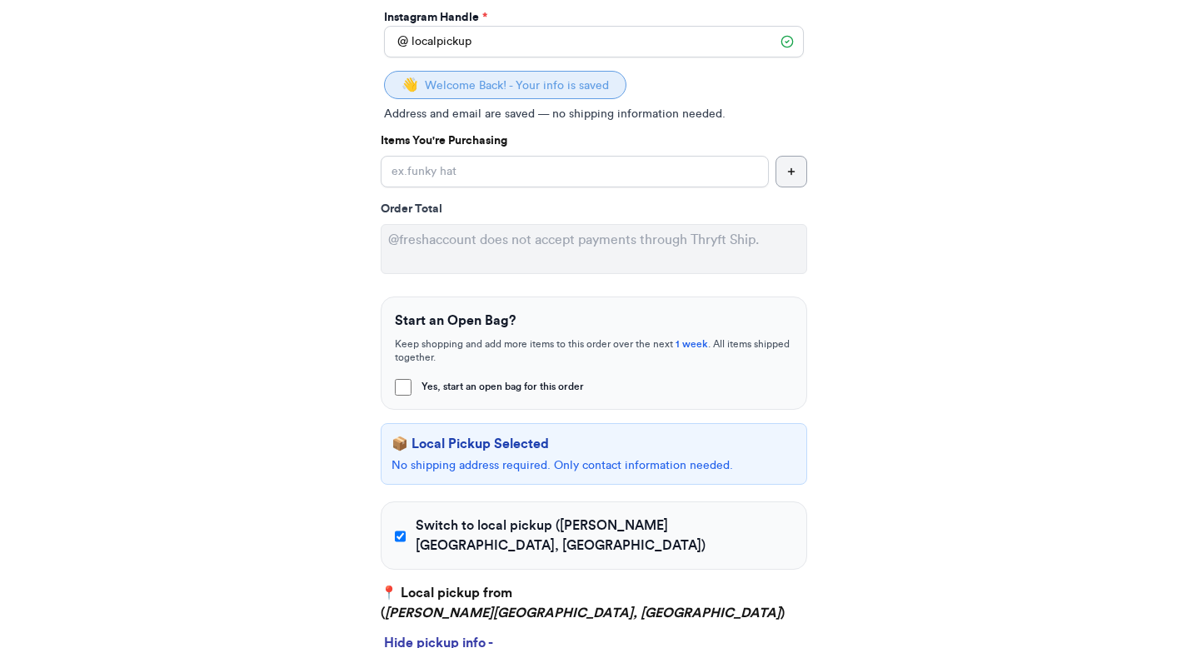
scroll to position [343, 0]
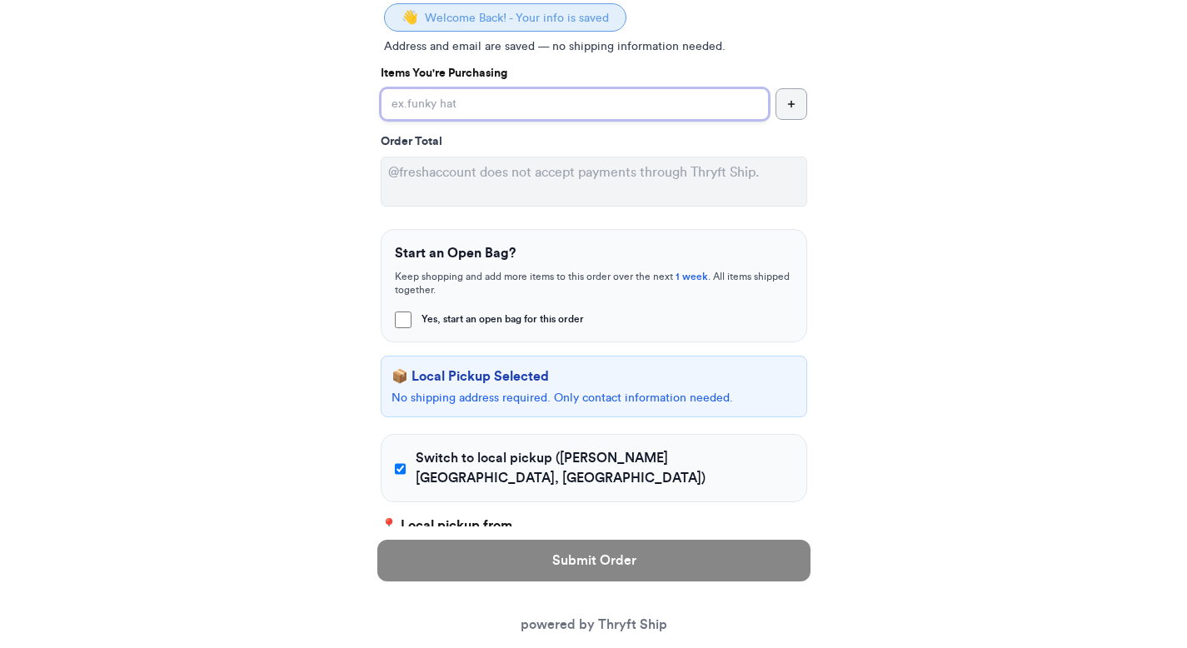
click at [437, 97] on input "Yes, start an open bag for this order" at bounding box center [575, 104] width 388 height 32
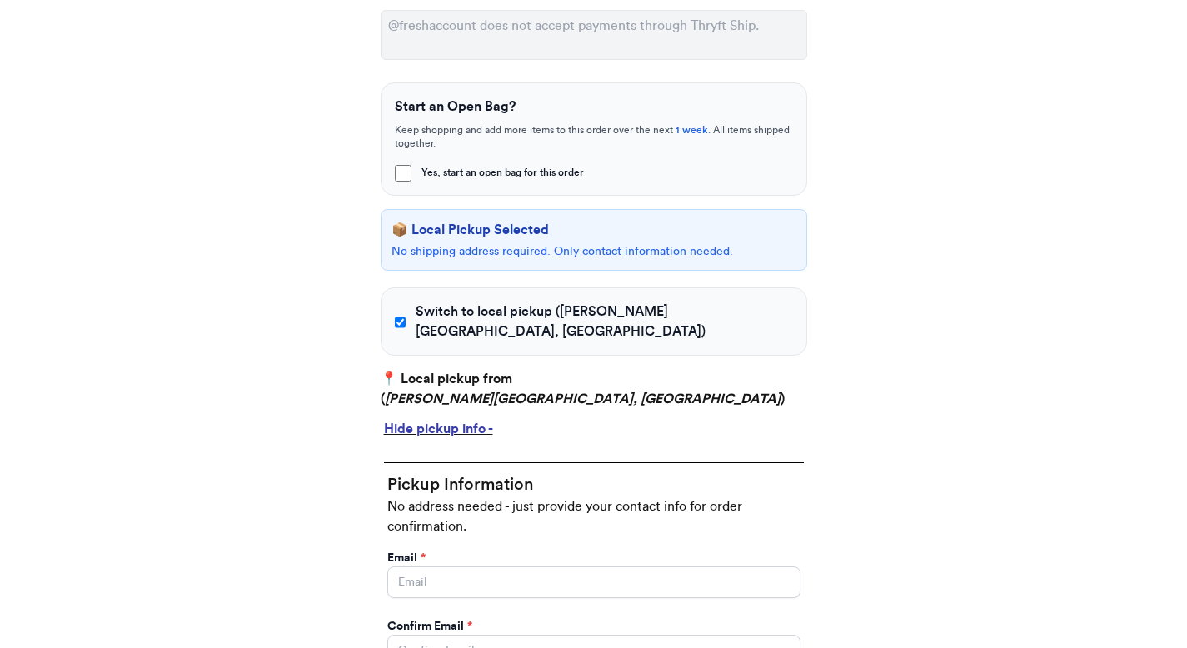
scroll to position [780, 0]
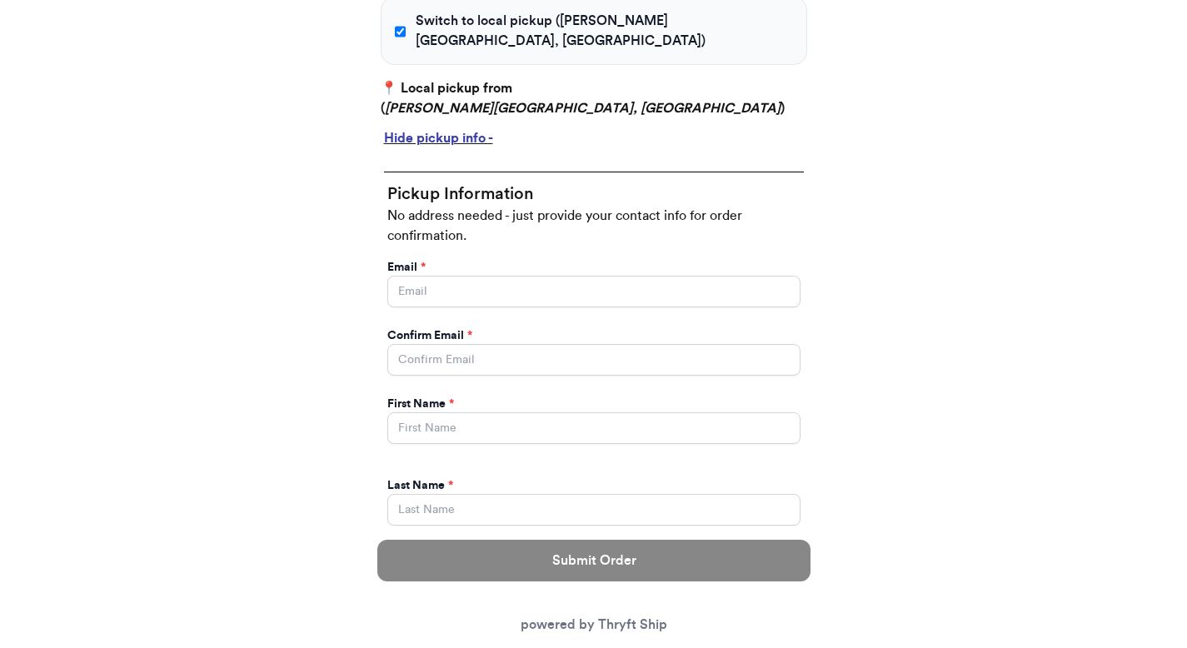
type input "hat"
click at [484, 128] on div "Hide pickup info -" at bounding box center [594, 138] width 420 height 20
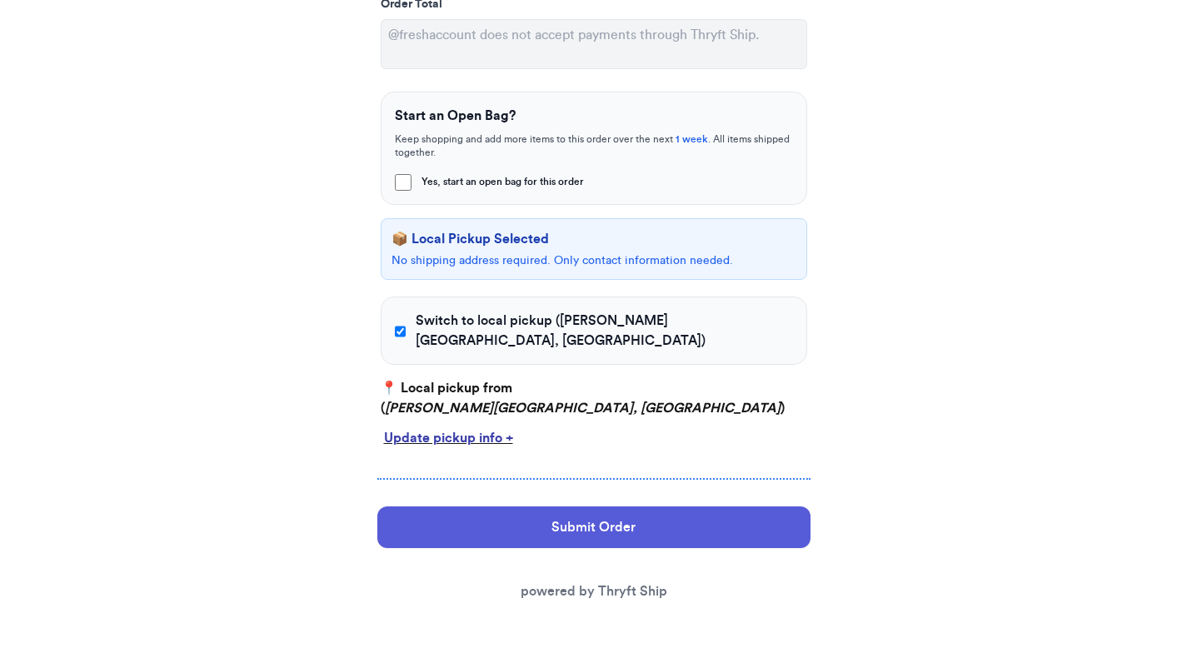
scroll to position [460, 0]
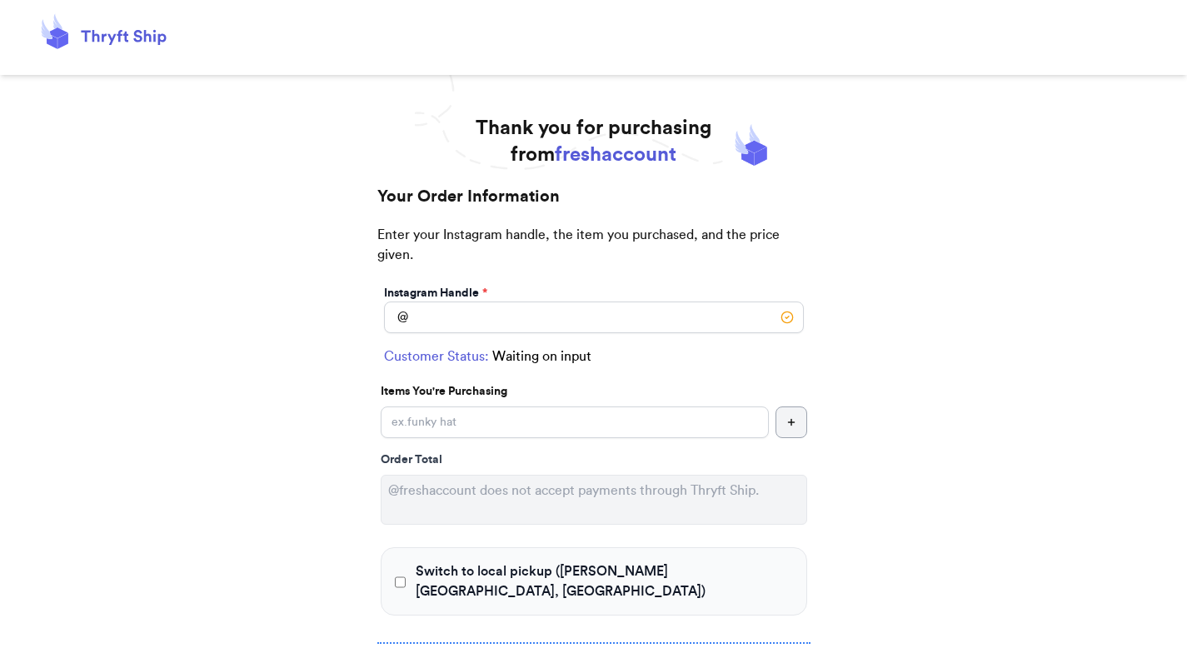
scroll to position [143, 0]
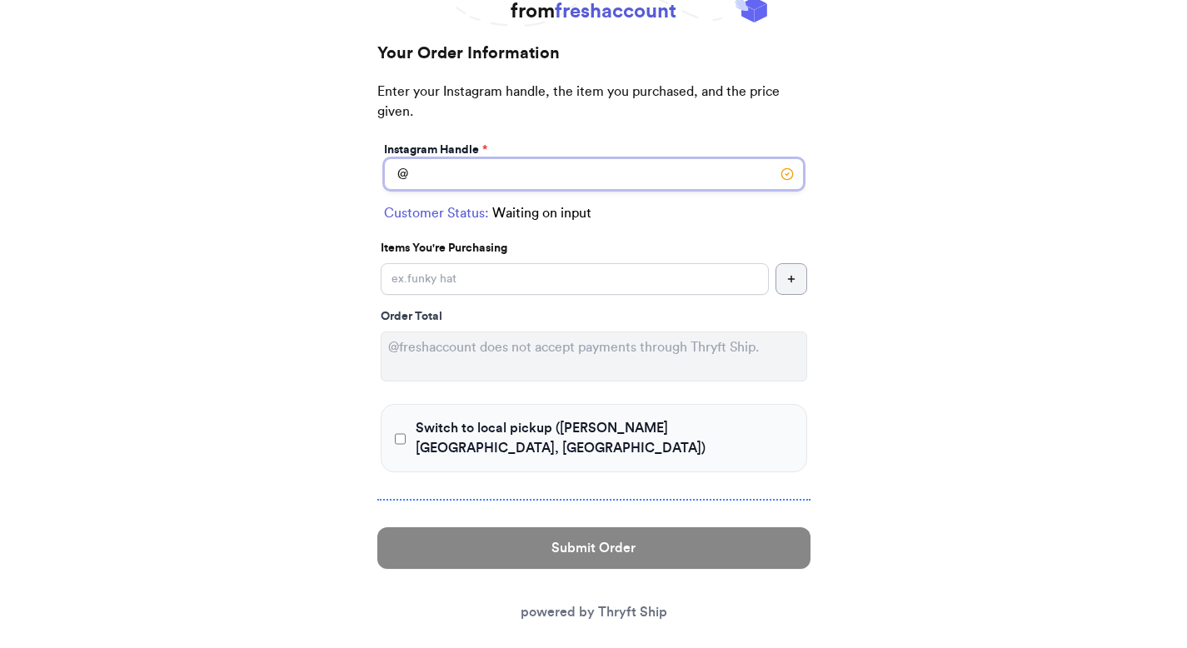
click at [504, 179] on input "Switch to local pickup ([PERSON_NAME][GEOGRAPHIC_DATA], [GEOGRAPHIC_DATA])" at bounding box center [594, 174] width 420 height 32
type input "localpickup"
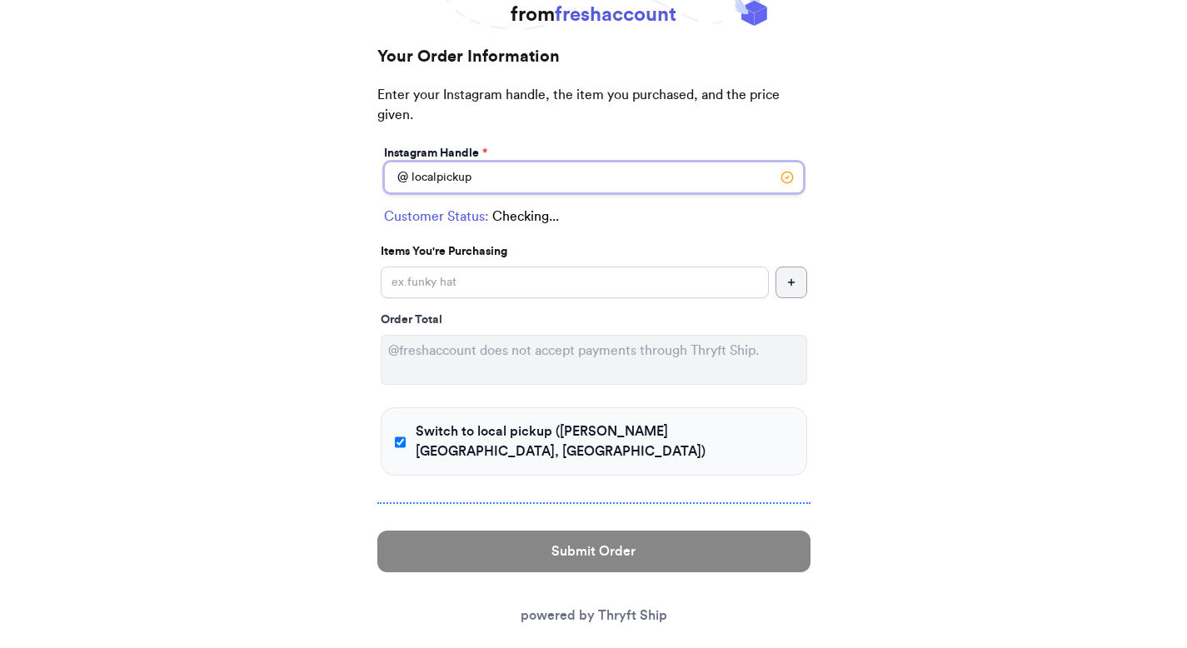
checkbox input "true"
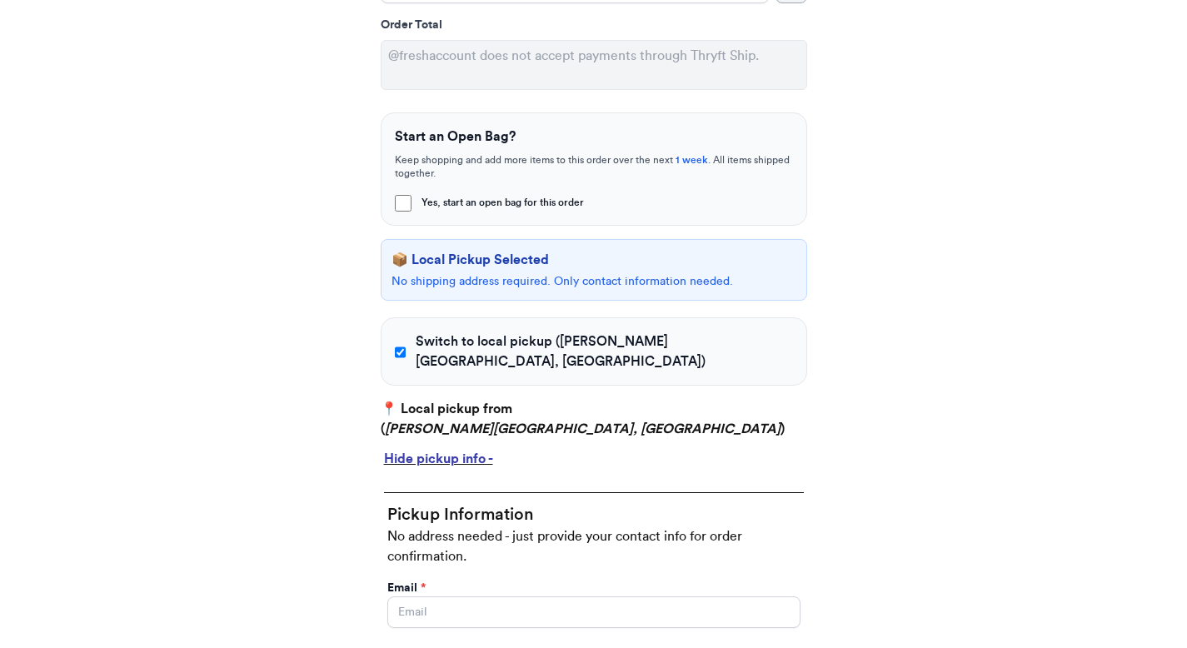
scroll to position [782, 0]
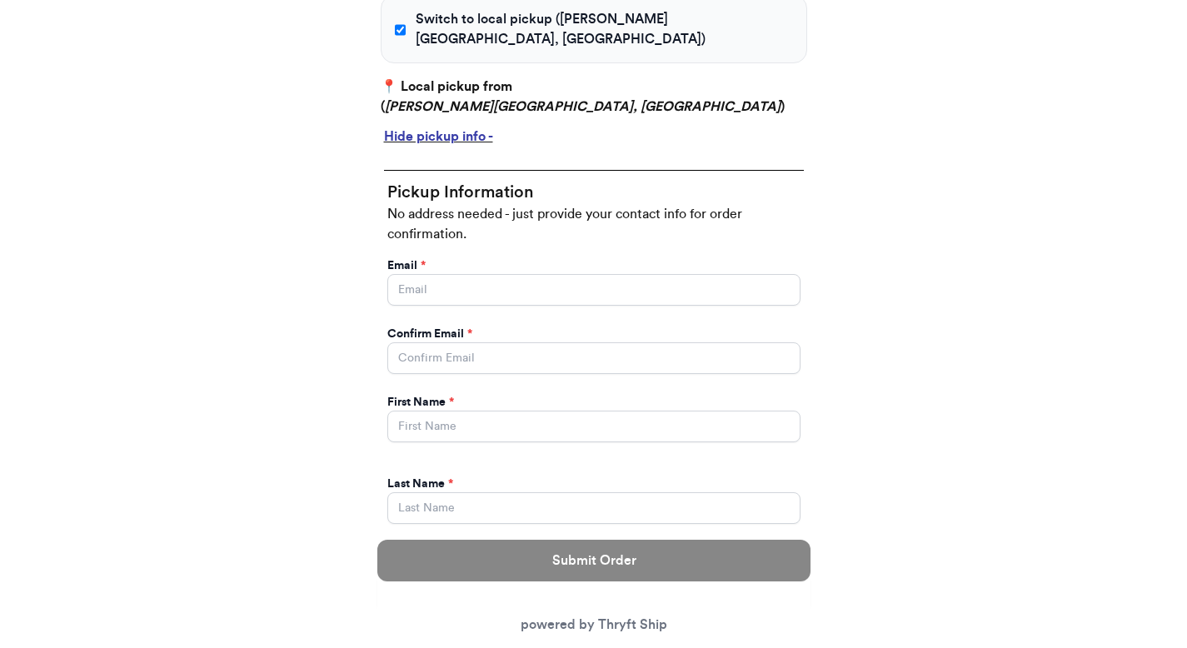
type input "localpickup"
click at [475, 127] on div "Hide pickup info -" at bounding box center [594, 137] width 420 height 20
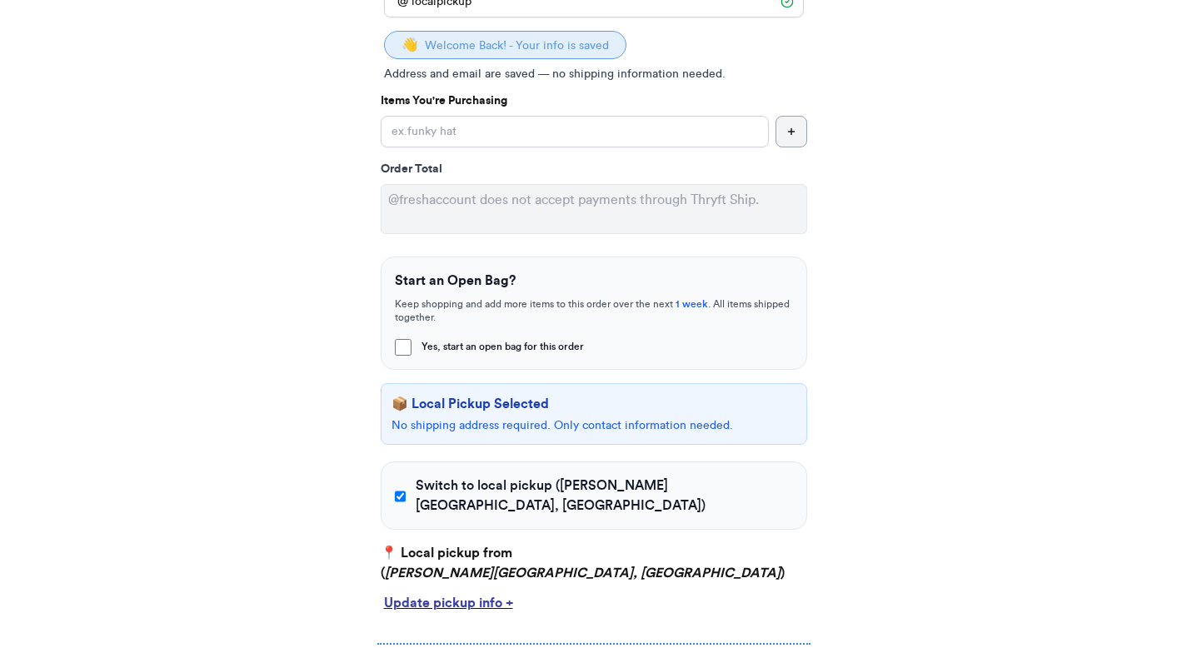
scroll to position [372, 0]
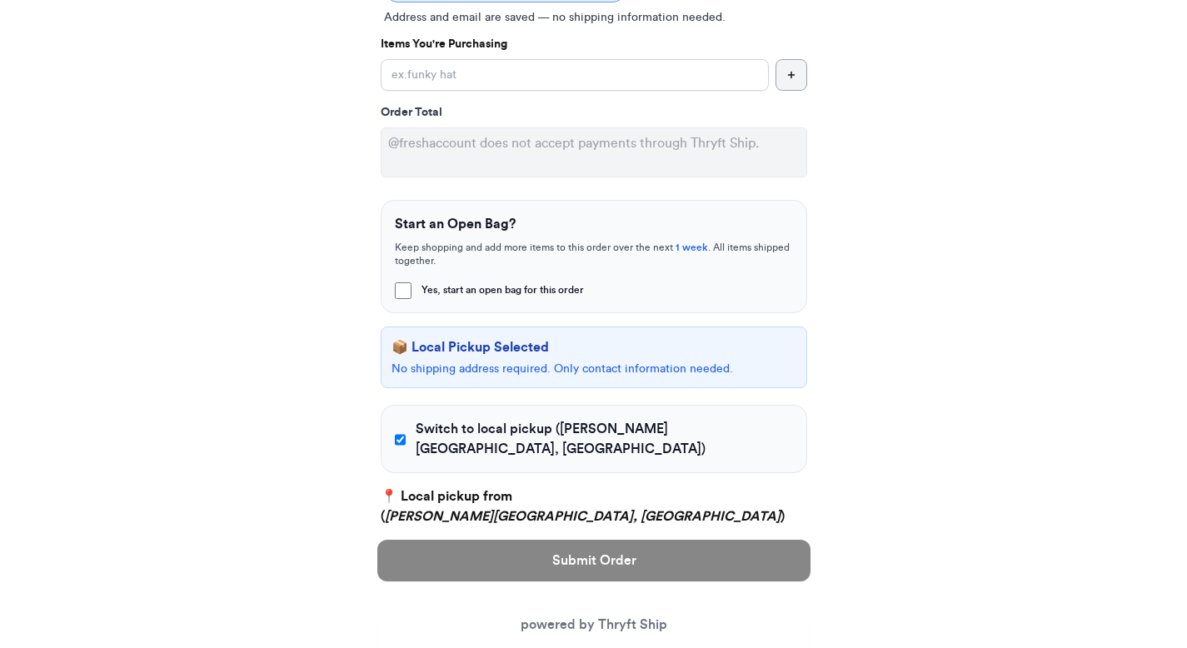
click at [421, 431] on span "Switch to local pickup ([PERSON_NAME][GEOGRAPHIC_DATA], [GEOGRAPHIC_DATA])" at bounding box center [604, 439] width 376 height 40
click at [406, 431] on input "Switch to local pickup ([PERSON_NAME][GEOGRAPHIC_DATA], [GEOGRAPHIC_DATA])" at bounding box center [401, 439] width 12 height 17
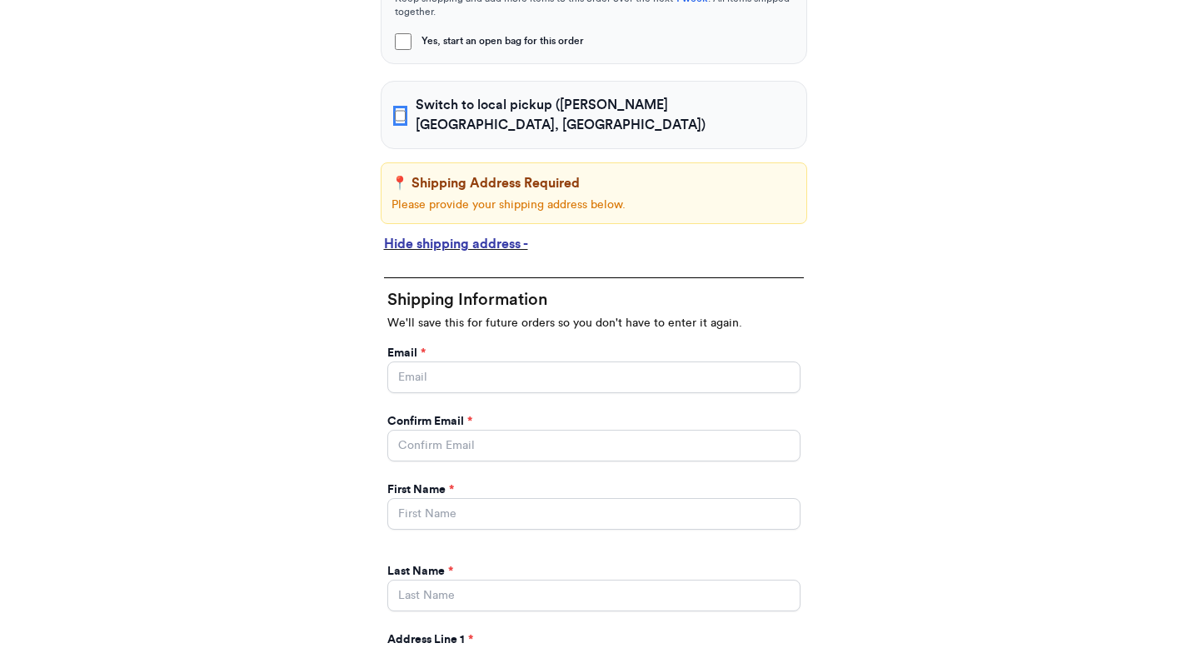
scroll to position [552, 0]
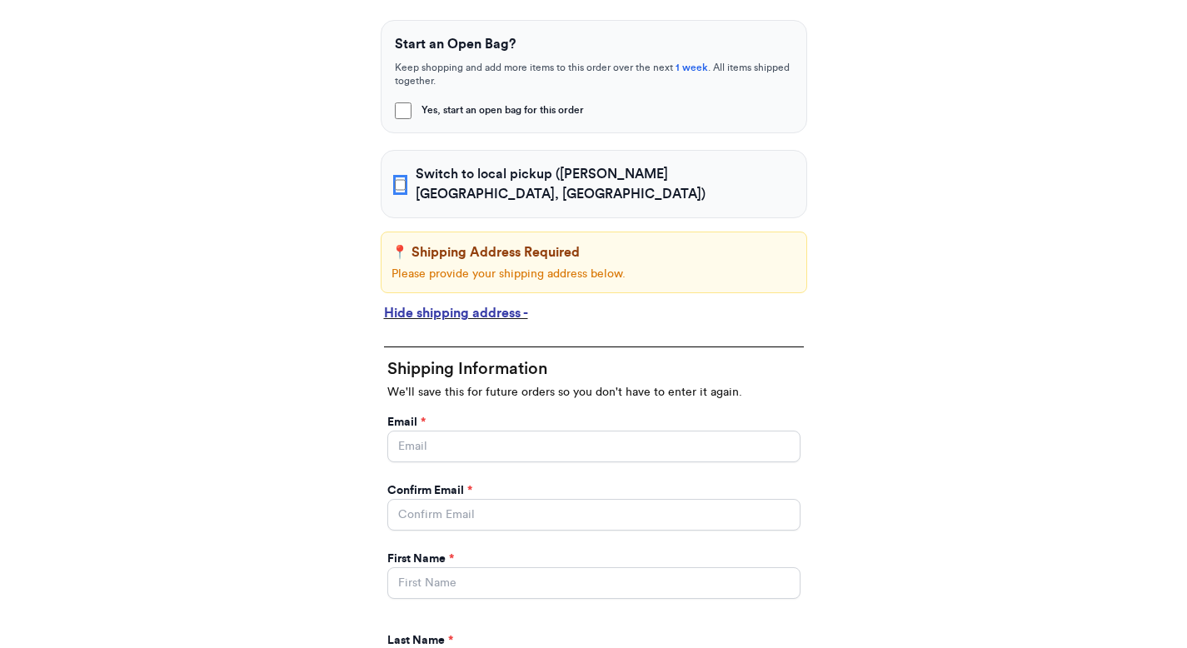
click at [395, 177] on input "Switch to local pickup ([PERSON_NAME][GEOGRAPHIC_DATA], [GEOGRAPHIC_DATA])" at bounding box center [401, 185] width 12 height 17
checkbox input "true"
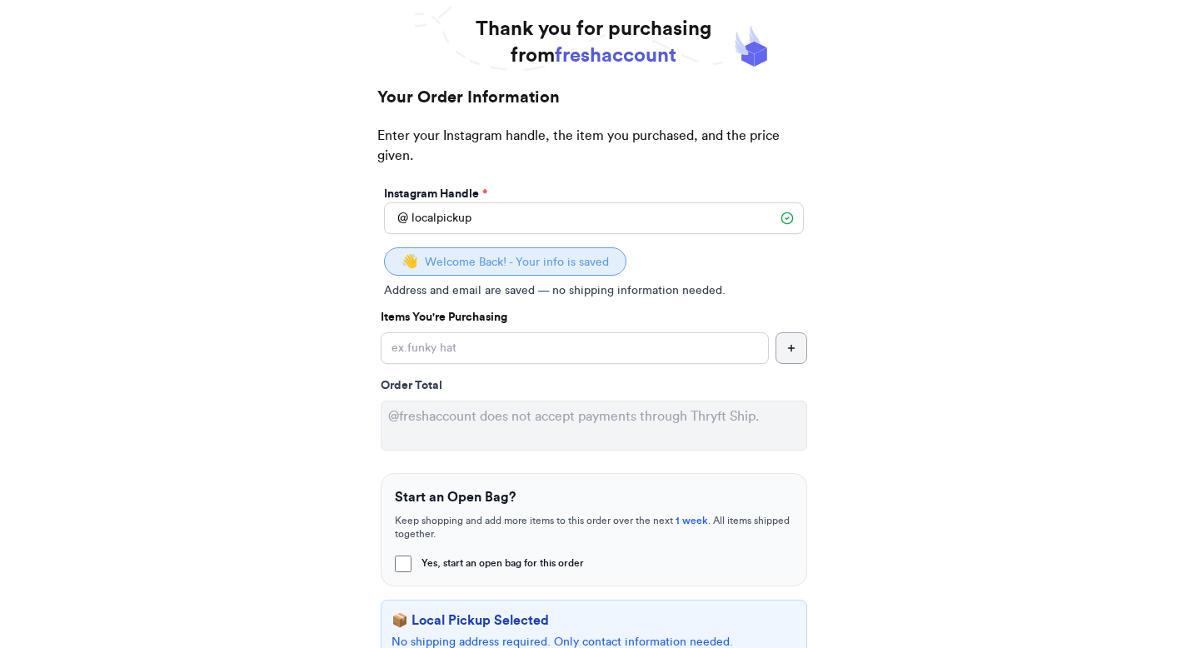
scroll to position [0, 0]
